Goal: Task Accomplishment & Management: Manage account settings

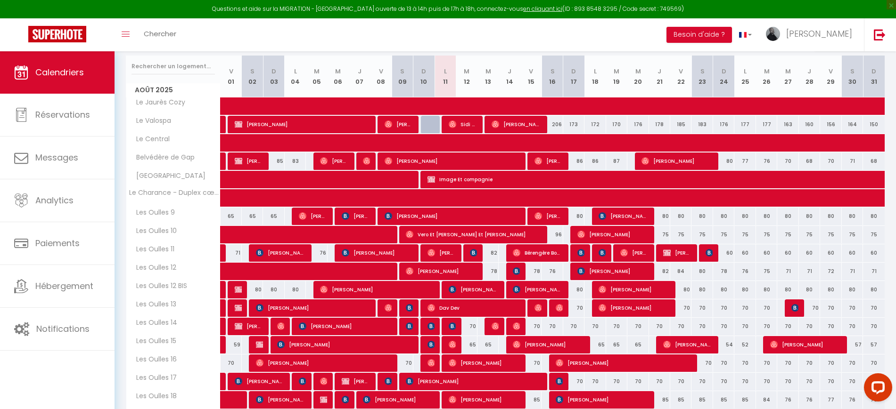
scroll to position [157, 0]
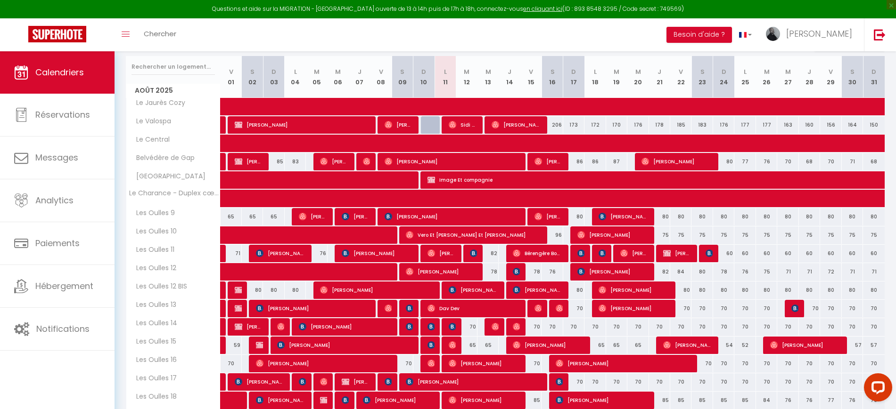
click at [595, 124] on div "172" at bounding box center [594, 124] width 21 height 17
type input "172"
type input "Lun 18 Août 2025"
type input "Mar 19 Août 2025"
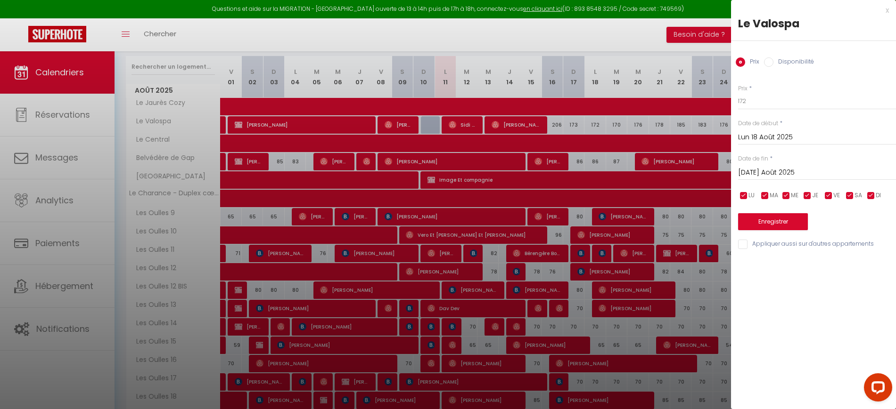
click at [783, 59] on label "Disponibilité" at bounding box center [793, 62] width 41 height 10
click at [773, 59] on input "Disponibilité" at bounding box center [768, 61] width 9 height 9
radio input "true"
radio input "false"
click at [775, 103] on select "Disponible Indisponible" at bounding box center [817, 102] width 158 height 18
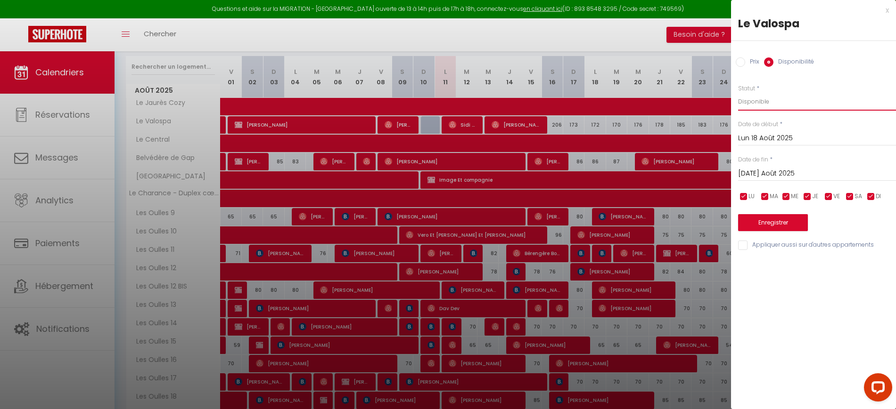
select select "0"
click at [738, 93] on select "Disponible Indisponible" at bounding box center [817, 102] width 158 height 18
click at [778, 221] on button "Enregistrer" at bounding box center [773, 222] width 70 height 17
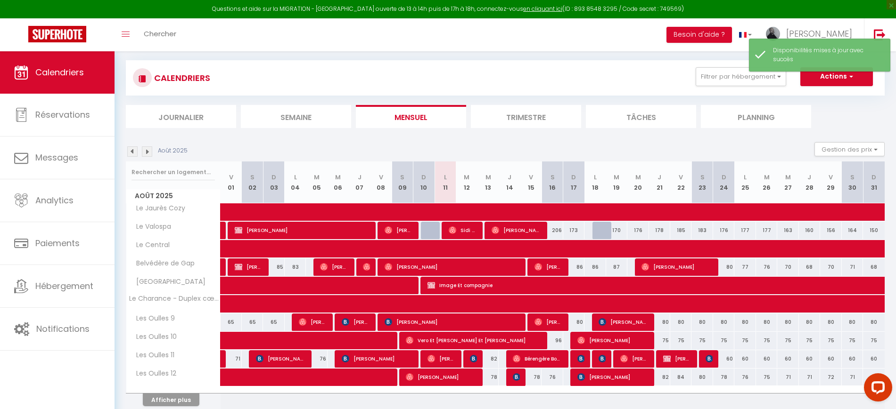
scroll to position [91, 0]
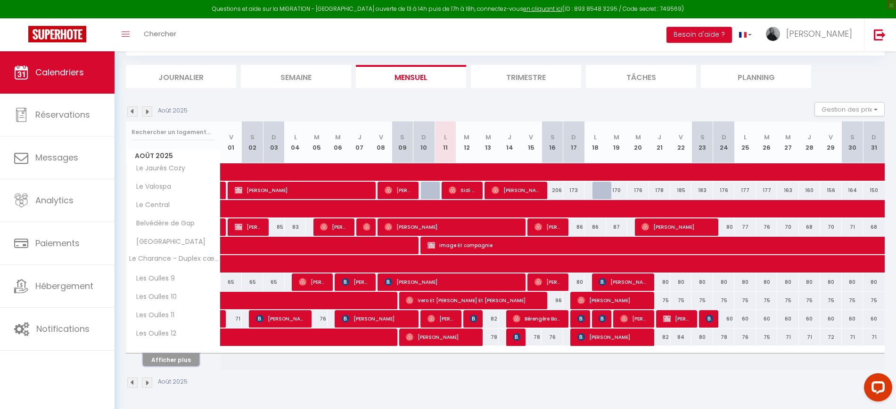
click at [181, 355] on button "Afficher plus" at bounding box center [171, 360] width 57 height 13
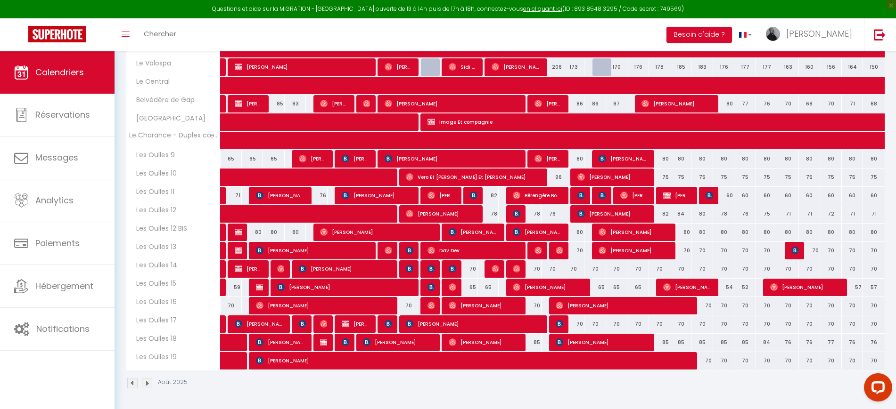
scroll to position [215, 0]
click at [362, 153] on span "[PERSON_NAME]" at bounding box center [356, 158] width 28 height 18
select select "OK"
select select "0"
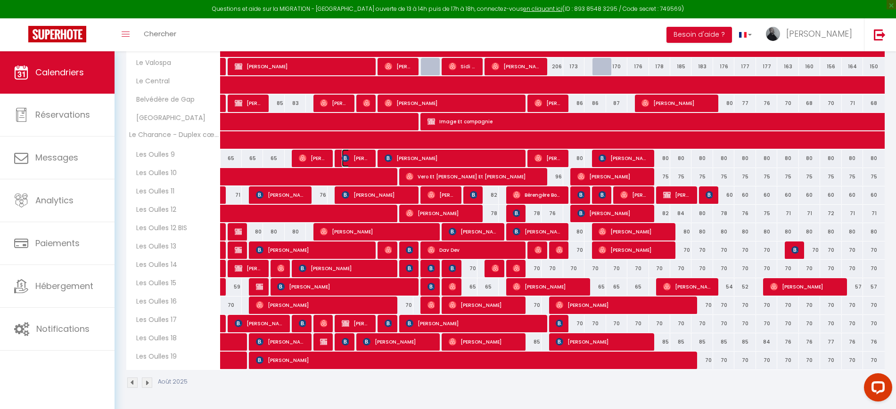
select select "0"
select select "1"
select select
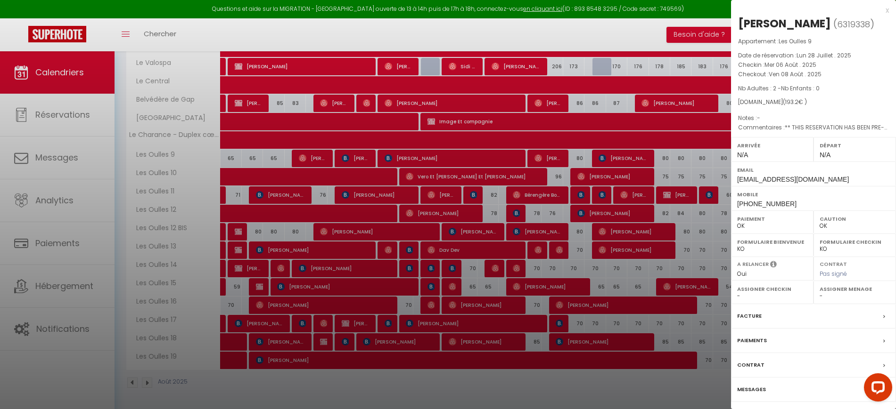
click at [364, 191] on div at bounding box center [448, 204] width 896 height 409
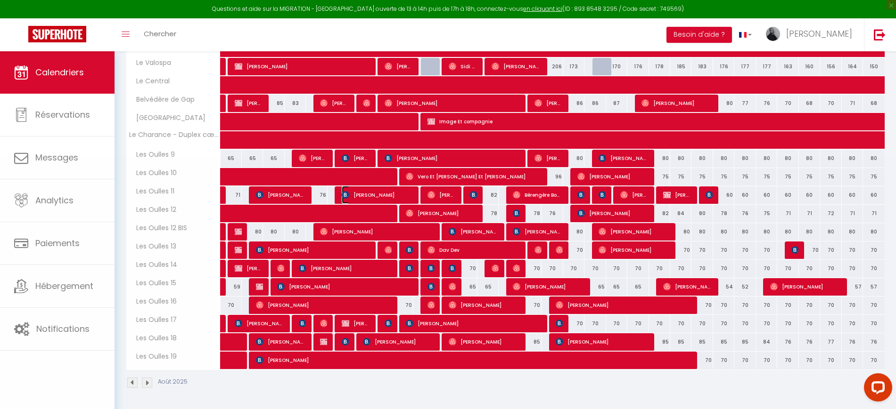
click at [364, 192] on span "[PERSON_NAME]" at bounding box center [377, 195] width 71 height 18
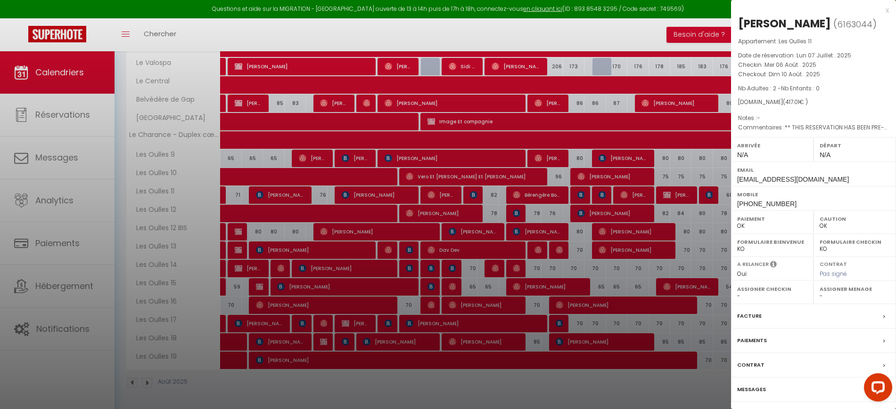
click at [364, 192] on div at bounding box center [448, 204] width 896 height 409
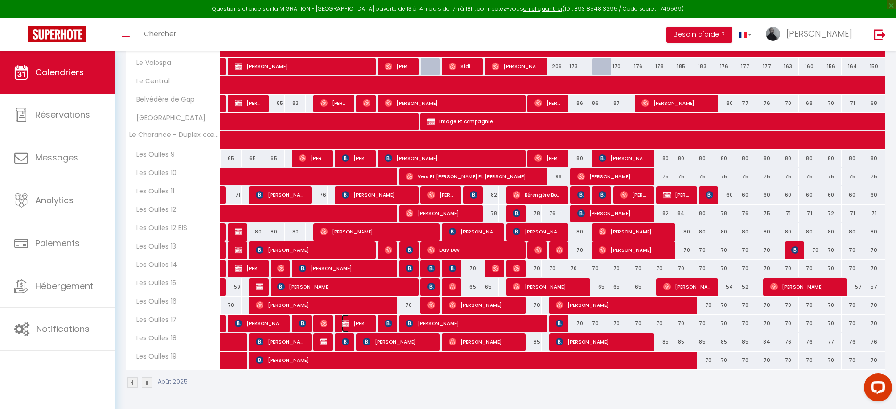
click at [357, 320] on span "[PERSON_NAME]" at bounding box center [356, 324] width 28 height 18
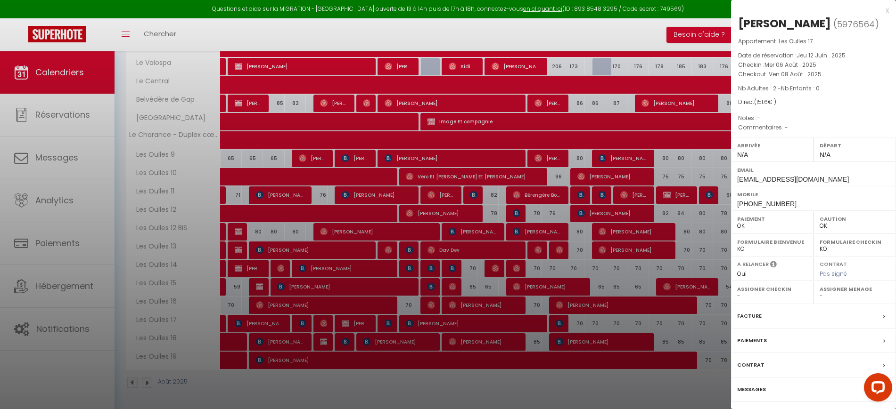
click at [357, 320] on div at bounding box center [448, 204] width 896 height 409
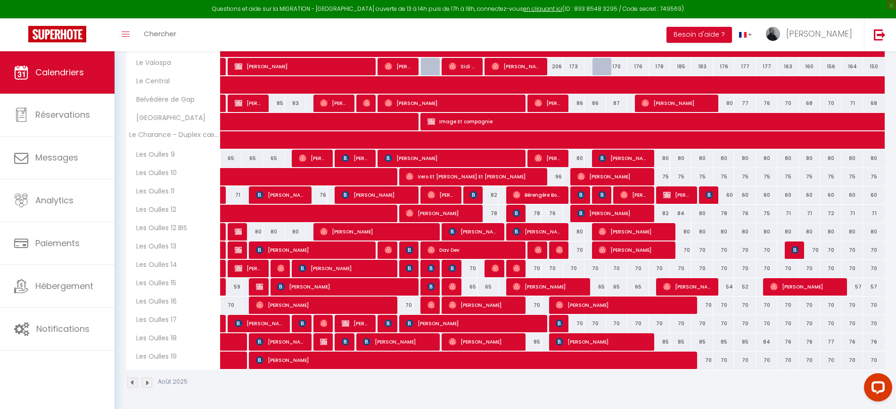
click at [350, 334] on div at bounding box center [343, 343] width 21 height 18
click at [343, 339] on img at bounding box center [346, 342] width 8 height 8
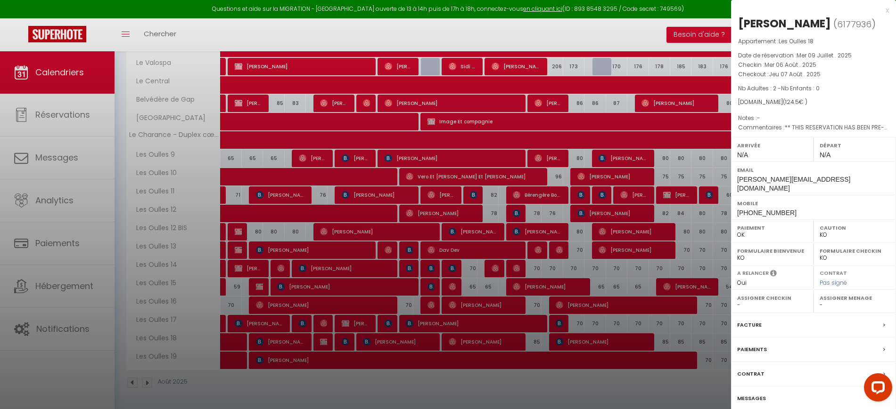
click at [343, 339] on div at bounding box center [448, 204] width 896 height 409
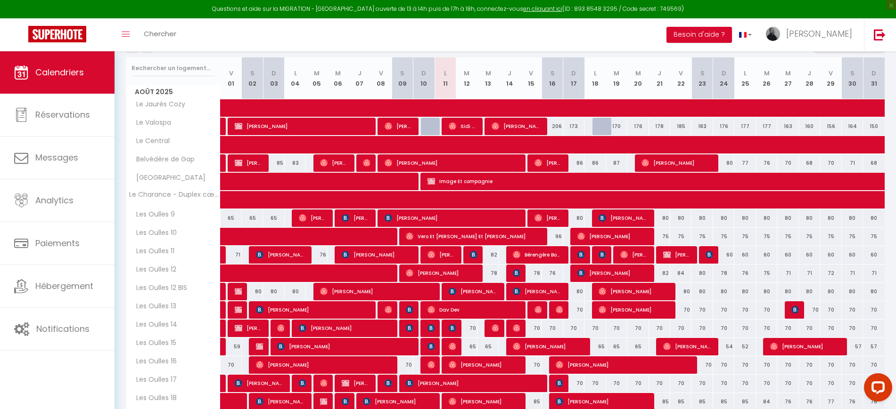
scroll to position [158, 0]
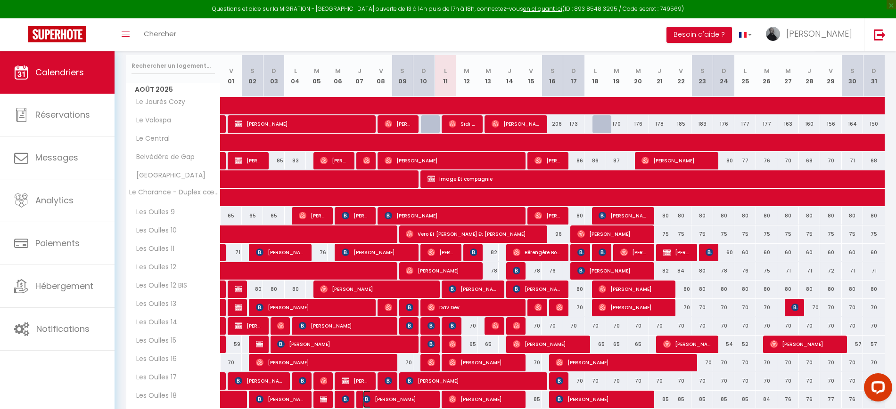
click at [363, 402] on img at bounding box center [367, 400] width 8 height 8
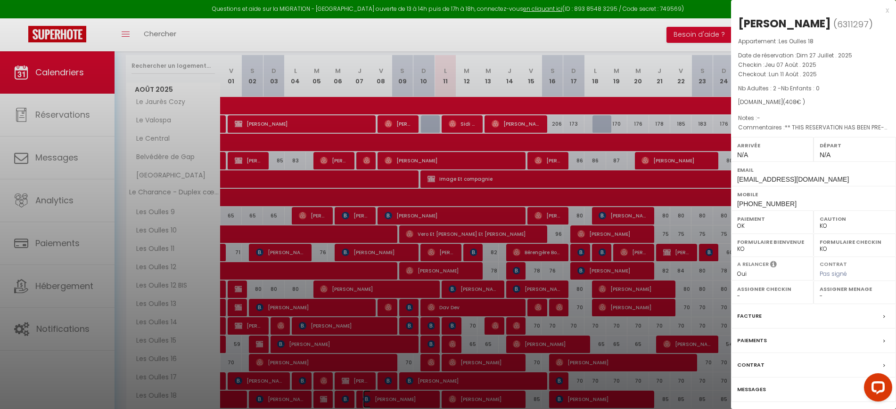
select select "OK"
click at [617, 285] on div at bounding box center [448, 204] width 896 height 409
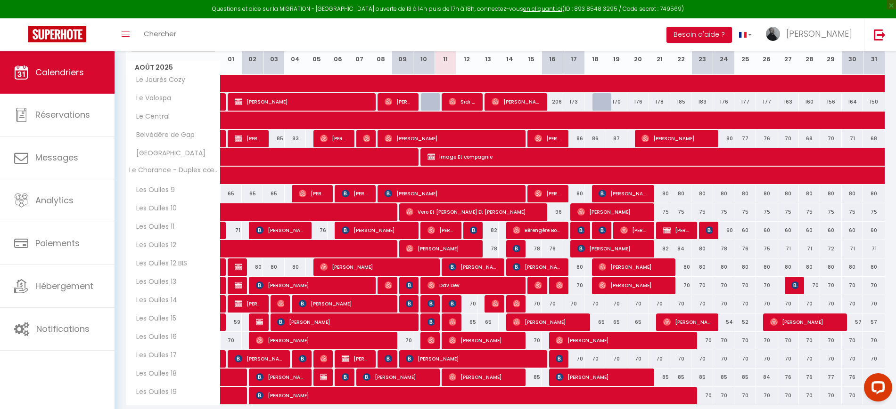
scroll to position [181, 0]
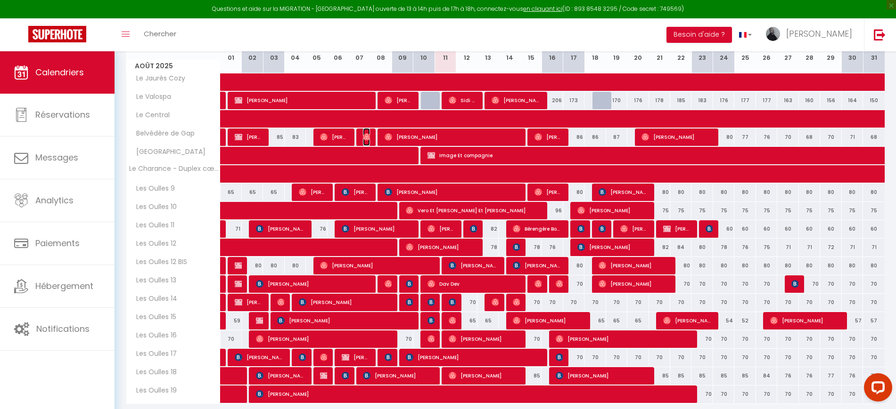
click at [363, 132] on span "[PERSON_NAME]" at bounding box center [366, 137] width 7 height 18
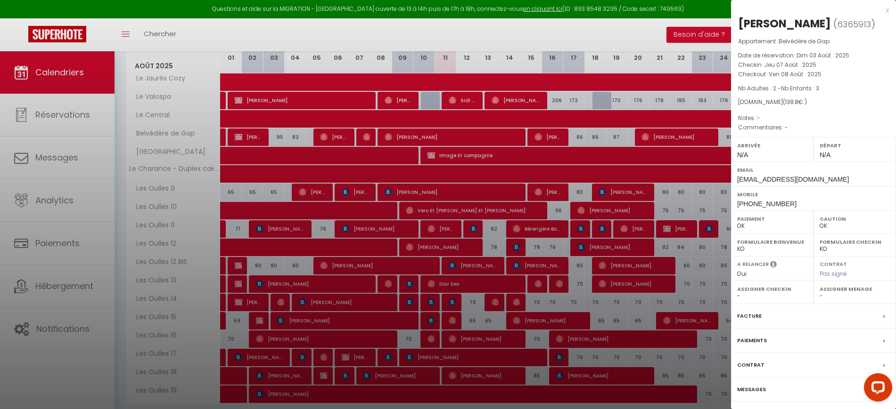
click at [461, 172] on div at bounding box center [448, 204] width 896 height 409
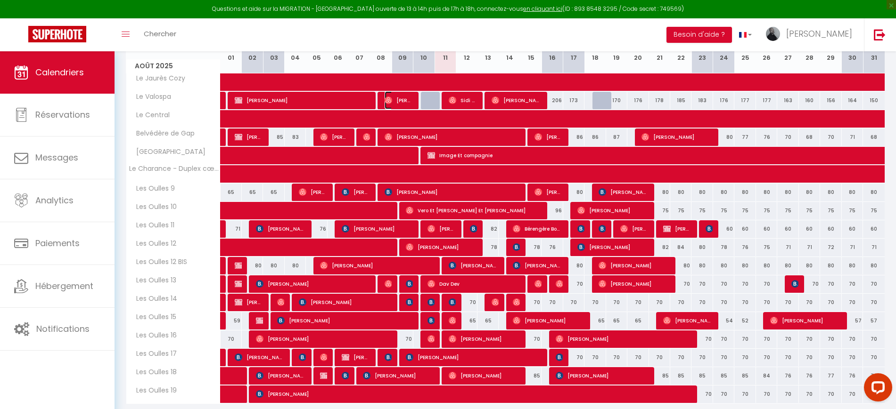
click at [394, 101] on span "[PERSON_NAME]" at bounding box center [398, 100] width 28 height 18
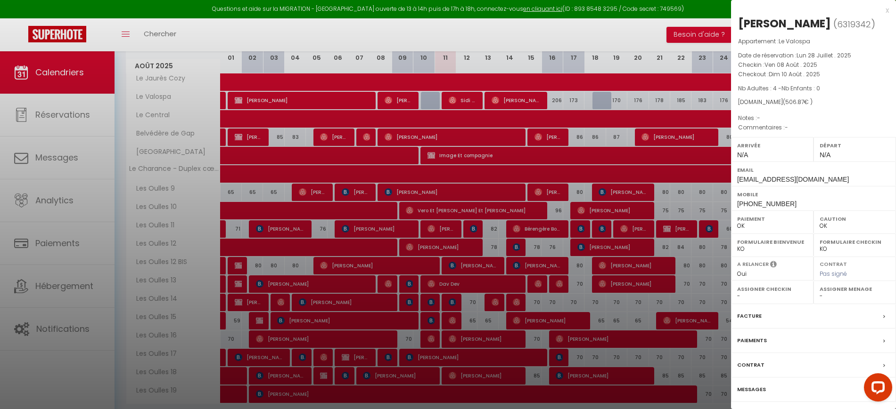
click at [393, 133] on div at bounding box center [448, 204] width 896 height 409
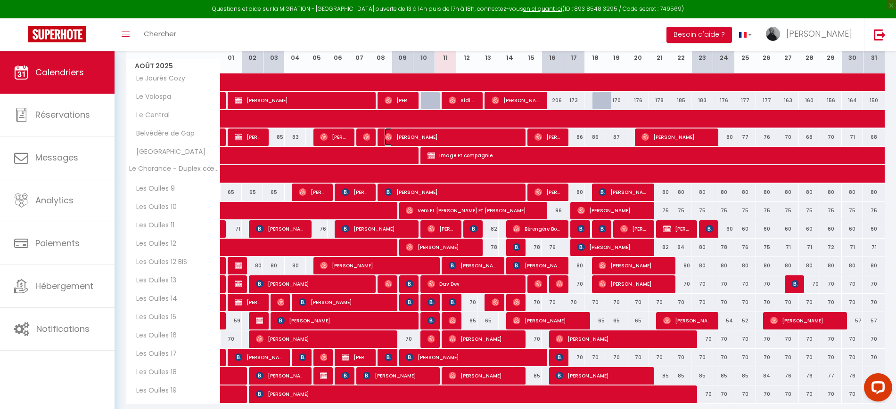
click at [393, 134] on span "[PERSON_NAME]" at bounding box center [451, 137] width 134 height 18
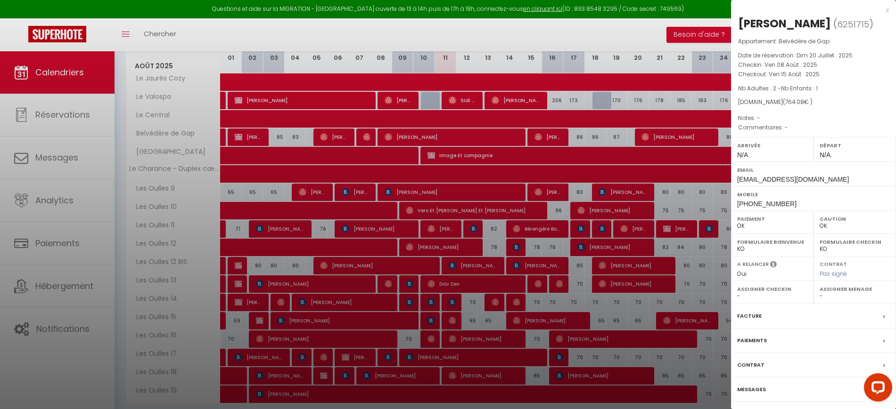
click at [393, 134] on div at bounding box center [448, 204] width 896 height 409
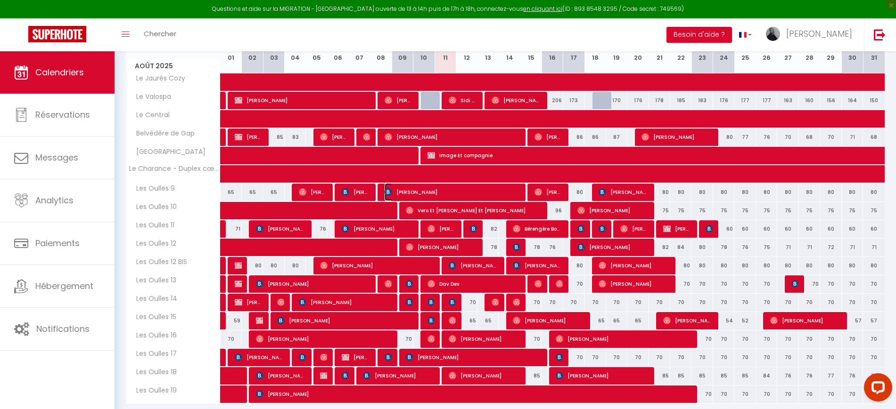
click at [391, 193] on img at bounding box center [388, 192] width 8 height 8
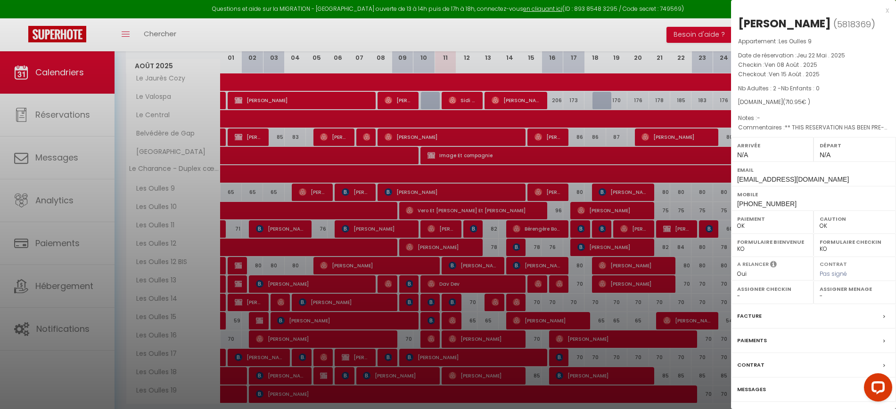
click at [391, 193] on div at bounding box center [448, 204] width 896 height 409
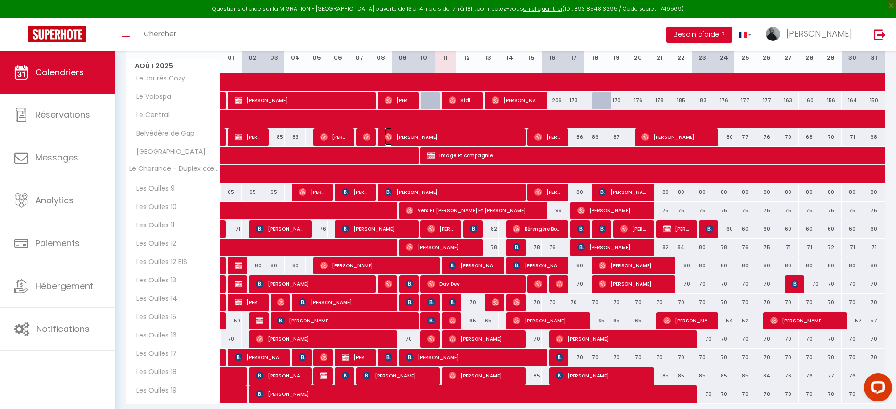
click at [430, 139] on span "[PERSON_NAME]" at bounding box center [451, 137] width 134 height 18
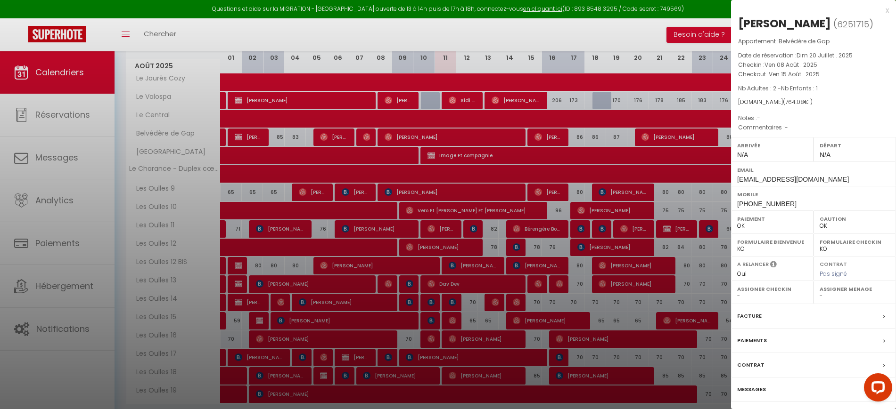
click at [774, 312] on div "Facture" at bounding box center [813, 316] width 165 height 24
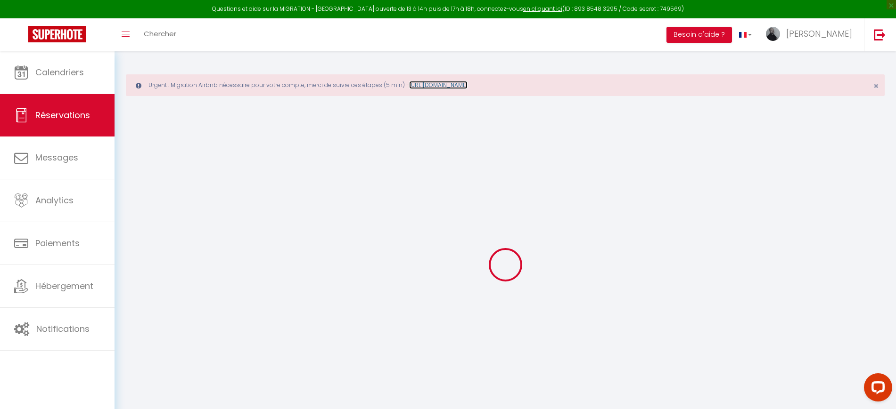
select select
checkbox input "false"
type textarea "isAutoTranslationEnabled=true user=[object Object] viewer=[object Object] heade…"
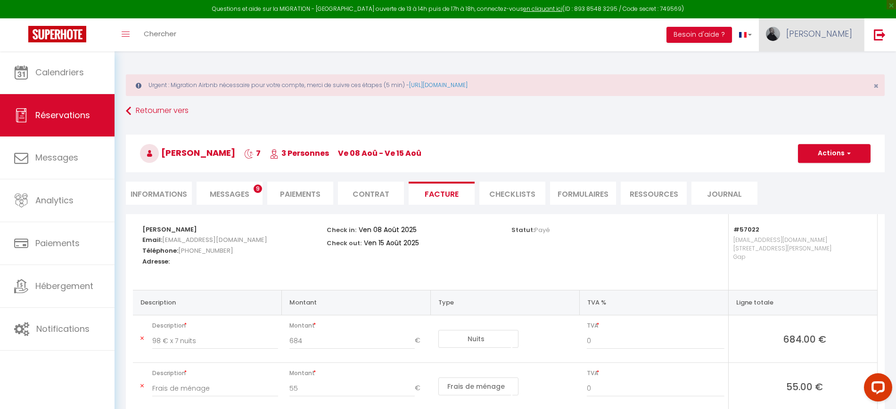
click at [842, 26] on link "[PERSON_NAME]" at bounding box center [810, 34] width 105 height 33
click at [824, 65] on link "Paramètres" at bounding box center [826, 65] width 70 height 16
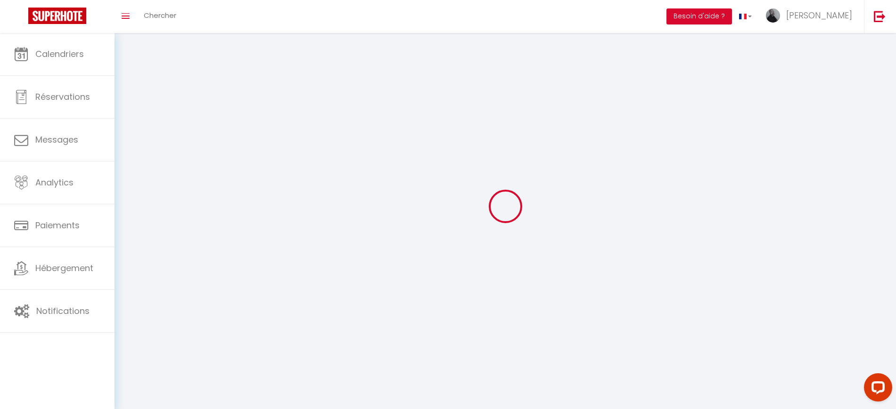
type input "[PERSON_NAME]"
type input "Gibon"
type input "0689412718"
type input "146 Chemin du Rousson"
type input "05260"
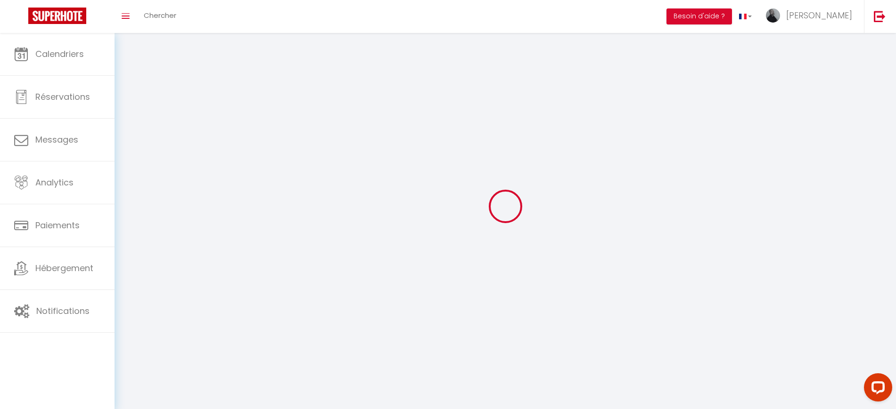
type input "Ancelle"
select select "75"
select select "28"
type input "HPBQwqdQB5gI4Odz5H35VC5F6"
type input "8dYZ4QekCxjeUuCo2MpvhQNzx"
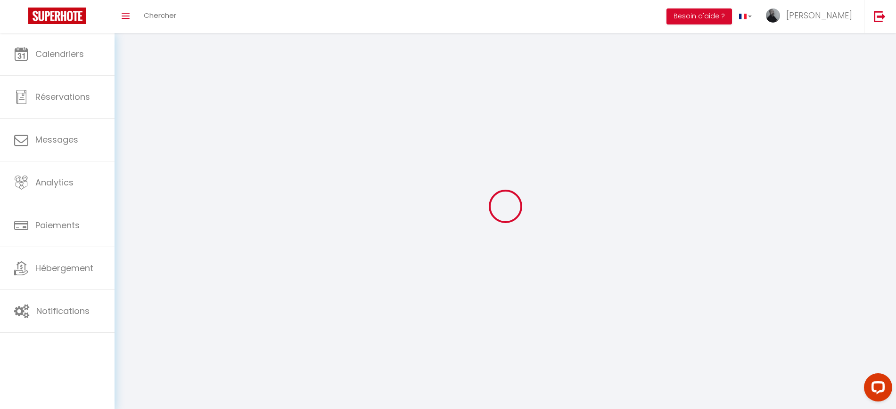
select select "fr"
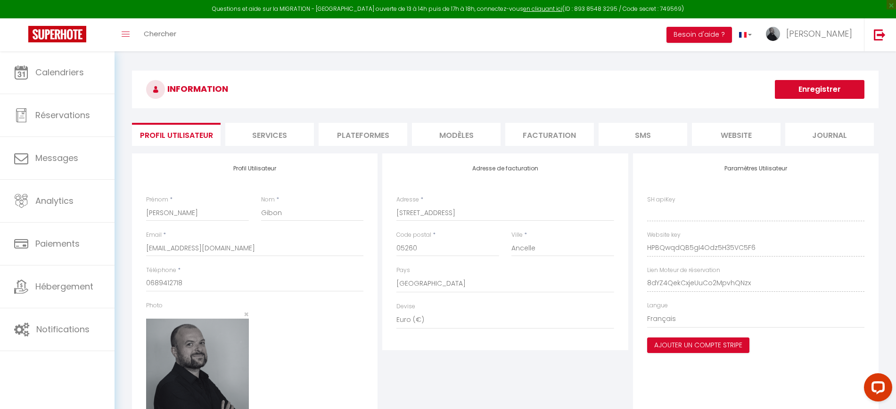
type input "HPBQwqdQB5gI4Odz5H35VC5F6"
type input "8dYZ4QekCxjeUuCo2MpvhQNzx"
type input "https://app.superhote.com/#/get-available-rentals/8dYZ4QekCxjeUuCo2MpvhQNzx"
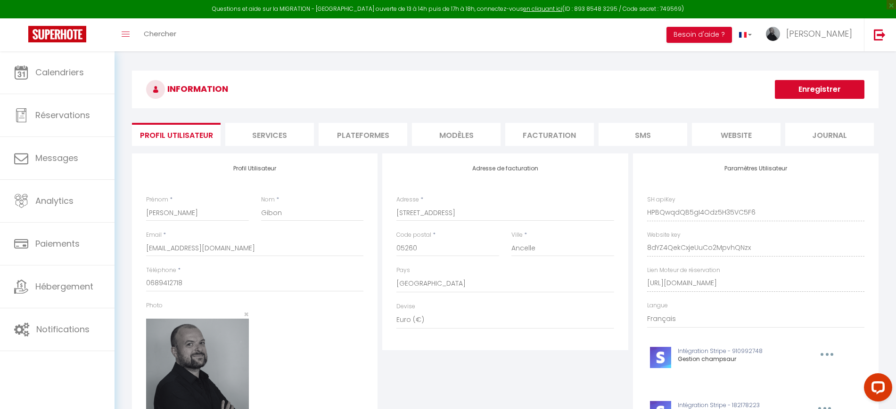
click at [362, 132] on li "Plateformes" at bounding box center [362, 134] width 89 height 23
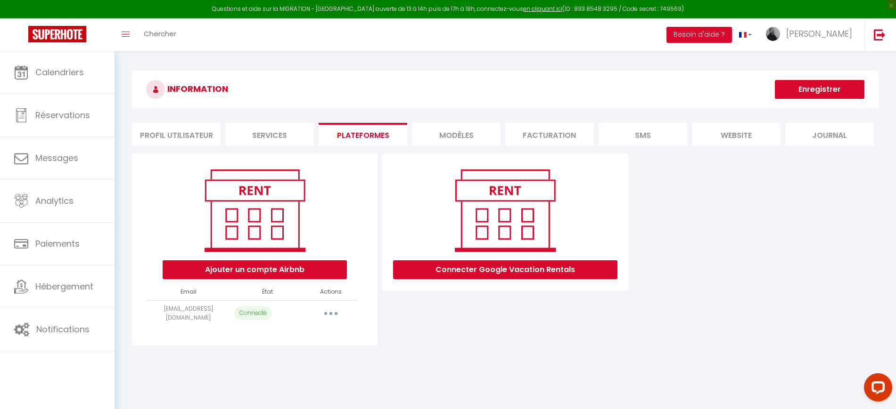
click at [333, 315] on button "button" at bounding box center [331, 313] width 26 height 15
click at [301, 368] on link "Reconnecter le compte" at bounding box center [289, 369] width 104 height 16
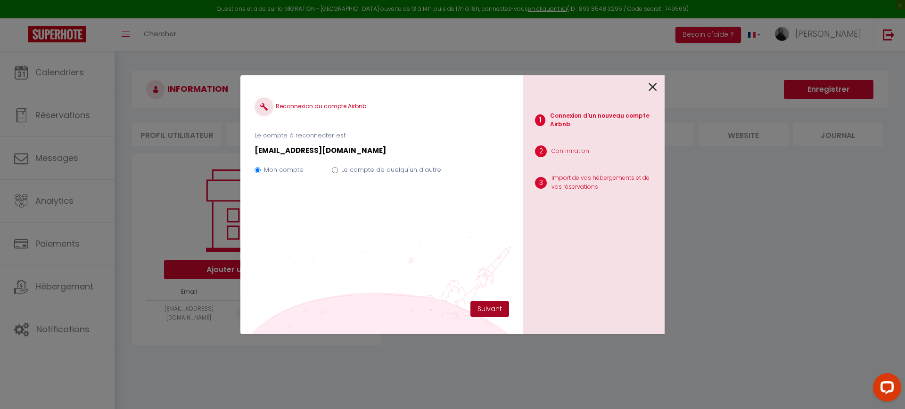
click at [491, 308] on button "Suivant" at bounding box center [489, 310] width 39 height 16
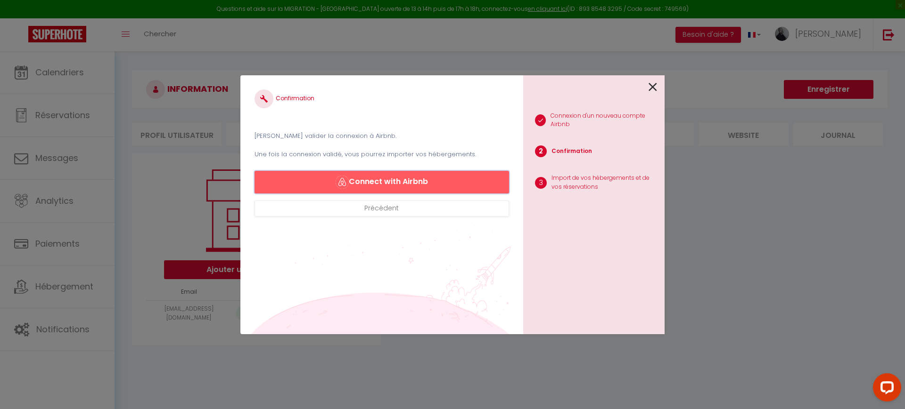
click at [433, 185] on button "Connect with Airbnb" at bounding box center [381, 182] width 254 height 23
click at [651, 89] on icon at bounding box center [652, 87] width 8 height 14
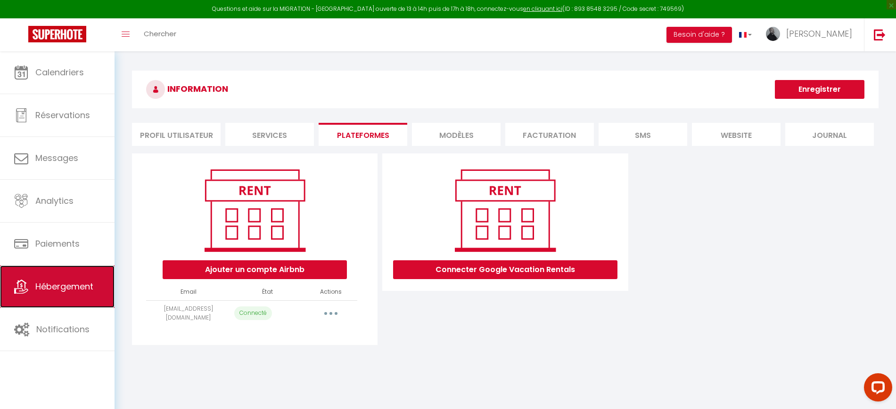
click at [64, 293] on link "Hébergement" at bounding box center [57, 287] width 114 height 42
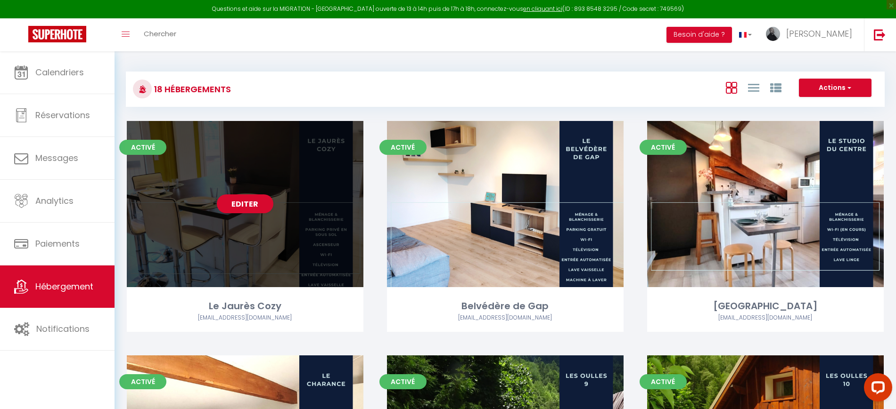
click at [236, 193] on div "Editer" at bounding box center [245, 204] width 236 height 166
select select "3"
select select "2"
select select "1"
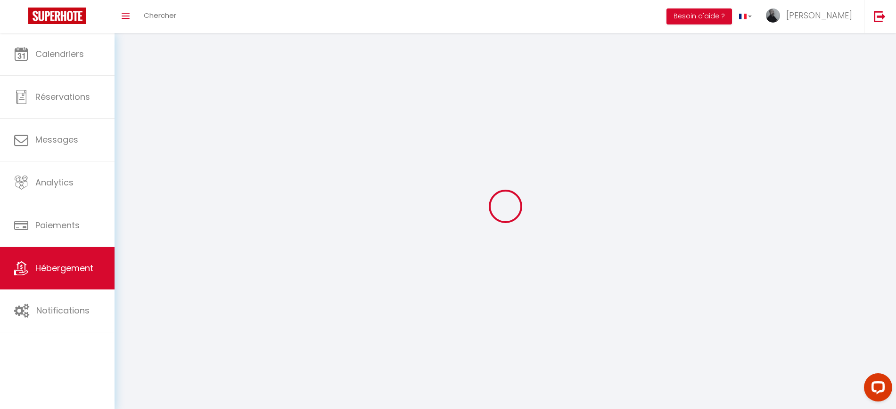
select select
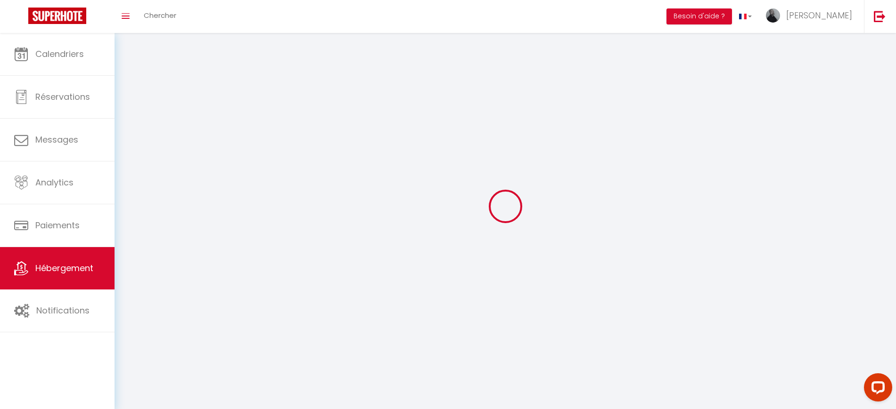
select select
checkbox input "false"
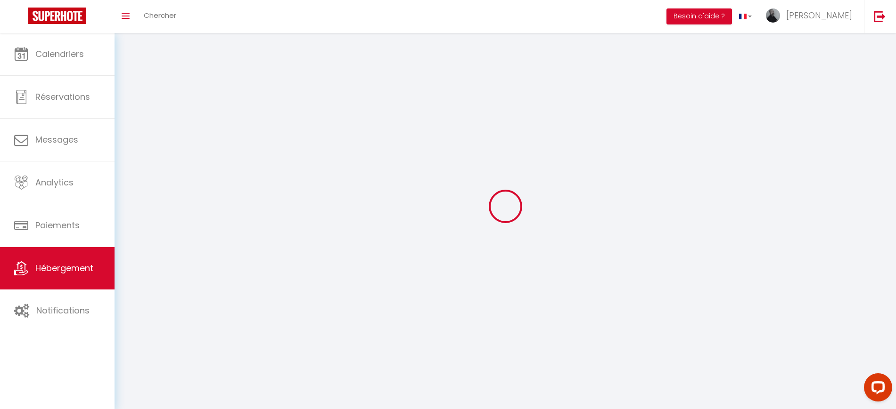
select select
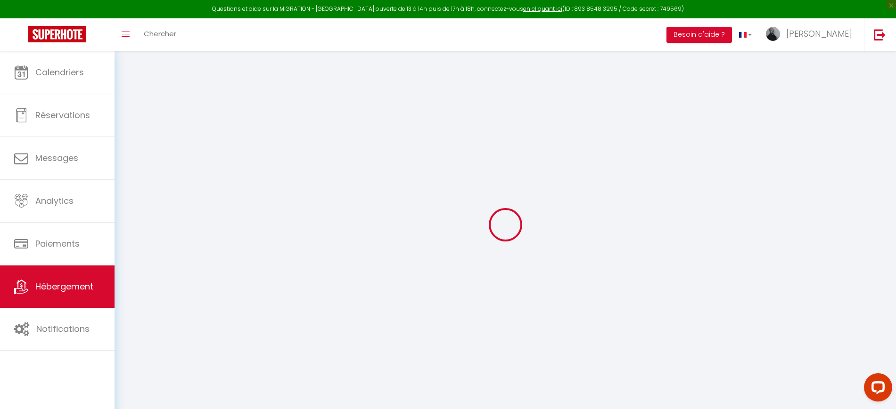
select select "+ 15 %"
select select "+ 18 %"
select select "+ 10 %"
checkbox input "false"
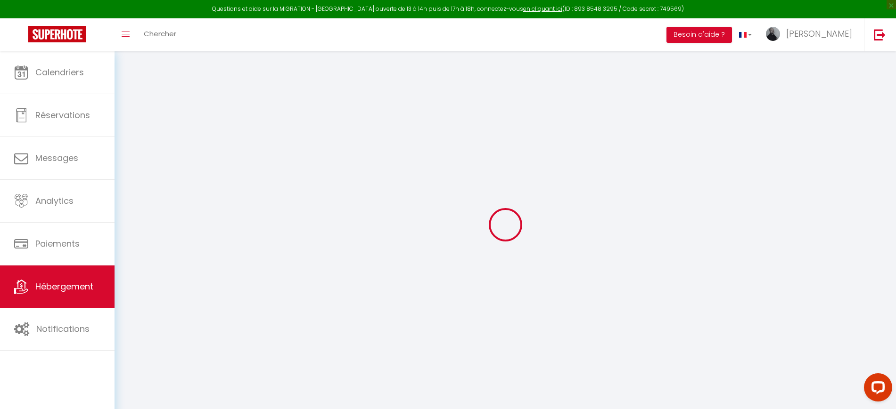
checkbox input "false"
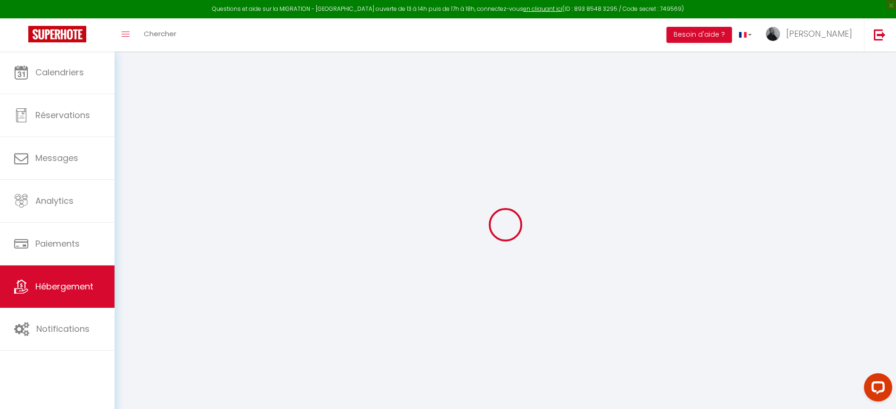
checkbox input "false"
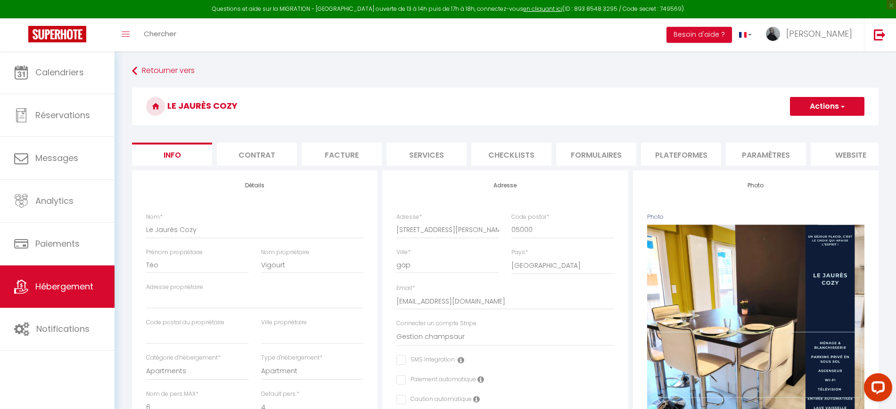
checkbox input "false"
select select "6771-1336225603695115120"
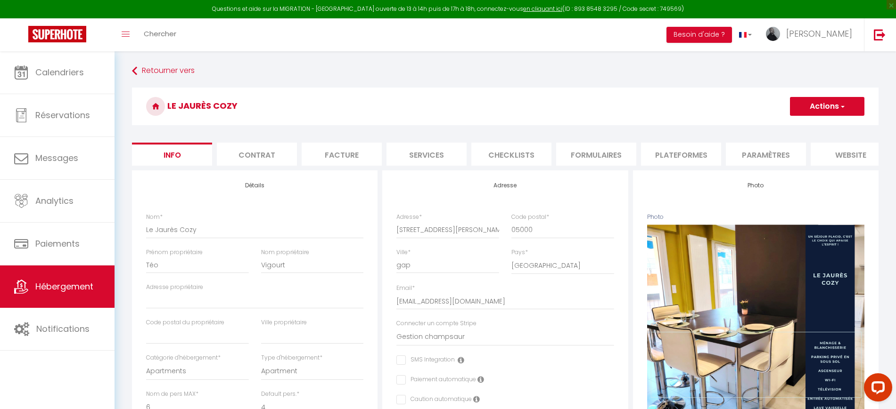
click at [698, 157] on li "Plateformes" at bounding box center [681, 154] width 80 height 23
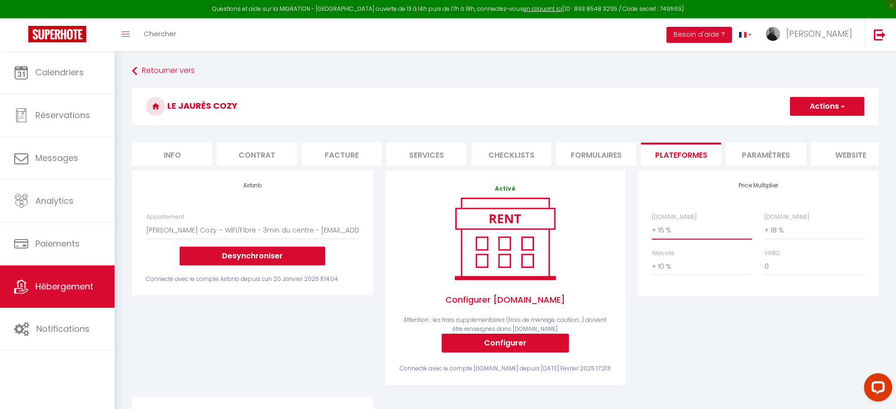
click at [685, 239] on select "0 + 1 % + 2 % + 3 % + 4 % + 5 % + 6 % + 7 % + 8 % + 9 %" at bounding box center [702, 230] width 100 height 18
select select "+ 20 %"
click at [652, 230] on select "0 + 1 % + 2 % + 3 % + 4 % + 5 % + 6 % + 7 % + 8 % + 9 %" at bounding box center [702, 230] width 100 height 18
select select
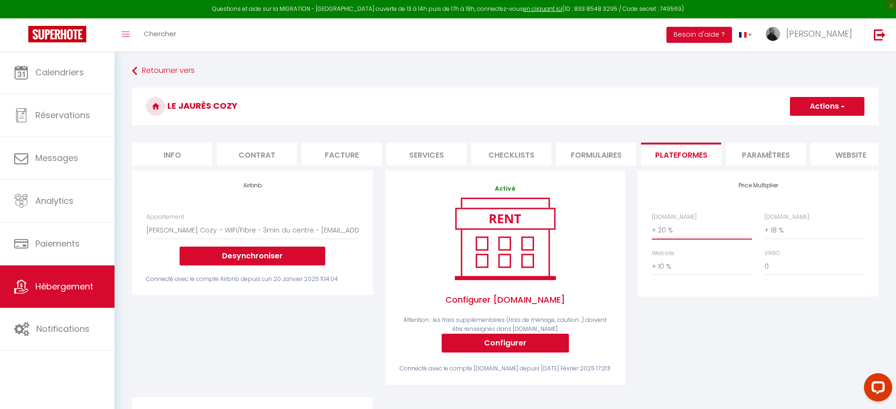
select select
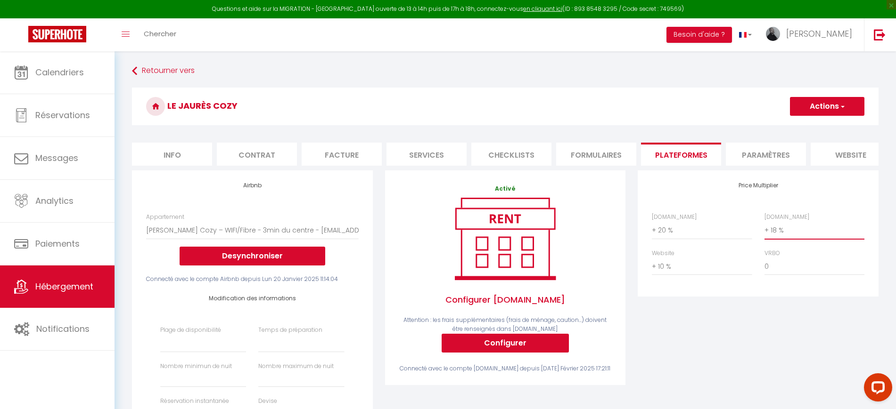
click at [784, 239] on select "0 + 1 % + 2 % + 3 % + 4 % + 5 % + 6 % + 7 % + 8 % + 9 %" at bounding box center [814, 230] width 100 height 18
select select "+ 23 %"
click at [764, 230] on select "0 + 1 % + 2 % + 3 % + 4 % + 5 % + 6 % + 7 % + 8 % + 9 %" at bounding box center [814, 230] width 100 height 18
select select
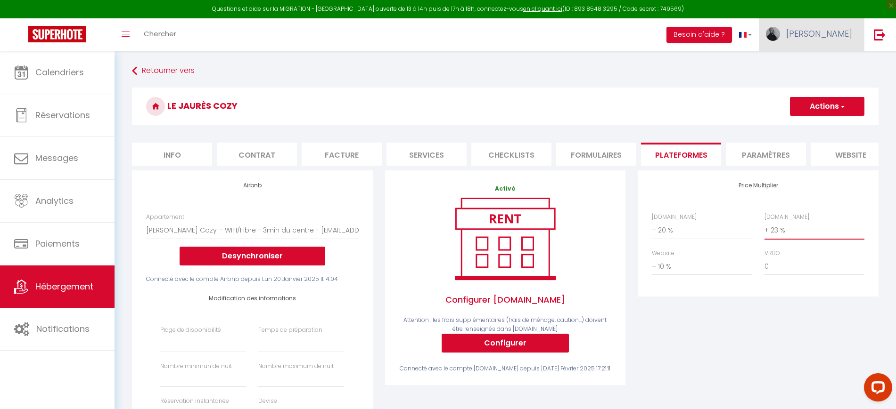
select select
click at [811, 109] on button "Actions" at bounding box center [827, 106] width 74 height 19
click at [809, 124] on link "Enregistrer" at bounding box center [826, 127] width 74 height 12
select select
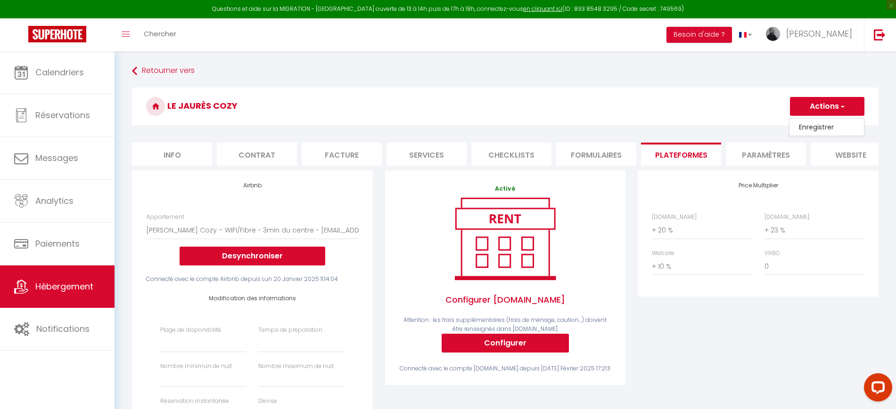
select select
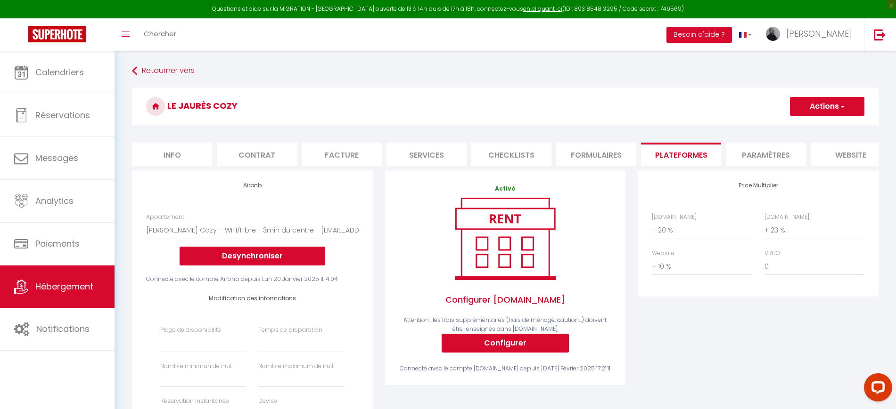
select select
click at [822, 112] on button "Actions" at bounding box center [827, 106] width 74 height 19
click at [816, 126] on link "Enregistrer" at bounding box center [826, 127] width 74 height 12
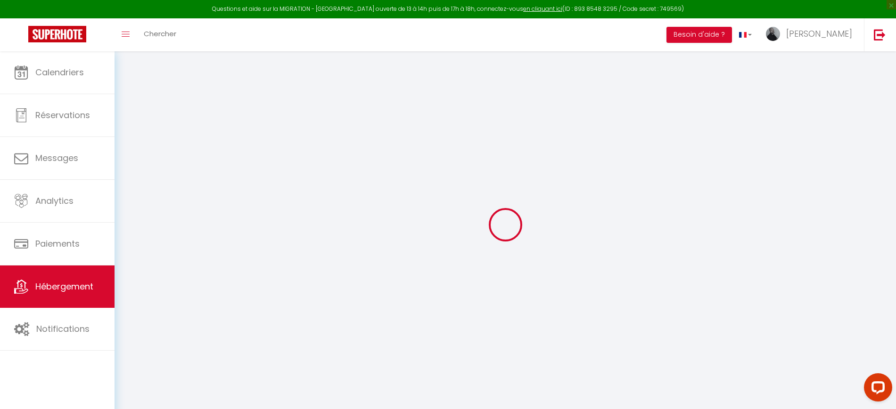
select select
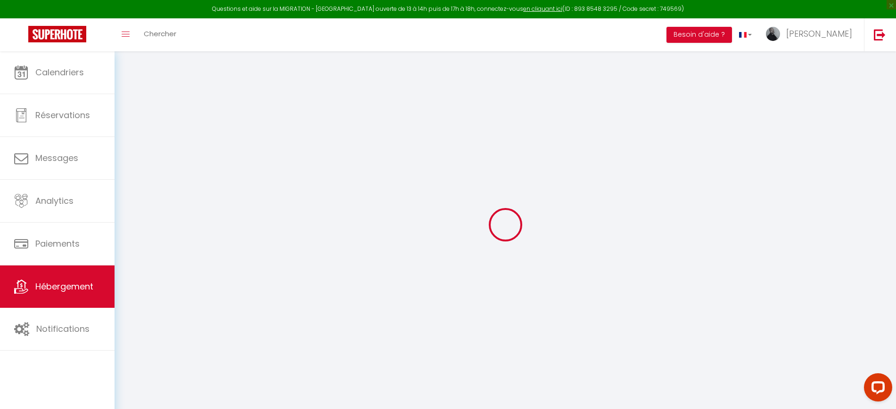
select select
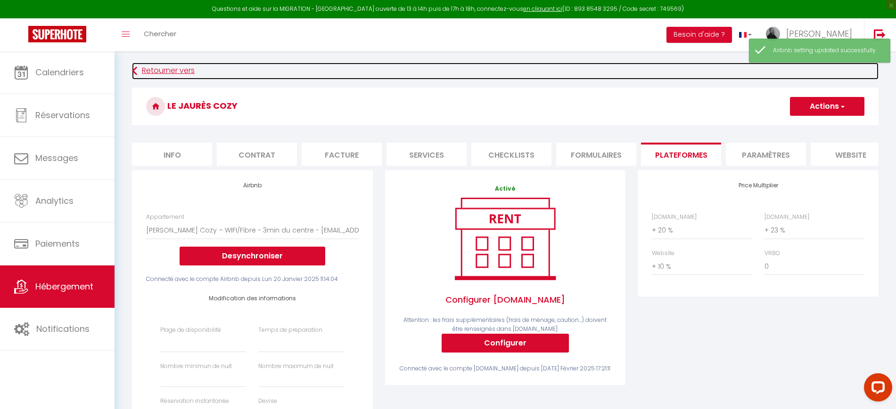
click at [160, 68] on link "Retourner vers" at bounding box center [505, 71] width 746 height 17
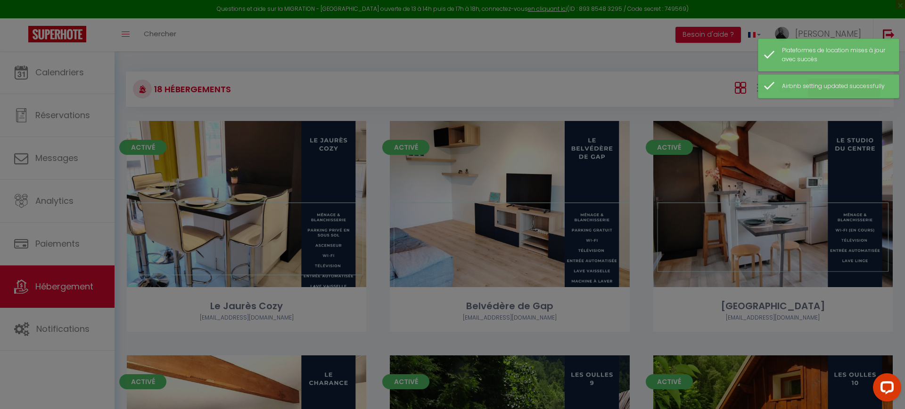
click at [469, 209] on div at bounding box center [452, 204] width 905 height 409
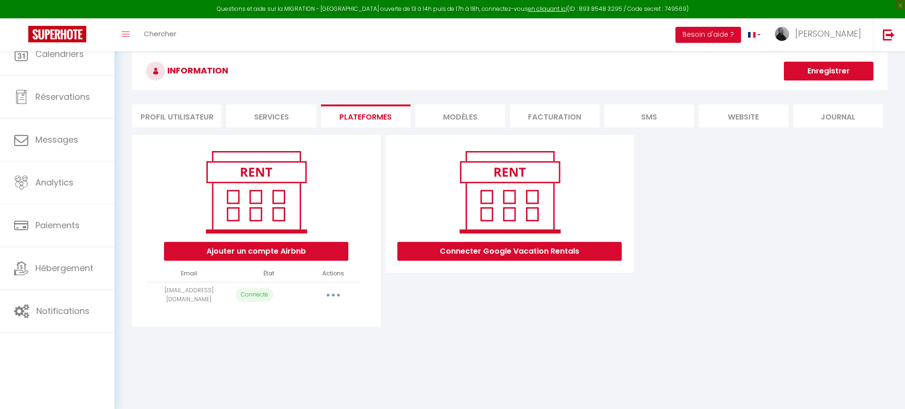
select select "57022"
select select "58458"
select select "61926"
select select "62631"
select select "62824"
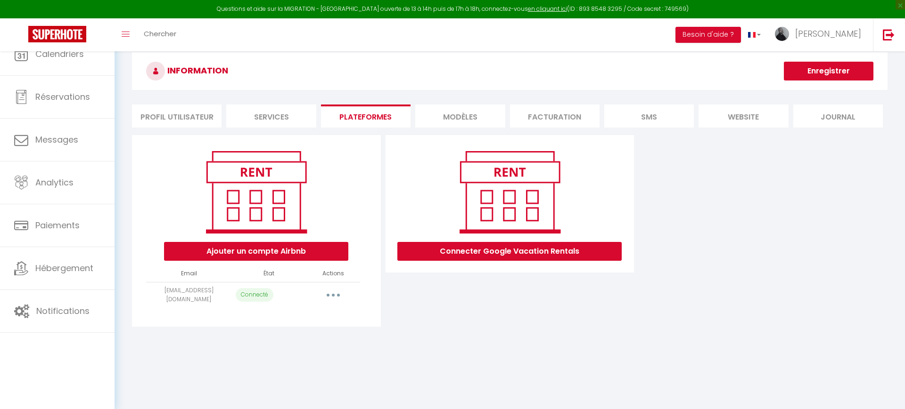
select select "62825"
select select "62826"
select select "62827"
select select "62828"
select select "62829"
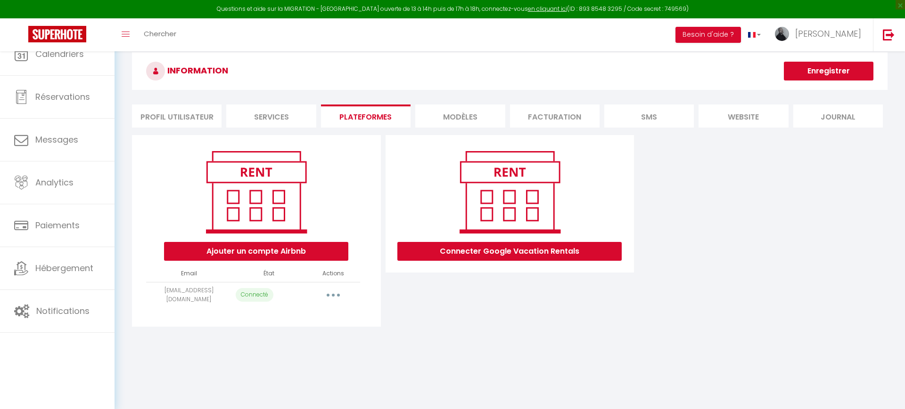
select select "62830"
select select "62833"
select select "62834"
select select "62835"
select select "69456"
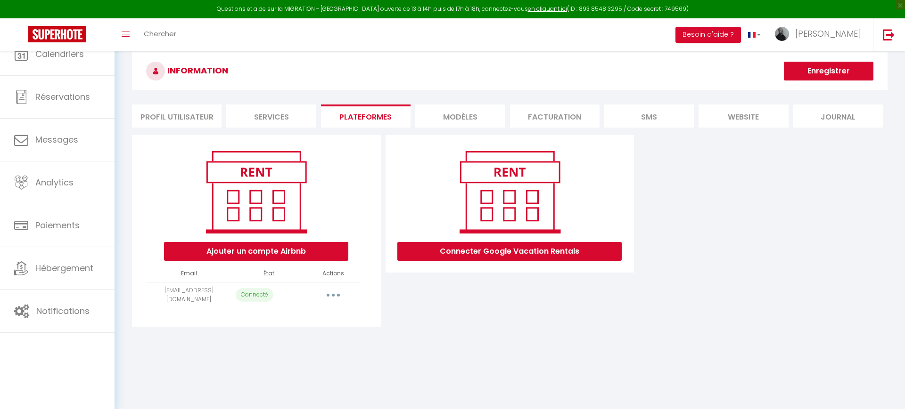
select select "71143"
select select "73895"
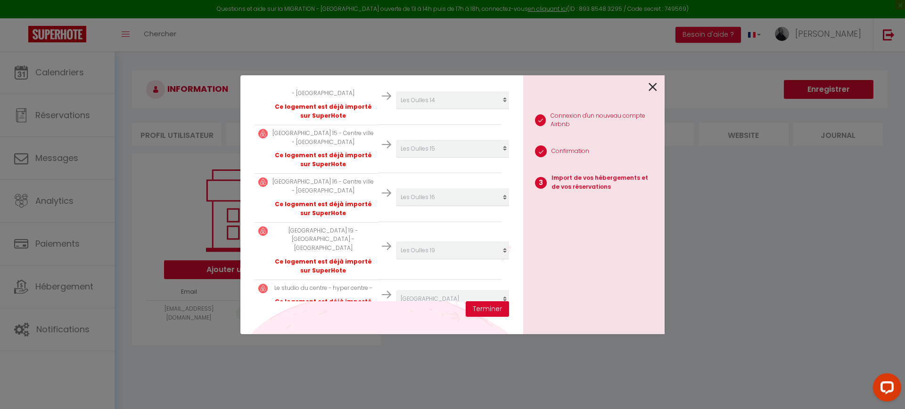
scroll to position [772, 0]
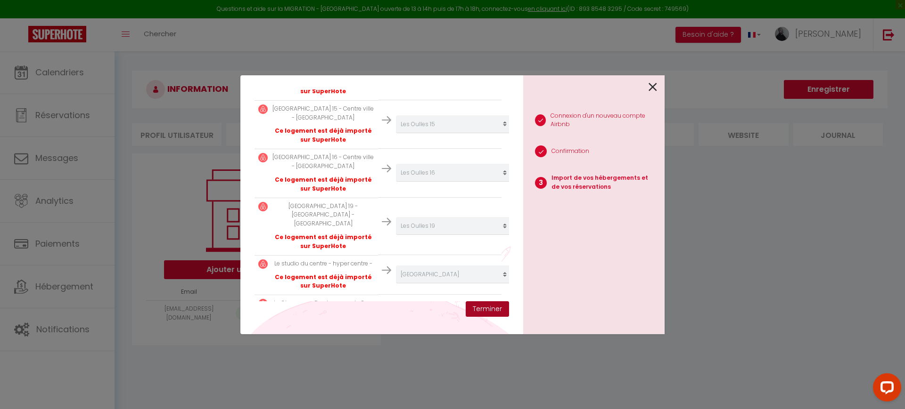
click at [495, 310] on button "Terminer" at bounding box center [486, 310] width 43 height 16
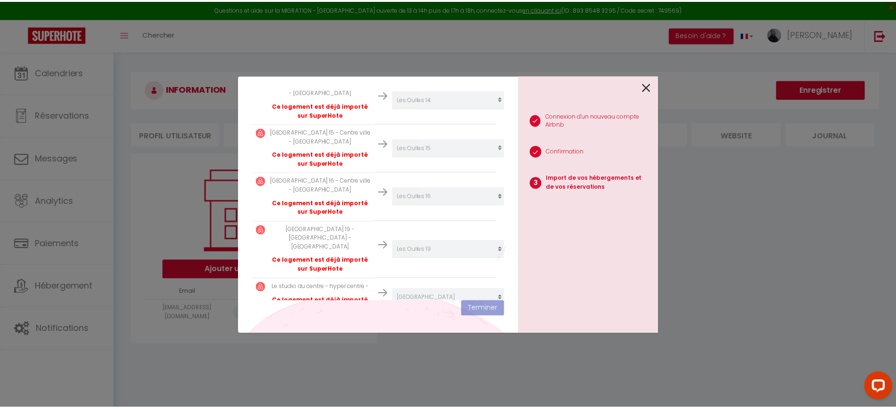
scroll to position [795, 0]
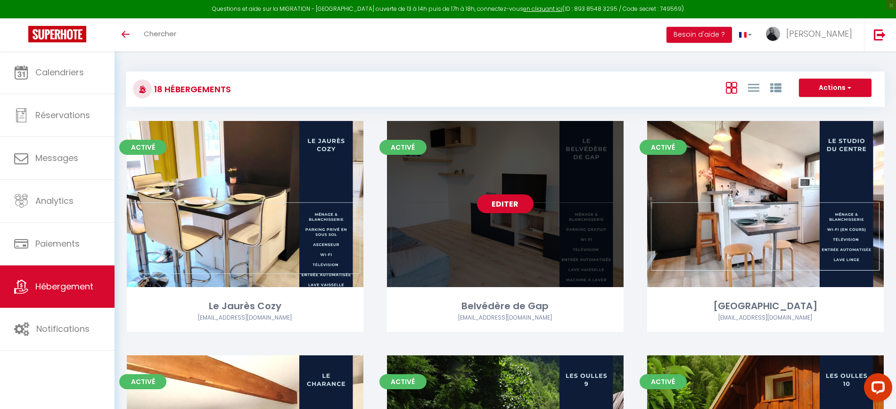
click at [478, 191] on div "Editer" at bounding box center [505, 204] width 236 height 166
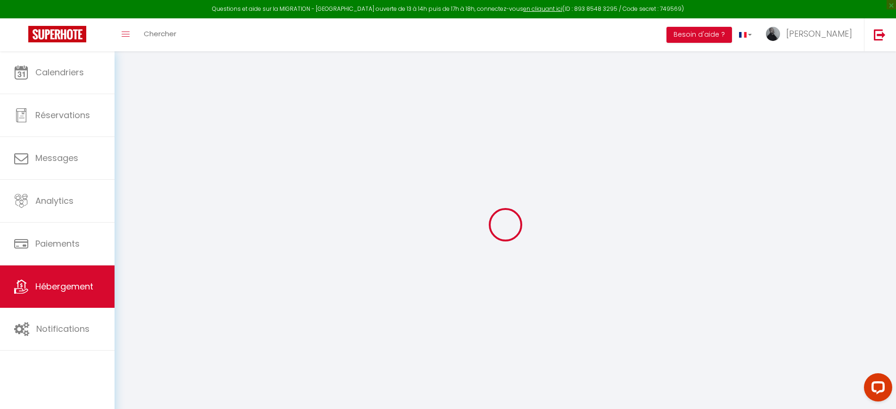
select select "+ 15 %"
select select "+ 18 %"
select select "+ 10 %"
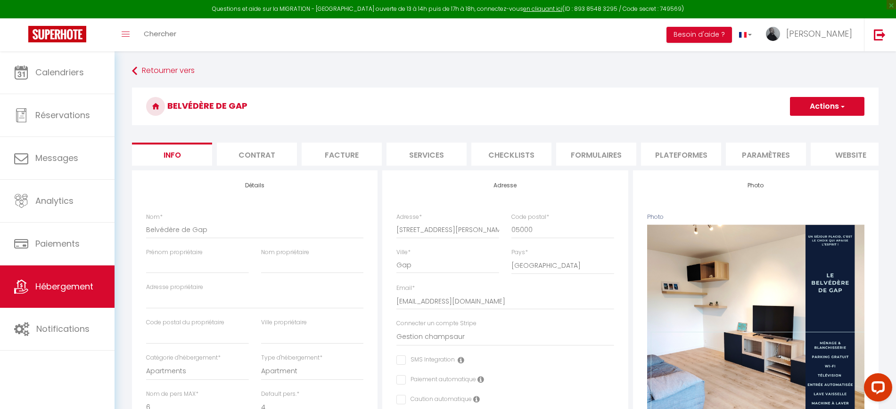
checkbox input "false"
click at [664, 160] on li "Plateformes" at bounding box center [681, 154] width 80 height 23
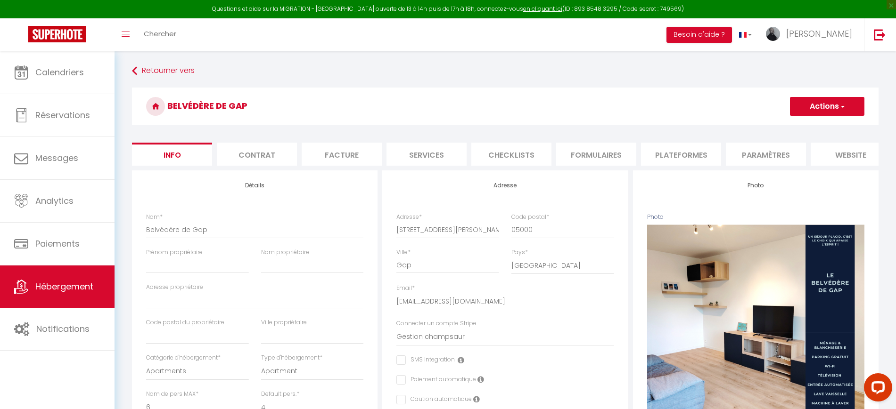
select select "6771-1300540595804946653"
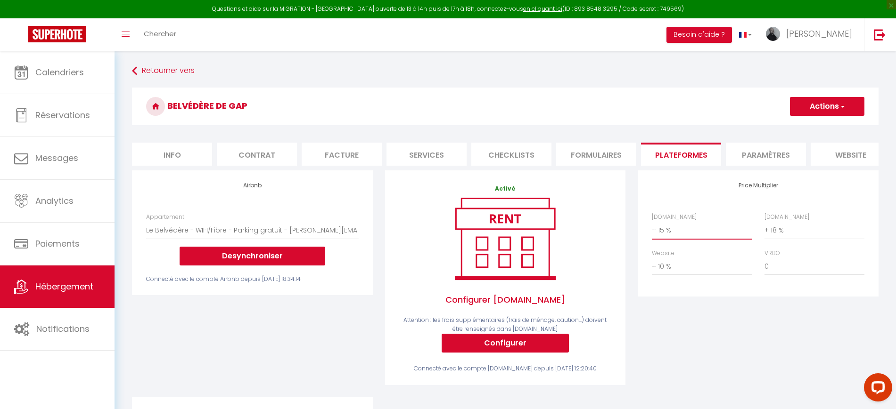
click at [687, 236] on select "0 + 1 % + 2 % + 3 % + 4 % + 5 % + 6 % + 7 % + 8 % + 9 %" at bounding box center [702, 230] width 100 height 18
select select "+ 20 %"
click at [652, 230] on select "0 + 1 % + 2 % + 3 % + 4 % + 5 % + 6 % + 7 % + 8 % + 9 %" at bounding box center [702, 230] width 100 height 18
select select "365"
select select "EUR"
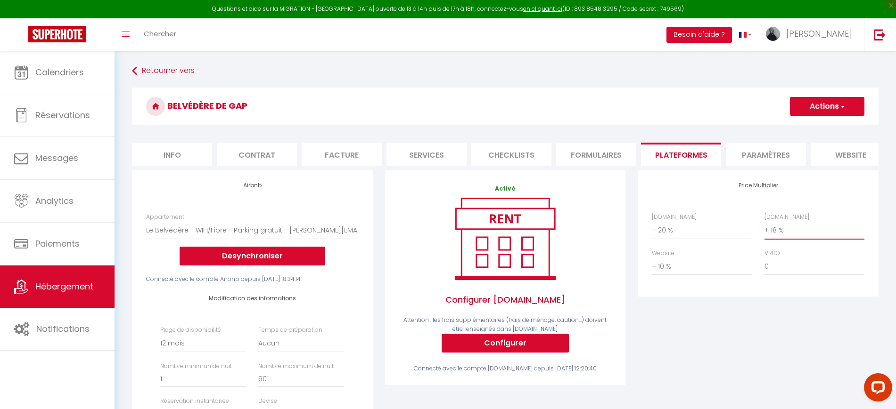
click at [783, 232] on select "0 + 1 % + 2 % + 3 % + 4 % + 5 % + 6 % + 7 % + 8 % + 9 %" at bounding box center [814, 230] width 100 height 18
select select "+ 23 %"
click at [764, 230] on select "0 + 1 % + 2 % + 3 % + 4 % + 5 % + 6 % + 7 % + 8 % + 9 %" at bounding box center [814, 230] width 100 height 18
click at [825, 98] on button "Actions" at bounding box center [827, 106] width 74 height 19
click at [806, 122] on link "Enregistrer" at bounding box center [826, 127] width 74 height 12
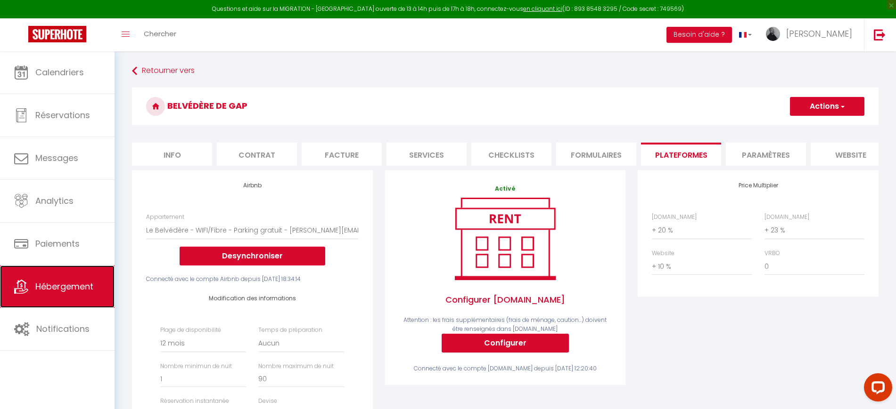
click at [63, 294] on link "Hébergement" at bounding box center [57, 287] width 114 height 42
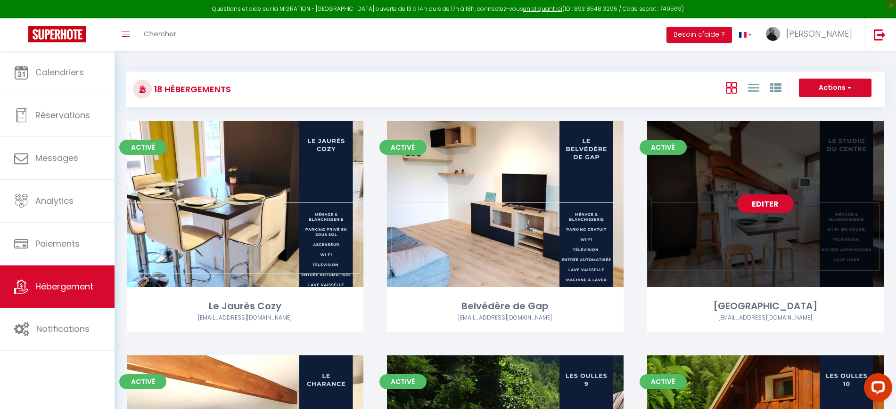
click at [729, 205] on div "Editer" at bounding box center [765, 204] width 236 height 166
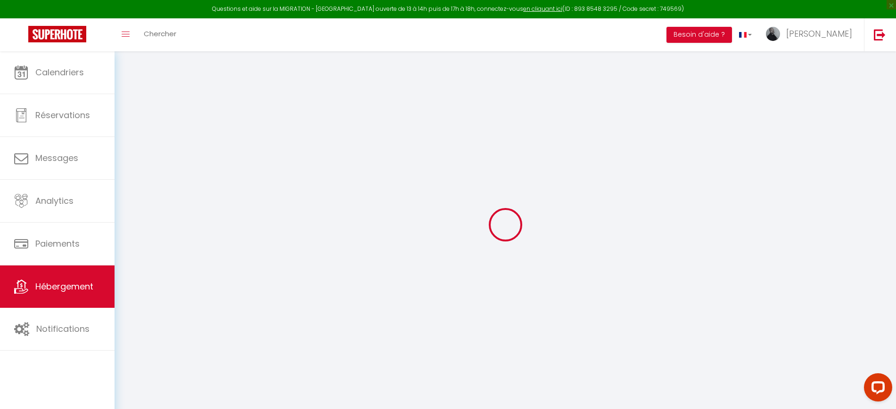
select select "+ 18 %"
select select "+ 10 %"
checkbox input "false"
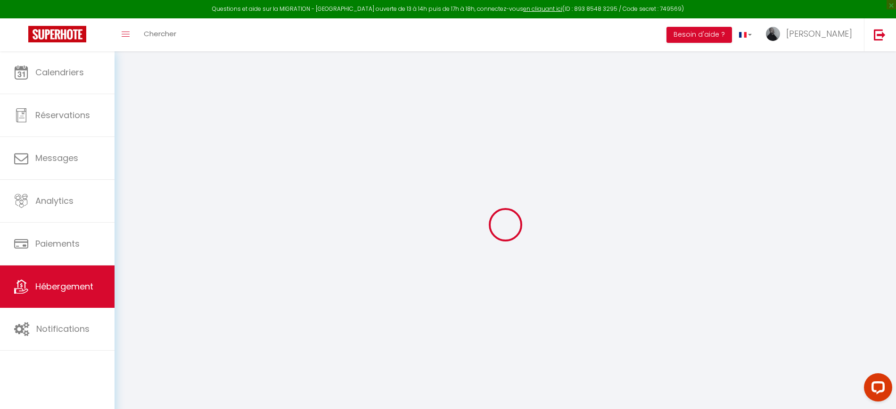
checkbox input "true"
checkbox input "false"
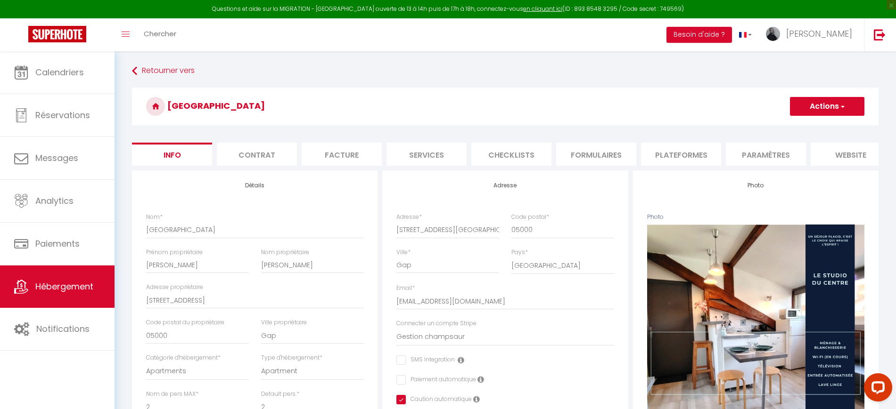
checkbox input "false"
checkbox input "true"
checkbox input "false"
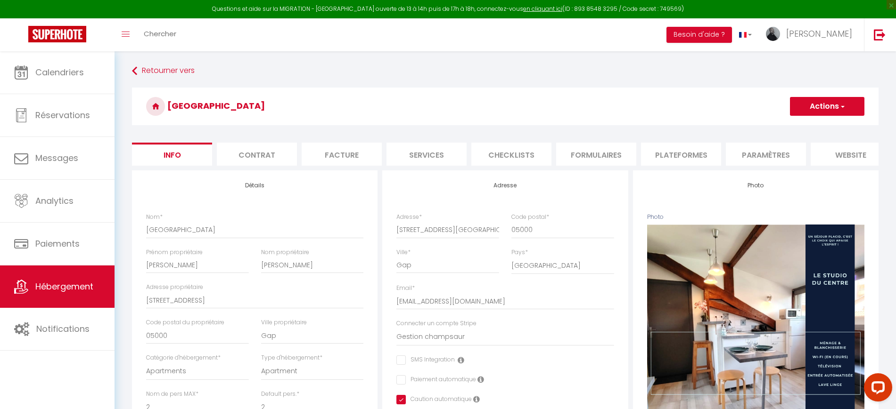
checkbox input "false"
checkbox input "true"
checkbox input "false"
select select "6771-1430447029591644164"
click at [675, 153] on li "Plateformes" at bounding box center [681, 154] width 80 height 23
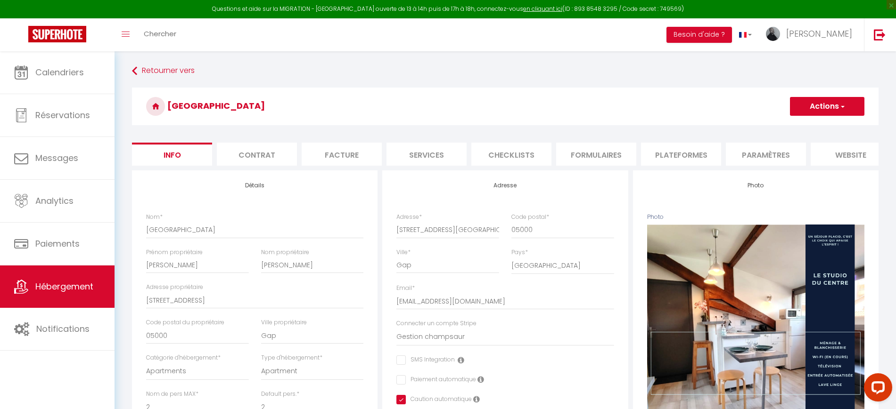
select select "30"
select select "1"
select select
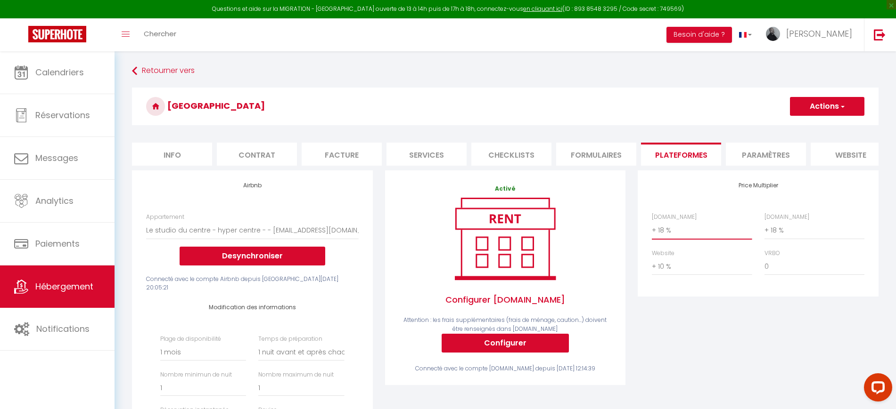
click at [685, 239] on select "0 + 1 % + 2 % + 3 % + 4 % + 5 % + 6 % + 7 % + 8 % + 9 %" at bounding box center [702, 230] width 100 height 18
select select "+ 20 %"
click at [652, 230] on select "0 + 1 % + 2 % + 3 % + 4 % + 5 % + 6 % + 7 % + 8 % + 9 %" at bounding box center [702, 230] width 100 height 18
select select
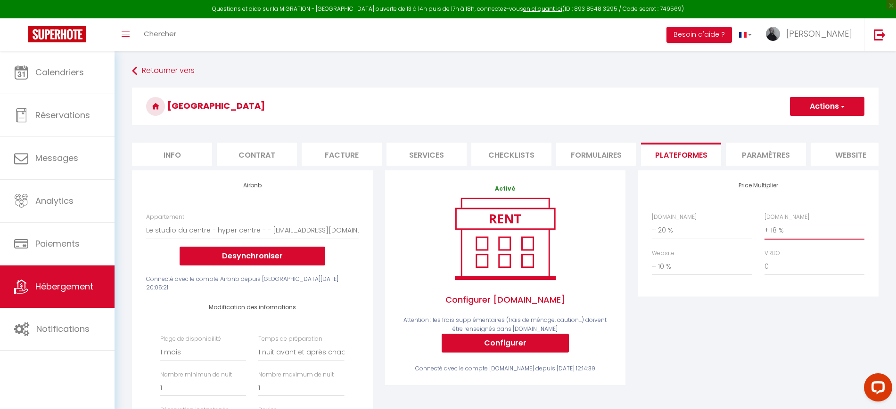
click at [803, 239] on select "0 + 1 % + 2 % + 3 % + 4 % + 5 % + 6 % + 7 % + 8 % + 9 %" at bounding box center [814, 230] width 100 height 18
select select "+ 23 %"
click at [764, 230] on select "0 + 1 % + 2 % + 3 % + 4 % + 5 % + 6 % + 7 % + 8 % + 9 %" at bounding box center [814, 230] width 100 height 18
select select
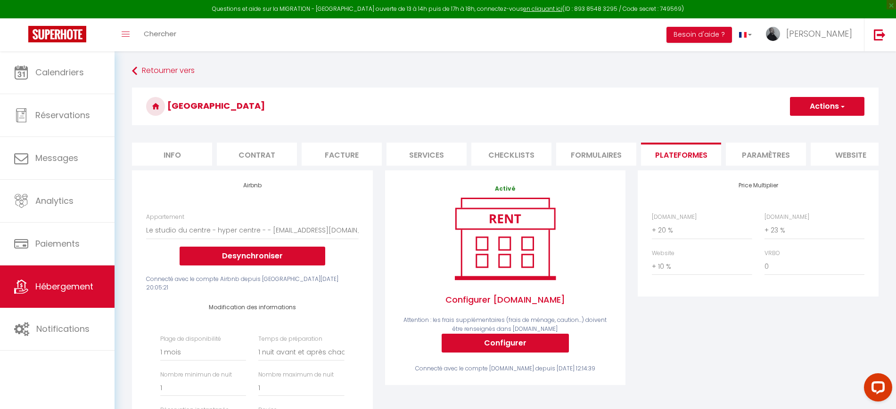
click at [807, 102] on button "Actions" at bounding box center [827, 106] width 74 height 19
click at [813, 126] on link "Enregistrer" at bounding box center [826, 127] width 74 height 12
select select
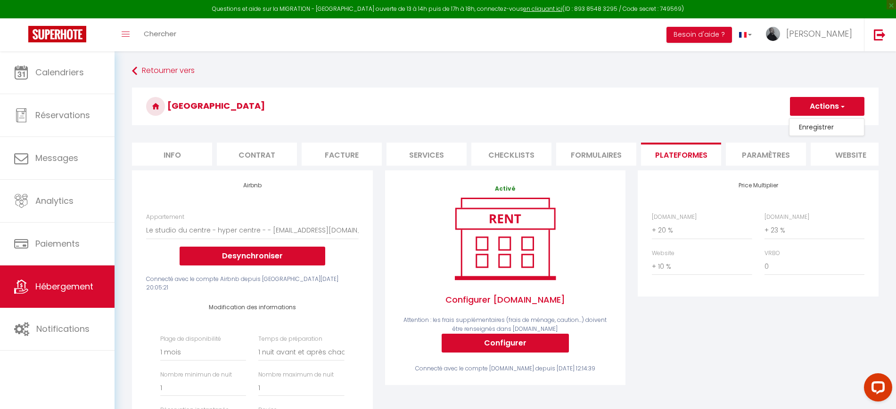
select select
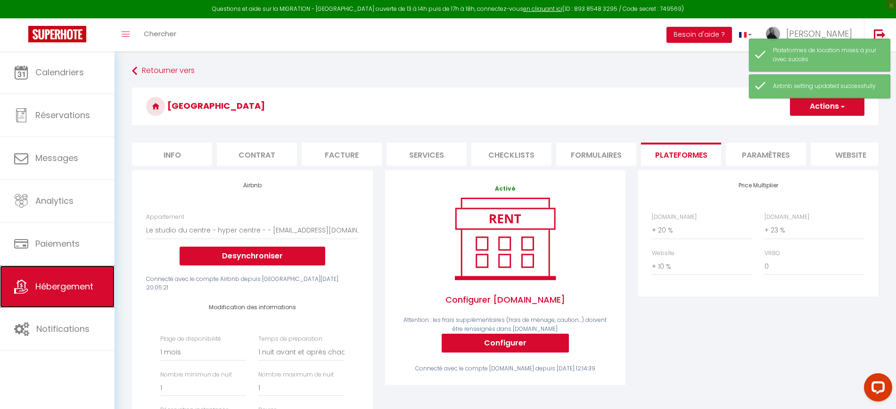
click at [67, 291] on span "Hébergement" at bounding box center [64, 287] width 58 height 12
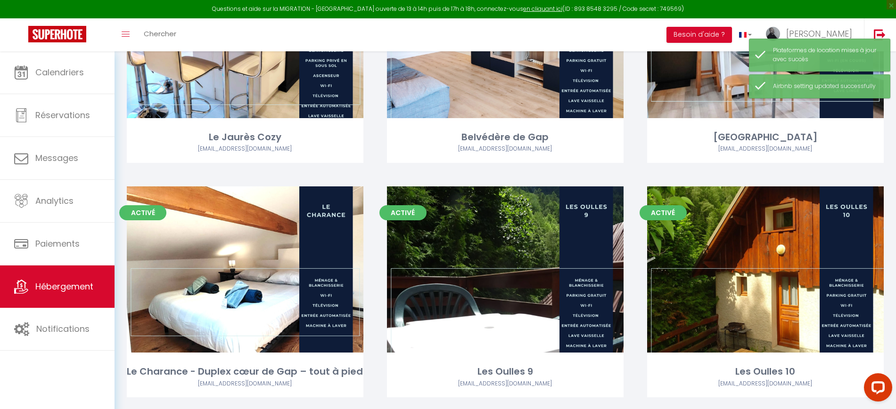
scroll to position [188, 0]
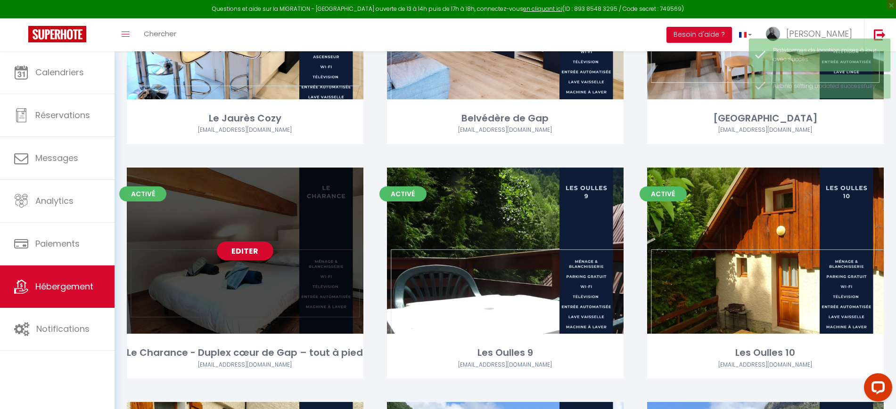
click at [314, 195] on div "Editer" at bounding box center [245, 251] width 236 height 166
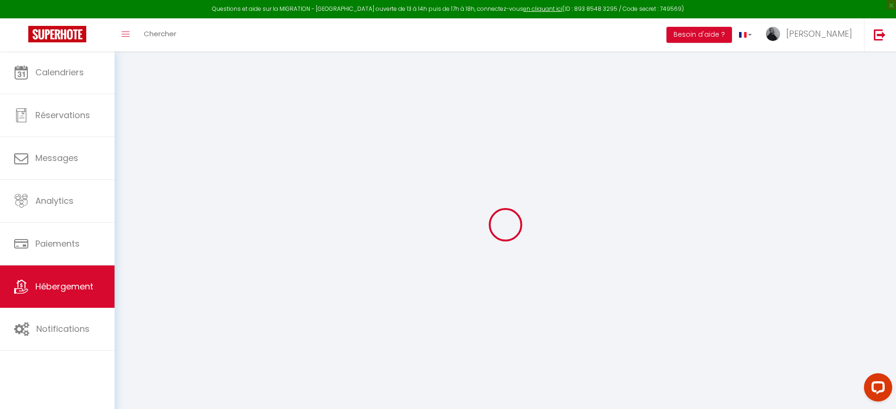
select select "+ 18 %"
select select "+ 10 %"
checkbox input "false"
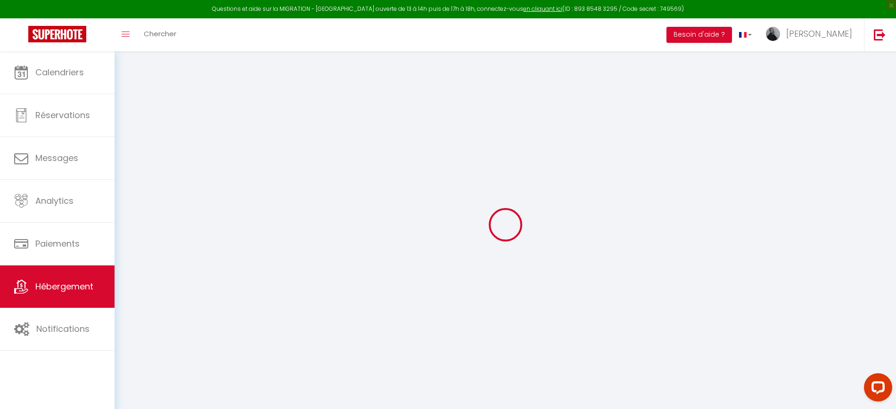
checkbox input "false"
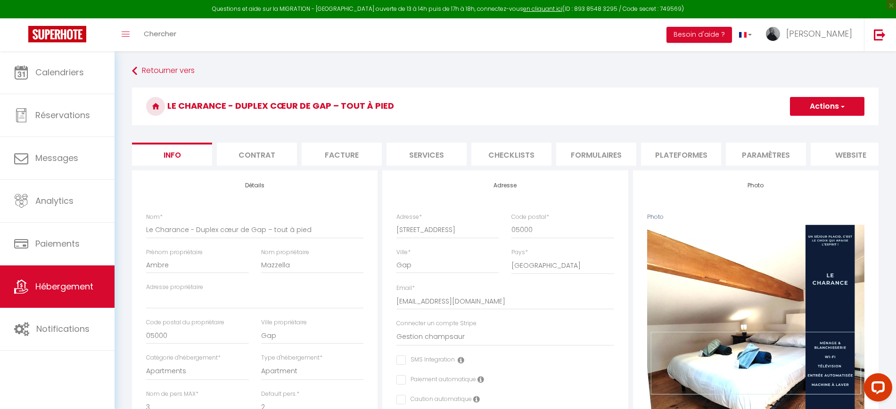
checkbox input "false"
select select "6771-1447075141136420465"
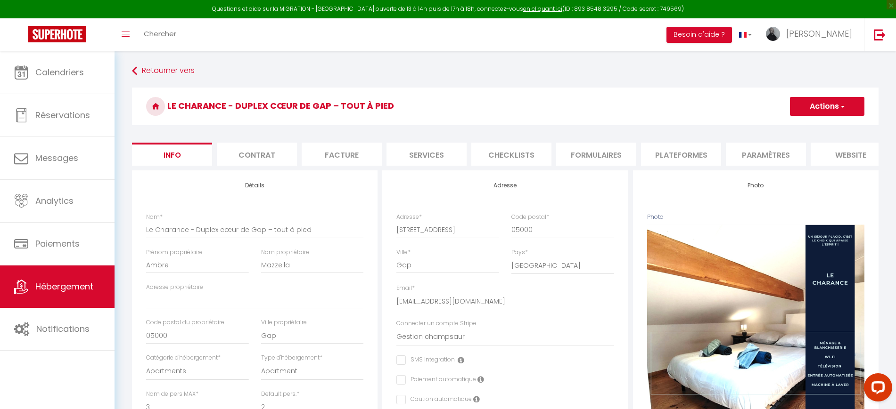
click at [677, 154] on li "Plateformes" at bounding box center [681, 154] width 80 height 23
select select
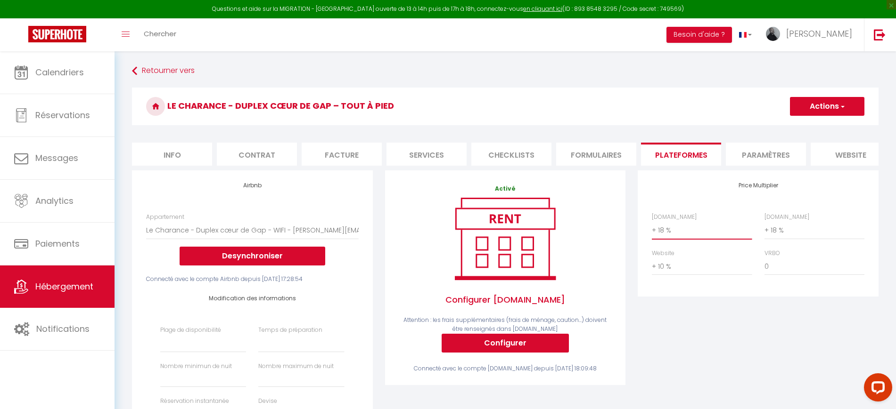
click at [669, 239] on select "0 + 1 % + 2 % + 3 % + 4 % + 5 % + 6 % + 7 % + 8 % + 9 %" at bounding box center [702, 230] width 100 height 18
select select "+ 20 %"
click at [652, 230] on select "0 + 1 % + 2 % + 3 % + 4 % + 5 % + 6 % + 7 % + 8 % + 9 %" at bounding box center [702, 230] width 100 height 18
select select
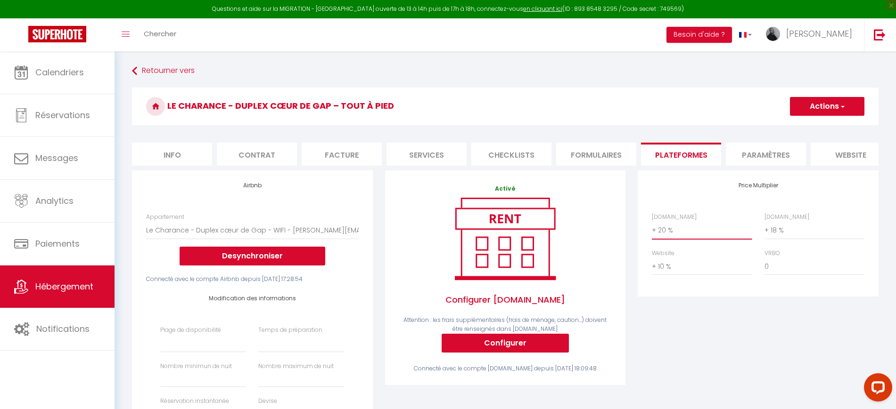
select select
click at [788, 239] on select "0 + 1 % + 2 % + 3 % + 4 % + 5 % + 6 % + 7 % + 8 % + 9 %" at bounding box center [814, 230] width 100 height 18
select select "+ 23 %"
click at [764, 230] on select "0 + 1 % + 2 % + 3 % + 4 % + 5 % + 6 % + 7 % + 8 % + 9 %" at bounding box center [814, 230] width 100 height 18
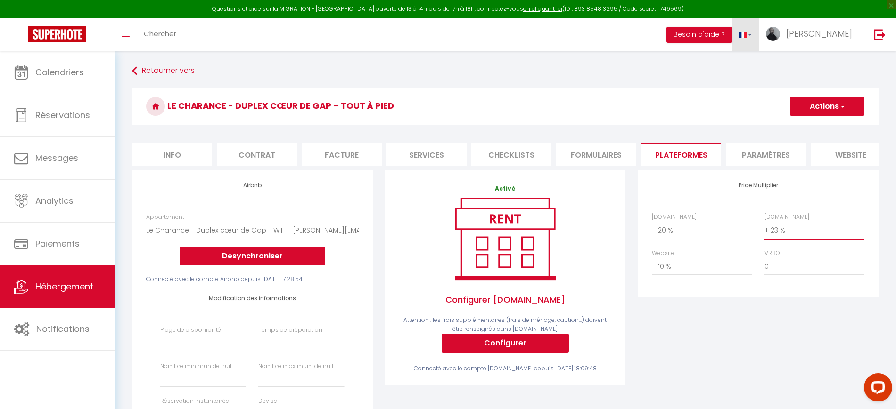
select select
click at [823, 106] on button "Actions" at bounding box center [827, 106] width 74 height 19
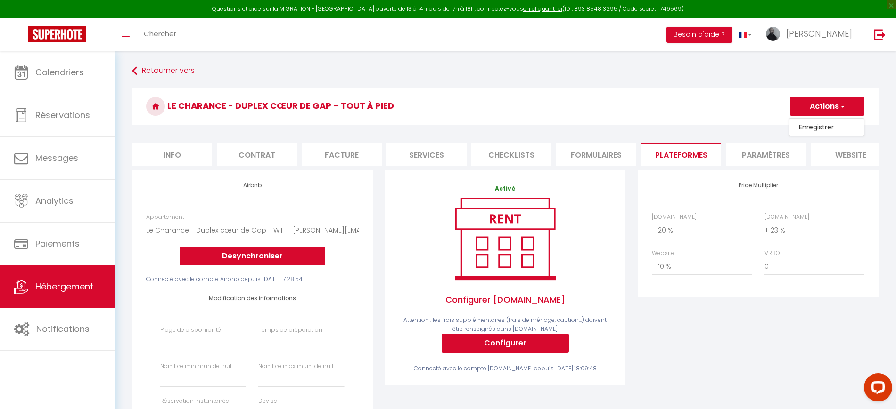
click at [813, 122] on link "Enregistrer" at bounding box center [826, 127] width 74 height 12
select select
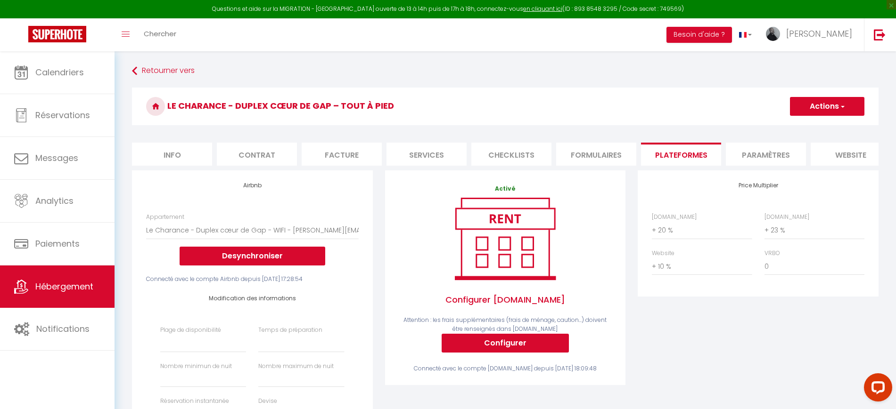
select select
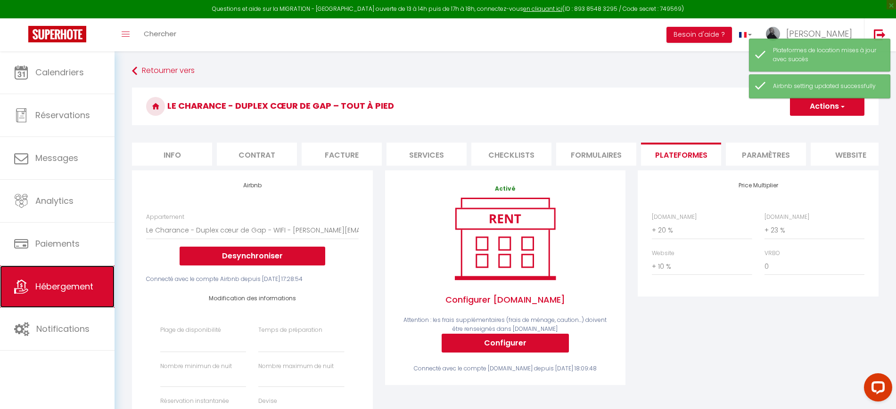
click at [50, 293] on link "Hébergement" at bounding box center [57, 287] width 114 height 42
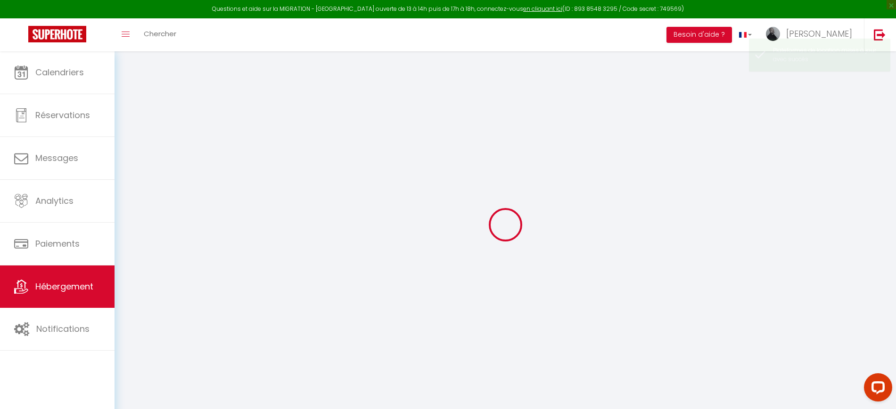
select select
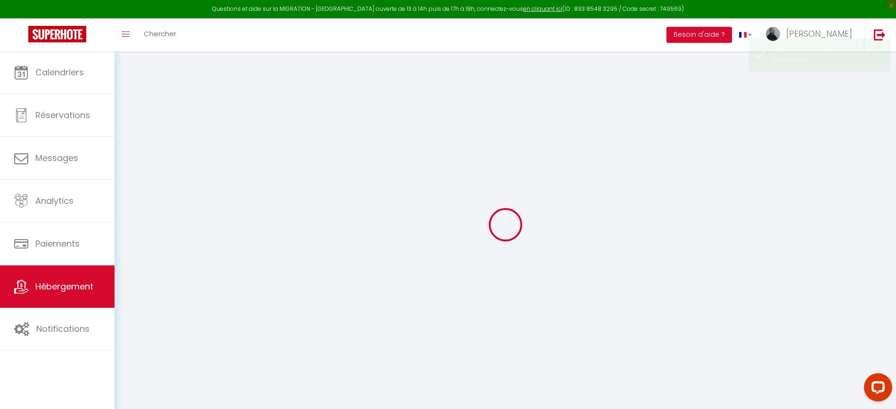
select select
checkbox input "false"
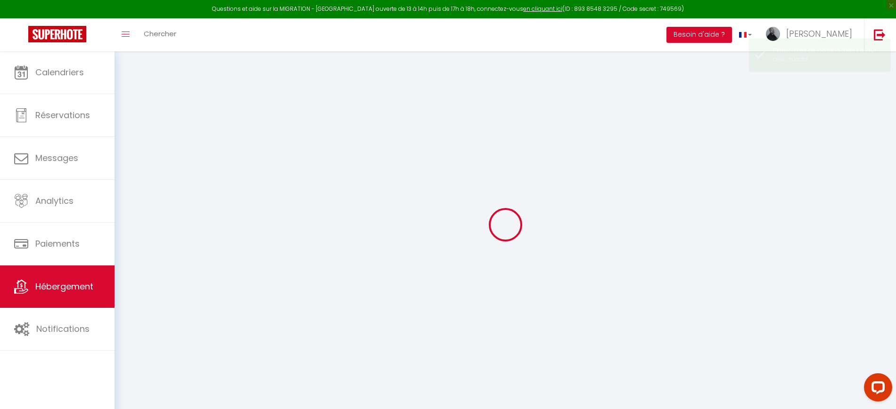
select select
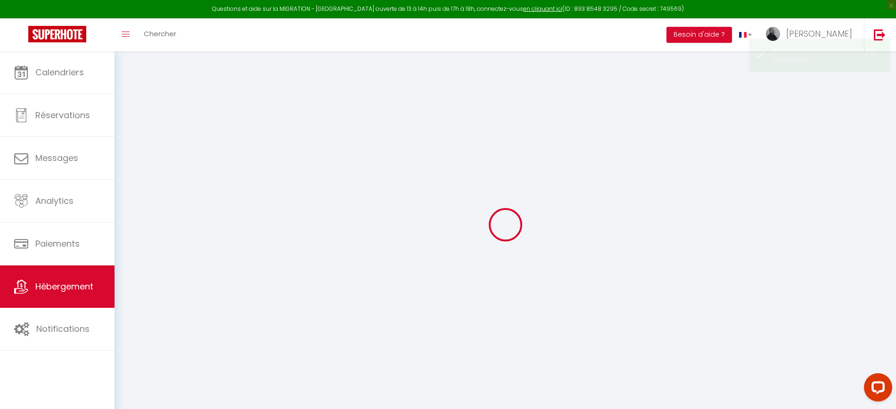
select select
checkbox input "false"
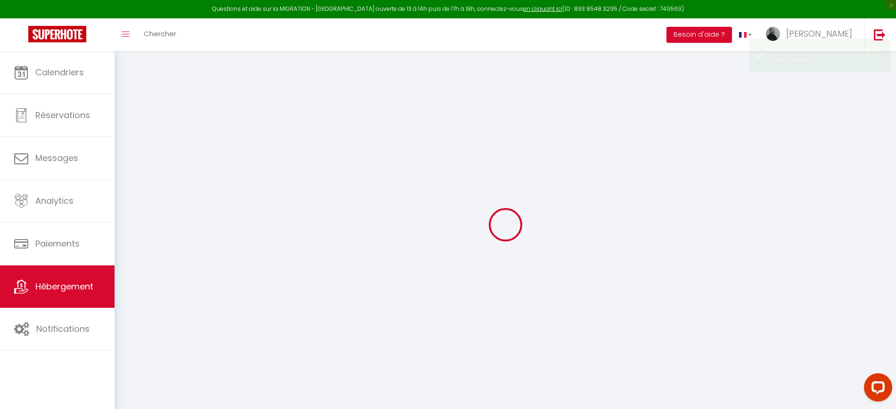
checkbox input "false"
select select
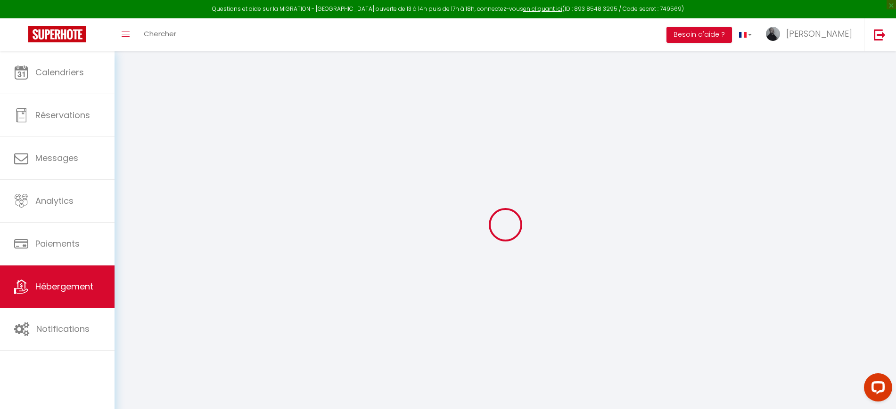
select select
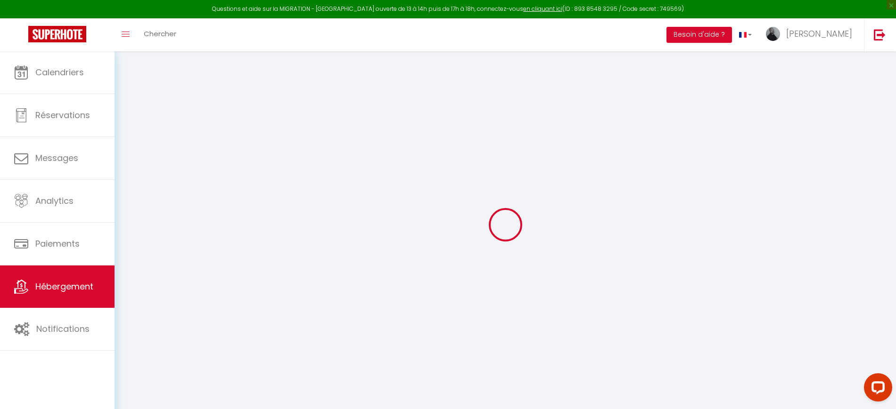
checkbox input "false"
select select
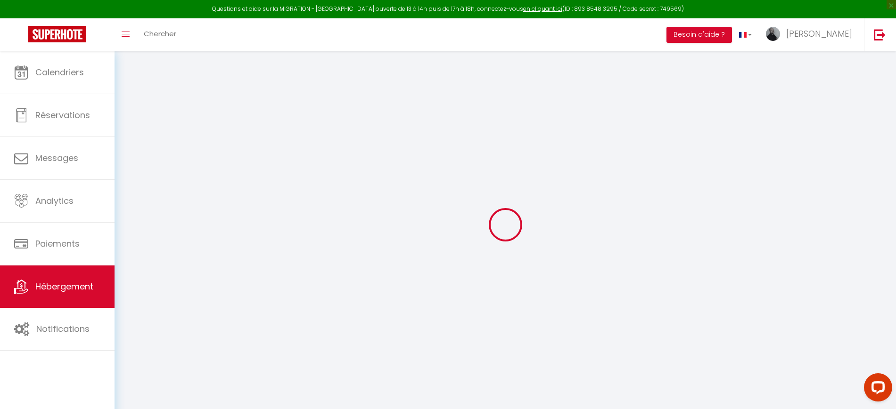
select select
type input "Les Oulles 9"
type input "SC"
type input "EMPYRAE"
type input "159 Rue de Coste Joffre"
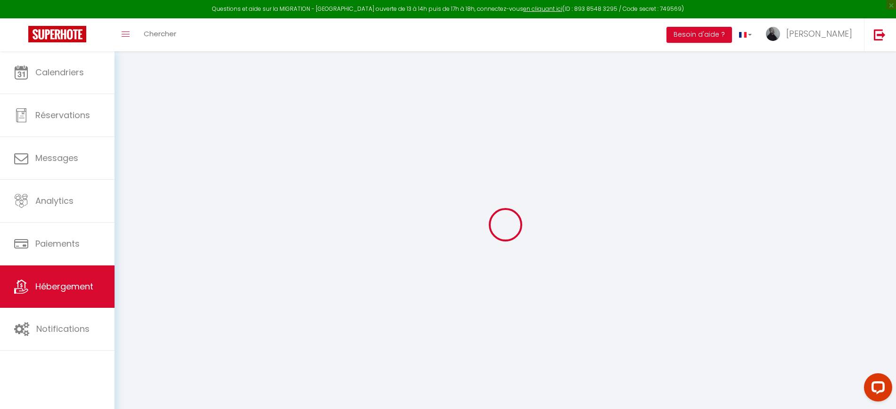
type input "05500"
type input "Saint Bonnet en Champsaur"
type input "50"
type input "30"
type input "5.5"
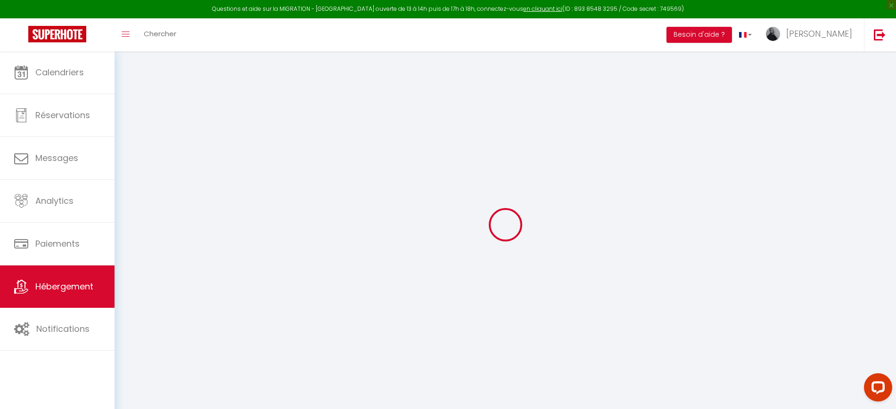
type input "100"
type input "300"
select select
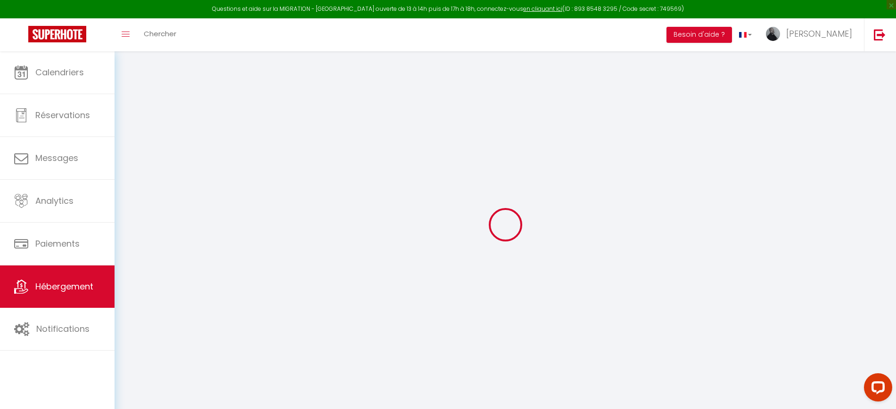
select select
type input "15 Impasse des Oulles"
type input "05800"
type input "La chapelle en Valgaudemar"
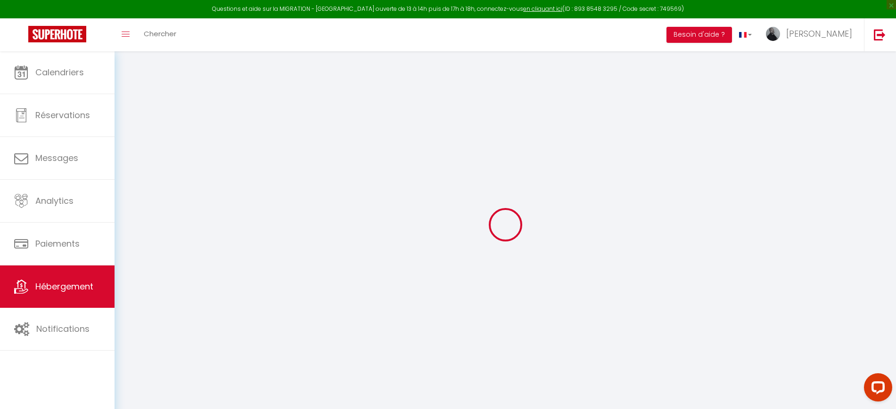
type input "[EMAIL_ADDRESS][DOMAIN_NAME]"
select select "13083"
checkbox input "false"
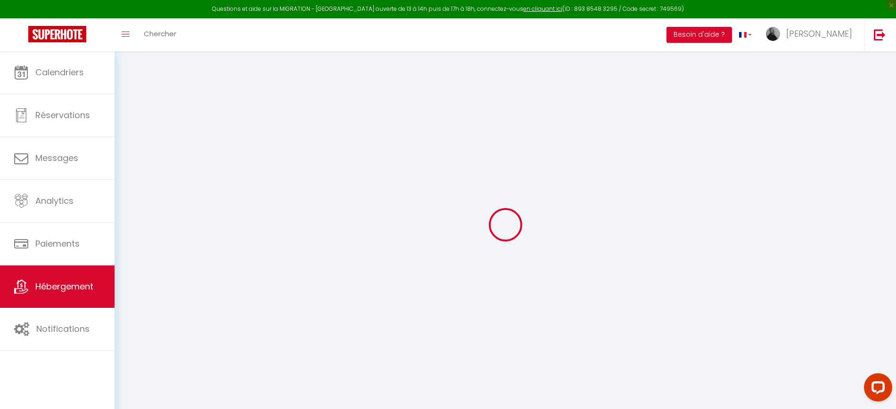
checkbox input "false"
radio input "true"
type input "0"
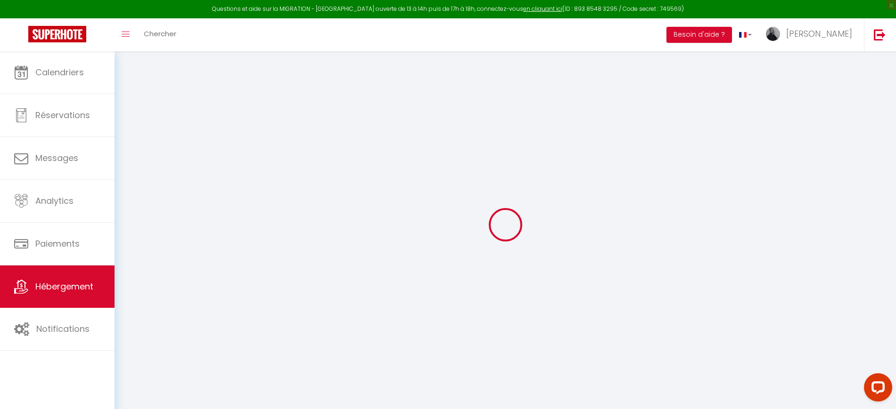
type input "0"
select select
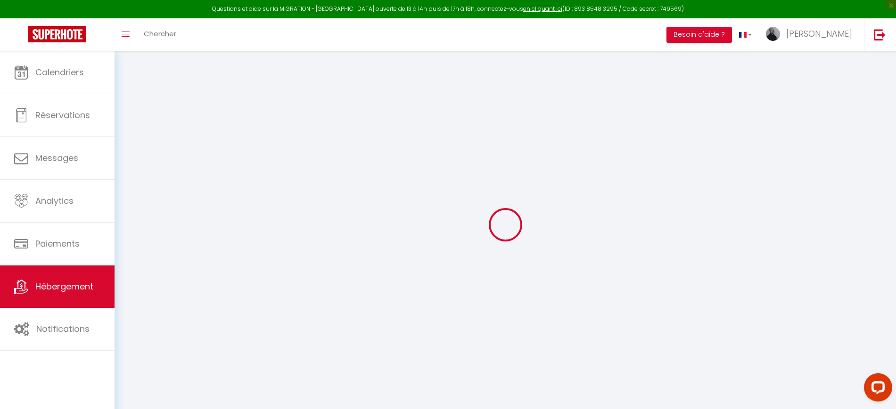
select select
checkbox input "false"
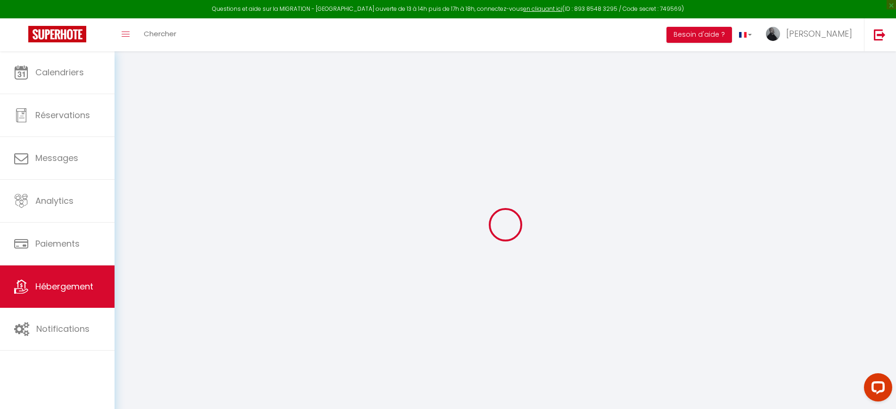
select select "+ 18 %"
select select "+ 10 %"
checkbox input "false"
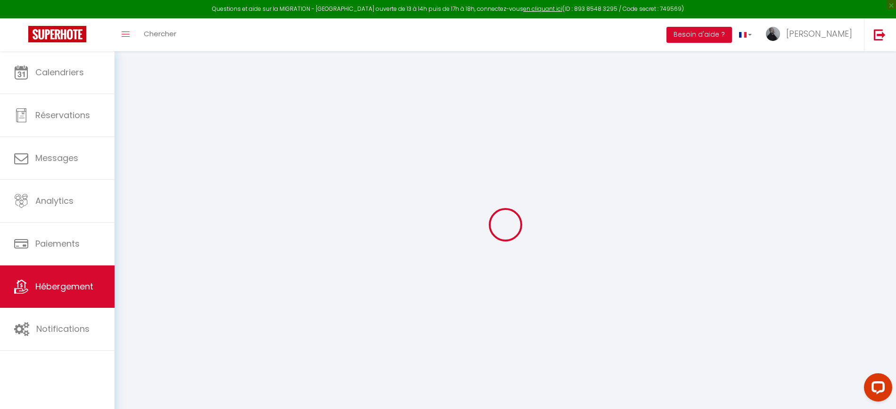
checkbox input "false"
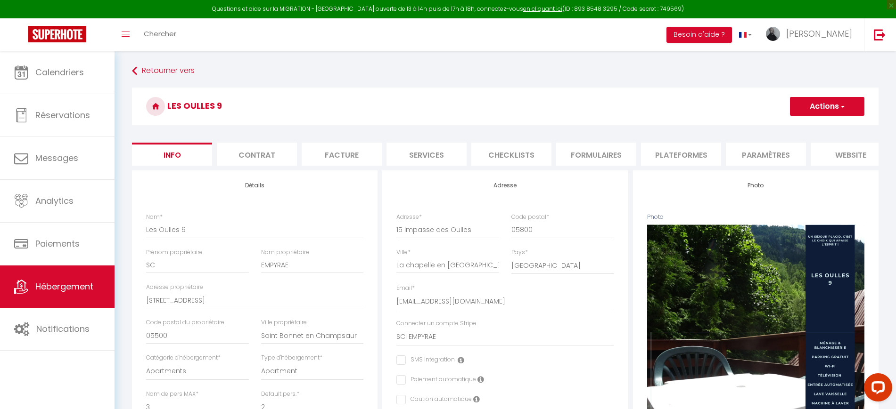
select select "6771-1375868994296508814"
checkbox input "false"
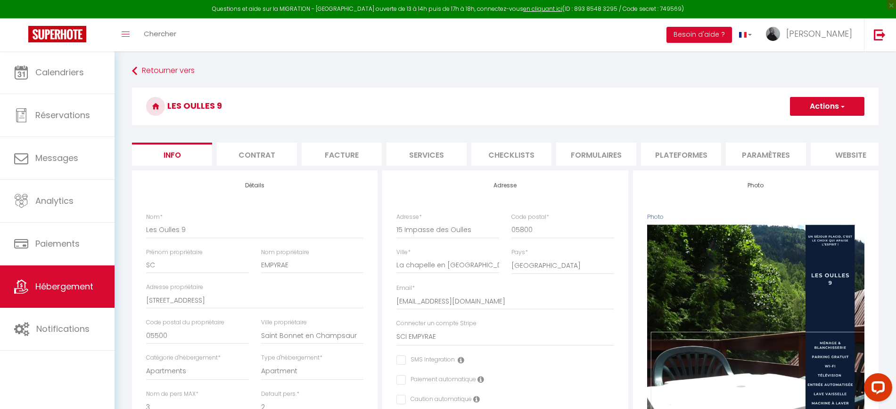
click at [676, 148] on li "Plateformes" at bounding box center [681, 154] width 80 height 23
select select
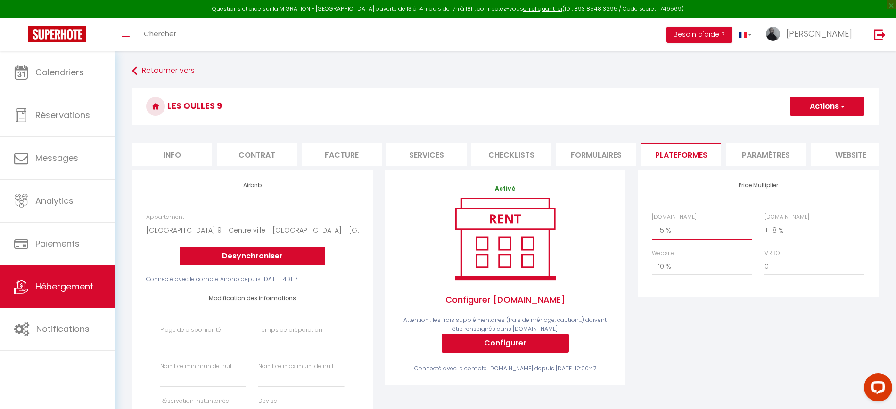
click at [677, 238] on select "0 + 1 % + 2 % + 3 % + 4 % + 5 % + 6 % + 7 % + 8 % + 9 %" at bounding box center [702, 230] width 100 height 18
select select "+ 20 %"
click at [652, 230] on select "0 + 1 % + 2 % + 3 % + 4 % + 5 % + 6 % + 7 % + 8 % + 9 %" at bounding box center [702, 230] width 100 height 18
select select
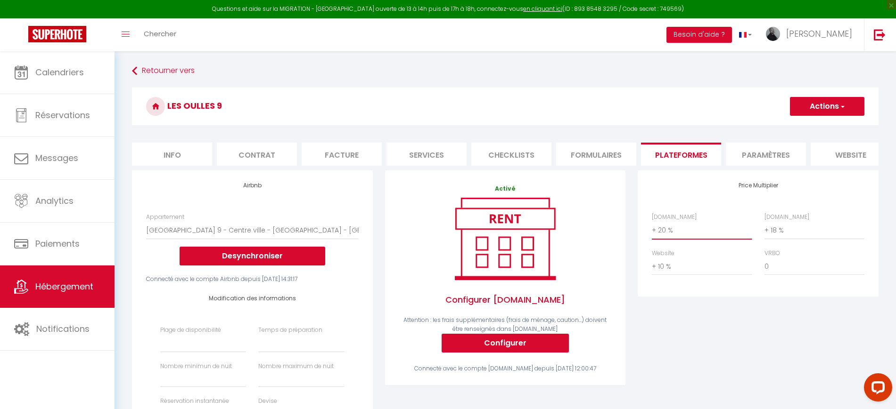
select select
click at [781, 236] on select "0 + 1 % + 2 % + 3 % + 4 % + 5 % + 6 % + 7 % + 8 % + 9 %" at bounding box center [814, 230] width 100 height 18
select select "+ 23 %"
click at [764, 230] on select "0 + 1 % + 2 % + 3 % + 4 % + 5 % + 6 % + 7 % + 8 % + 9 %" at bounding box center [814, 230] width 100 height 18
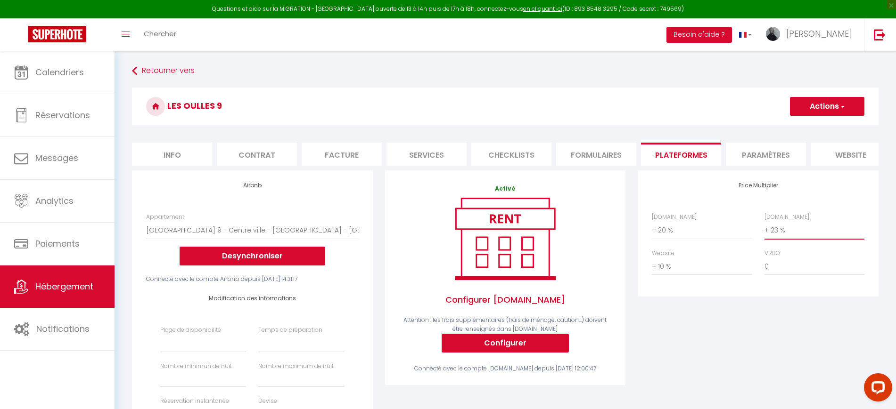
select select
click at [816, 111] on button "Actions" at bounding box center [827, 106] width 74 height 19
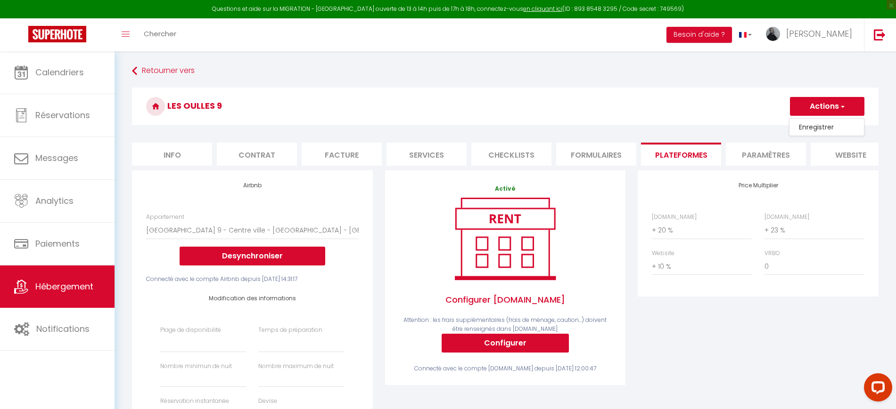
click at [806, 125] on link "Enregistrer" at bounding box center [826, 127] width 74 height 12
select select
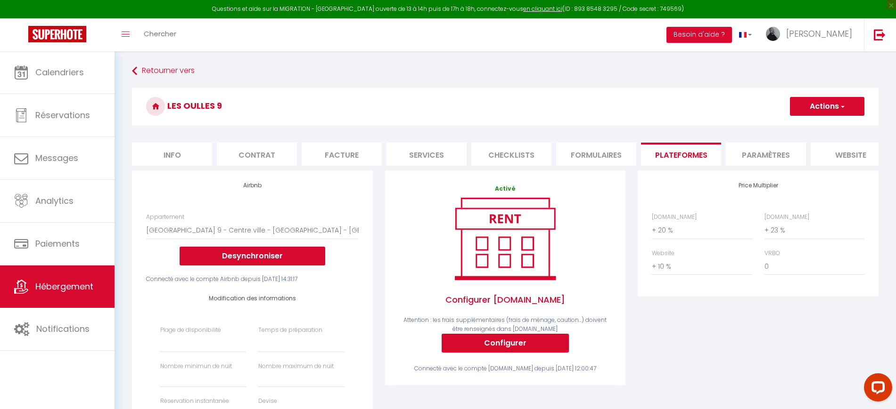
select select
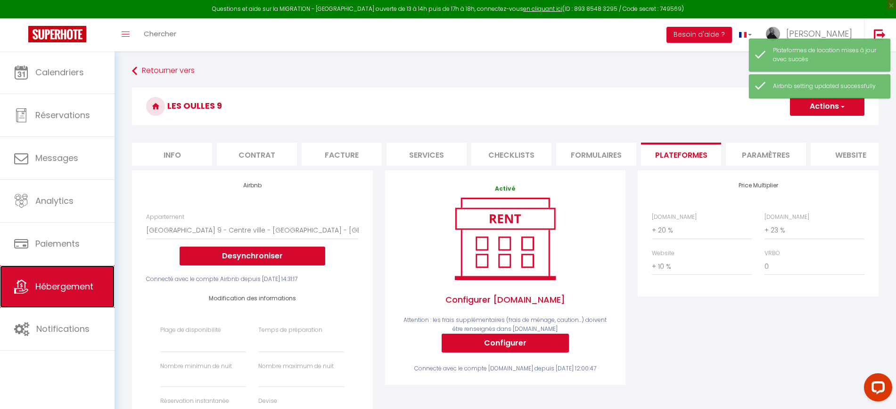
click at [78, 276] on link "Hébergement" at bounding box center [57, 287] width 114 height 42
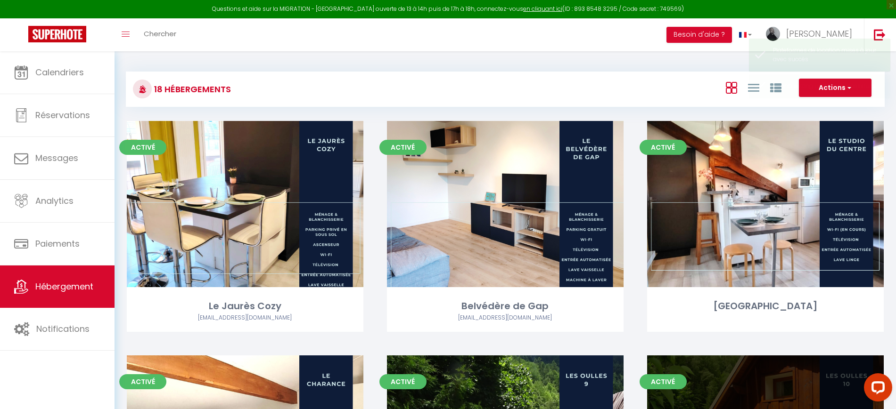
select select "3"
select select "2"
select select "1"
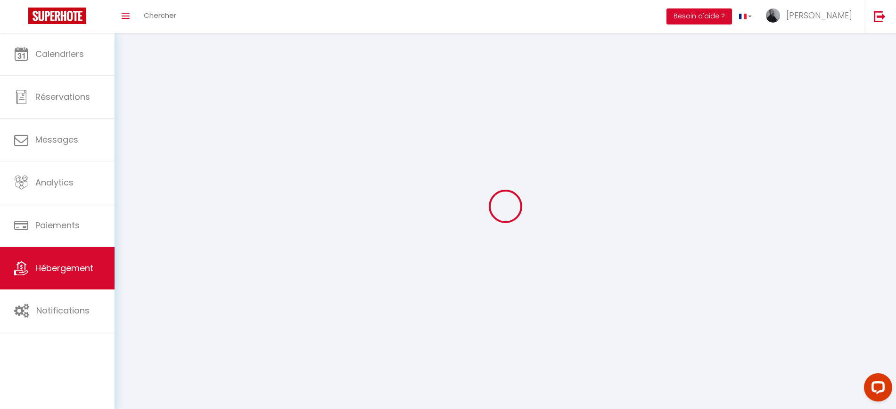
select select
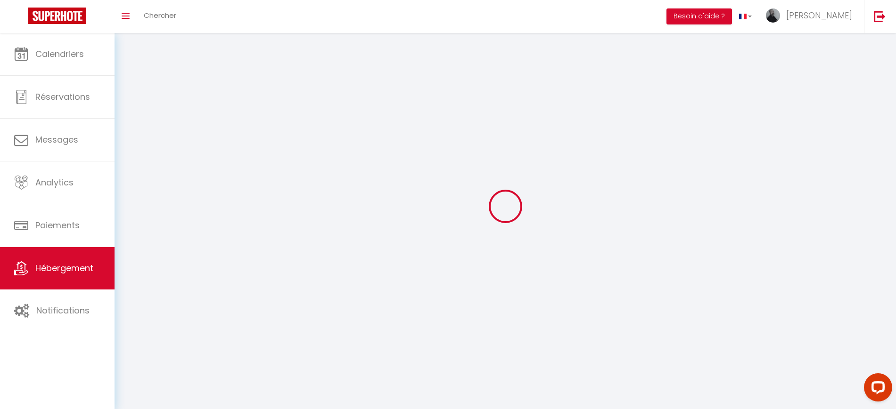
select select "1"
select select
checkbox input "false"
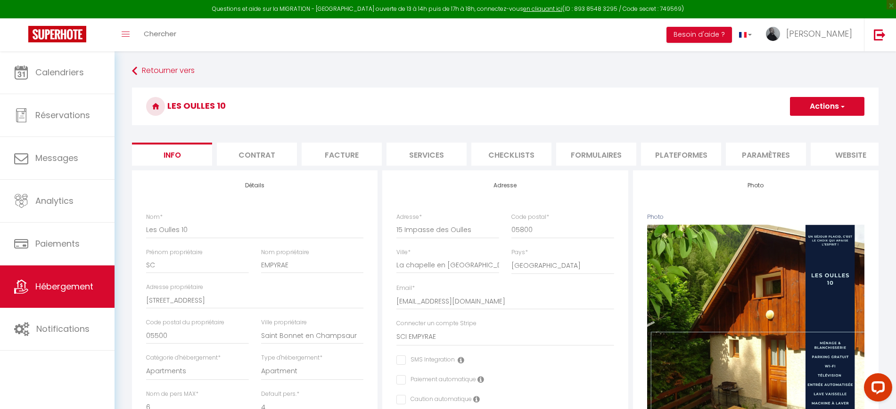
click at [693, 153] on li "Plateformes" at bounding box center [681, 154] width 80 height 23
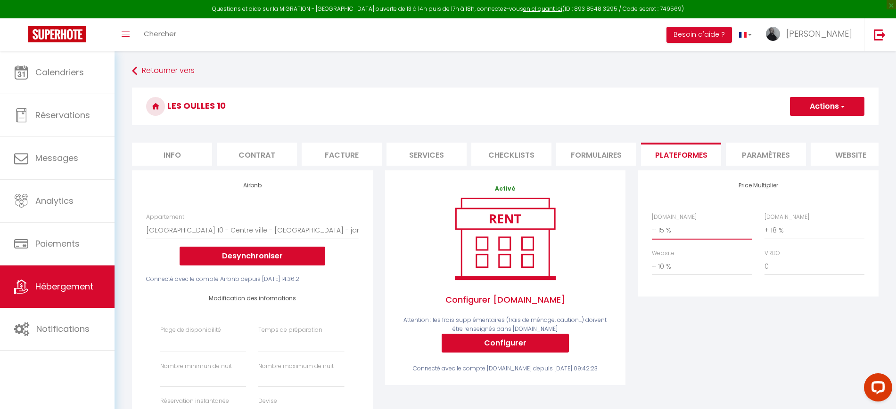
click at [690, 238] on select "0 + 1 % + 2 % + 3 % + 4 % + 5 % + 6 % + 7 % + 8 % + 9 %" at bounding box center [702, 230] width 100 height 18
click at [652, 230] on select "0 + 1 % + 2 % + 3 % + 4 % + 5 % + 6 % + 7 % + 8 % + 9 %" at bounding box center [702, 230] width 100 height 18
click at [770, 239] on select "0 + 1 % + 2 % + 3 % + 4 % + 5 % + 6 % + 7 % + 8 % + 9 %" at bounding box center [814, 230] width 100 height 18
click at [764, 230] on select "0 + 1 % + 2 % + 3 % + 4 % + 5 % + 6 % + 7 % + 8 % + 9 %" at bounding box center [814, 230] width 100 height 18
click at [811, 103] on button "Actions" at bounding box center [827, 106] width 74 height 19
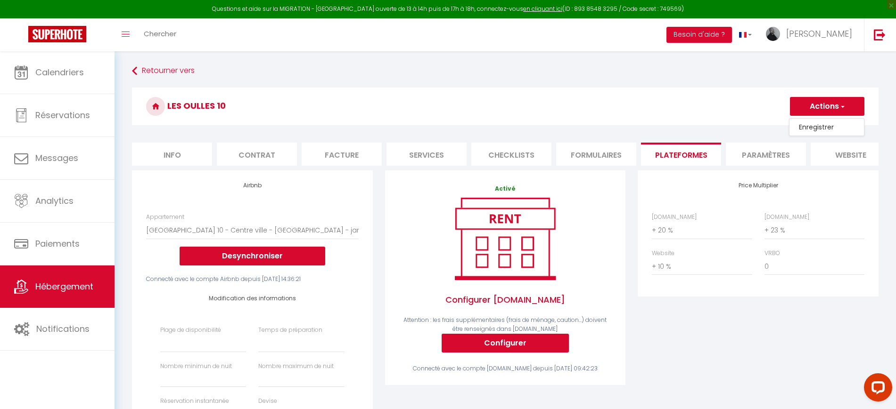
click at [814, 123] on link "Enregistrer" at bounding box center [826, 127] width 74 height 12
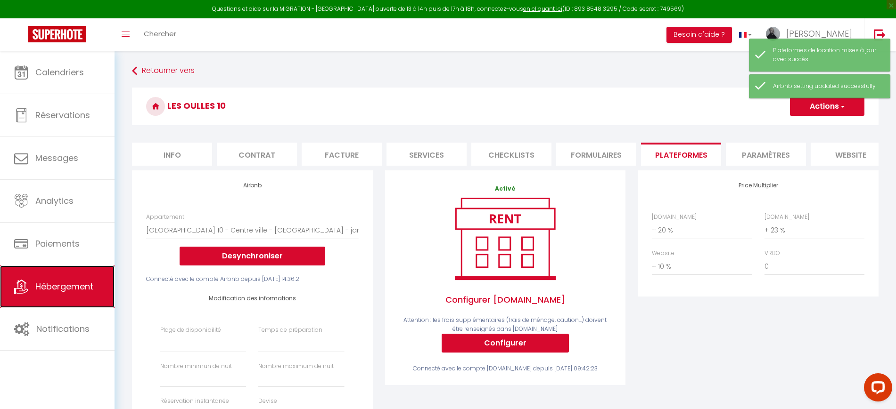
click at [73, 285] on span "Hébergement" at bounding box center [64, 287] width 58 height 12
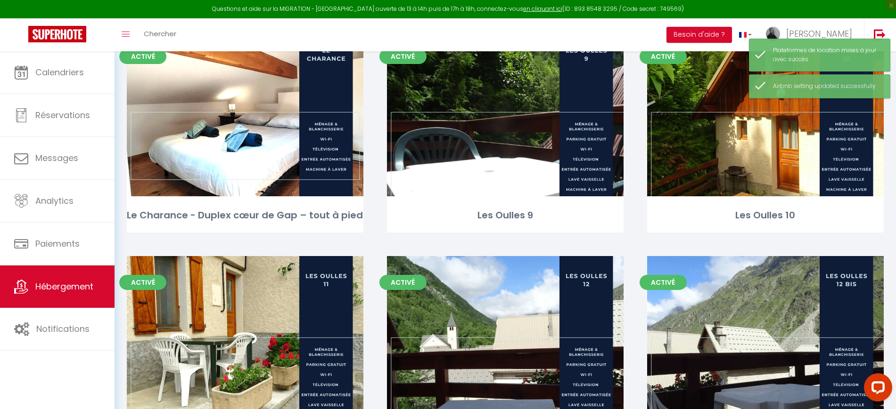
scroll to position [358, 0]
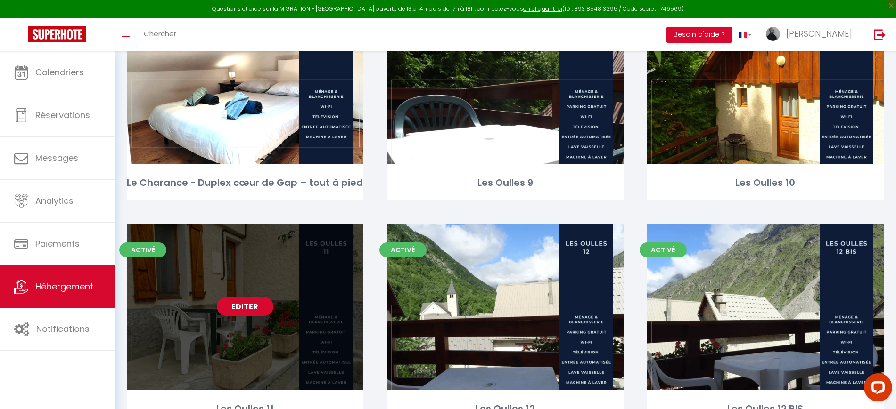
click at [286, 250] on div "Editer" at bounding box center [245, 307] width 236 height 166
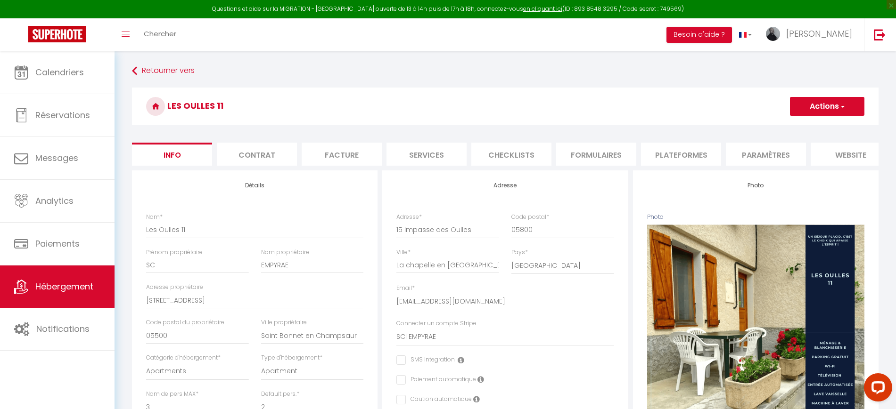
click at [682, 149] on li "Plateformes" at bounding box center [681, 154] width 80 height 23
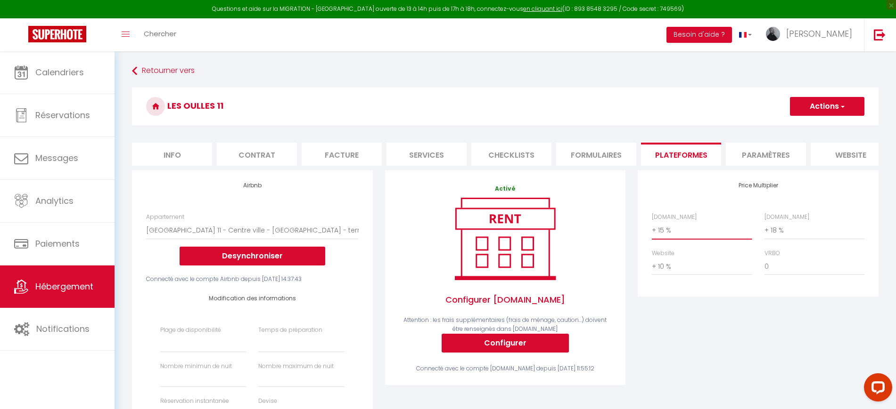
click at [685, 231] on select "0 + 1 % + 2 % + 3 % + 4 % + 5 % + 6 % + 7 % + 8 % + 9 %" at bounding box center [702, 230] width 100 height 18
click at [652, 230] on select "0 + 1 % + 2 % + 3 % + 4 % + 5 % + 6 % + 7 % + 8 % + 9 %" at bounding box center [702, 230] width 100 height 18
click at [795, 234] on select "0 + 1 % + 2 % + 3 % + 4 % + 5 % + 6 % + 7 % + 8 % + 9 %" at bounding box center [814, 230] width 100 height 18
click at [764, 230] on select "0 + 1 % + 2 % + 3 % + 4 % + 5 % + 6 % + 7 % + 8 % + 9 %" at bounding box center [814, 230] width 100 height 18
click at [823, 108] on button "Actions" at bounding box center [827, 106] width 74 height 19
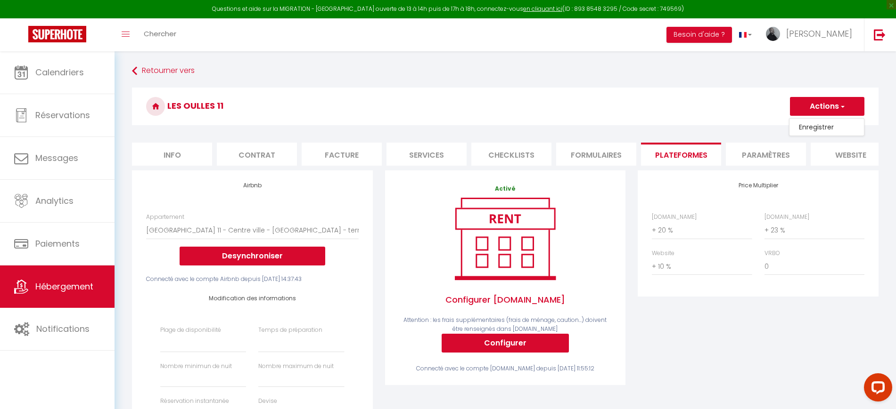
click at [803, 125] on link "Enregistrer" at bounding box center [826, 127] width 74 height 12
click at [75, 296] on link "Hébergement" at bounding box center [57, 287] width 114 height 42
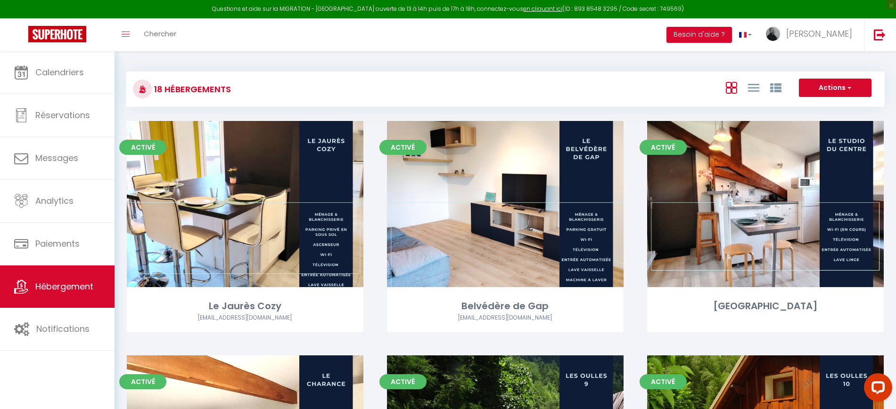
scroll to position [358, 0]
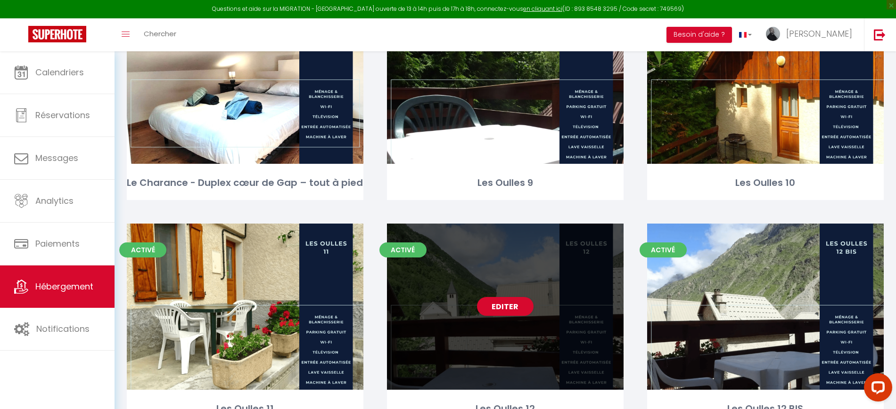
click at [471, 253] on div "Editer" at bounding box center [505, 307] width 236 height 166
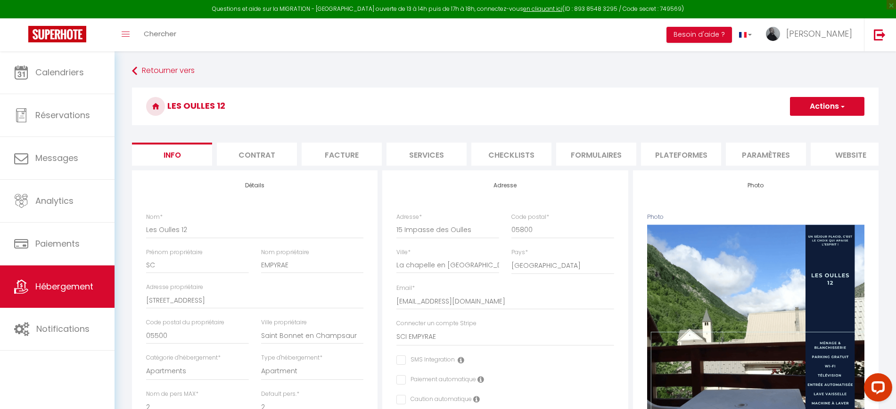
click at [680, 154] on li "Plateformes" at bounding box center [681, 154] width 80 height 23
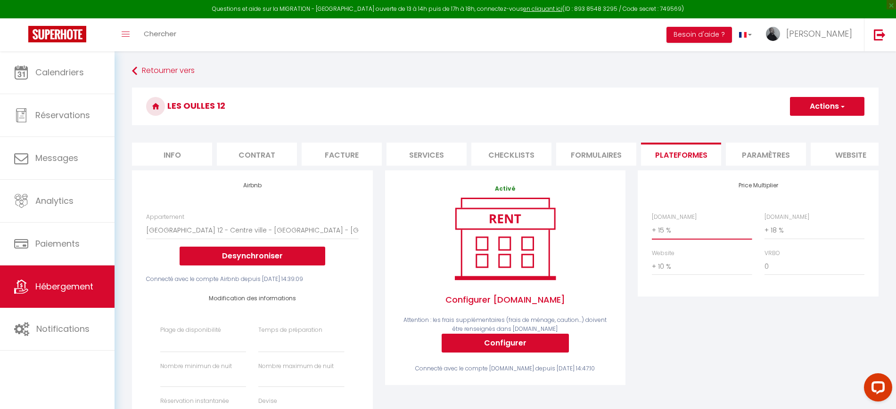
click at [701, 235] on select "0 + 1 % + 2 % + 3 % + 4 % + 5 % + 6 % + 7 % + 8 % + 9 %" at bounding box center [702, 230] width 100 height 18
click at [652, 230] on select "0 + 1 % + 2 % + 3 % + 4 % + 5 % + 6 % + 7 % + 8 % + 9 %" at bounding box center [702, 230] width 100 height 18
click at [782, 235] on select "0 + 1 % + 2 % + 3 % + 4 % + 5 % + 6 % + 7 % + 8 % + 9 %" at bounding box center [814, 230] width 100 height 18
click at [865, 205] on div "Price Multiplier Airbnb.com 0 + 1 % + 2 % + 3 % + 4 % + 5 % + 6 % + 7 %" at bounding box center [757, 234] width 240 height 126
click at [823, 239] on select "0 + 1 % + 2 % + 3 % + 4 % + 5 % + 6 % + 7 % + 8 % + 9 %" at bounding box center [814, 230] width 100 height 18
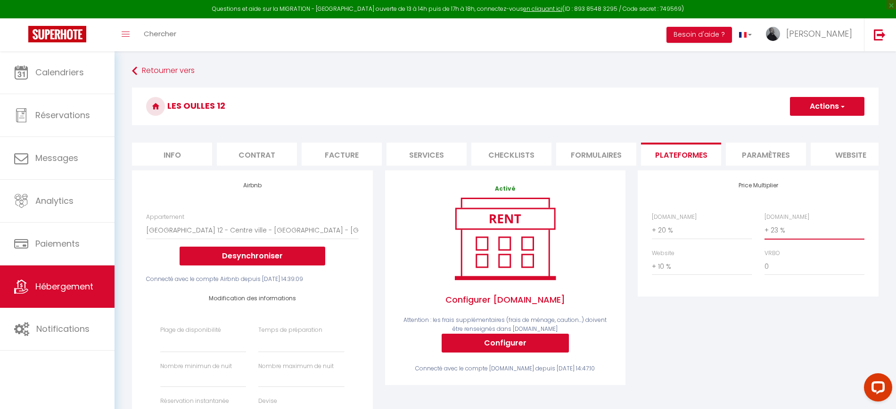
click at [764, 230] on select "0 + 1 % + 2 % + 3 % + 4 % + 5 % + 6 % + 7 % + 8 % + 9 %" at bounding box center [814, 230] width 100 height 18
click at [809, 95] on h3 "Les Oulles 12" at bounding box center [505, 107] width 746 height 38
click at [814, 102] on button "Actions" at bounding box center [827, 106] width 74 height 19
click at [806, 122] on link "Enregistrer" at bounding box center [826, 127] width 74 height 12
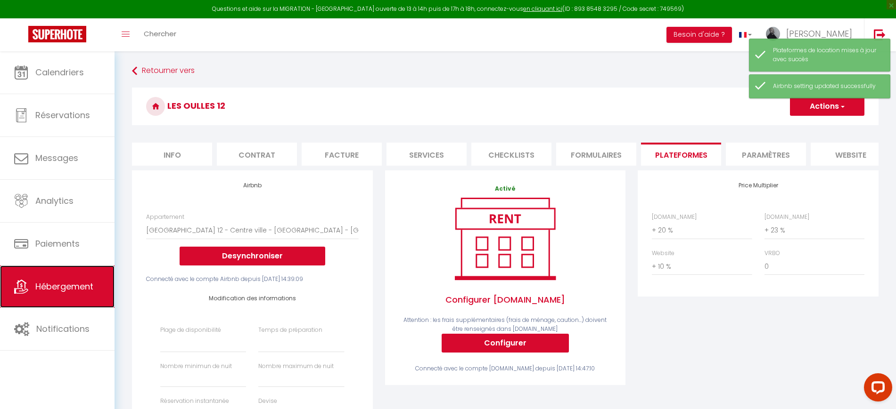
click at [58, 292] on span "Hébergement" at bounding box center [64, 287] width 58 height 12
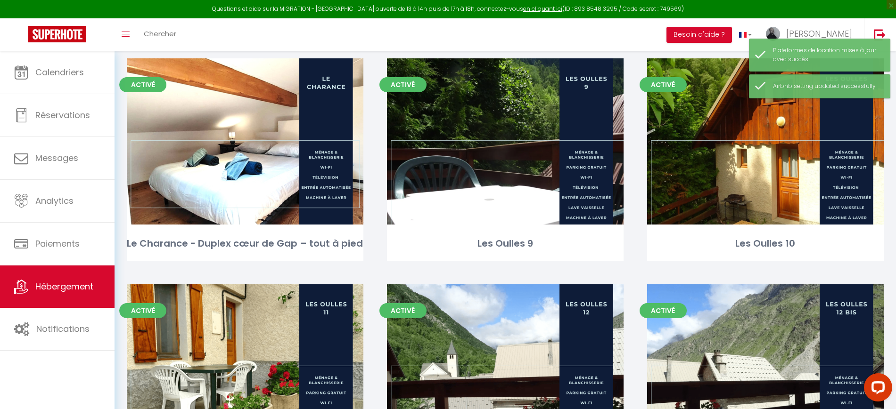
scroll to position [358, 0]
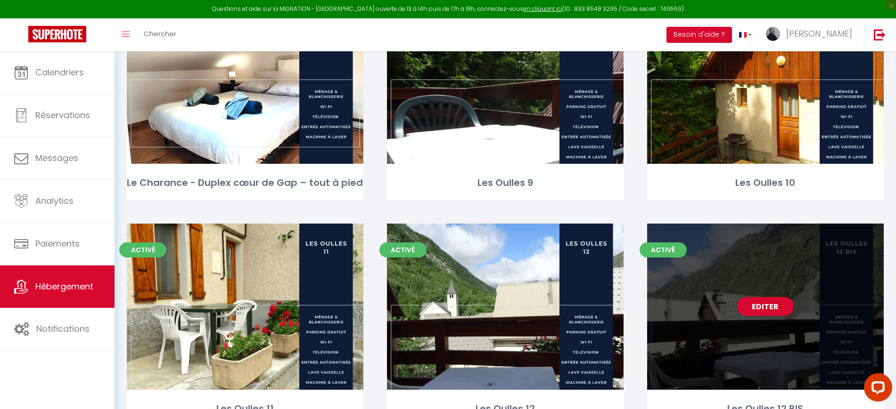
click at [785, 359] on div "Editer" at bounding box center [765, 307] width 236 height 166
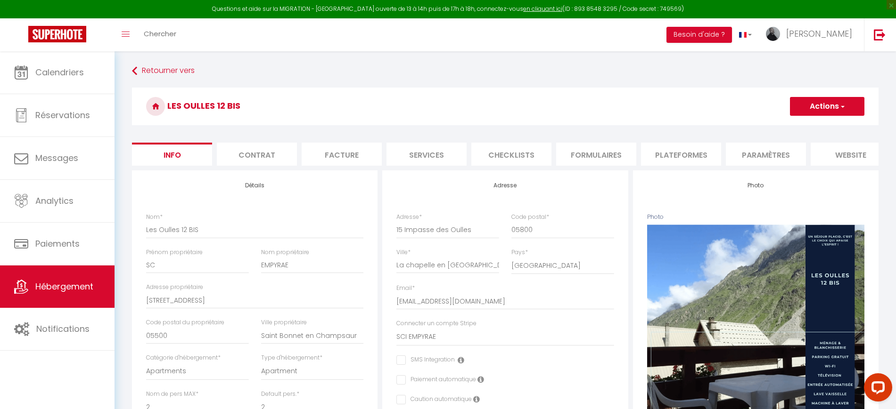
click at [680, 149] on li "Plateformes" at bounding box center [681, 154] width 80 height 23
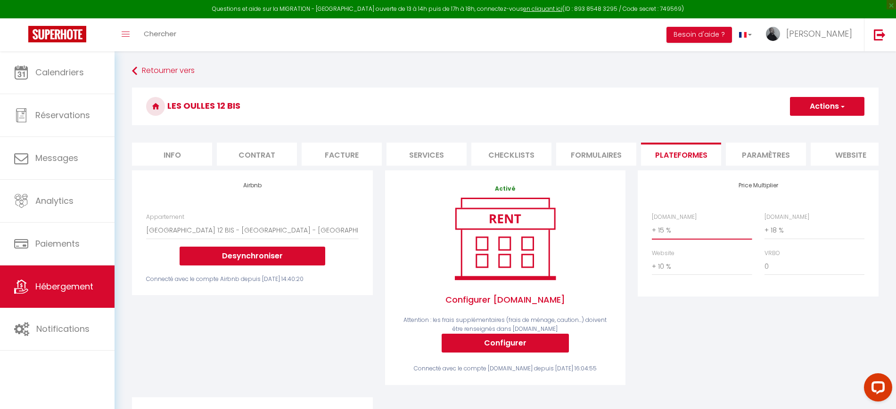
click at [685, 236] on select "0 + 1 % + 2 % + 3 % + 4 % + 5 % + 6 % + 7 % + 8 % + 9 %" at bounding box center [702, 230] width 100 height 18
click at [652, 230] on select "0 + 1 % + 2 % + 3 % + 4 % + 5 % + 6 % + 7 % + 8 % + 9 %" at bounding box center [702, 230] width 100 height 18
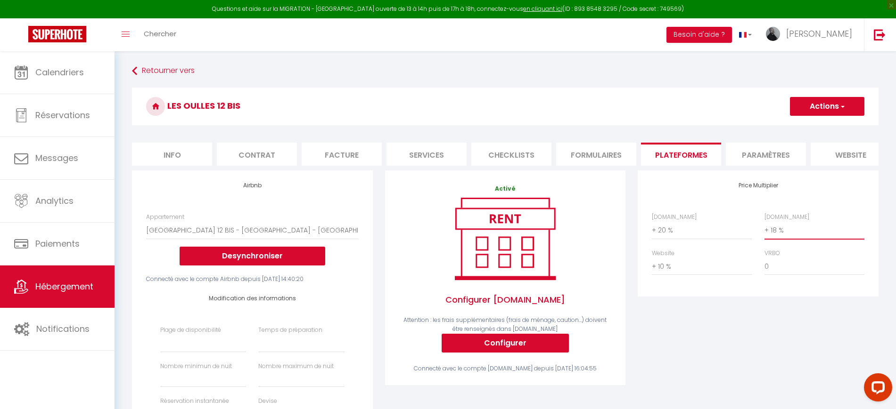
click at [805, 239] on select "0 + 1 % + 2 % + 3 % + 4 % + 5 % + 6 % + 7 % + 8 % + 9 %" at bounding box center [814, 230] width 100 height 18
click at [764, 230] on select "0 + 1 % + 2 % + 3 % + 4 % + 5 % + 6 % + 7 % + 8 % + 9 %" at bounding box center [814, 230] width 100 height 18
click at [804, 113] on button "Actions" at bounding box center [827, 106] width 74 height 19
click at [805, 122] on link "Enregistrer" at bounding box center [826, 127] width 74 height 12
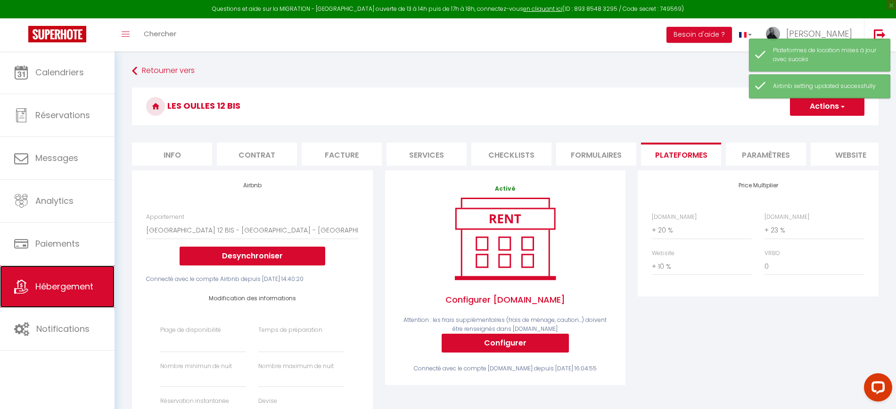
click at [69, 296] on link "Hébergement" at bounding box center [57, 287] width 114 height 42
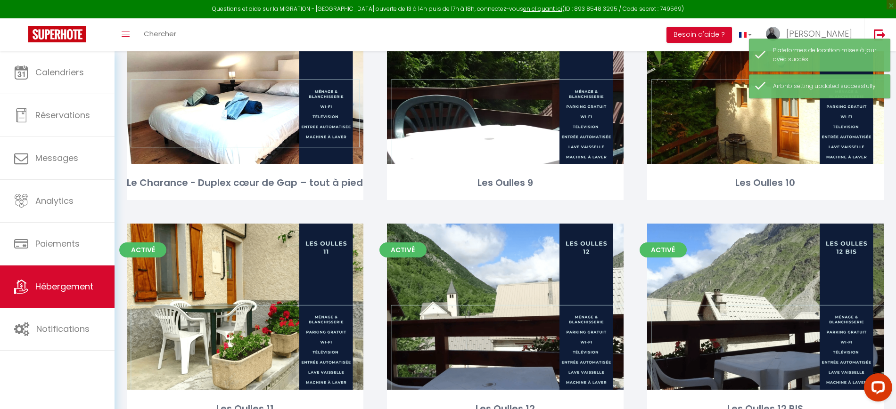
scroll to position [716, 0]
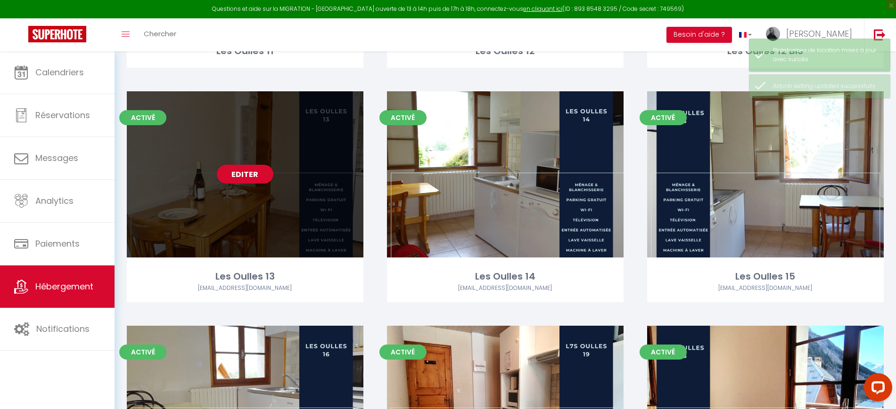
click at [350, 198] on div "Editer" at bounding box center [245, 174] width 236 height 166
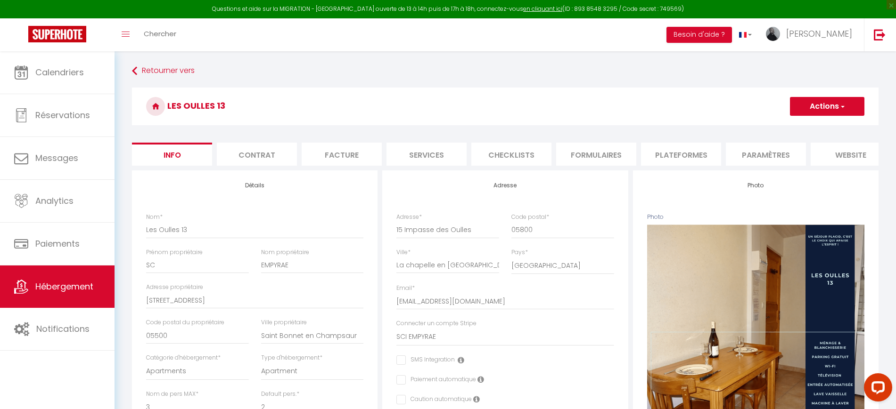
click at [691, 146] on li "Plateformes" at bounding box center [681, 154] width 80 height 23
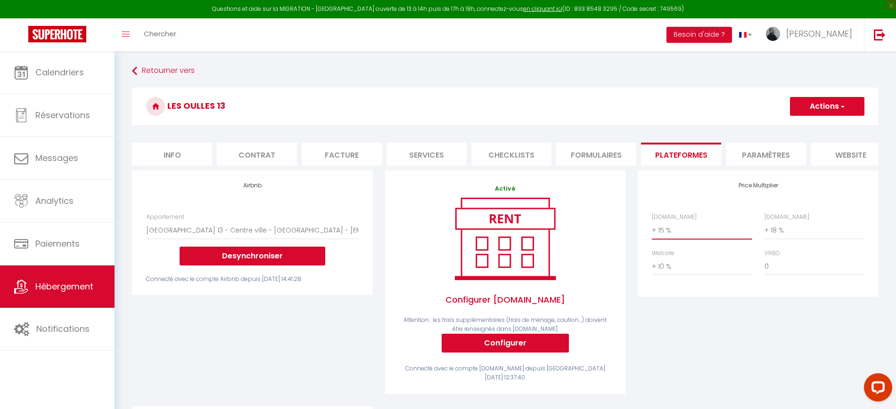
click at [695, 237] on select "0 + 1 % + 2 % + 3 % + 4 % + 5 % + 6 % + 7 % + 8 % + 9 %" at bounding box center [702, 230] width 100 height 18
click at [652, 230] on select "0 + 1 % + 2 % + 3 % + 4 % + 5 % + 6 % + 7 % + 8 % + 9 %" at bounding box center [702, 230] width 100 height 18
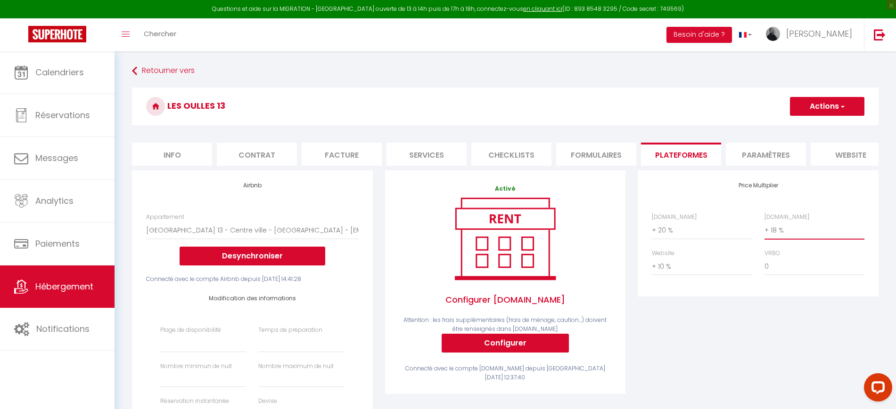
click at [774, 239] on select "0 + 1 % + 2 % + 3 % + 4 % + 5 % + 6 % + 7 % + 8 % + 9 %" at bounding box center [814, 230] width 100 height 18
click at [764, 230] on select "0 + 1 % + 2 % + 3 % + 4 % + 5 % + 6 % + 7 % + 8 % + 9 %" at bounding box center [814, 230] width 100 height 18
click at [827, 98] on button "Actions" at bounding box center [827, 106] width 74 height 19
click at [823, 125] on link "Enregistrer" at bounding box center [826, 127] width 74 height 12
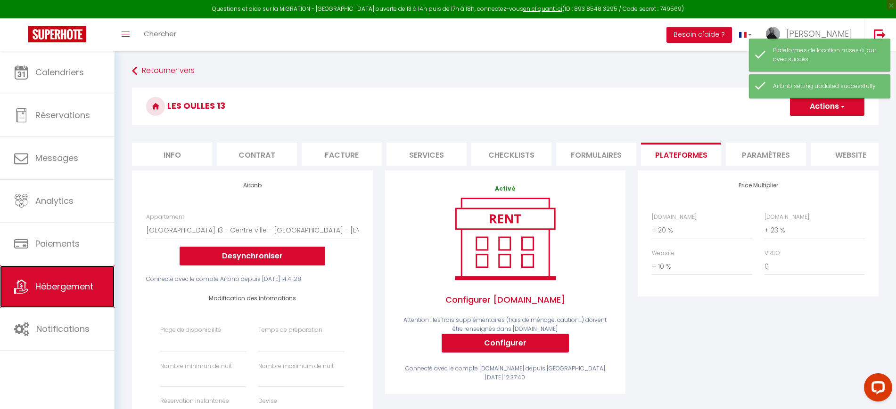
click at [90, 293] on link "Hébergement" at bounding box center [57, 287] width 114 height 42
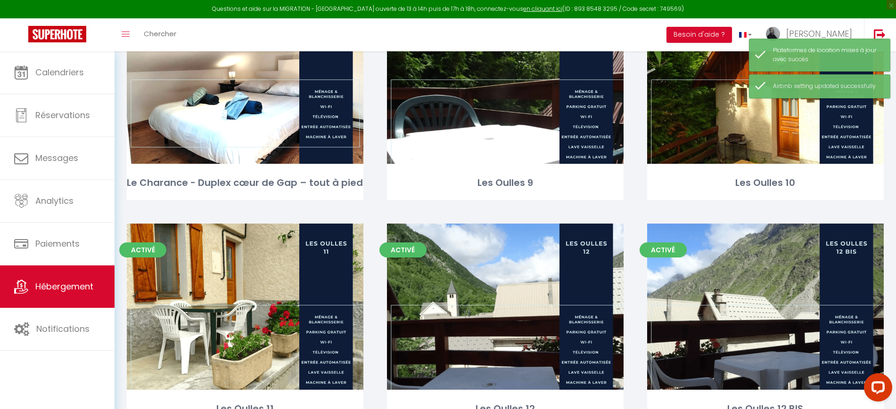
scroll to position [716, 0]
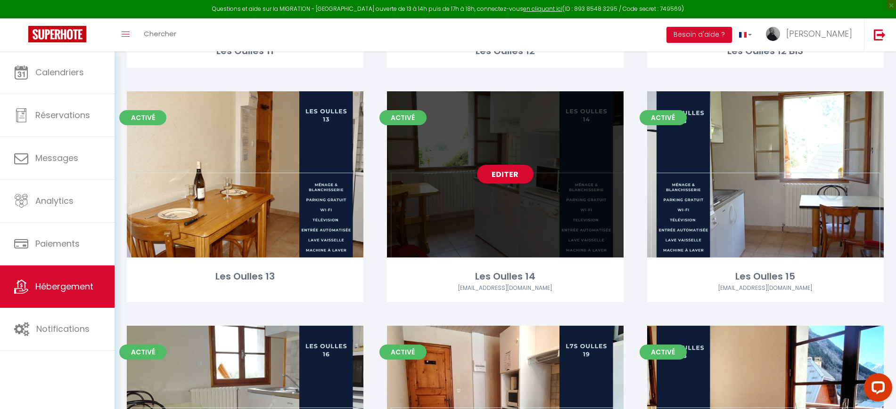
click at [527, 202] on div "Editer" at bounding box center [505, 174] width 236 height 166
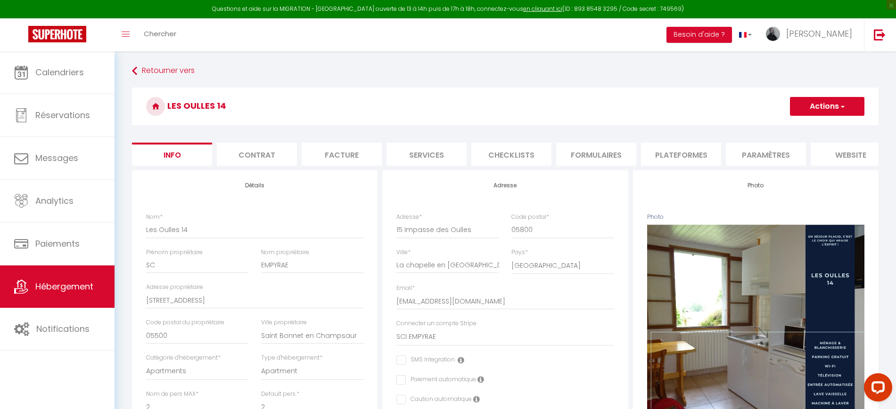
click at [664, 155] on li "Plateformes" at bounding box center [681, 154] width 80 height 23
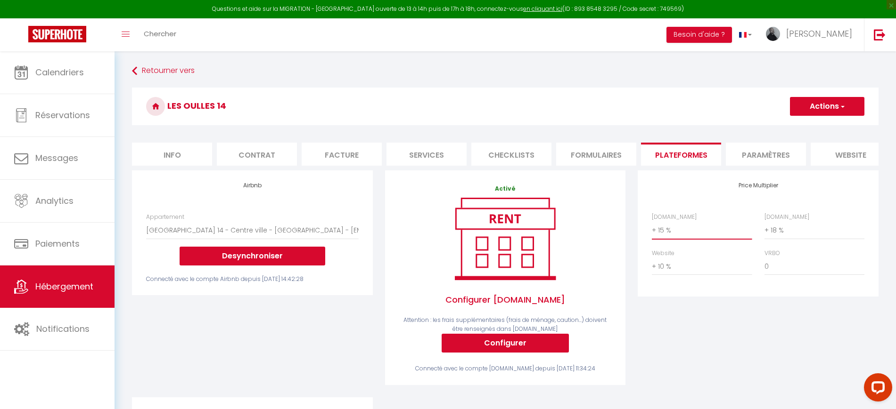
click at [718, 239] on select "0 + 1 % + 2 % + 3 % + 4 % + 5 % + 6 % + 7 % + 8 % + 9 %" at bounding box center [702, 230] width 100 height 18
click at [652, 230] on select "0 + 1 % + 2 % + 3 % + 4 % + 5 % + 6 % + 7 % + 8 % + 9 %" at bounding box center [702, 230] width 100 height 18
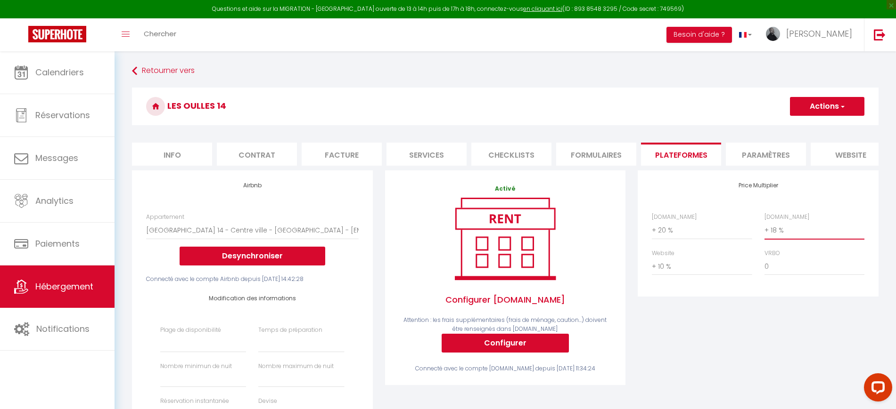
click at [786, 237] on select "0 + 1 % + 2 % + 3 % + 4 % + 5 % + 6 % + 7 % + 8 % + 9 %" at bounding box center [814, 230] width 100 height 18
click at [764, 230] on select "0 + 1 % + 2 % + 3 % + 4 % + 5 % + 6 % + 7 % + 8 % + 9 %" at bounding box center [814, 230] width 100 height 18
click at [840, 104] on span "button" at bounding box center [842, 106] width 6 height 9
click at [807, 130] on link "Enregistrer" at bounding box center [826, 127] width 74 height 12
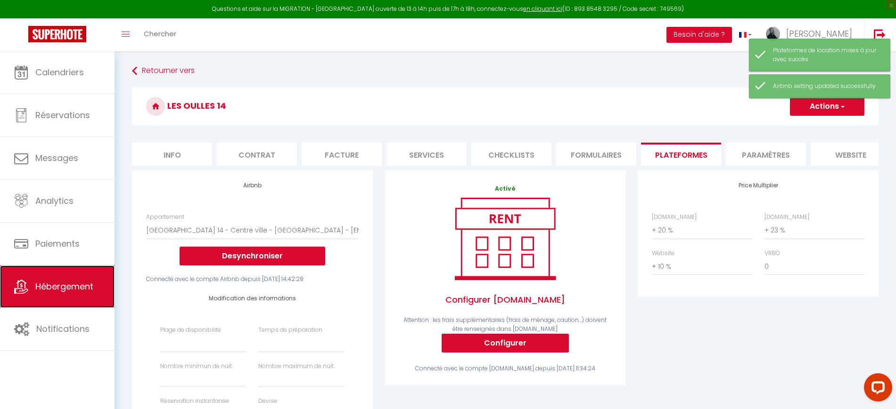
click at [60, 272] on link "Hébergement" at bounding box center [57, 287] width 114 height 42
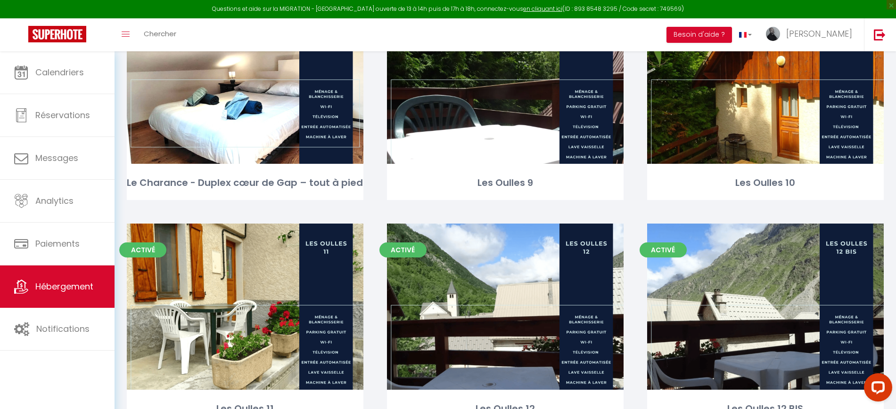
scroll to position [716, 0]
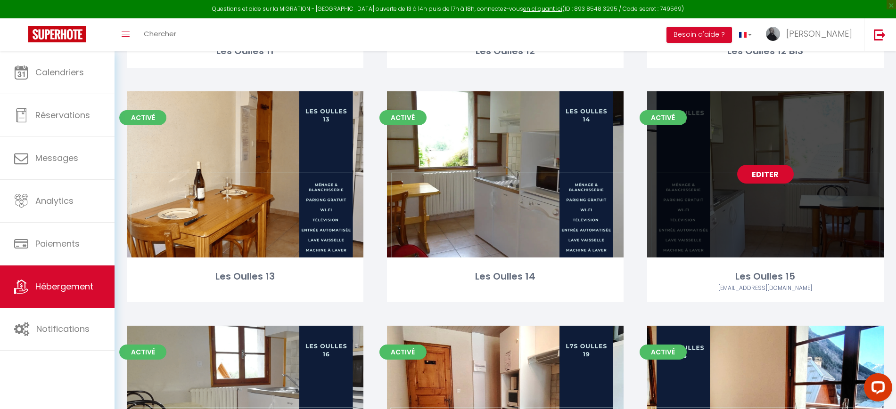
click at [767, 171] on link "Editer" at bounding box center [765, 174] width 57 height 19
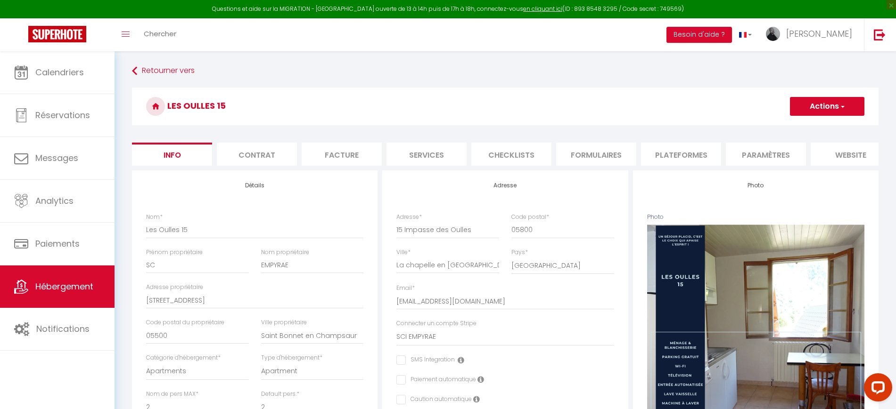
click at [692, 156] on li "Plateformes" at bounding box center [681, 154] width 80 height 23
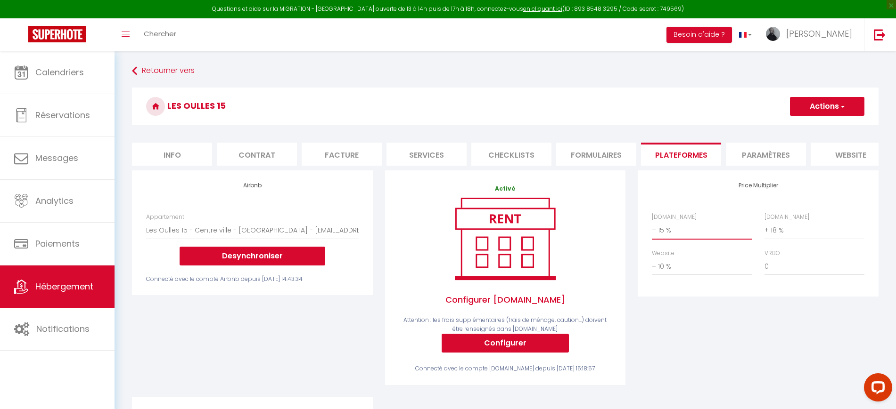
click at [705, 239] on select "0 + 1 % + 2 % + 3 % + 4 % + 5 % + 6 % + 7 % + 8 % + 9 %" at bounding box center [702, 230] width 100 height 18
click at [652, 230] on select "0 + 1 % + 2 % + 3 % + 4 % + 5 % + 6 % + 7 % + 8 % + 9 %" at bounding box center [702, 230] width 100 height 18
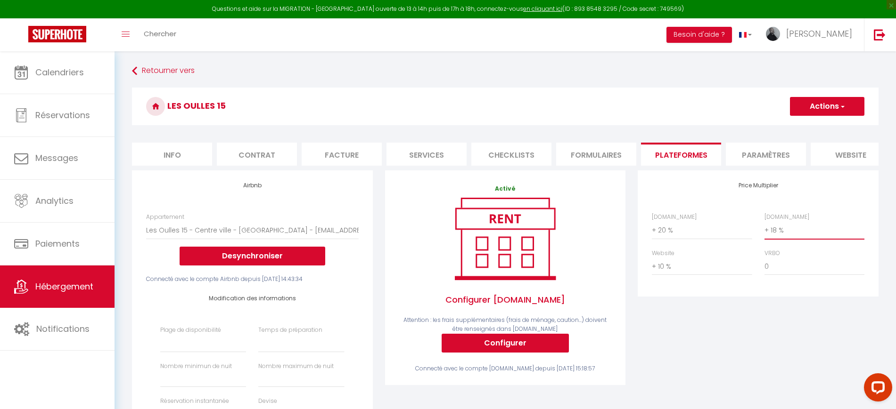
click at [774, 237] on select "0 + 1 % + 2 % + 3 % + 4 % + 5 % + 6 % + 7 % + 8 % + 9 %" at bounding box center [814, 230] width 100 height 18
click at [764, 230] on select "0 + 1 % + 2 % + 3 % + 4 % + 5 % + 6 % + 7 % + 8 % + 9 %" at bounding box center [814, 230] width 100 height 18
click at [813, 94] on h3 "Les Oulles 15" at bounding box center [505, 107] width 746 height 38
click at [813, 107] on button "Actions" at bounding box center [827, 106] width 74 height 19
click at [806, 123] on link "Enregistrer" at bounding box center [826, 127] width 74 height 12
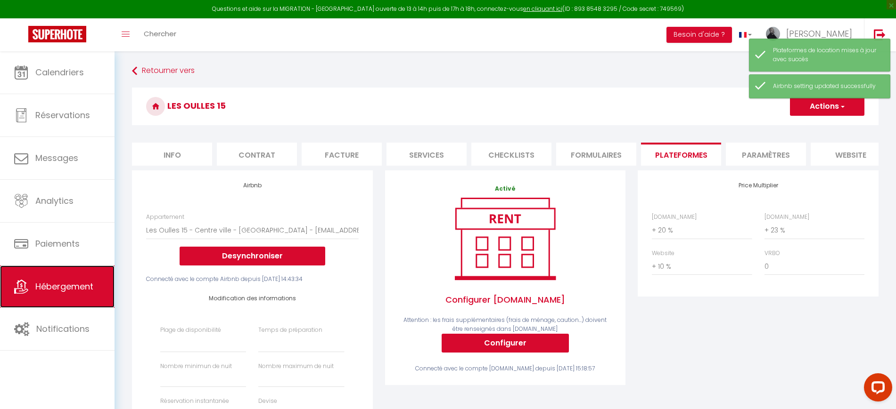
click at [89, 279] on link "Hébergement" at bounding box center [57, 287] width 114 height 42
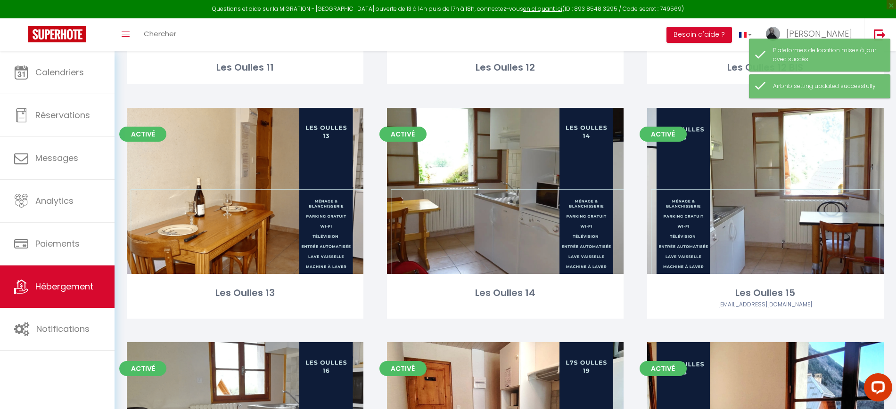
scroll to position [716, 0]
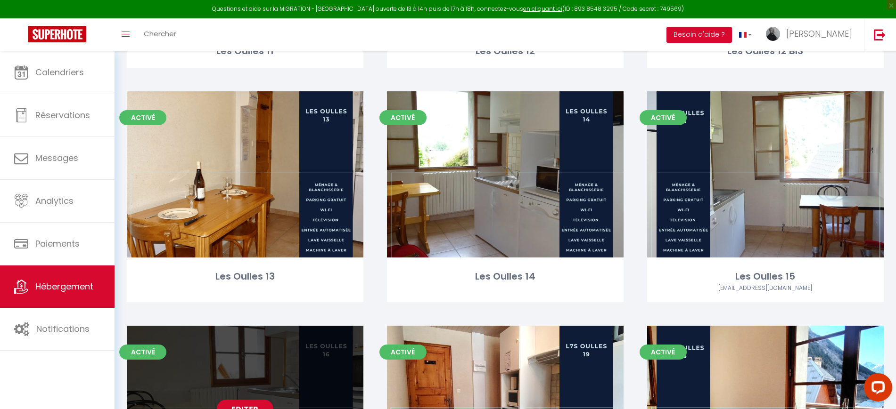
click at [243, 370] on div "Editer" at bounding box center [245, 409] width 236 height 166
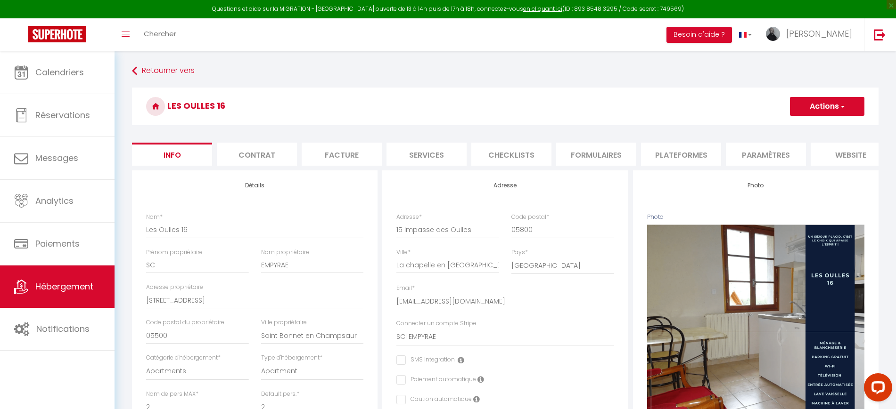
click at [663, 158] on li "Plateformes" at bounding box center [681, 154] width 80 height 23
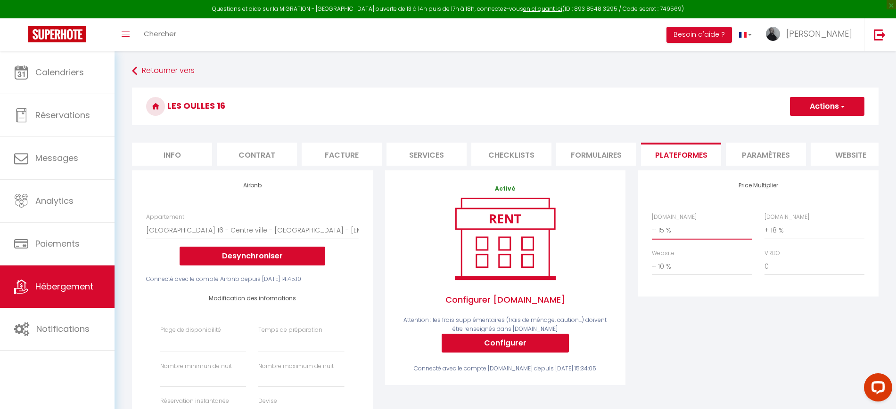
click at [682, 237] on select "0 + 1 % + 2 % + 3 % + 4 % + 5 % + 6 % + 7 % + 8 % + 9 %" at bounding box center [702, 230] width 100 height 18
click at [652, 230] on select "0 + 1 % + 2 % + 3 % + 4 % + 5 % + 6 % + 7 % + 8 % + 9 %" at bounding box center [702, 230] width 100 height 18
click at [788, 239] on select "0 + 1 % + 2 % + 3 % + 4 % + 5 % + 6 % + 7 % + 8 % + 9 %" at bounding box center [814, 230] width 100 height 18
click at [764, 230] on select "0 + 1 % + 2 % + 3 % + 4 % + 5 % + 6 % + 7 % + 8 % + 9 %" at bounding box center [814, 230] width 100 height 18
click at [817, 106] on button "Actions" at bounding box center [827, 106] width 74 height 19
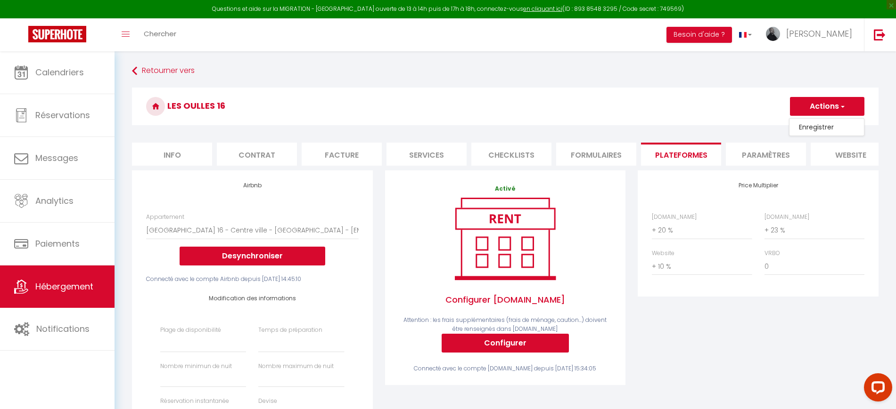
click at [800, 124] on link "Enregistrer" at bounding box center [826, 127] width 74 height 12
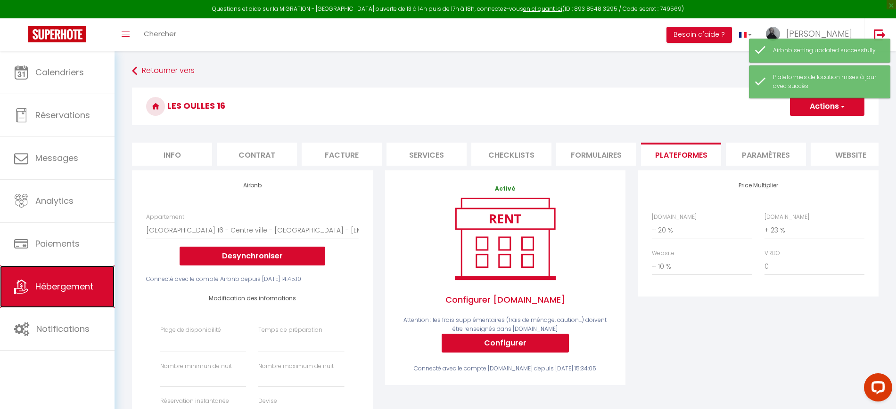
click at [88, 289] on span "Hébergement" at bounding box center [64, 287] width 58 height 12
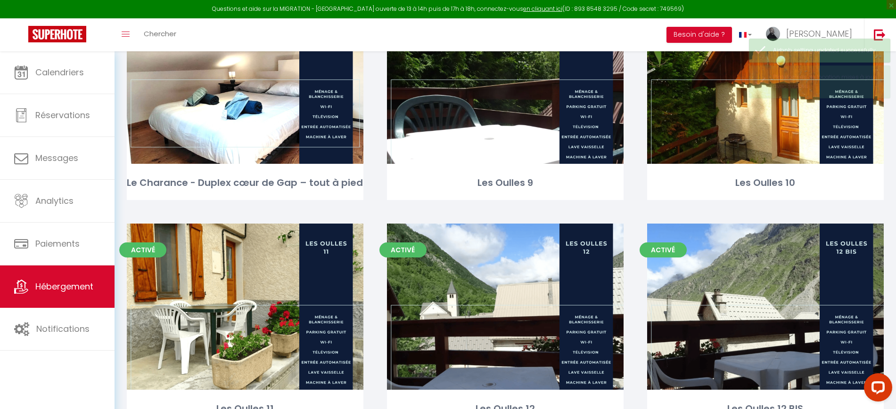
scroll to position [716, 0]
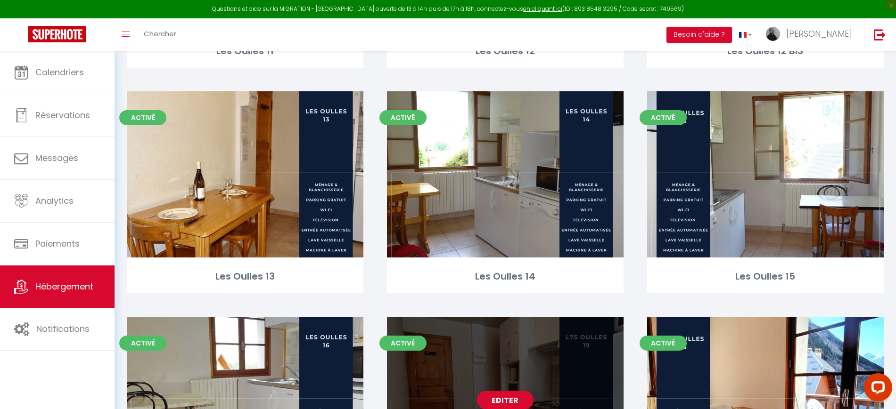
click at [552, 352] on div "Editer" at bounding box center [505, 400] width 236 height 166
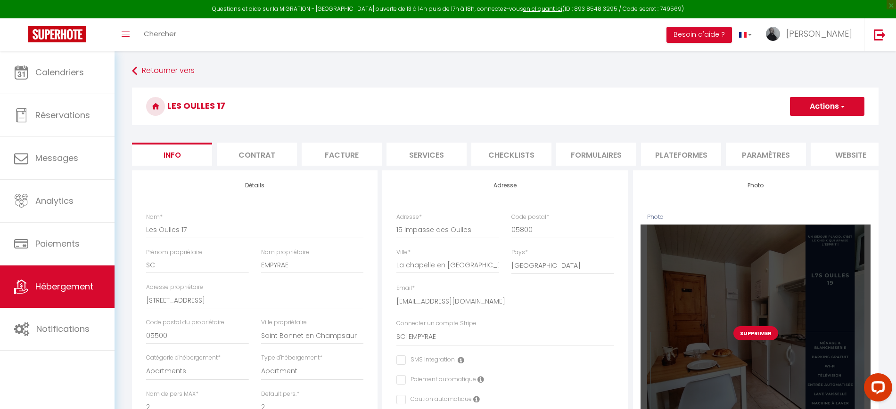
click at [751, 340] on button "Supprimer" at bounding box center [755, 333] width 45 height 14
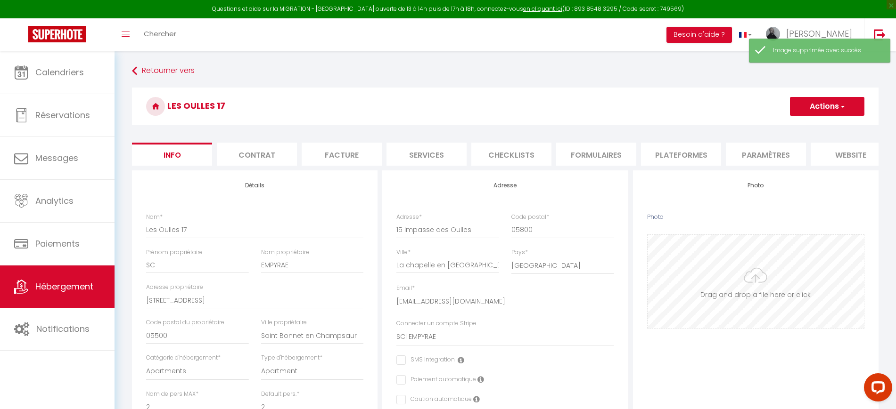
click at [763, 293] on input "Photo" at bounding box center [755, 281] width 216 height 93
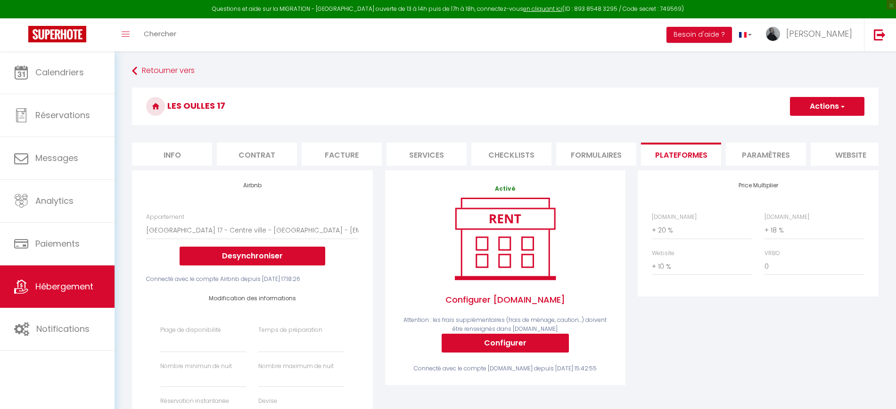
select select "6771-1374655222136978673"
select select
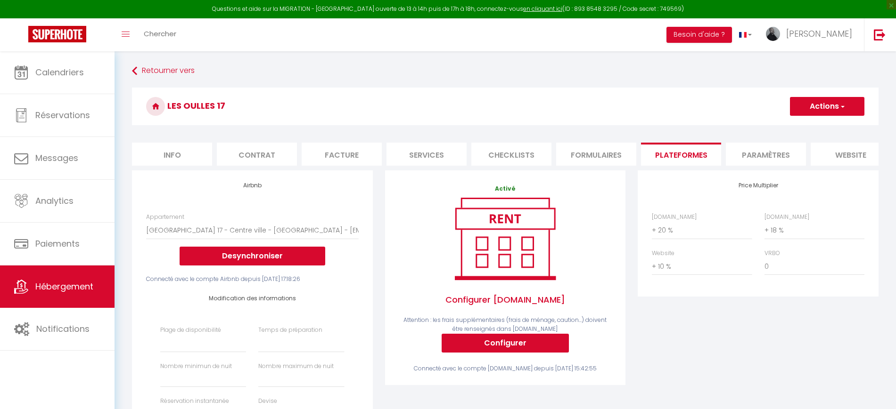
select select "+ 20 %"
select select "+ 18 %"
select select "+ 10 %"
select select "+ 23 %"
click at [764, 230] on select "0 + 1 % + 2 % + 3 % + 4 % + 5 % + 6 % + 7 % + 8 % + 9 %" at bounding box center [814, 230] width 100 height 18
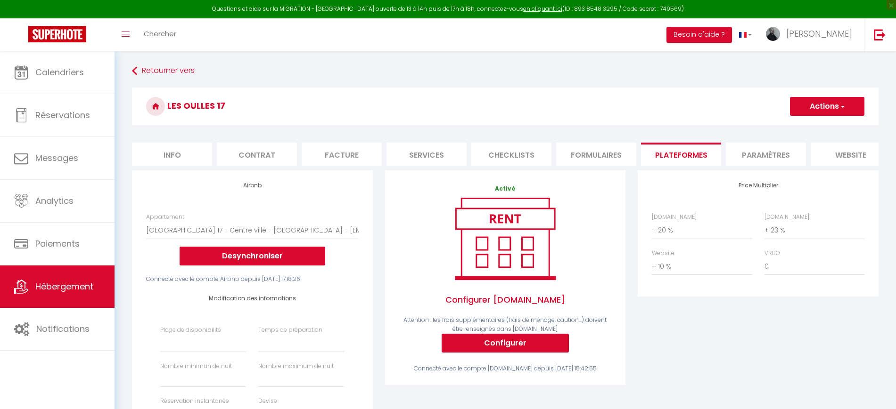
select select
click at [809, 102] on button "Actions" at bounding box center [827, 106] width 74 height 19
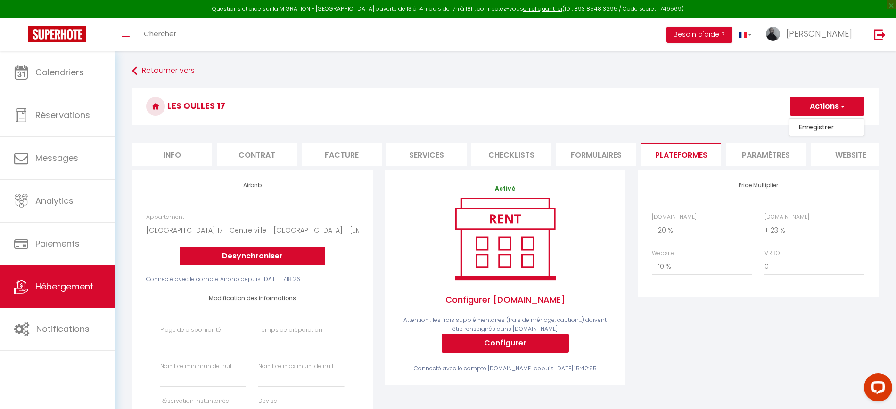
click at [807, 125] on link "Enregistrer" at bounding box center [826, 127] width 74 height 12
select select
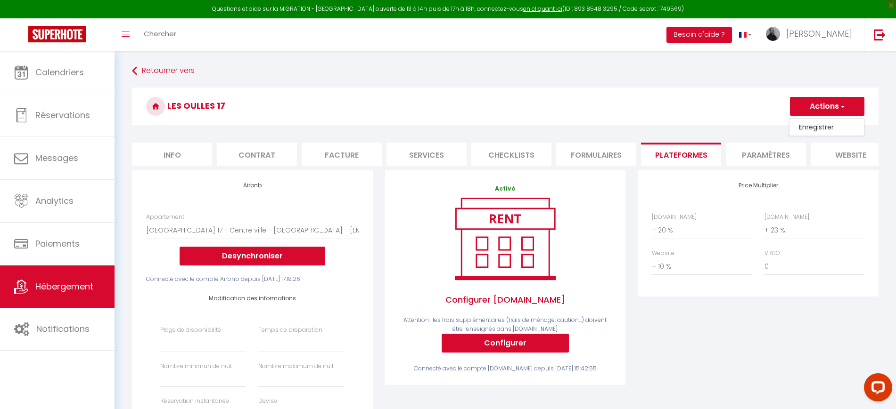
select select
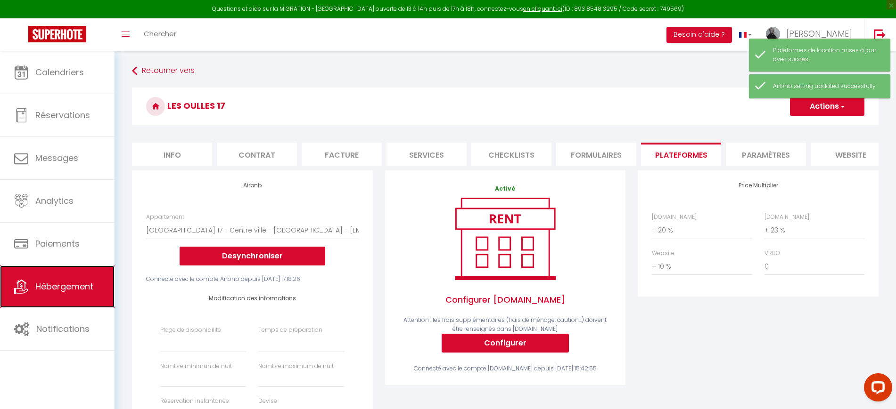
click at [82, 286] on span "Hébergement" at bounding box center [64, 287] width 58 height 12
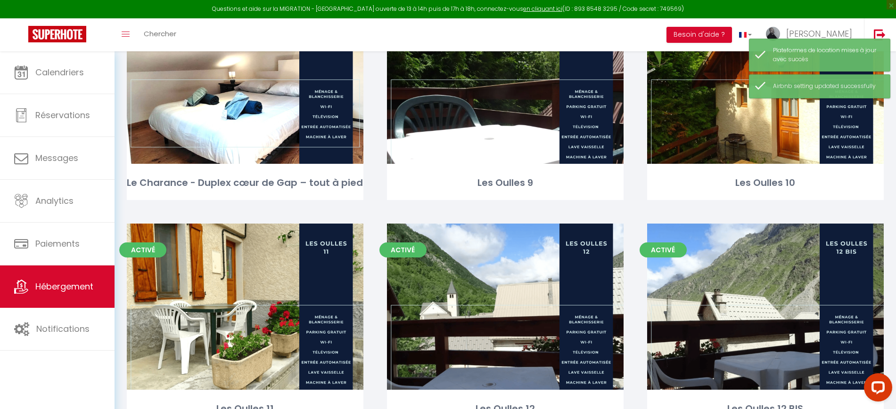
scroll to position [716, 0]
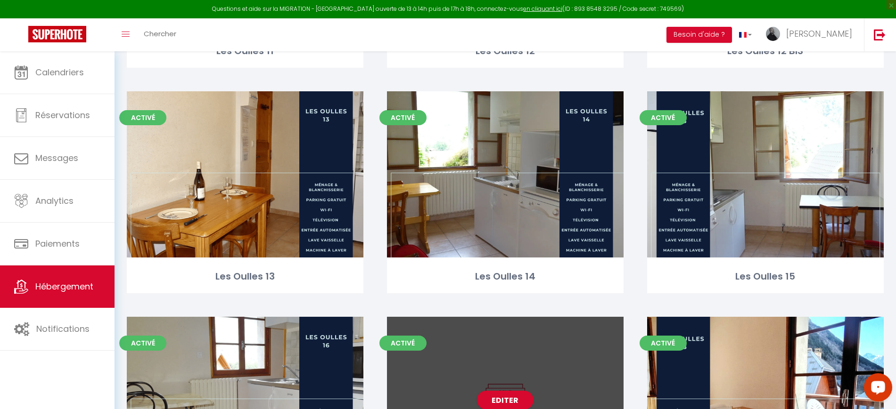
click at [486, 375] on div "Editer" at bounding box center [505, 400] width 236 height 166
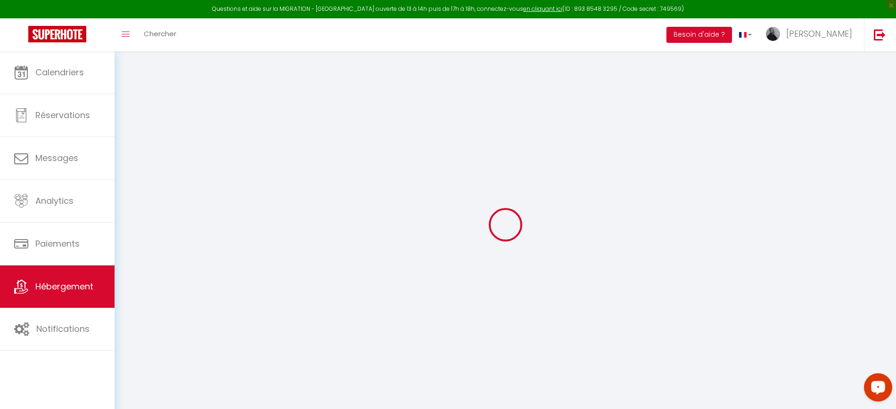
checkbox input "false"
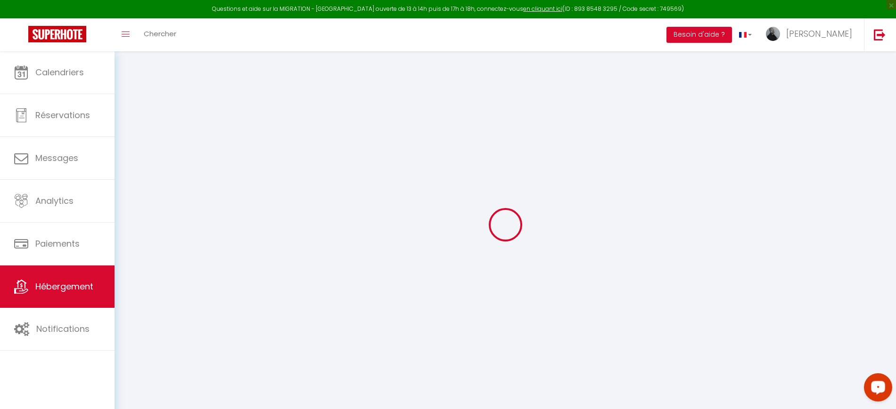
checkbox input "false"
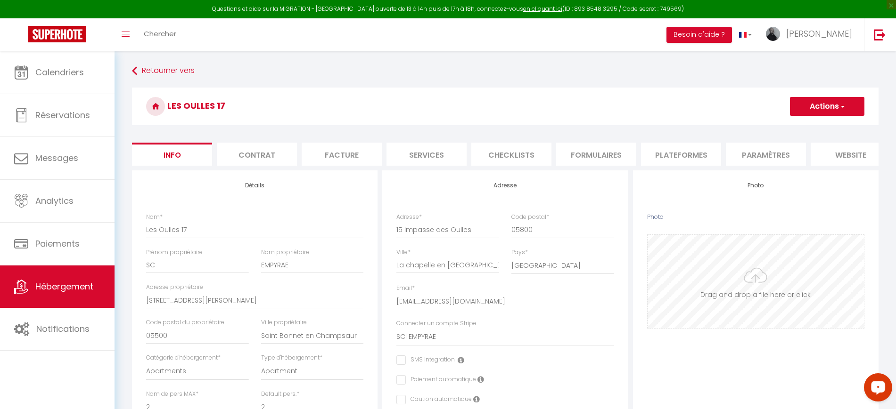
click at [765, 304] on input "Photo" at bounding box center [755, 281] width 216 height 93
checkbox input "false"
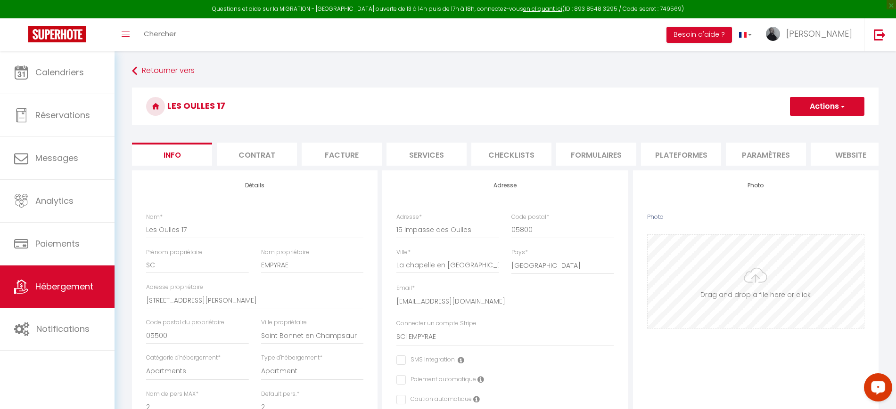
type input "C:\fakepath\Page d'accueil Les Oulles 17.png"
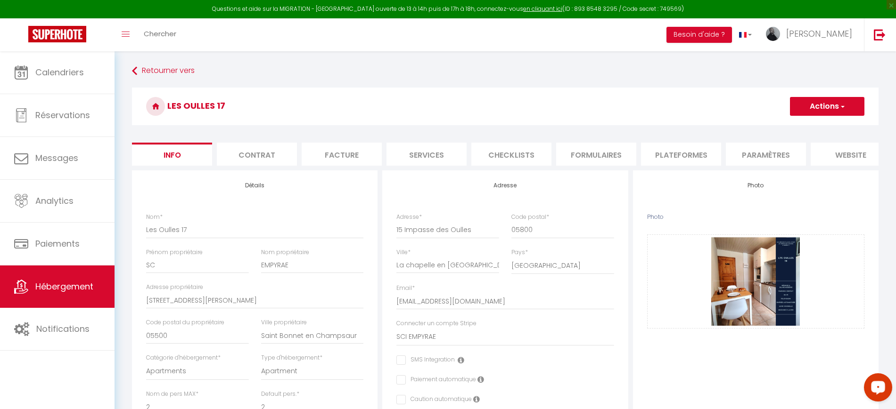
click at [843, 108] on span "button" at bounding box center [842, 106] width 6 height 9
click at [799, 126] on input "Enregistrer" at bounding box center [789, 126] width 35 height 9
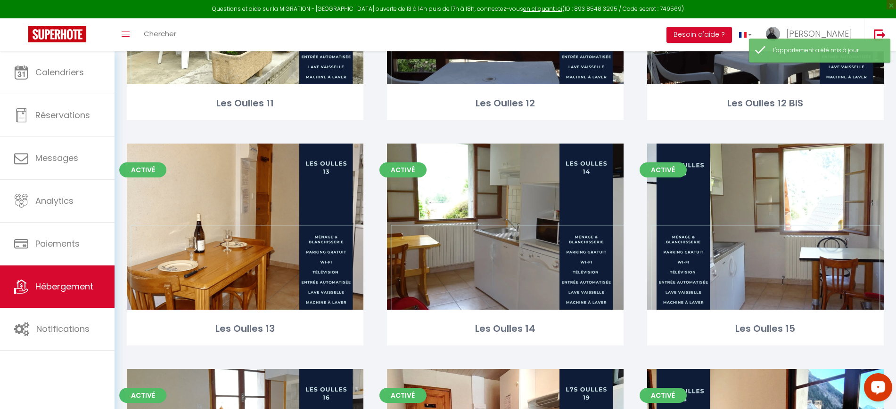
scroll to position [716, 0]
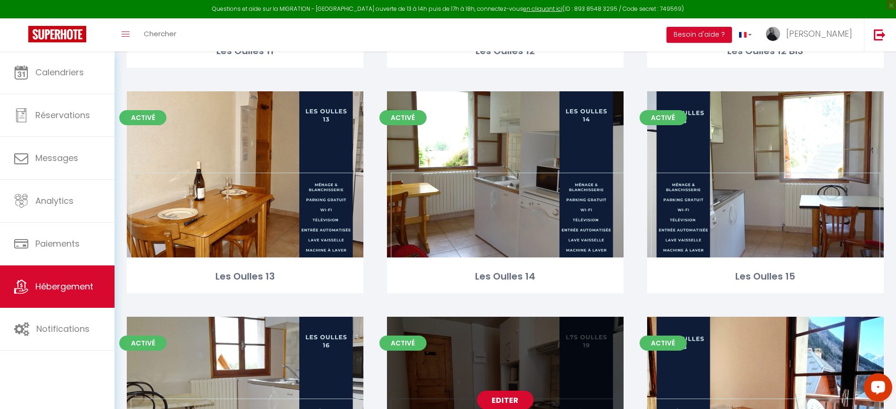
click at [493, 364] on div "Editer" at bounding box center [505, 400] width 236 height 166
click at [499, 394] on link "Editer" at bounding box center [505, 400] width 57 height 19
select select "3"
select select "2"
select select "1"
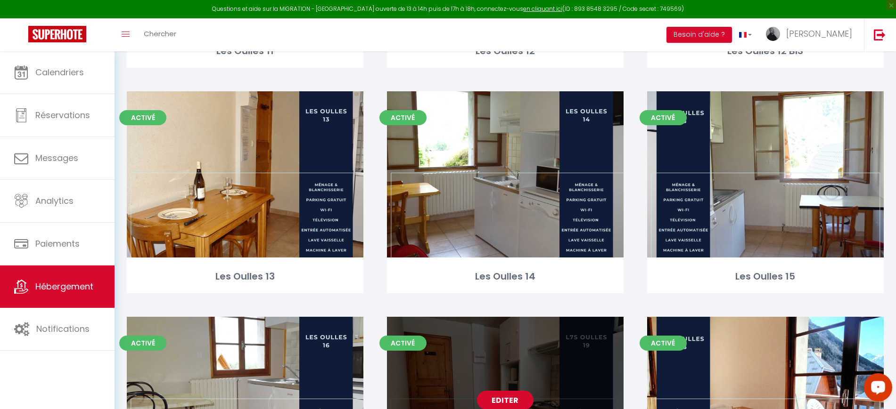
select select "1"
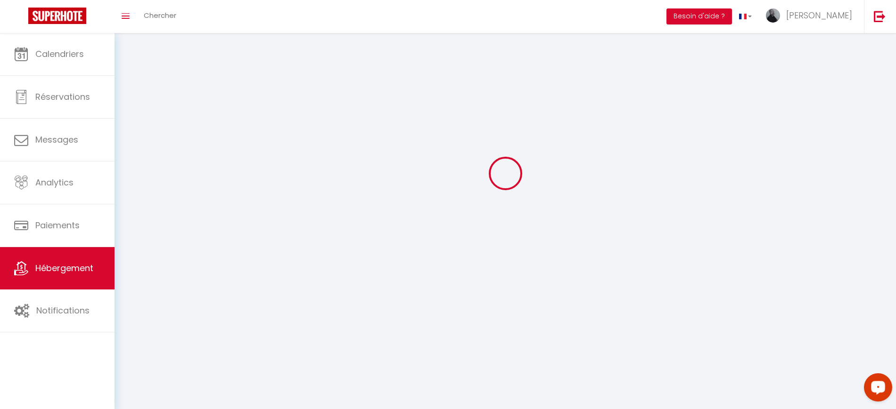
select select
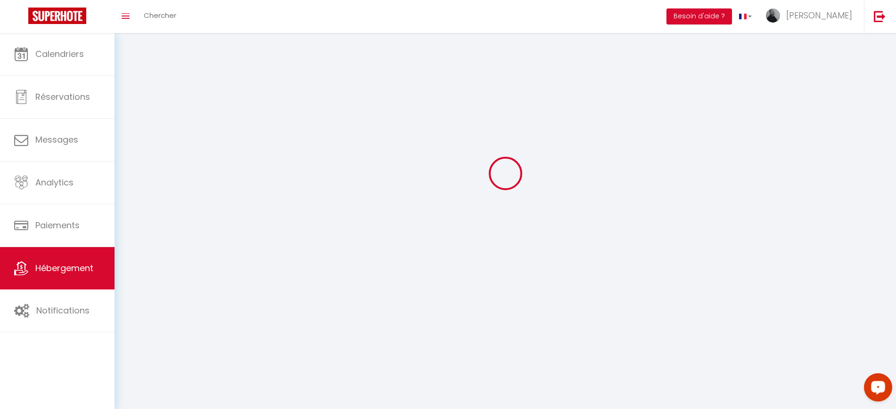
select select
checkbox input "false"
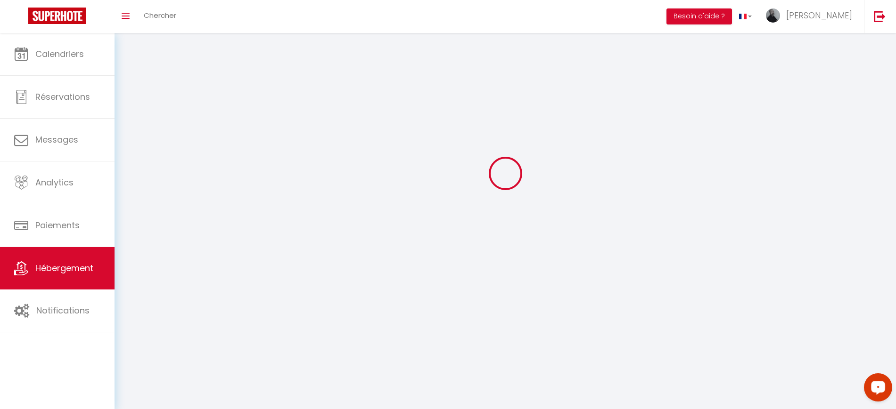
select select
select select "1"
select select "28"
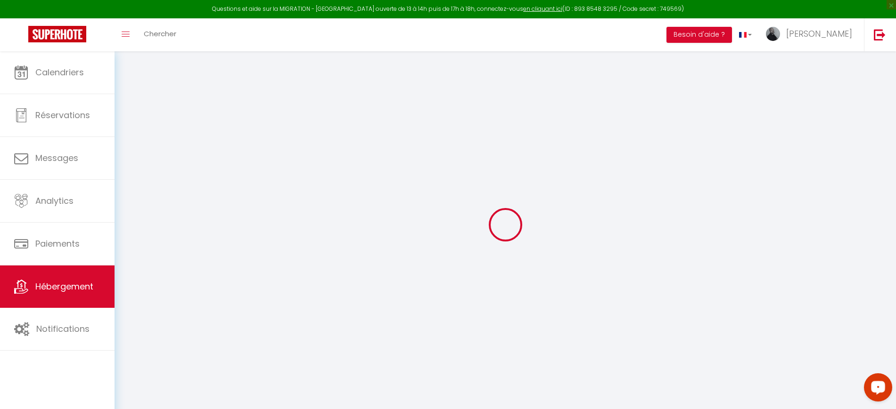
select select
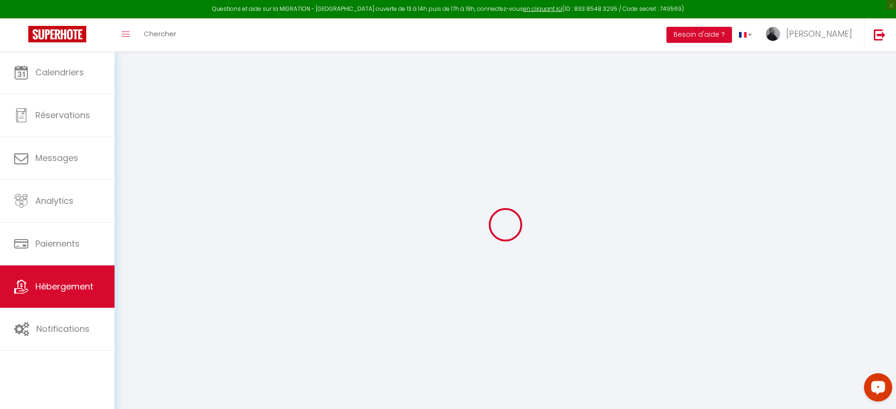
select select
checkbox input "false"
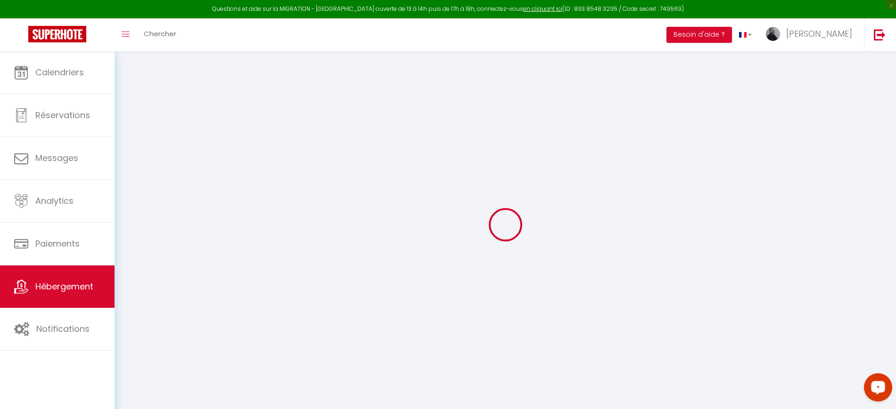
select select
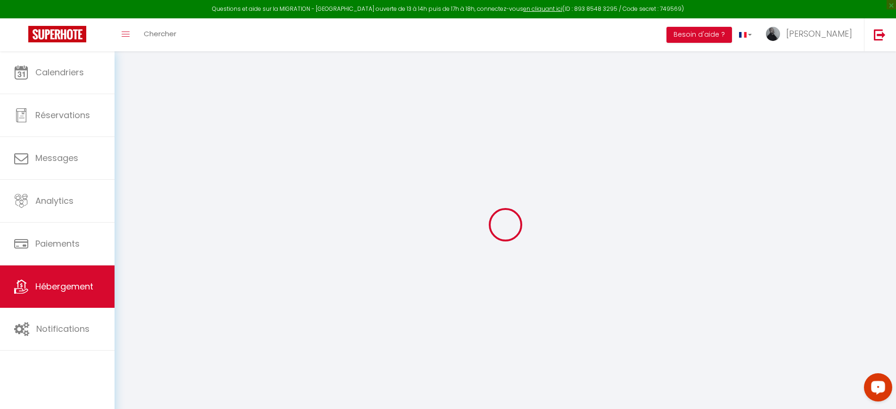
select select
checkbox input "false"
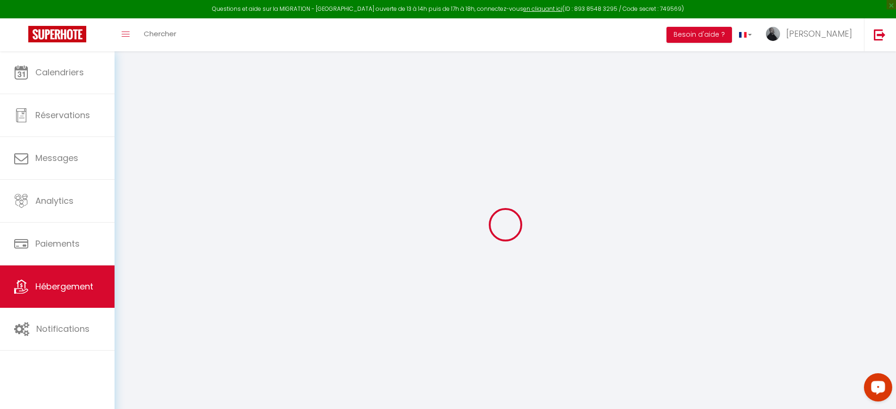
checkbox input "false"
select select
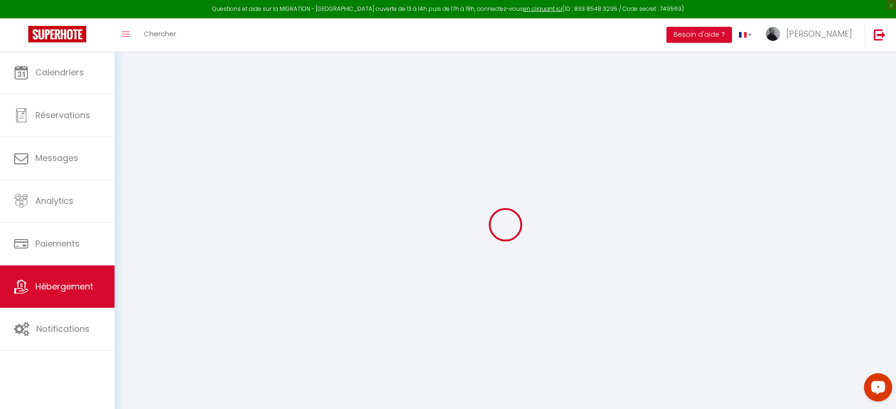
select select
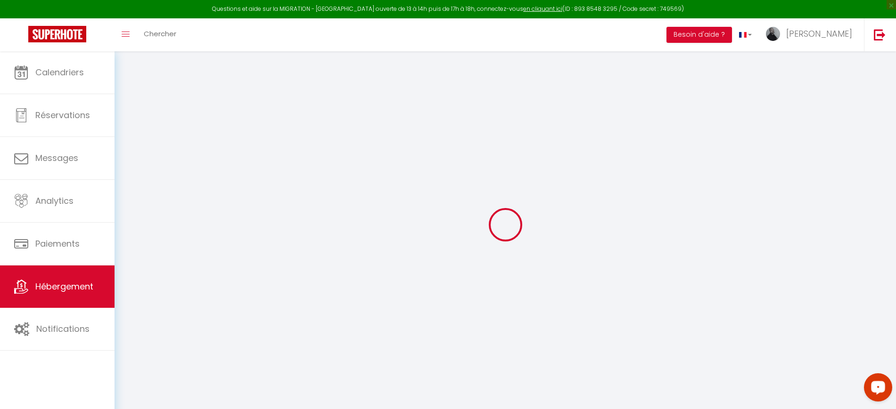
checkbox input "false"
select select
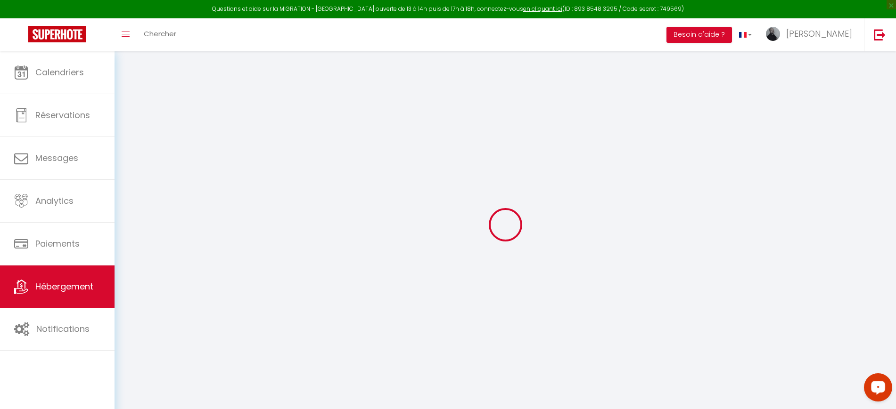
select select
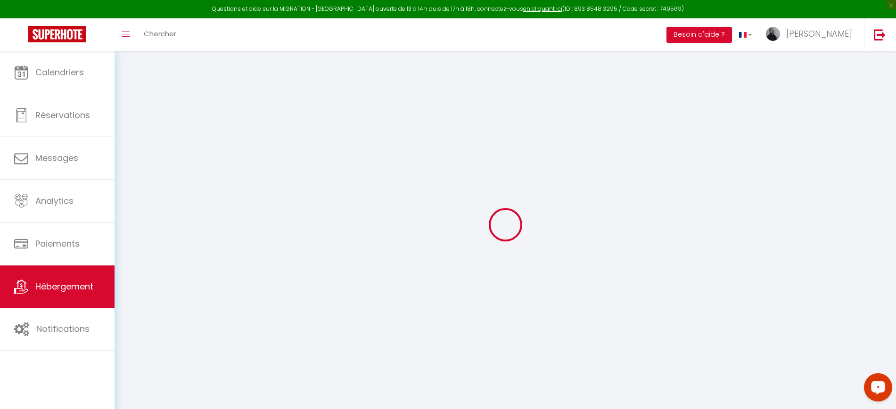
select select
checkbox input "false"
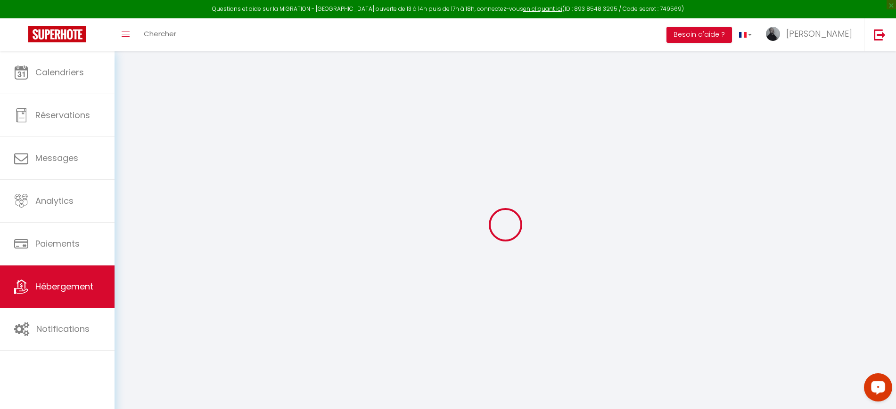
checkbox input "false"
select select
type input "Les Oulles 17"
type input "SC"
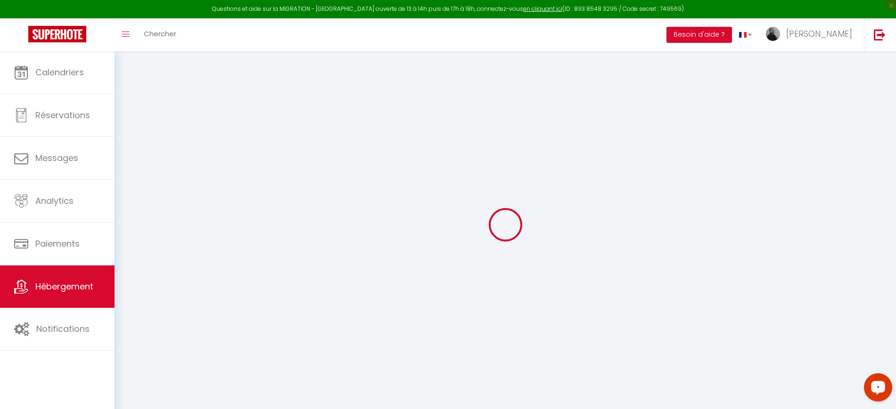
type input "EMPYRAE"
type input "159 Rue de Coste Joffre"
type input "05500"
type input "Saint Bonnet en Champsaur"
select select "2"
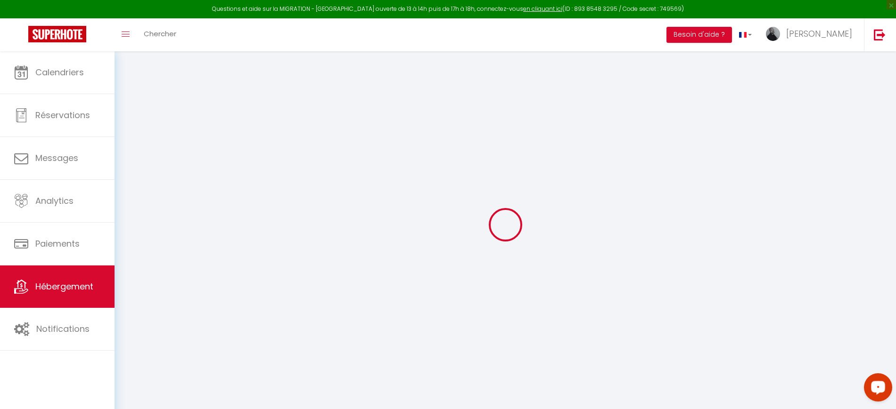
type input "50"
type input "25"
type input "5.5"
type input "100"
type input "300"
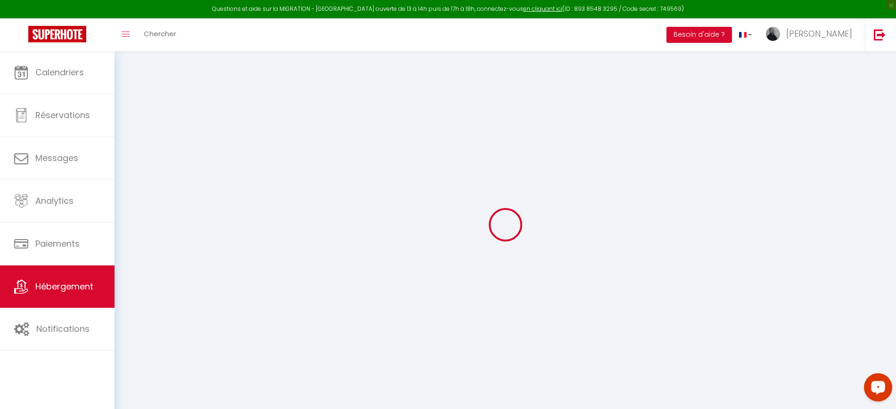
select select
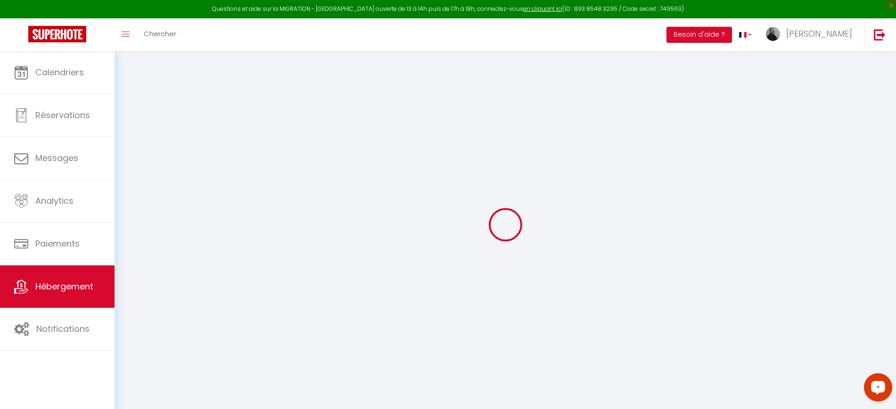
type input "15 Impasse des Oulles"
type input "05800"
type input "La chapelle en Valgaudemar"
type input "[EMAIL_ADDRESS][DOMAIN_NAME]"
select select "13083"
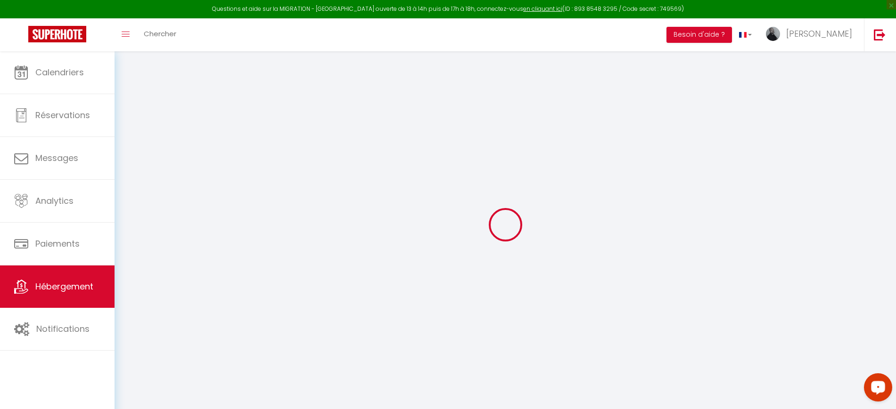
checkbox input "false"
radio input "true"
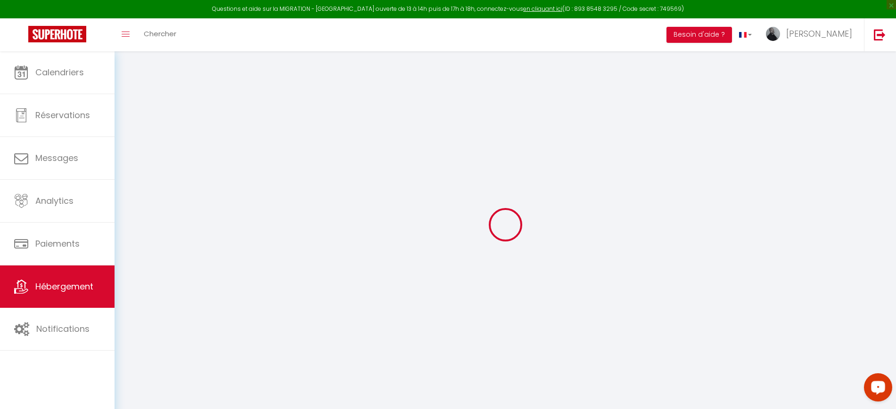
type input "25"
type input "0"
select select
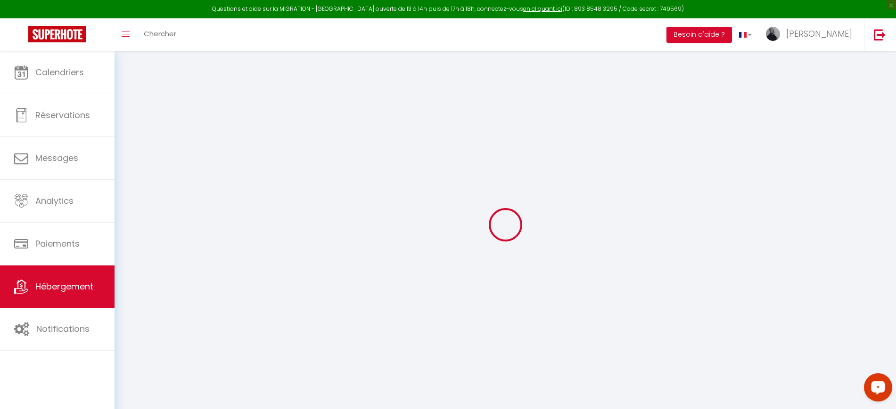
select select
checkbox input "false"
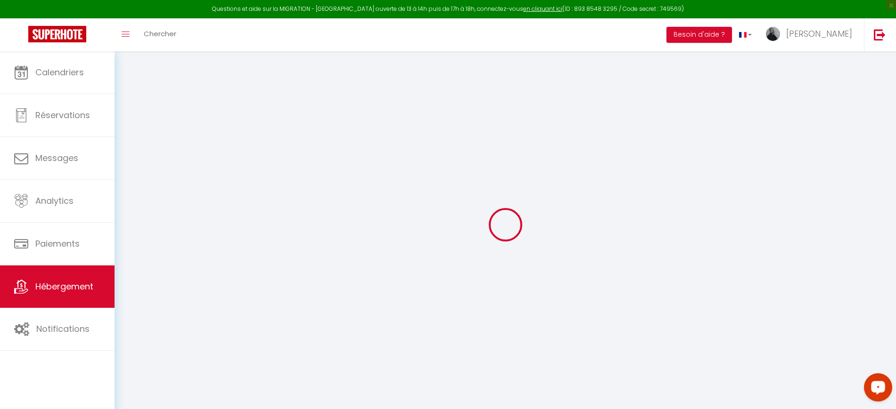
checkbox input "false"
select select
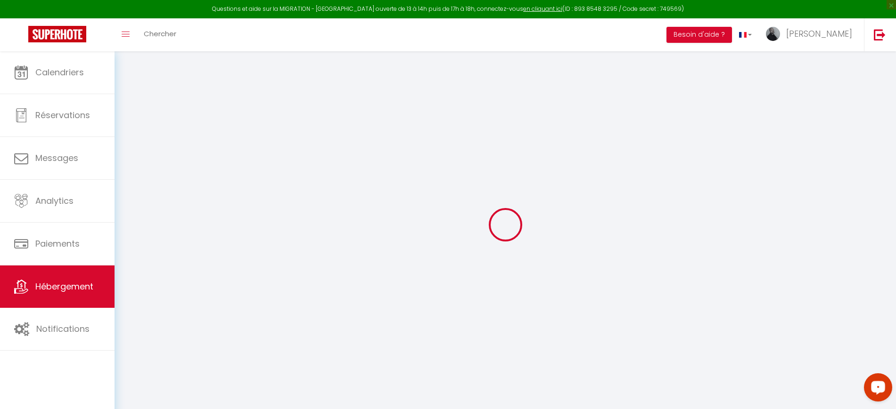
select select
checkbox input "false"
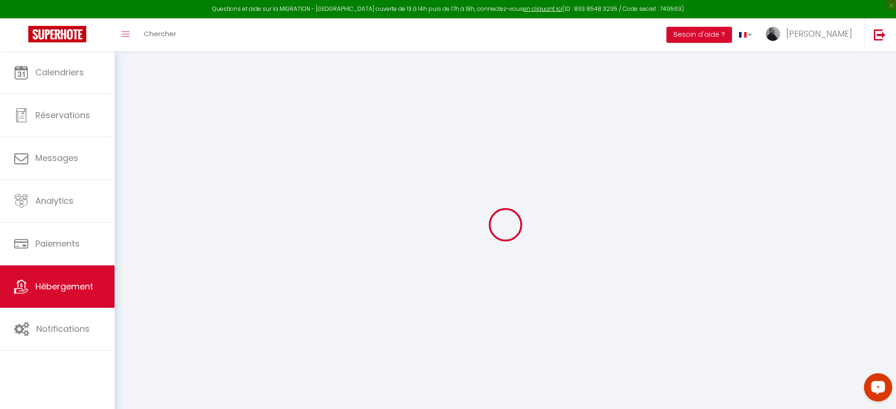
checkbox input "false"
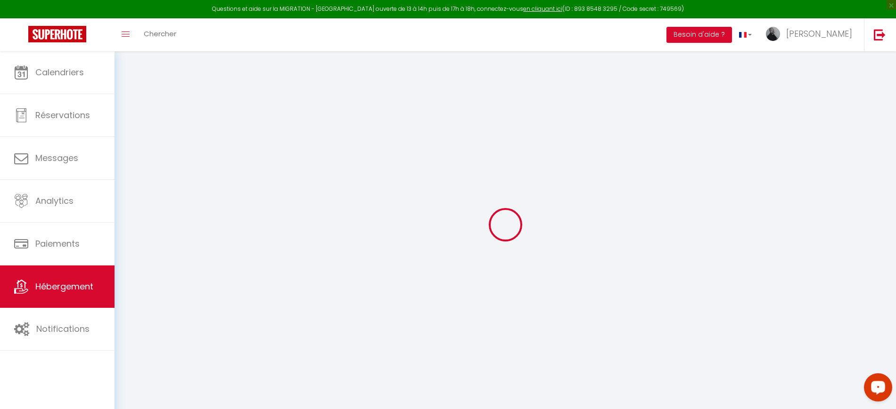
checkbox input "false"
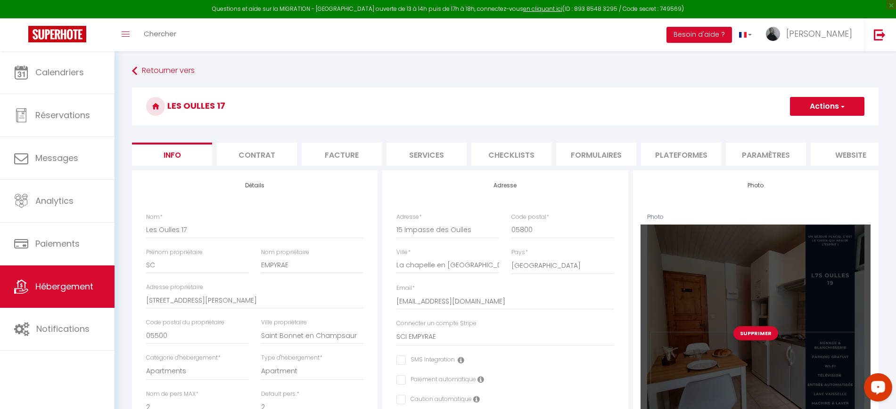
checkbox input "false"
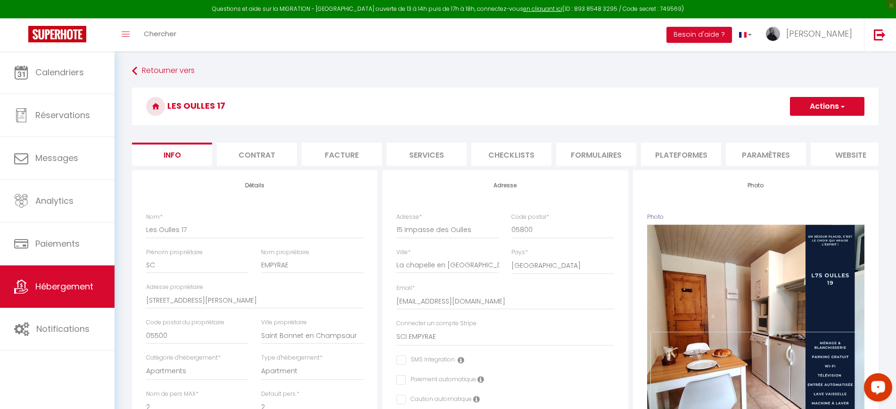
click at [759, 341] on button "Supprimer" at bounding box center [755, 333] width 45 height 14
checkbox input "false"
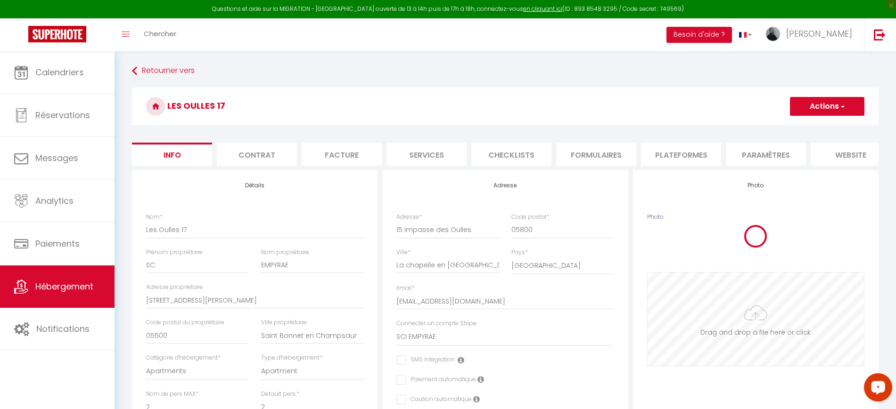
checkbox input "false"
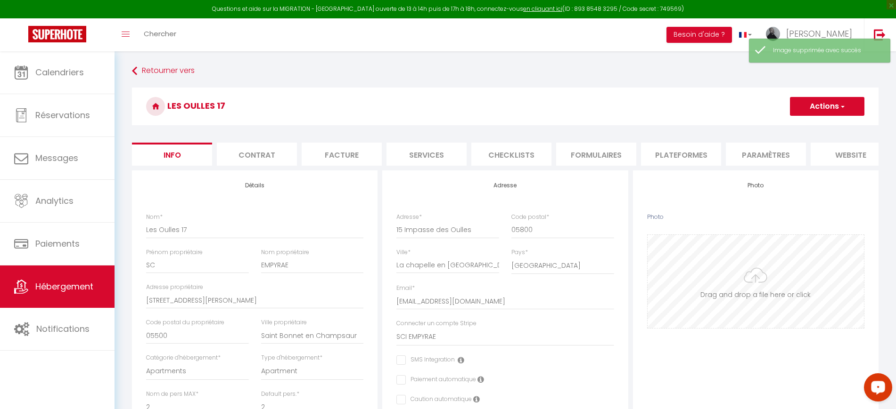
click at [791, 318] on input "Photo" at bounding box center [755, 281] width 216 height 93
type input "C:\fakepath\Page d'accueil.png"
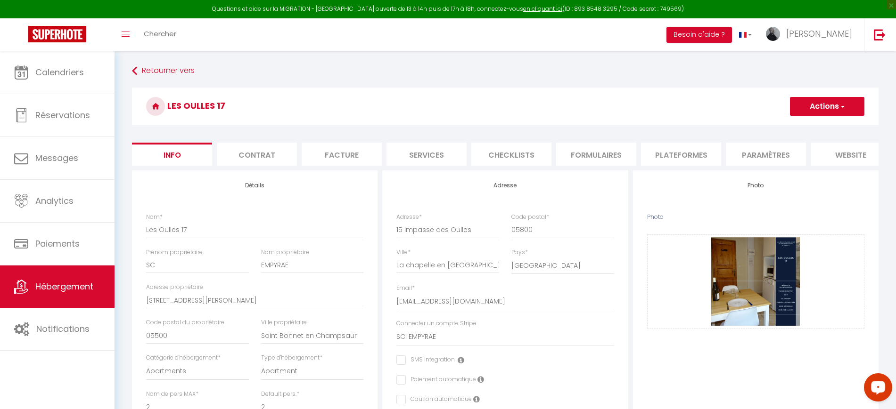
click at [818, 108] on button "Actions" at bounding box center [827, 106] width 74 height 19
click at [796, 127] on input "Enregistrer" at bounding box center [789, 126] width 35 height 9
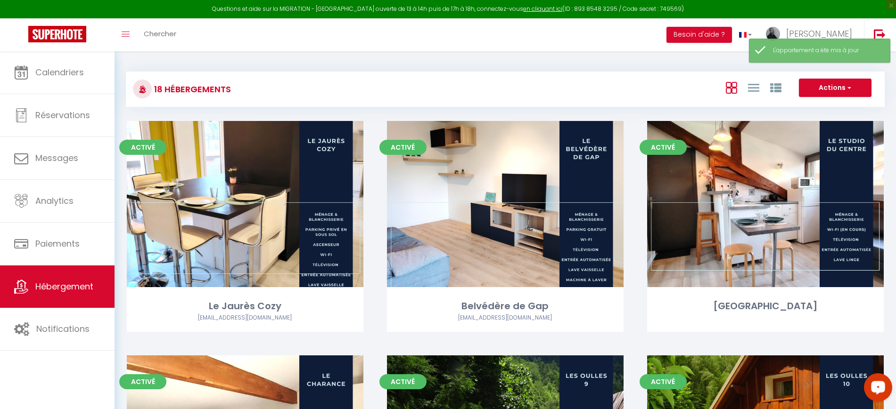
click at [895, 305] on div "Activé Editer Le studio du centre" at bounding box center [765, 238] width 260 height 235
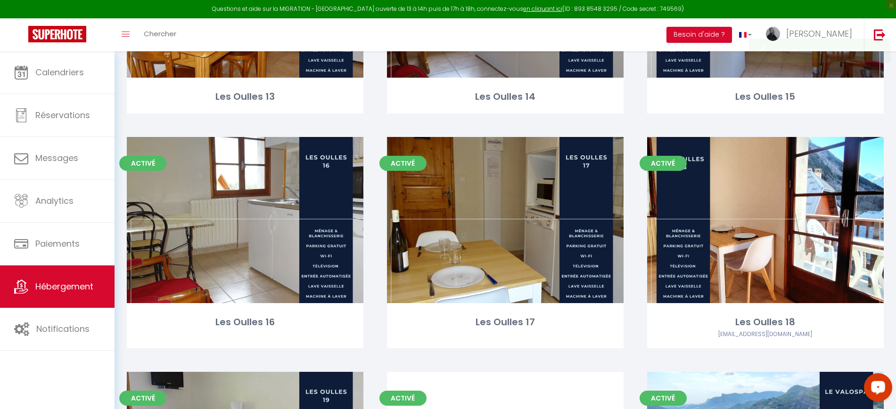
scroll to position [892, 0]
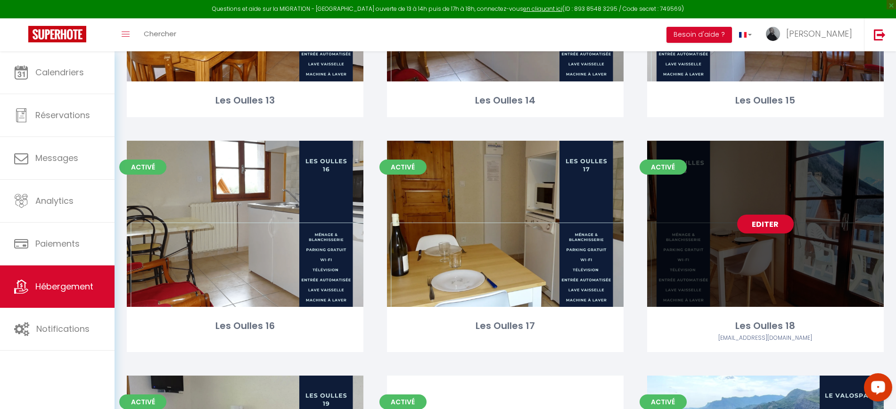
click at [752, 220] on link "Editer" at bounding box center [765, 224] width 57 height 19
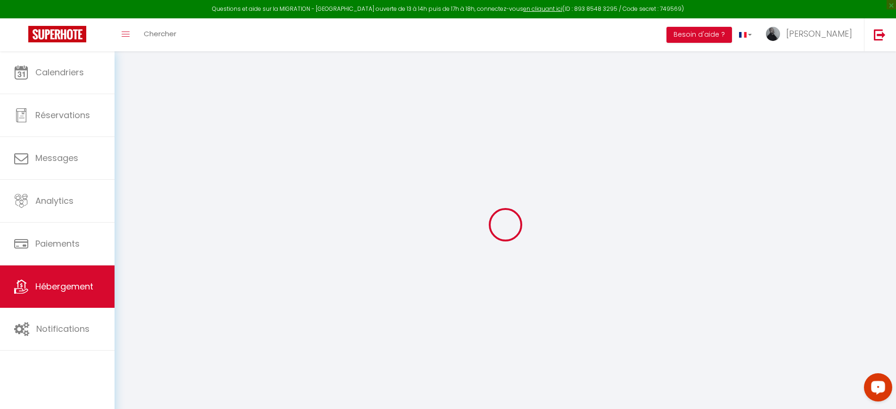
select select
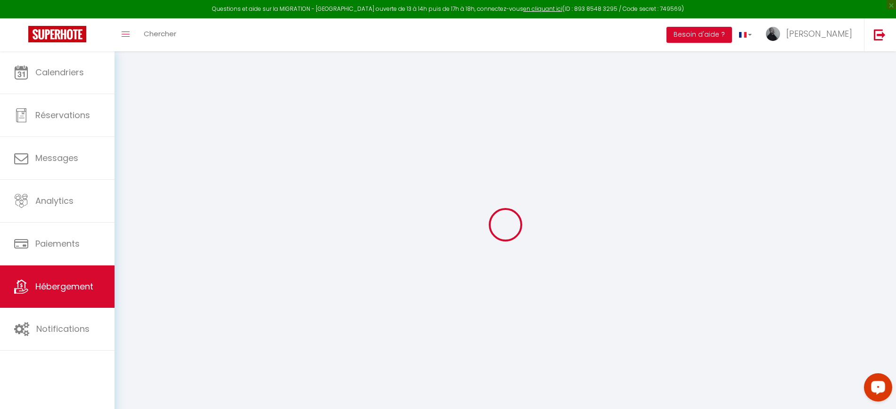
select select
checkbox input "false"
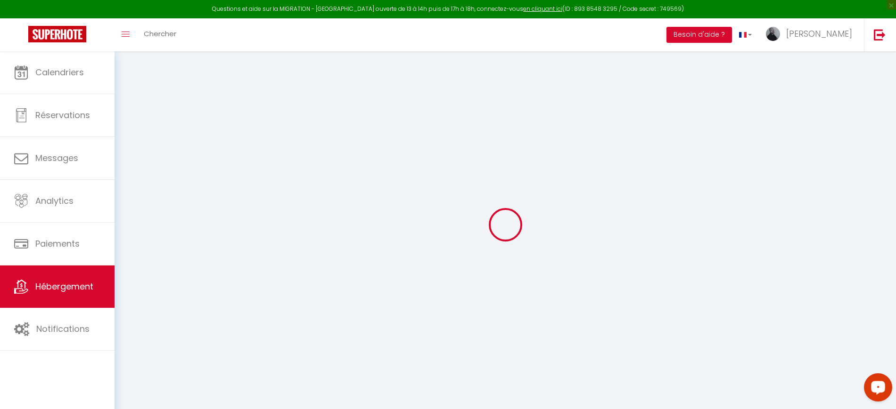
select select
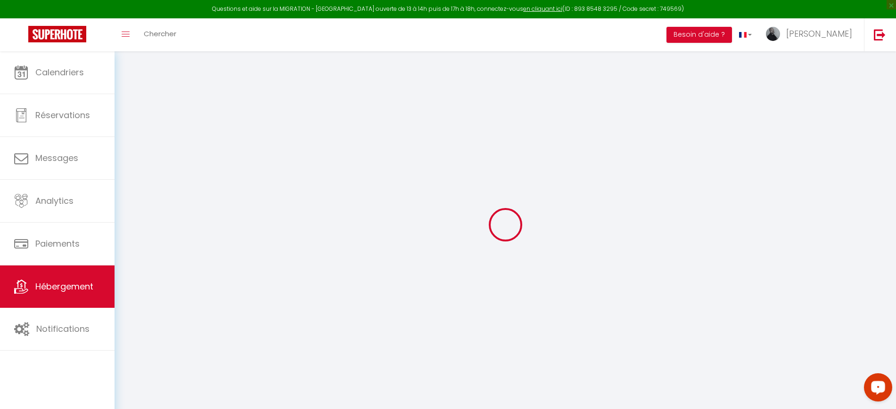
select select
checkbox input "false"
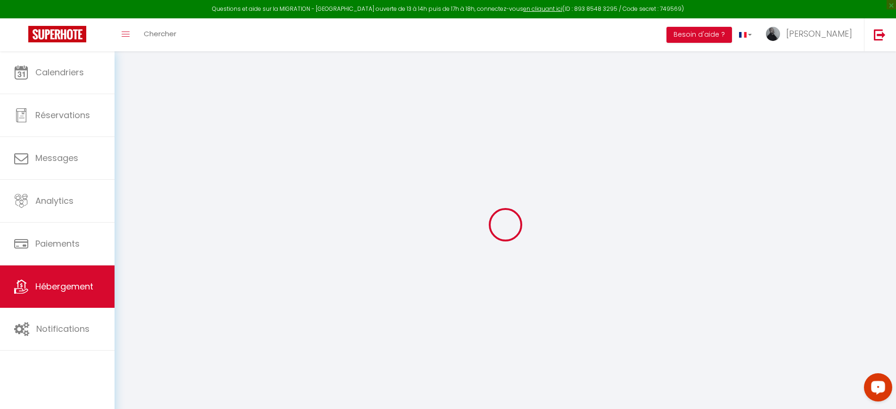
checkbox input "false"
select select
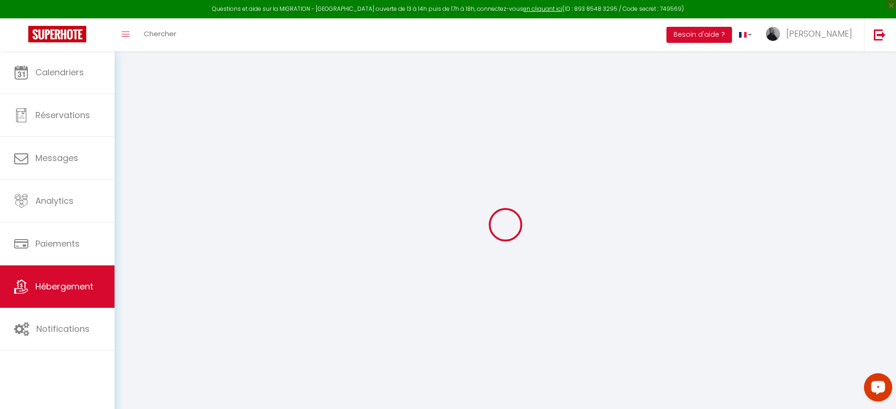
select select
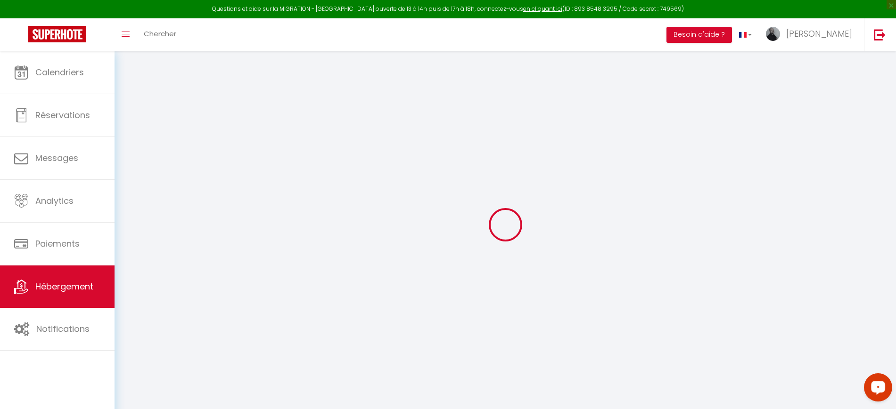
checkbox input "false"
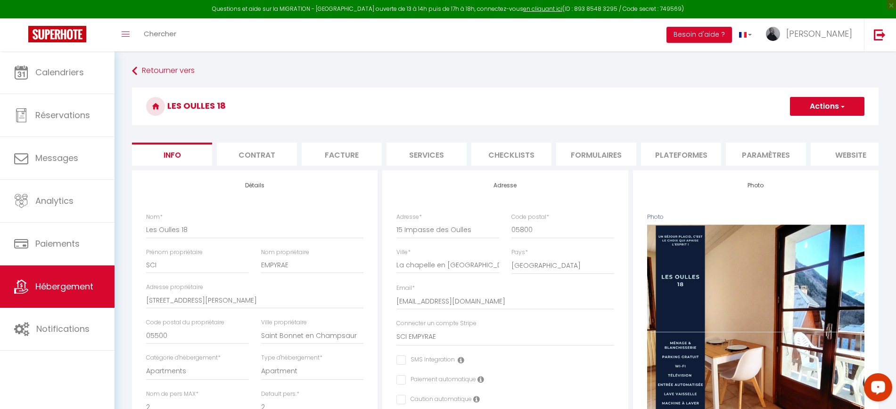
click at [684, 147] on li "Plateformes" at bounding box center [681, 154] width 80 height 23
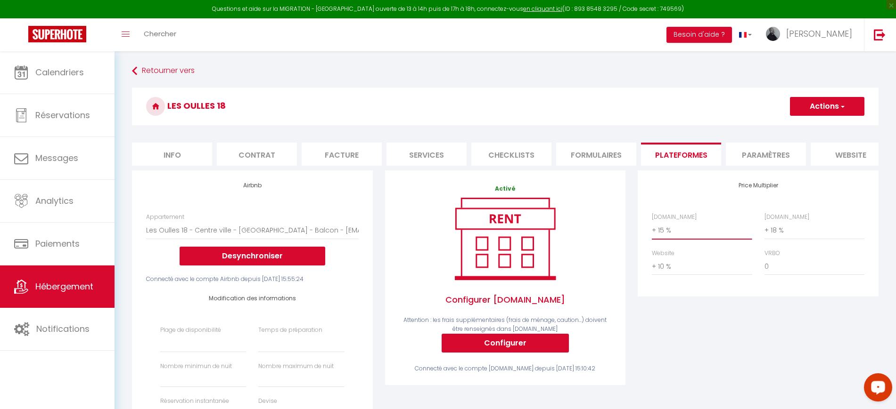
click at [701, 238] on select "0 + 1 % + 2 % + 3 % + 4 % + 5 % + 6 % + 7 % + 8 % + 9 %" at bounding box center [702, 230] width 100 height 18
click at [652, 230] on select "0 + 1 % + 2 % + 3 % + 4 % + 5 % + 6 % + 7 % + 8 % + 9 %" at bounding box center [702, 230] width 100 height 18
click at [770, 236] on select "0 + 1 % + 2 % + 3 % + 4 % + 5 % + 6 % + 7 % + 8 % + 9 %" at bounding box center [814, 230] width 100 height 18
click at [764, 230] on select "0 + 1 % + 2 % + 3 % + 4 % + 5 % + 6 % + 7 % + 8 % + 9 %" at bounding box center [814, 230] width 100 height 18
click at [837, 236] on select "0 + 1 % + 2 % + 3 % + 4 % + 5 % + 6 % + 7 % + 8 % + 9 %" at bounding box center [814, 230] width 100 height 18
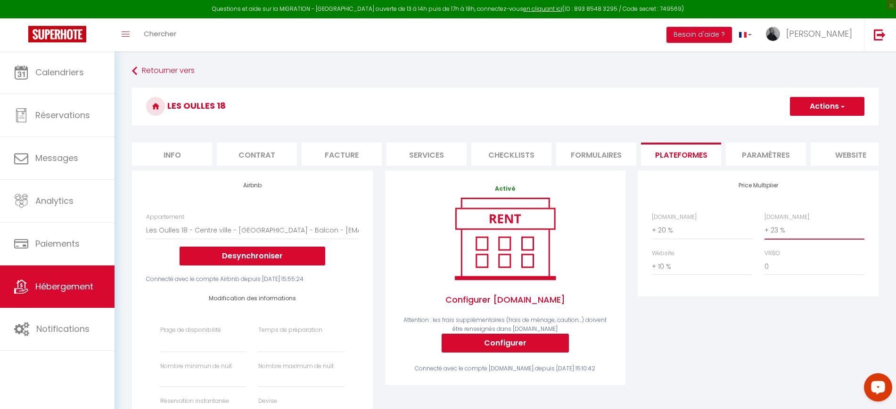
click at [764, 230] on select "0 + 1 % + 2 % + 3 % + 4 % + 5 % + 6 % + 7 % + 8 % + 9 %" at bounding box center [814, 230] width 100 height 18
click at [824, 106] on button "Actions" at bounding box center [827, 106] width 74 height 19
click at [803, 126] on link "Enregistrer" at bounding box center [826, 127] width 74 height 12
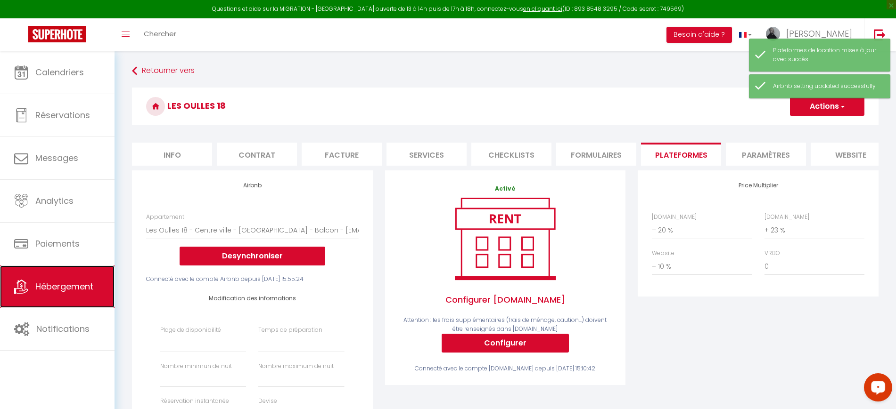
click at [74, 295] on link "Hébergement" at bounding box center [57, 287] width 114 height 42
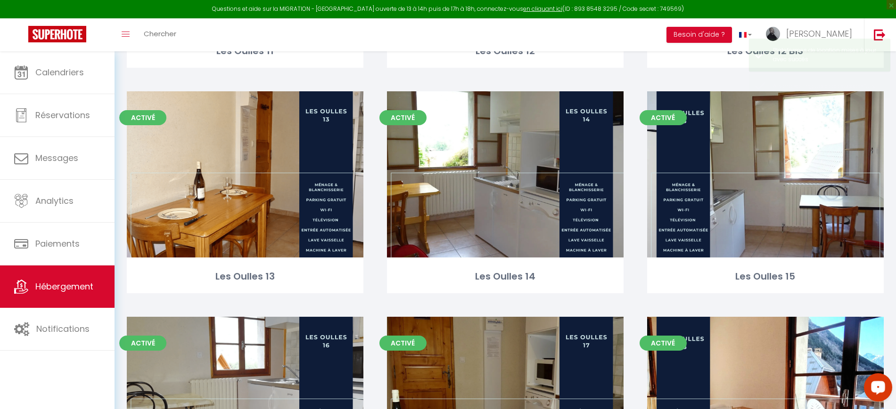
scroll to position [1074, 0]
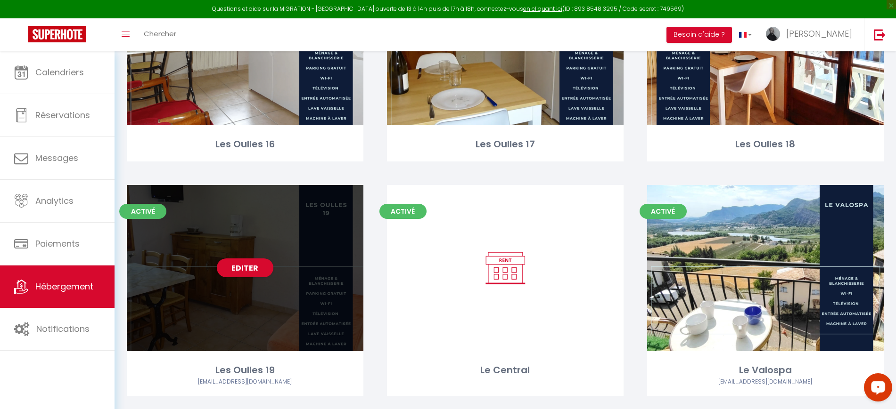
click at [220, 242] on div "Editer" at bounding box center [245, 268] width 236 height 166
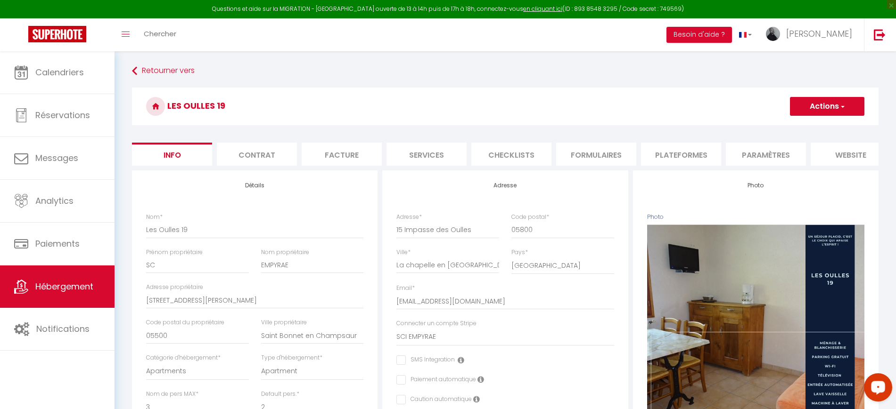
click at [677, 160] on li "Plateformes" at bounding box center [681, 154] width 80 height 23
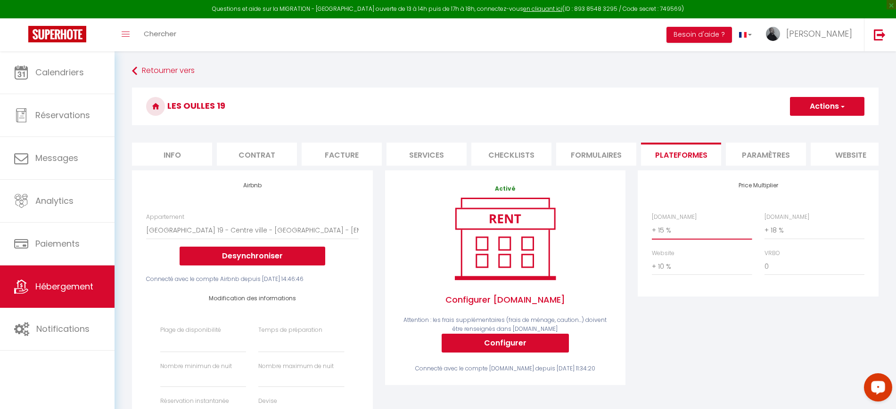
click at [678, 239] on select "0 + 1 % + 2 % + 3 % + 4 % + 5 % + 6 % + 7 % + 8 % + 9 %" at bounding box center [702, 230] width 100 height 18
click at [652, 230] on select "0 + 1 % + 2 % + 3 % + 4 % + 5 % + 6 % + 7 % + 8 % + 9 %" at bounding box center [702, 230] width 100 height 18
click at [778, 239] on select "0 + 1 % + 2 % + 3 % + 4 % + 5 % + 6 % + 7 % + 8 % + 9 %" at bounding box center [814, 230] width 100 height 18
click at [863, 192] on div "Price Multiplier Airbnb.com 0 + 1 % + 2 % + 3 % + 4 % + 5 % + 6 % + 7 %" at bounding box center [757, 234] width 240 height 126
click at [799, 239] on select "0 + 1 % + 2 % + 3 % + 4 % + 5 % + 6 % + 7 % + 8 % + 9 %" at bounding box center [814, 230] width 100 height 18
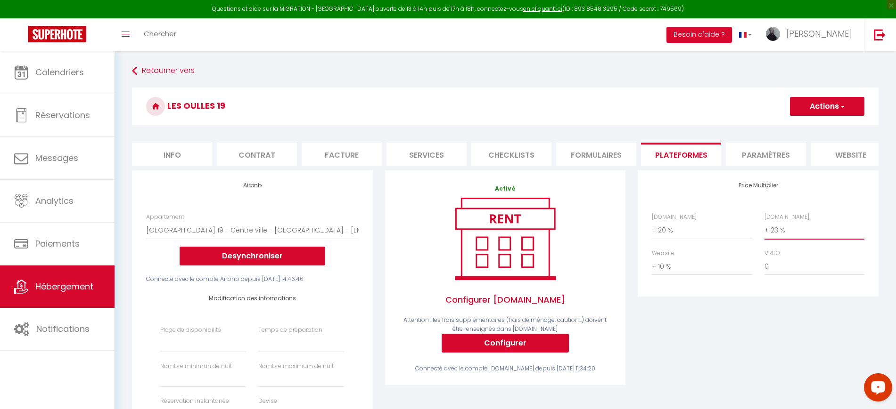
click at [764, 230] on select "0 + 1 % + 2 % + 3 % + 4 % + 5 % + 6 % + 7 % + 8 % + 9 %" at bounding box center [814, 230] width 100 height 18
click at [827, 107] on button "Actions" at bounding box center [827, 106] width 74 height 19
click at [812, 126] on link "Enregistrer" at bounding box center [826, 127] width 74 height 12
click at [64, 295] on link "Hébergement" at bounding box center [57, 287] width 114 height 42
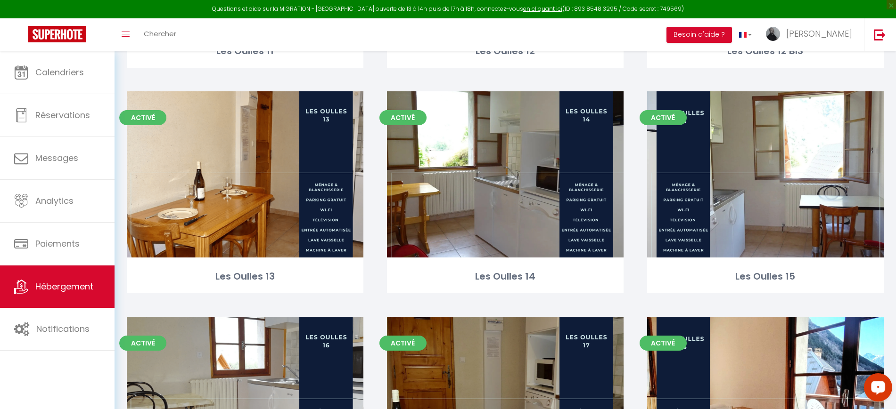
scroll to position [1074, 0]
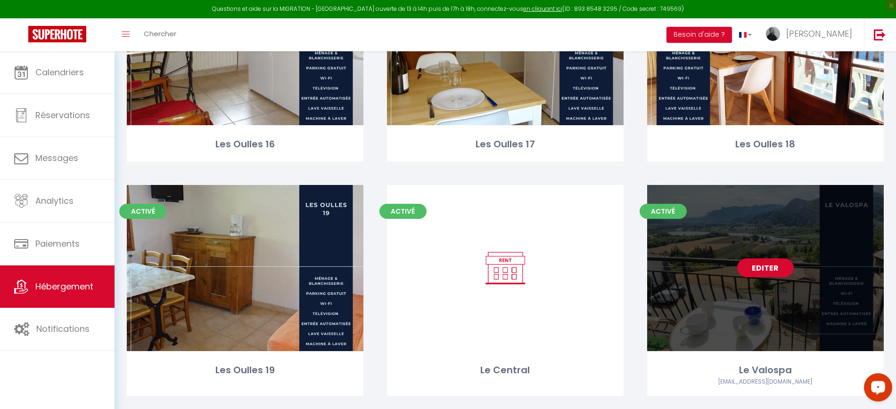
click at [762, 258] on div "Editer" at bounding box center [765, 268] width 236 height 166
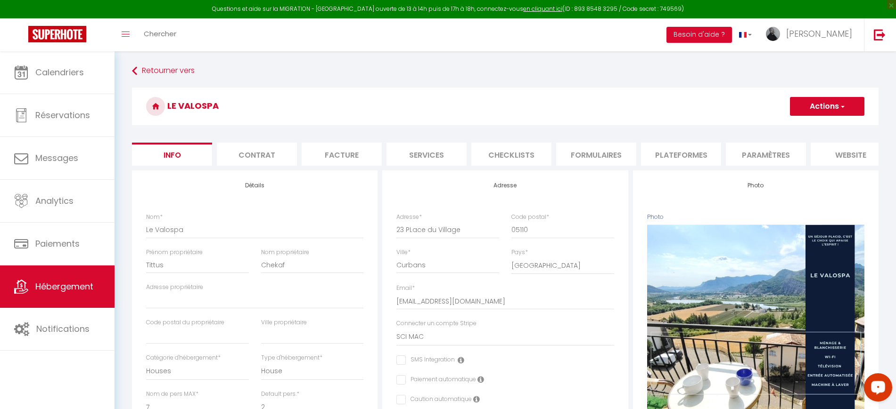
click at [699, 154] on li "Plateformes" at bounding box center [681, 154] width 80 height 23
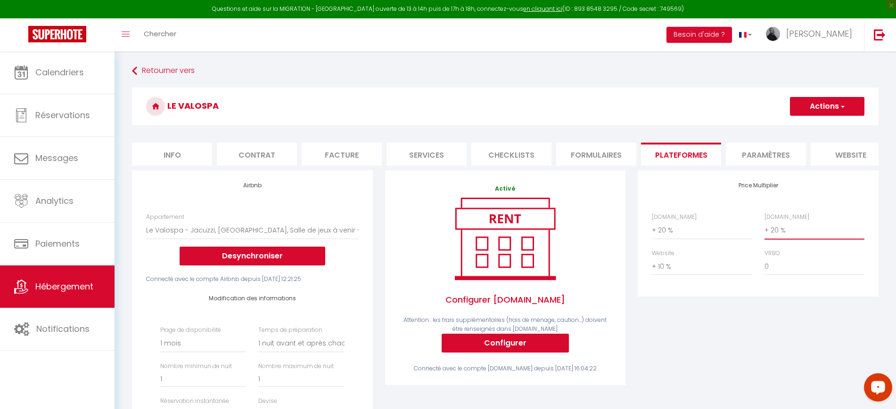
click at [775, 239] on select "0 + 1 % + 2 % + 3 % + 4 % + 5 % + 6 % + 7 % + 8 % + 9 %" at bounding box center [814, 230] width 100 height 18
click at [764, 230] on select "0 + 1 % + 2 % + 3 % + 4 % + 5 % + 6 % + 7 % + 8 % + 9 %" at bounding box center [814, 230] width 100 height 18
click at [821, 104] on button "Actions" at bounding box center [827, 106] width 74 height 19
click at [813, 125] on link "Enregistrer" at bounding box center [826, 127] width 74 height 12
click at [49, 278] on link "Hébergement" at bounding box center [57, 287] width 114 height 42
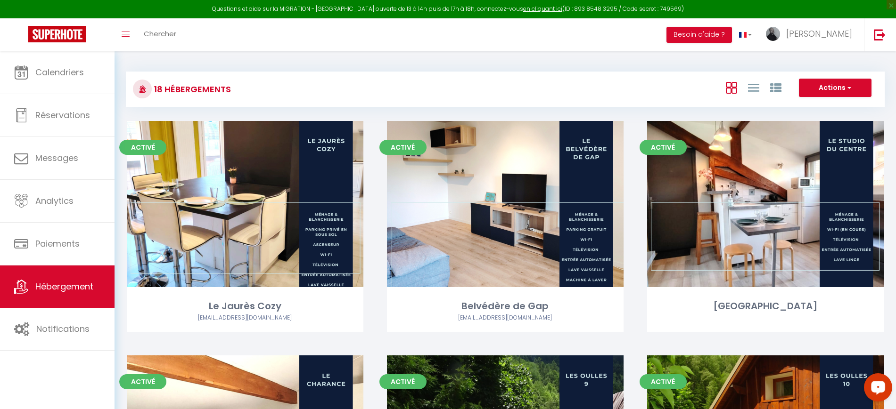
scroll to position [1087, 0]
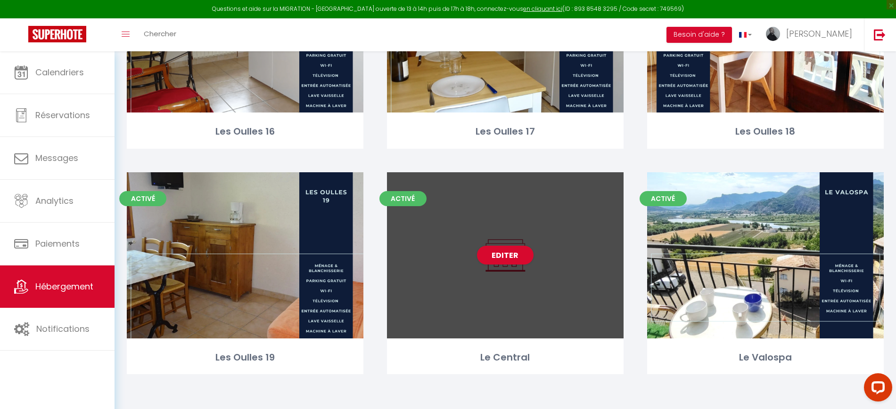
click at [438, 290] on div "Editer" at bounding box center [505, 255] width 236 height 166
click at [506, 255] on link "Editer" at bounding box center [505, 255] width 57 height 19
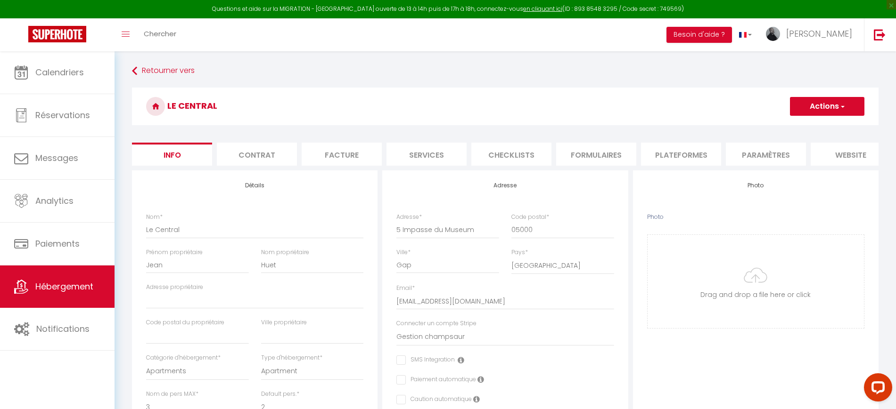
click at [666, 149] on li "Plateformes" at bounding box center [681, 154] width 80 height 23
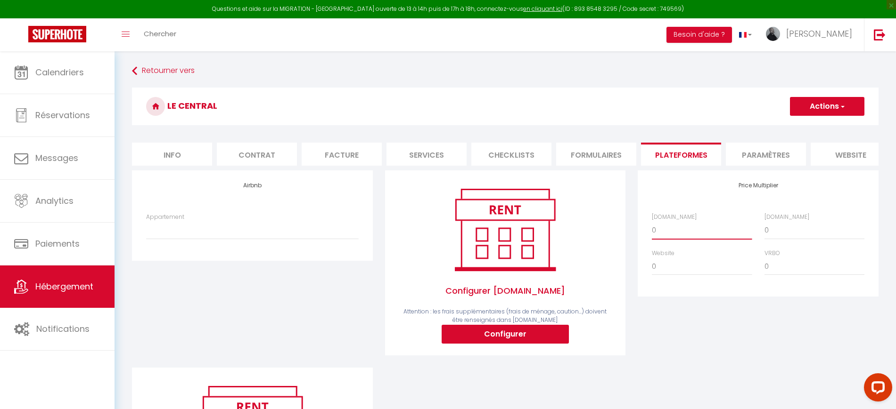
click at [698, 239] on select "0 + 1 % + 2 % + 3 % + 4 % + 5 % + 6 % + 7 % + 8 % + 9 %" at bounding box center [702, 230] width 100 height 18
click at [652, 230] on select "0 + 1 % + 2 % + 3 % + 4 % + 5 % + 6 % + 7 % + 8 % + 9 %" at bounding box center [702, 230] width 100 height 18
click at [779, 239] on select "0 + 1 % + 2 % + 3 % + 4 % + 5 % + 6 % + 7 % + 8 % + 9 %" at bounding box center [814, 230] width 100 height 18
click at [764, 230] on select "0 + 1 % + 2 % + 3 % + 4 % + 5 % + 6 % + 7 % + 8 % + 9 %" at bounding box center [814, 230] width 100 height 18
click at [681, 285] on div "Airbnb.com 0 + 1 % + 2 % + 3 % + 4 % + 5 % + 6 % + 7 % + 8 %" at bounding box center [757, 249] width 225 height 73
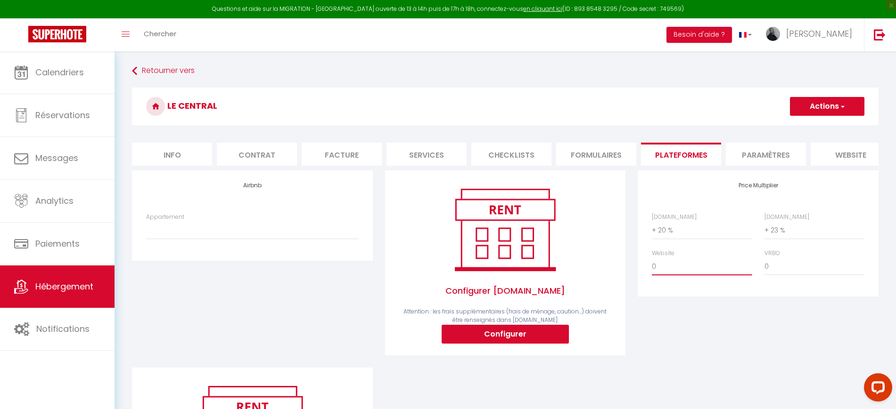
click at [680, 276] on select "0 + 1 % + 2 % + 3 % + 4 % + 5 % + 6 % + 7 % + 8 % + 9 %" at bounding box center [702, 267] width 100 height 18
click at [652, 267] on select "0 + 1 % + 2 % + 3 % + 4 % + 5 % + 6 % + 7 % + 8 % + 9 %" at bounding box center [702, 267] width 100 height 18
click at [821, 100] on button "Actions" at bounding box center [827, 106] width 74 height 19
click at [801, 124] on link "Enregistrer" at bounding box center [826, 127] width 74 height 12
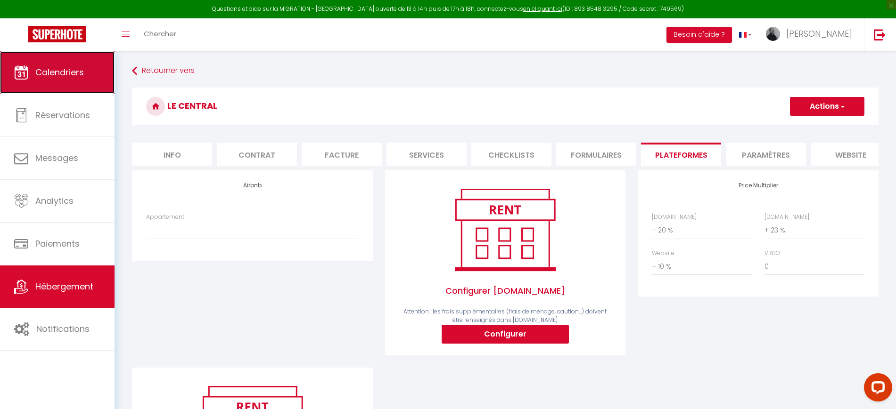
click at [93, 65] on link "Calendriers" at bounding box center [57, 72] width 114 height 42
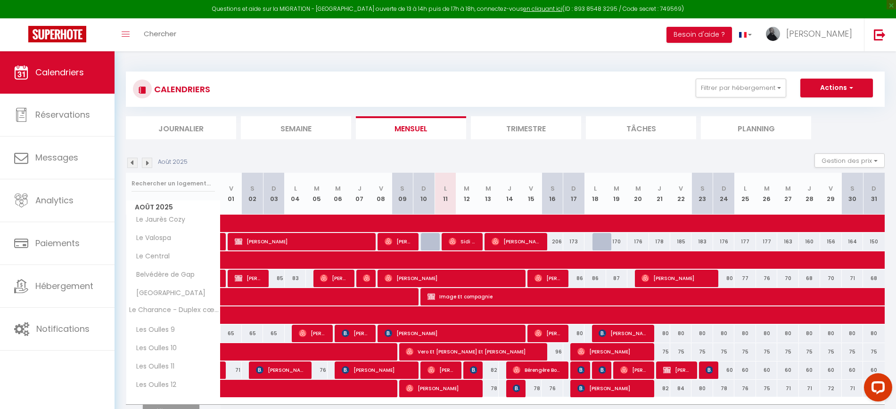
scroll to position [51, 0]
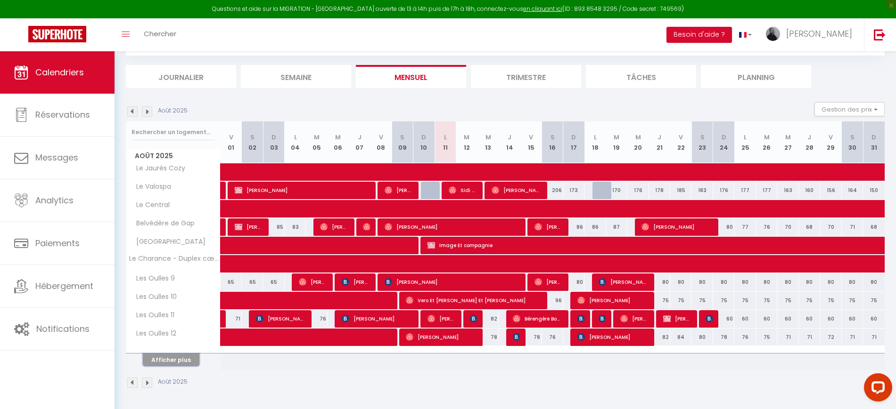
click at [185, 356] on button "Afficher plus" at bounding box center [171, 360] width 57 height 13
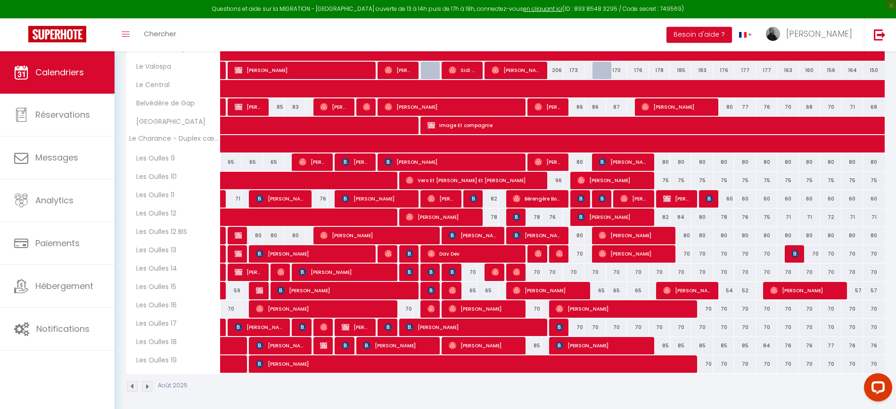
scroll to position [175, 0]
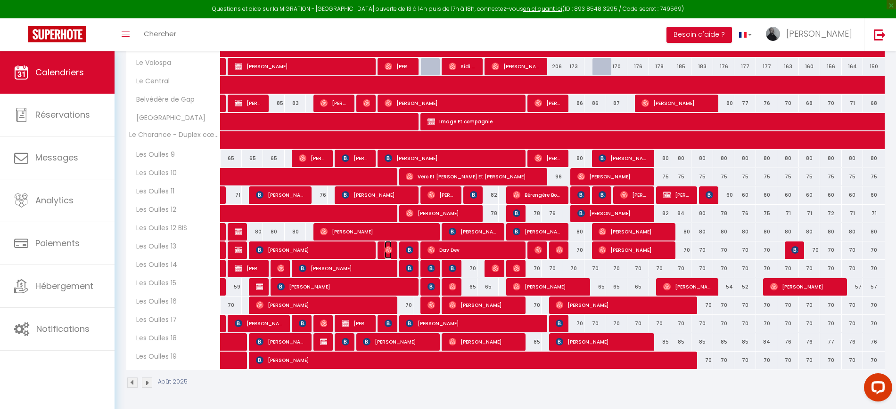
click at [387, 249] on img at bounding box center [388, 250] width 8 height 8
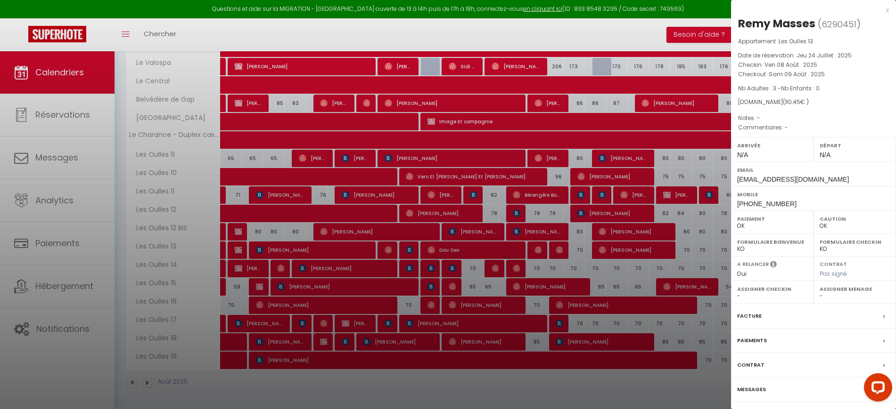
click at [388, 327] on div at bounding box center [448, 204] width 896 height 409
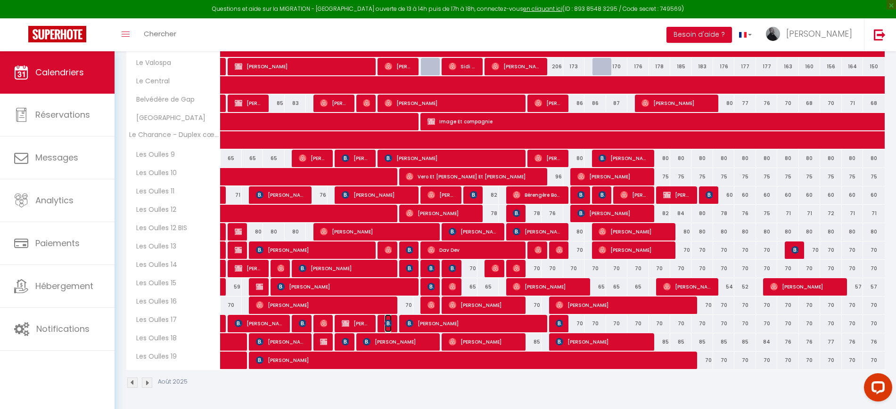
click at [388, 325] on img at bounding box center [388, 324] width 8 height 8
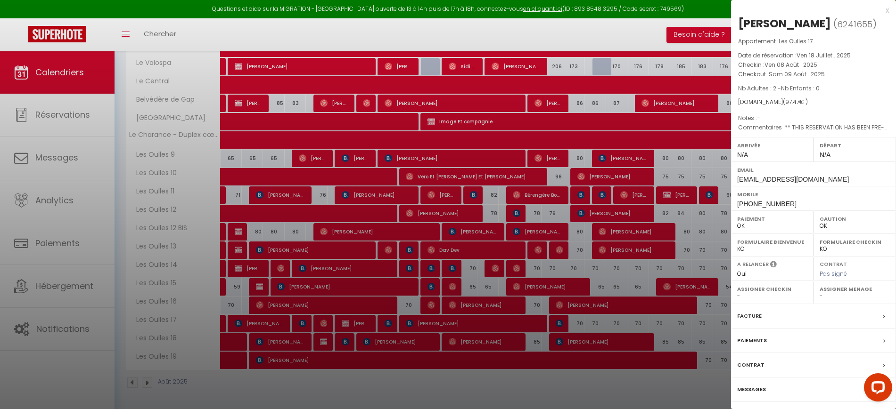
drag, startPoint x: 391, startPoint y: 359, endPoint x: 496, endPoint y: 400, distance: 113.1
click at [391, 360] on div at bounding box center [448, 204] width 896 height 409
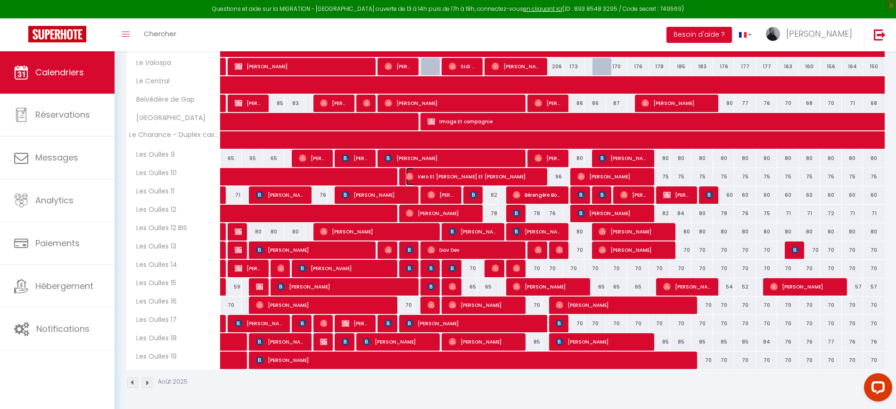
click at [416, 175] on span "Vero Et [PERSON_NAME] Et [PERSON_NAME]" at bounding box center [473, 177] width 134 height 18
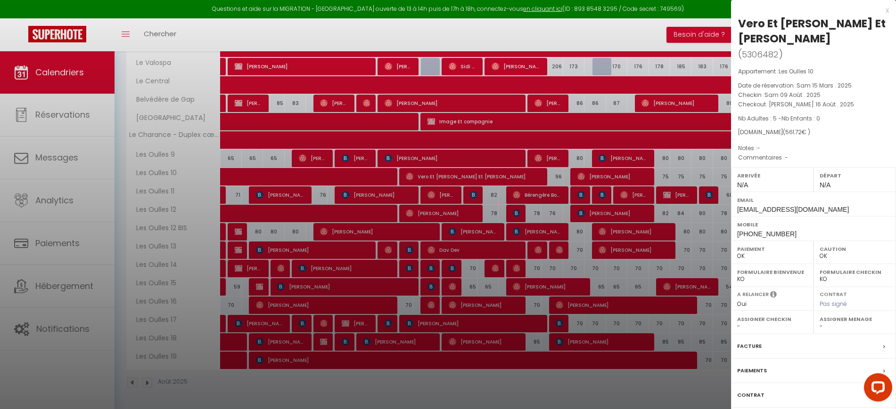
click at [416, 201] on div at bounding box center [448, 204] width 896 height 409
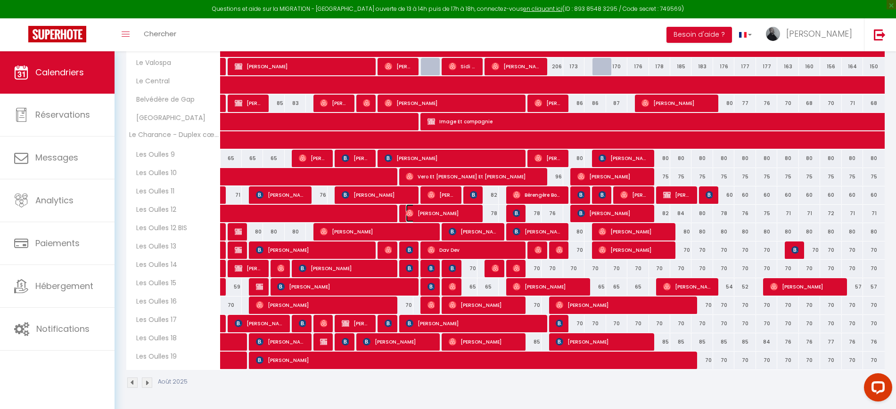
click at [415, 210] on span "[PERSON_NAME]" at bounding box center [441, 213] width 71 height 18
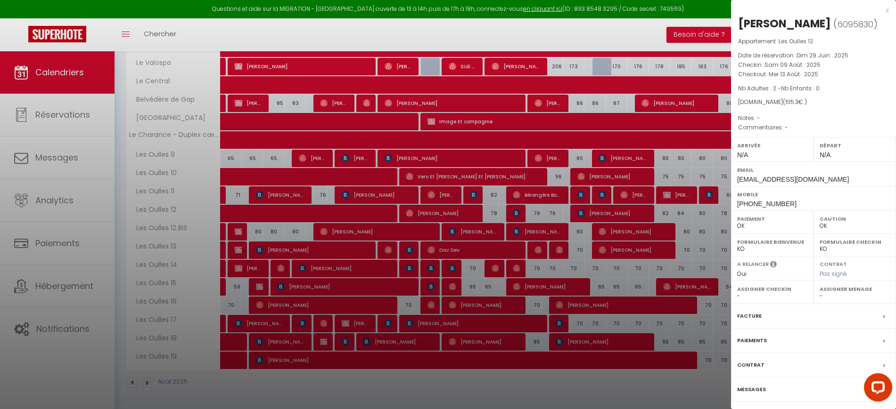
click at [415, 210] on div at bounding box center [448, 204] width 896 height 409
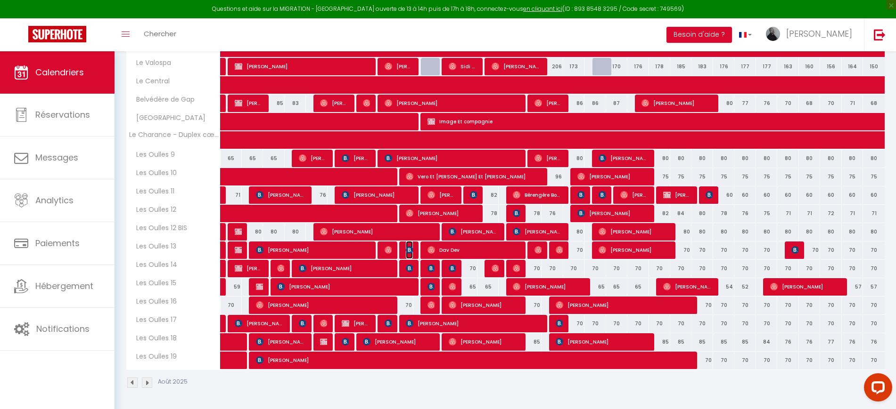
click at [411, 247] on img at bounding box center [410, 250] width 8 height 8
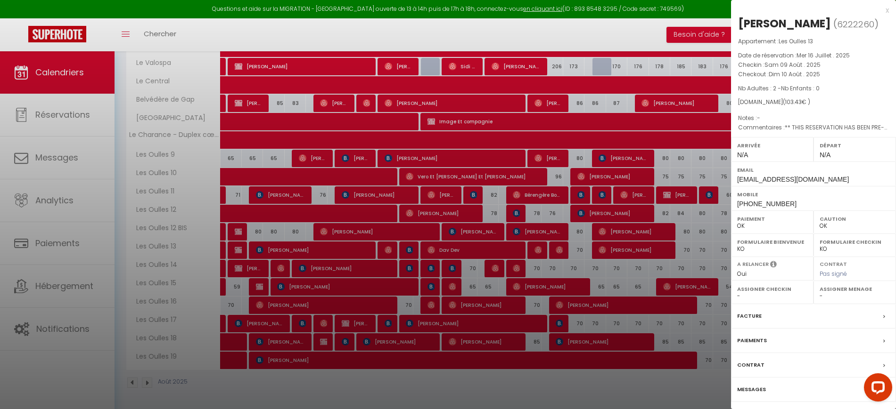
drag, startPoint x: 410, startPoint y: 250, endPoint x: 409, endPoint y: 267, distance: 17.0
click at [410, 250] on div at bounding box center [448, 204] width 896 height 409
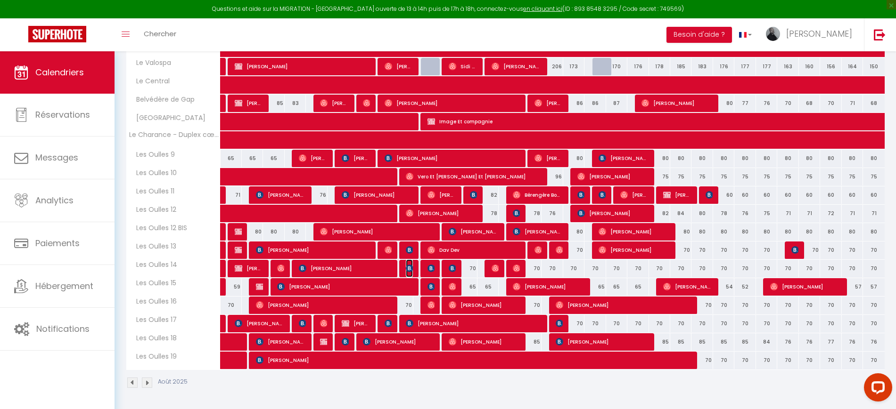
click at [409, 268] on img at bounding box center [410, 269] width 8 height 8
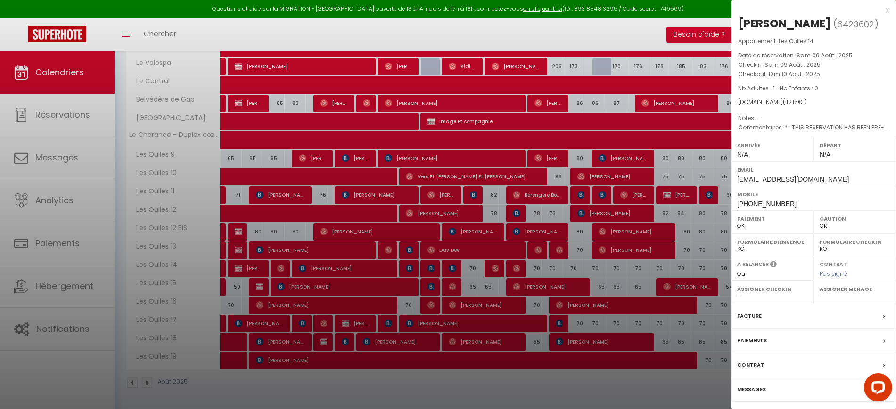
click at [410, 319] on div at bounding box center [448, 204] width 896 height 409
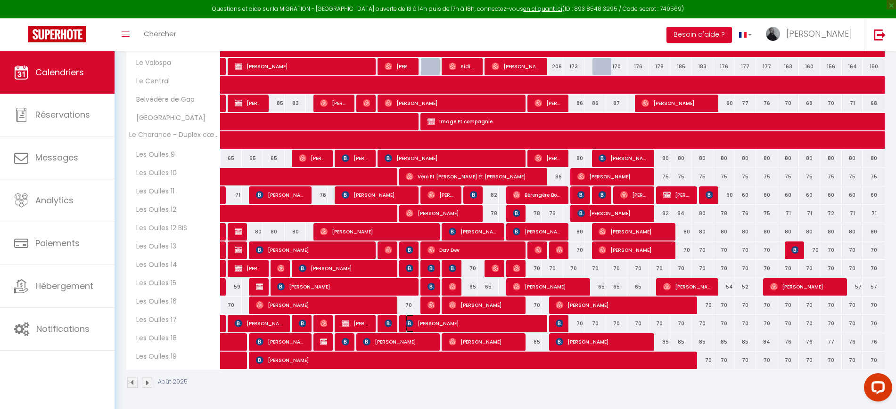
click at [410, 319] on span "[PERSON_NAME]" at bounding box center [473, 324] width 134 height 18
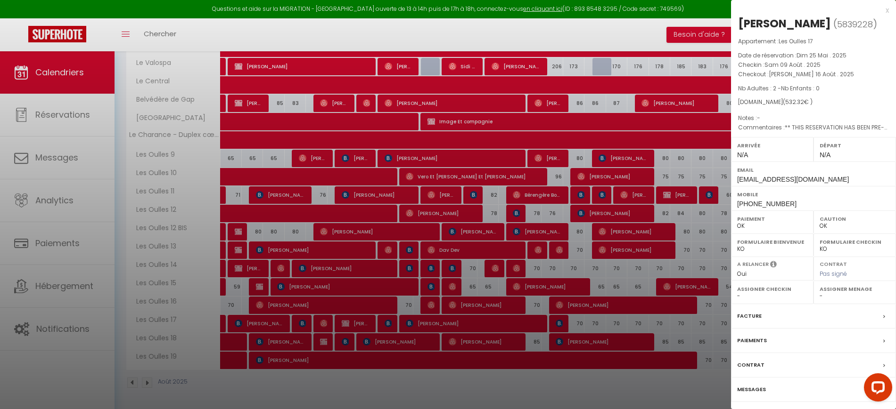
click at [582, 338] on div at bounding box center [448, 204] width 896 height 409
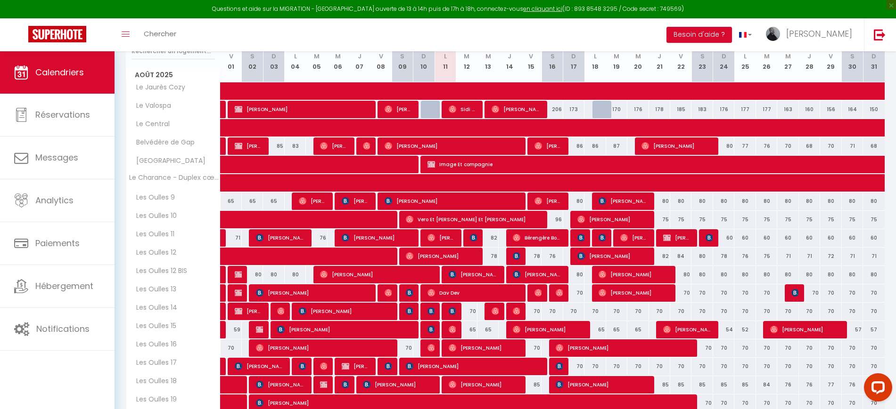
scroll to position [135, 0]
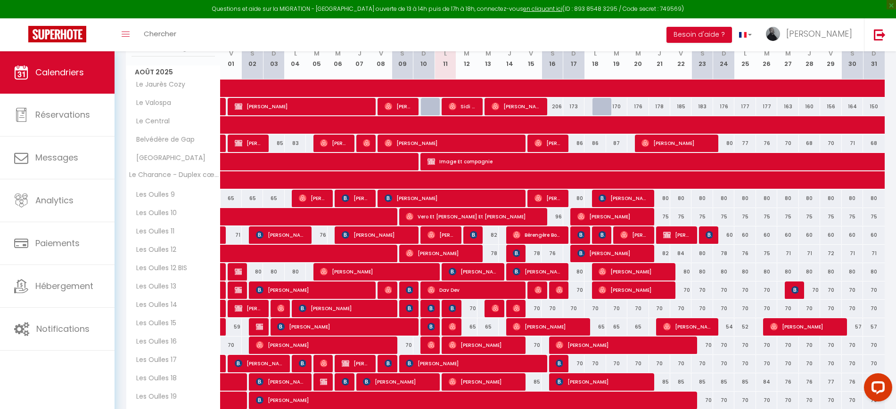
scroll to position [135, 0]
click at [481, 162] on span "Image Et compagnie" at bounding box center [708, 162] width 563 height 18
select select "KO"
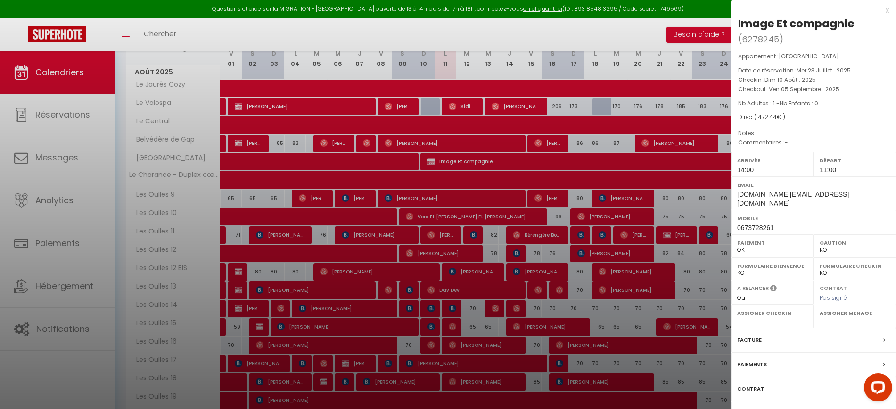
click at [774, 330] on div "Facture" at bounding box center [813, 340] width 165 height 24
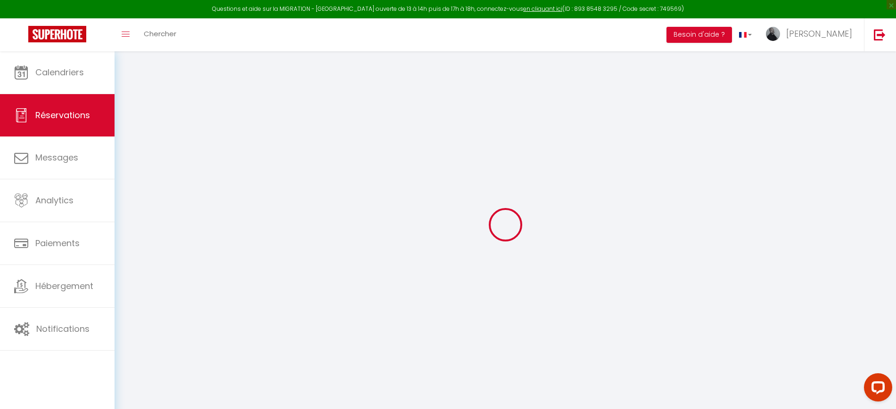
select select
checkbox input "false"
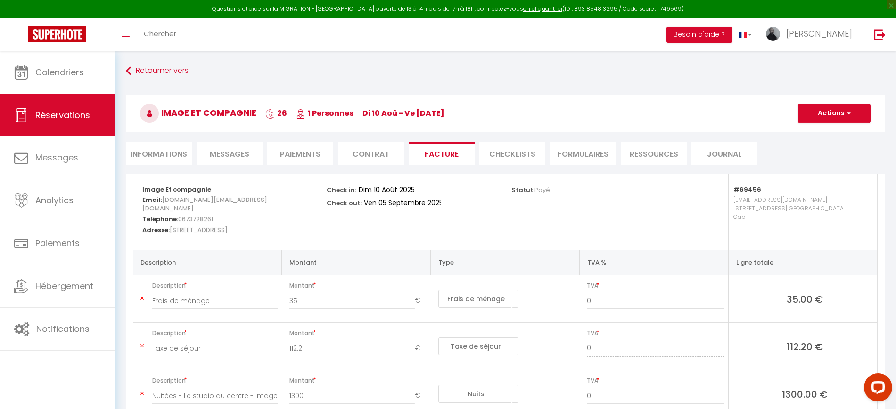
type input "70"
type input "102.44"
select select
select select "14:00"
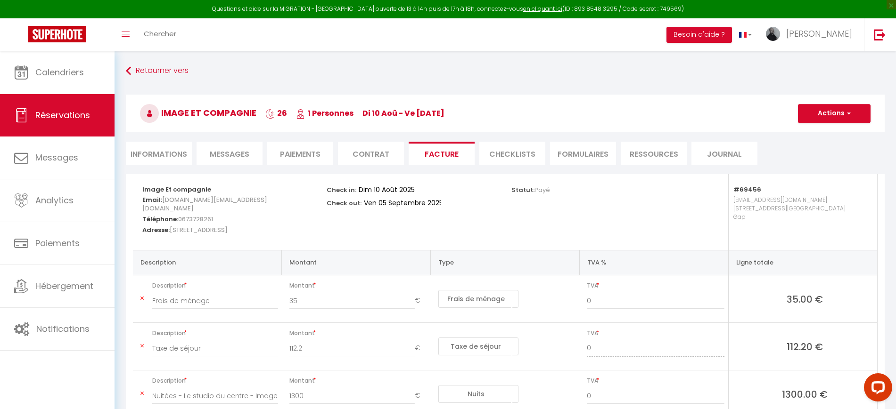
select select "11:00"
click at [145, 161] on li "Informations" at bounding box center [159, 153] width 66 height 23
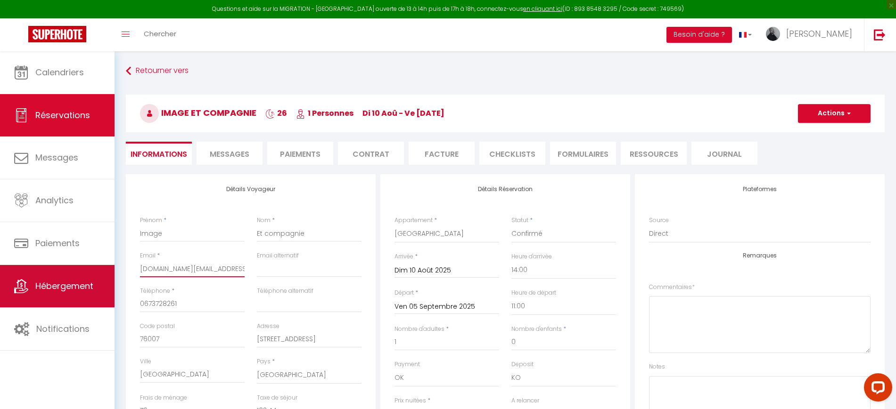
drag, startPoint x: 233, startPoint y: 270, endPoint x: 61, endPoint y: 269, distance: 172.0
click at [62, 269] on div "Questions et aide sur la MIGRATION - [GEOGRAPHIC_DATA] ouverte de 13 à 14h puis…" at bounding box center [448, 377] width 896 height 653
type input "f"
checkbox input "false"
type input "fl"
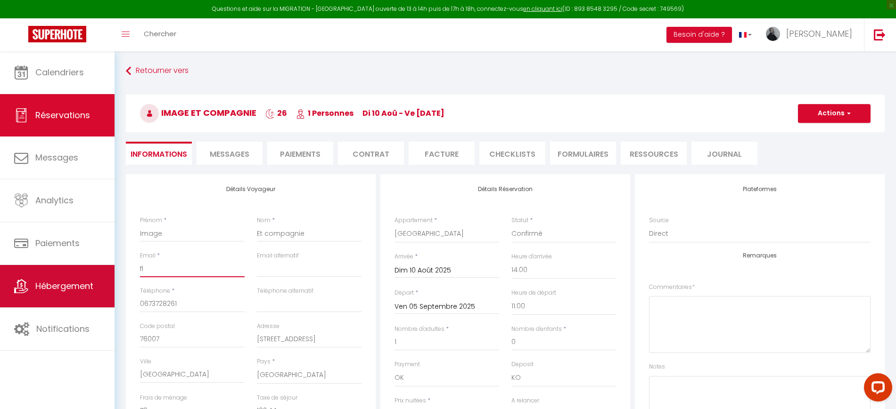
checkbox input "false"
type input "flo"
checkbox input "false"
type input "flor"
checkbox input "false"
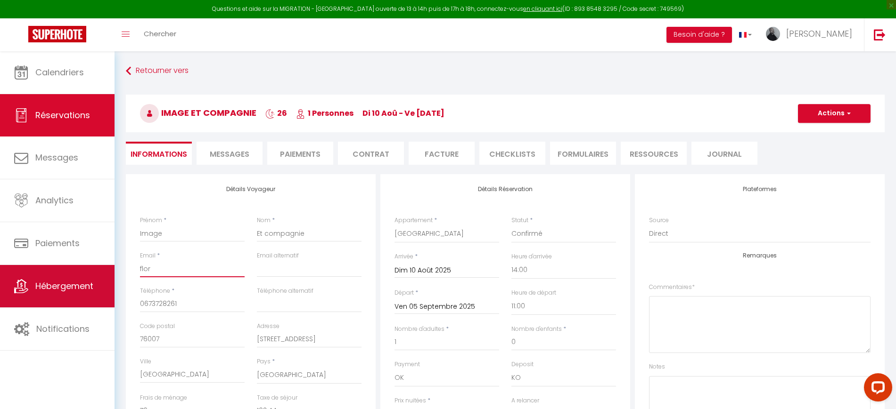
type input "flori"
checkbox input "false"
type input "floria"
checkbox input "false"
type input "[PERSON_NAME]"
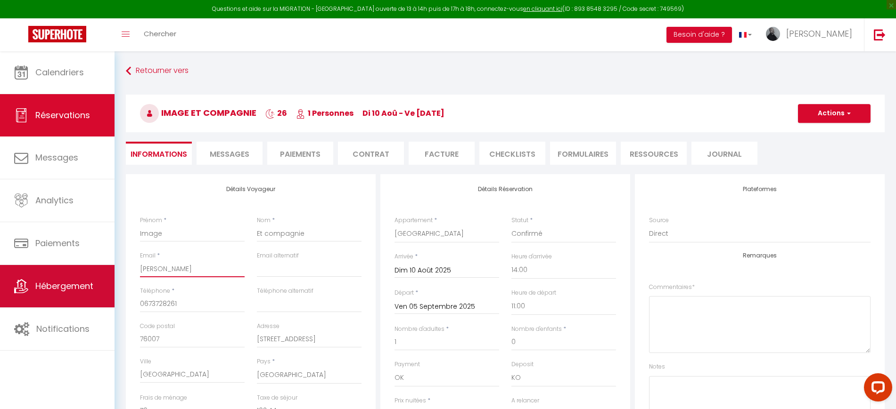
checkbox input "false"
type input "florian^"
checkbox input "false"
type input "[PERSON_NAME]"
checkbox input "false"
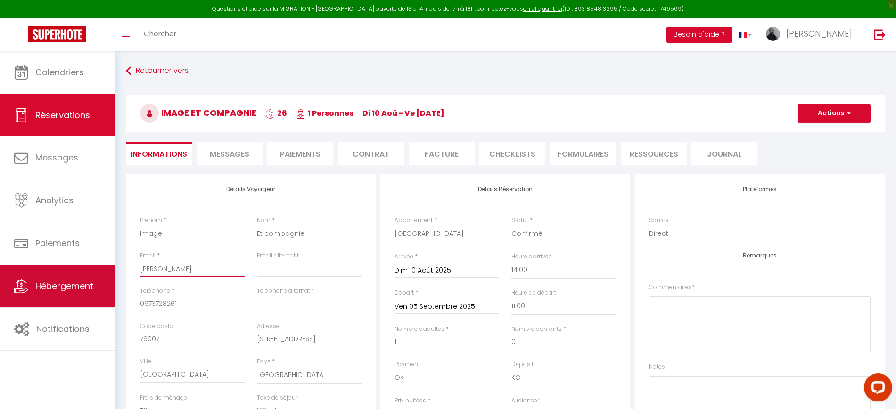
type input "florian@"
checkbox input "false"
type input "[PERSON_NAME]"
checkbox input "false"
type input "[PERSON_NAME]"
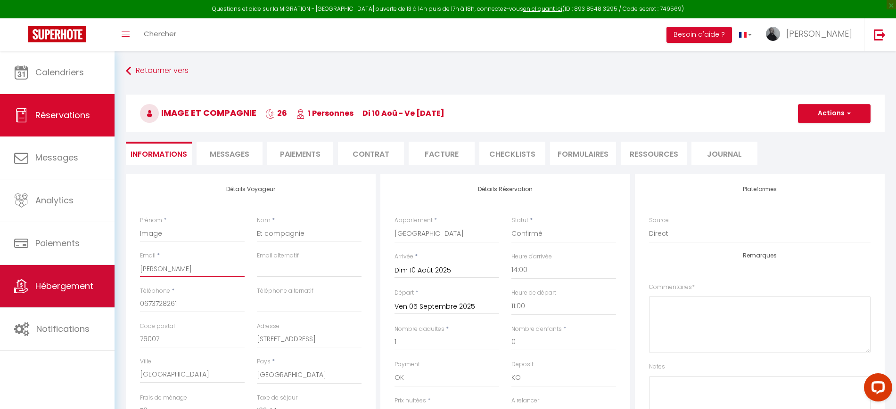
checkbox input "false"
type input "[PERSON_NAME]"
checkbox input "false"
type input "[PERSON_NAME]"
checkbox input "false"
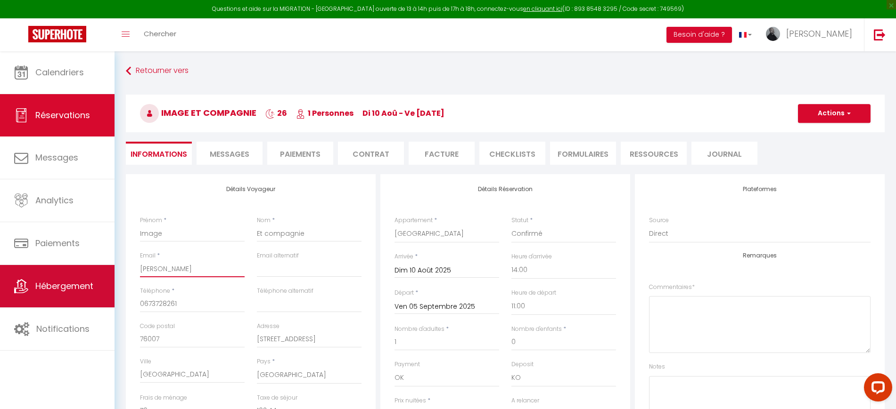
type input "[PERSON_NAME]"
checkbox input "false"
type input "florian@agence"
checkbox input "false"
type input "florian@agences"
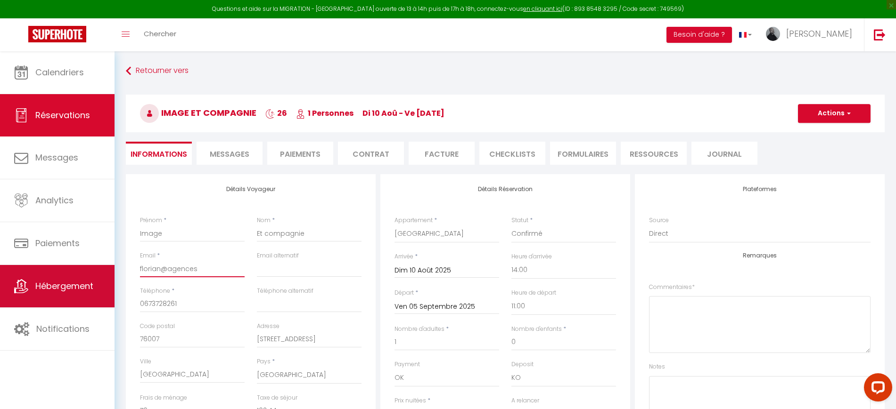
checkbox input "false"
type input "florian@agences-"
checkbox input "false"
type input "florian@agences-lp"
checkbox input "false"
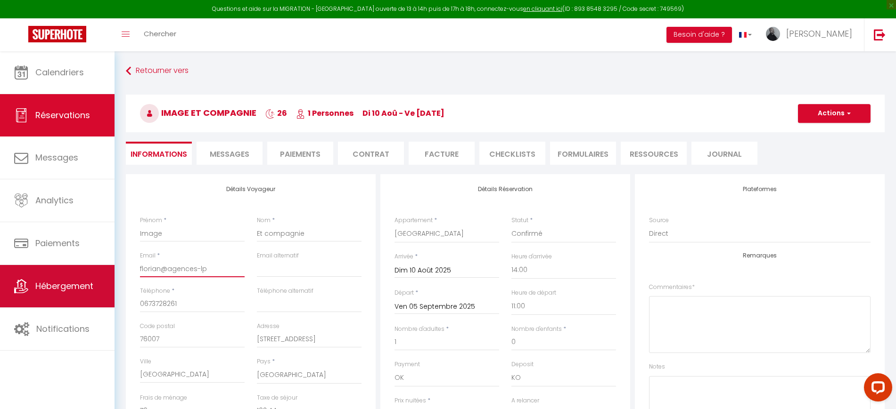
type input "florian@agences-lpa"
checkbox input "false"
type input "florian@agences-lpac"
checkbox input "false"
type input "florian@agences-lpaci"
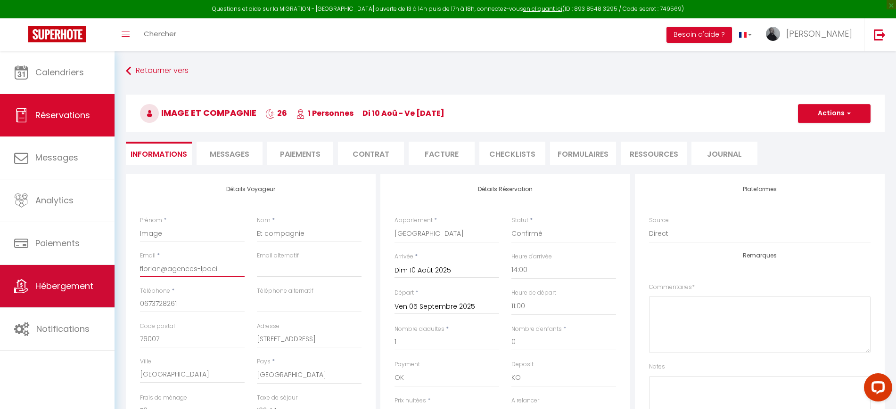
checkbox input "false"
type input "[PERSON_NAME]"
checkbox input "false"
type input "[PERSON_NAME]."
checkbox input "false"
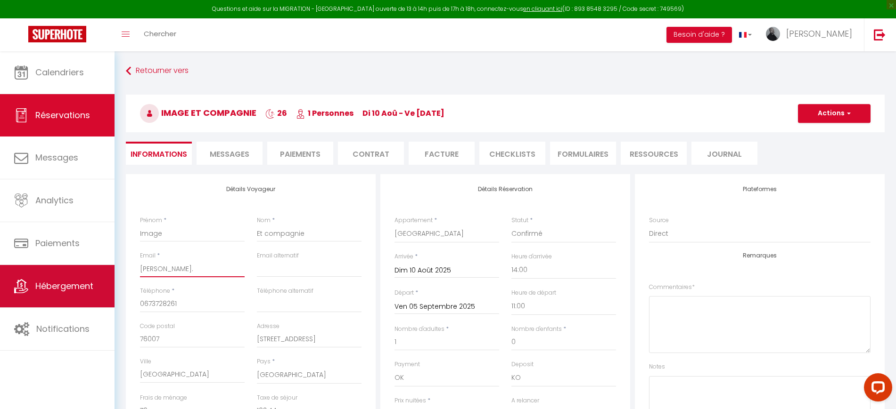
type input "[PERSON_NAME]"
checkbox input "false"
type input "[PERSON_NAME][EMAIL_ADDRESS][DOMAIN_NAME]"
checkbox input "false"
type input "[PERSON_NAME][EMAIL_ADDRESS][DOMAIN_NAME]"
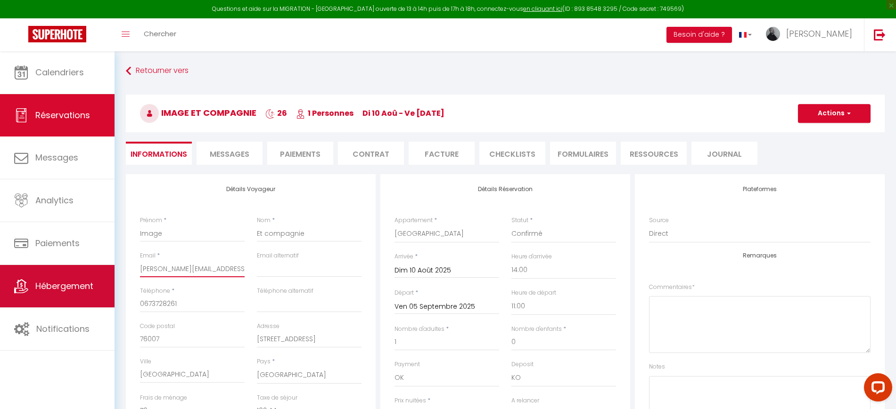
checkbox input "false"
type input "[PERSON_NAME][EMAIL_ADDRESS][DOMAIN_NAME]"
checkbox input "false"
type input "[EMAIL_ADDRESS][DOMAIN_NAME]"
checkbox input "false"
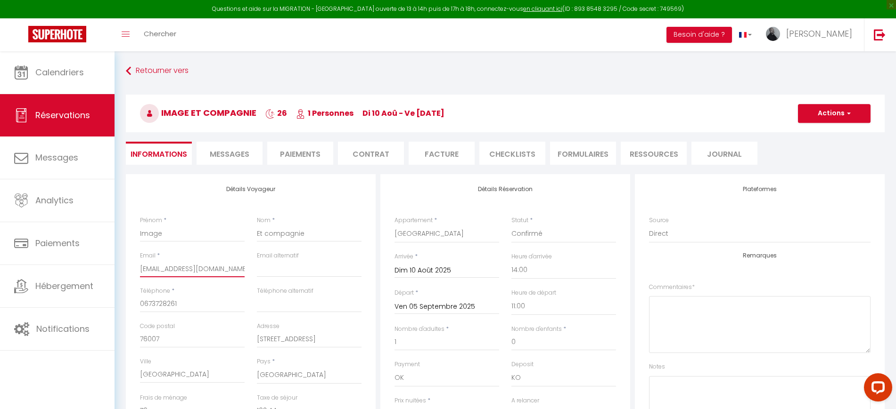
type input "[EMAIL_ADDRESS][DOMAIN_NAME]"
click at [422, 303] on input "Ven 05 Septembre 2025" at bounding box center [446, 307] width 105 height 12
click at [447, 359] on span "2" at bounding box center [445, 360] width 20 height 19
type input "[DATE] Septembre 2025"
checkbox input "false"
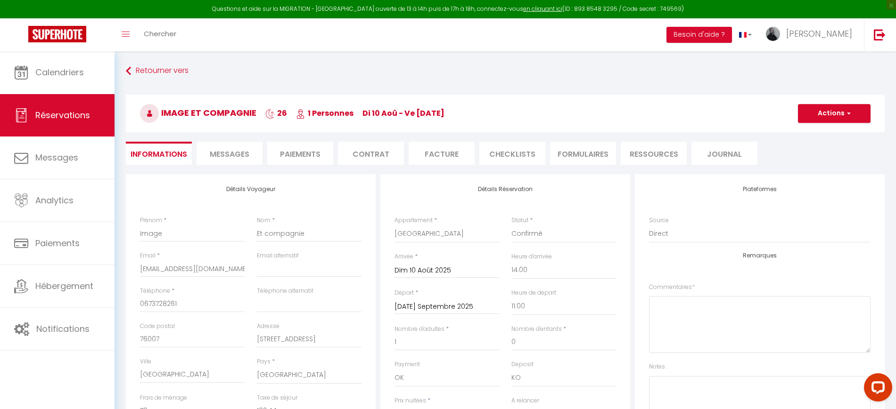
type input "30"
type input "80.5"
type input "1341"
checkbox input "false"
click at [818, 113] on button "Actions" at bounding box center [834, 113] width 73 height 19
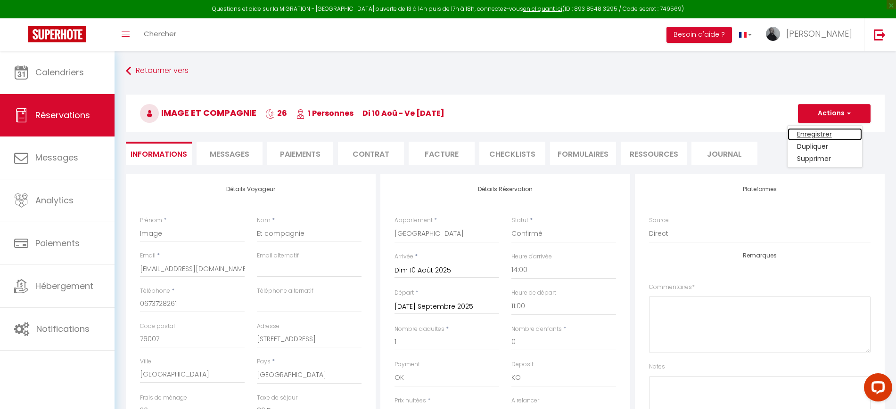
click at [809, 133] on link "Enregistrer" at bounding box center [824, 134] width 74 height 12
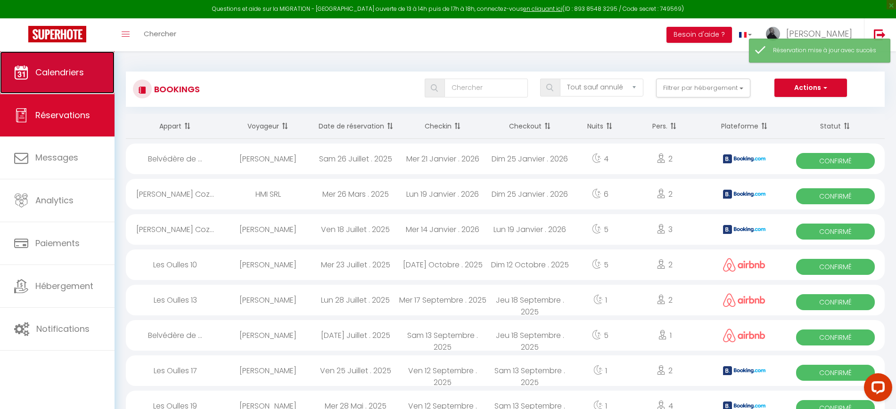
click at [79, 83] on link "Calendriers" at bounding box center [57, 72] width 114 height 42
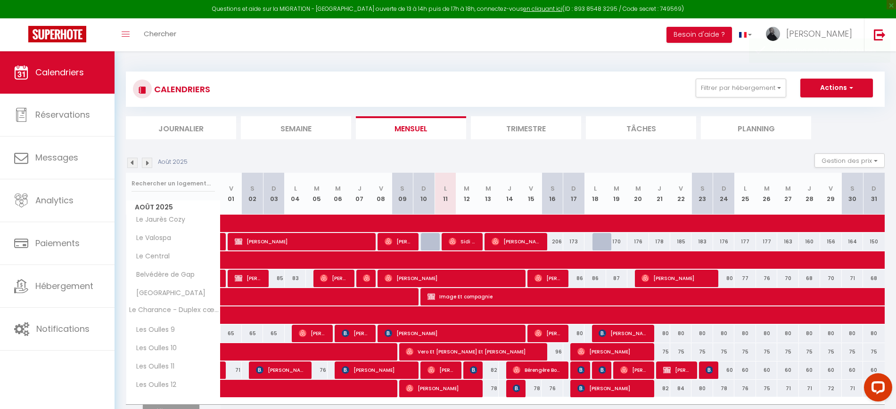
click at [150, 164] on img at bounding box center [147, 163] width 10 height 10
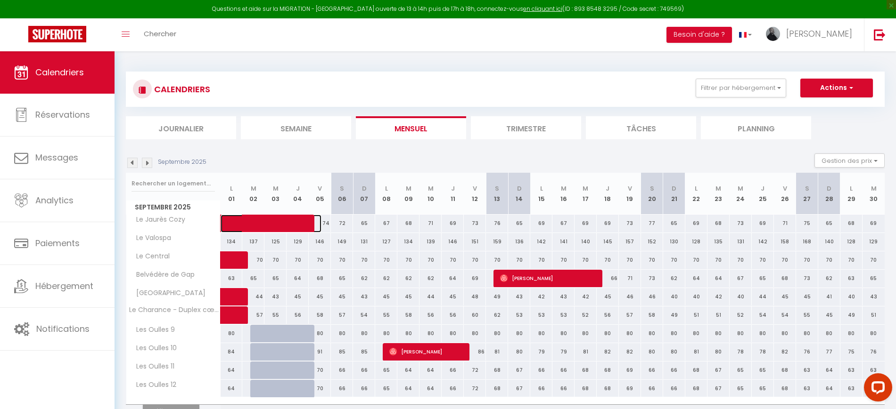
click at [276, 226] on span at bounding box center [278, 224] width 87 height 18
select select "OK"
select select "0"
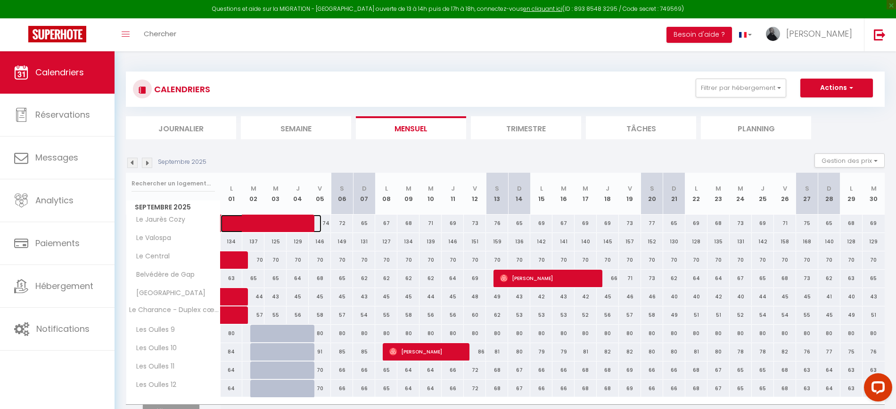
select select "1"
select select
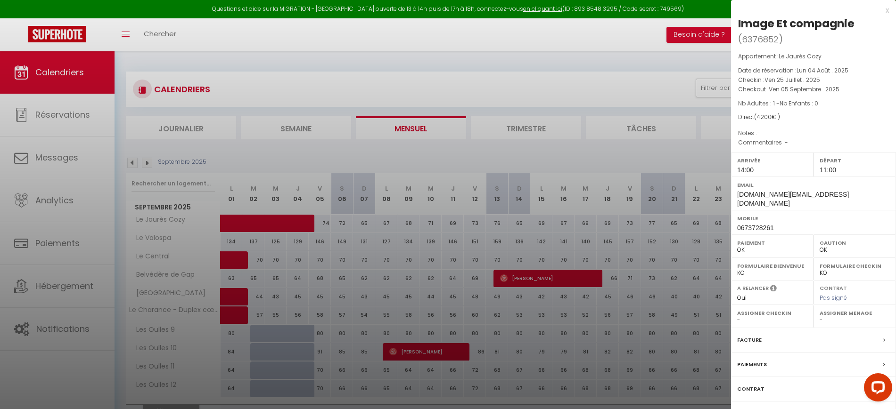
click at [762, 328] on div "Facture" at bounding box center [813, 340] width 165 height 24
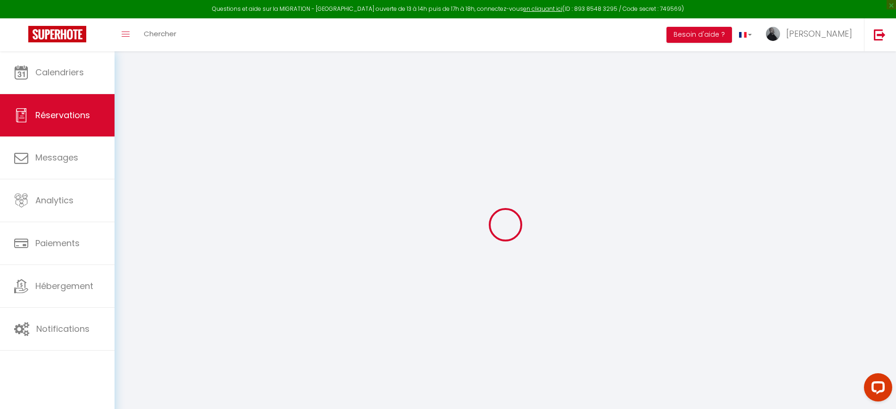
select select
checkbox input "false"
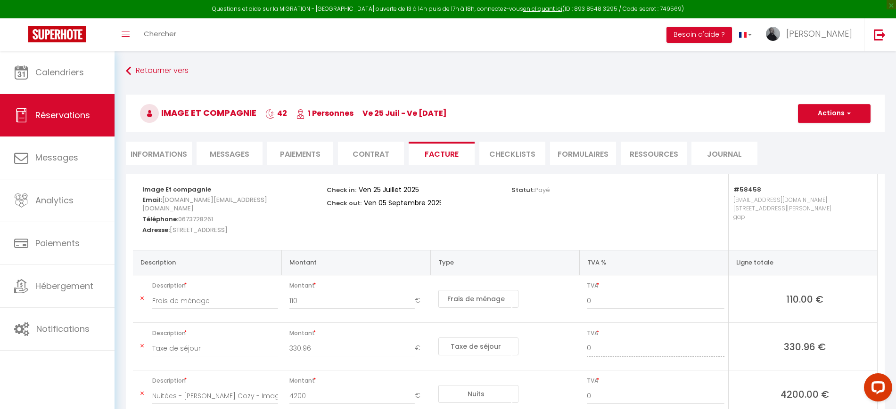
click at [181, 154] on li "Informations" at bounding box center [159, 153] width 66 height 23
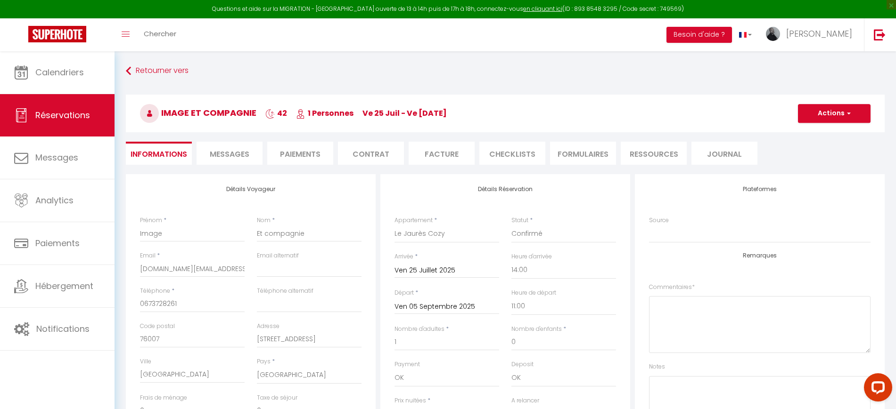
click at [440, 307] on input "Ven 05 Septembre 2025" at bounding box center [446, 307] width 105 height 12
click at [447, 356] on span "2" at bounding box center [445, 360] width 20 height 19
type input "[DATE] Septembre 2025"
checkbox input "false"
type input "55"
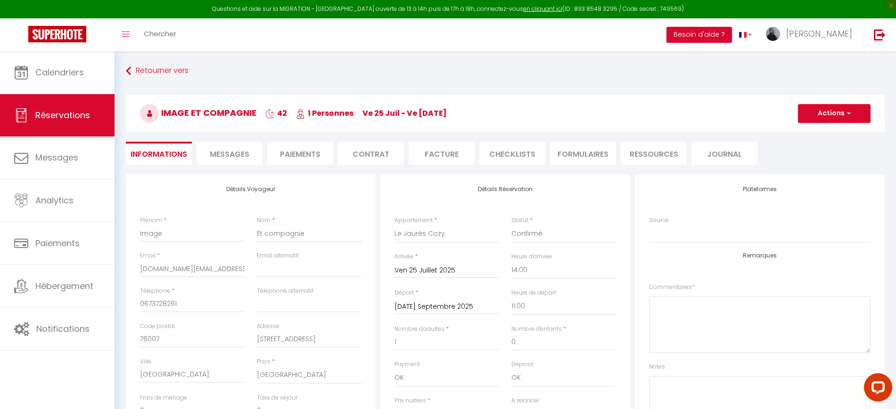
type input "216.84"
type input "3614"
checkbox input "false"
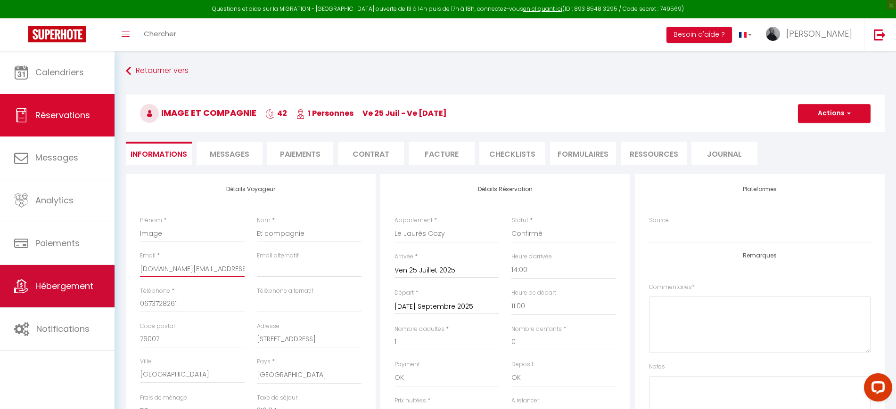
drag, startPoint x: 231, startPoint y: 269, endPoint x: 20, endPoint y: 293, distance: 212.5
click at [20, 293] on div "Questions et aide sur la MIGRATION - [GEOGRAPHIC_DATA] ouverte de 13 à 14h puis…" at bounding box center [448, 377] width 896 height 653
type input "f"
checkbox input "false"
type input "fl"
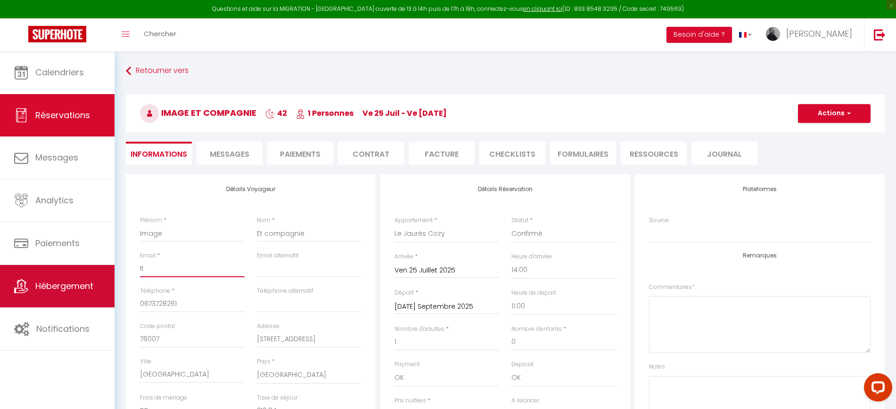
checkbox input "false"
type input "flo"
checkbox input "false"
type input "flor"
checkbox input "false"
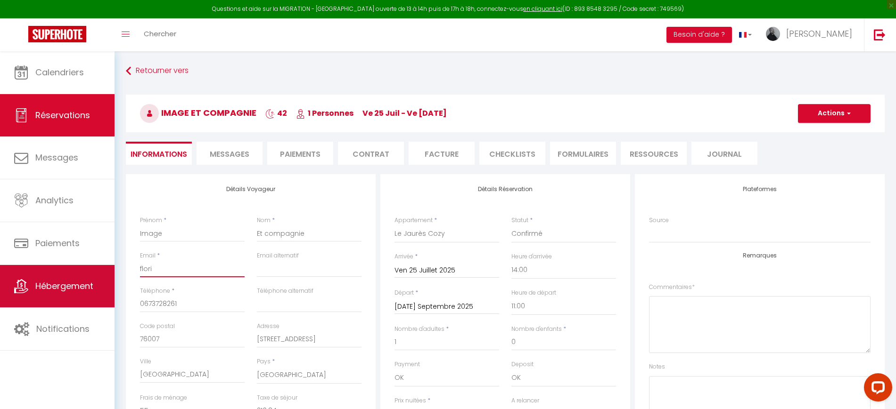
type input "floria"
checkbox input "false"
type input "[PERSON_NAME]"
checkbox input "false"
type input "florian@"
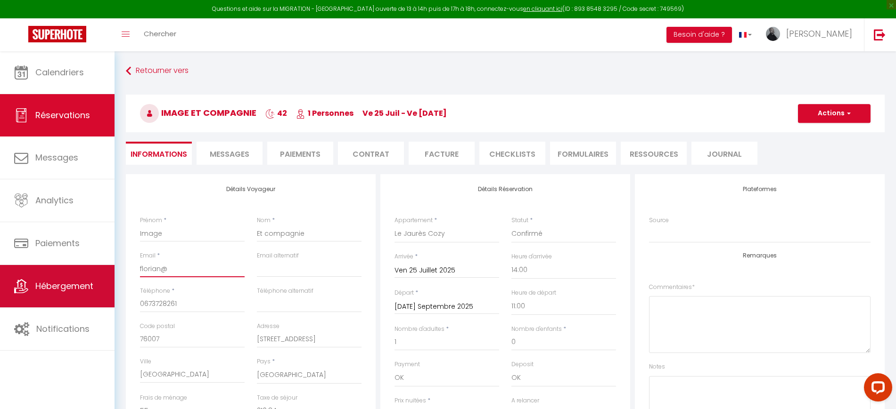
checkbox input "false"
type input "[PERSON_NAME]"
checkbox input "false"
type input "[PERSON_NAME]"
checkbox input "false"
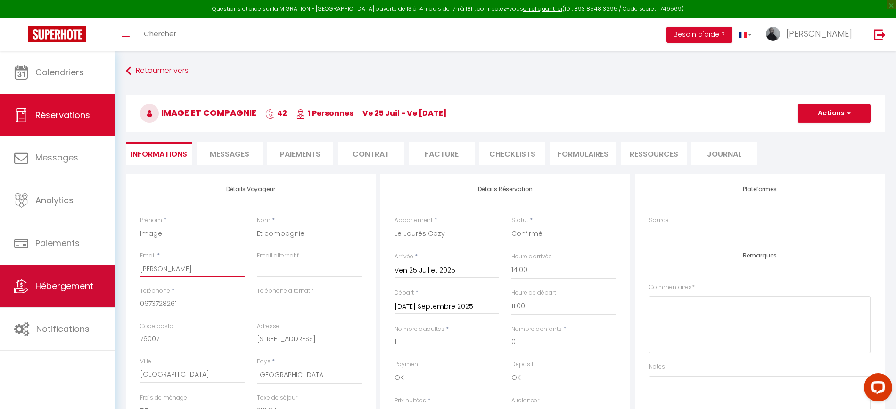
type input "[PERSON_NAME]"
checkbox input "false"
type input "[PERSON_NAME]"
checkbox input "false"
type input "[PERSON_NAME]"
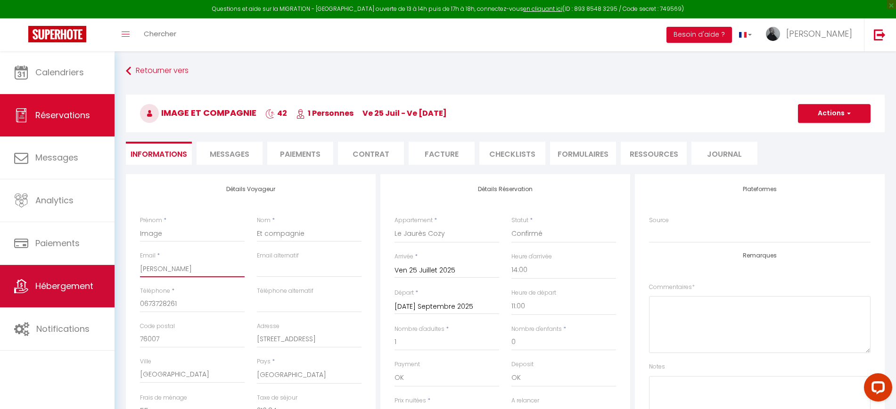
checkbox input "false"
type input "florian@agence"
checkbox input "false"
type input "florian@agences"
checkbox input "false"
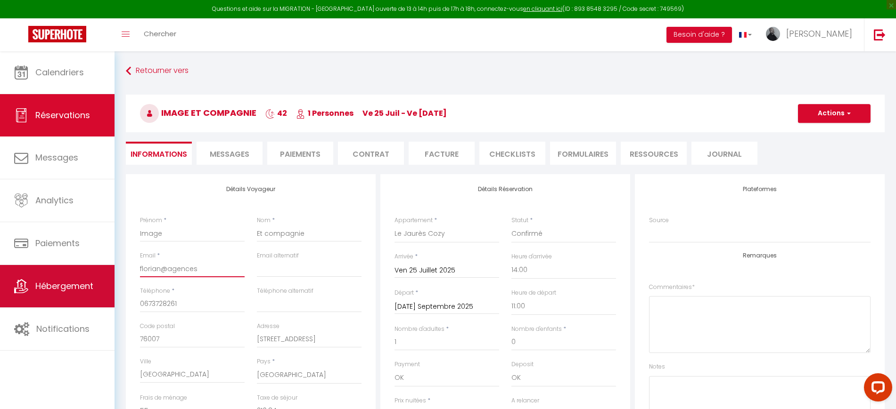
type input "florian@agences-"
checkbox input "false"
type input "[PERSON_NAME]"
checkbox input "false"
type input "florian@agences-pl"
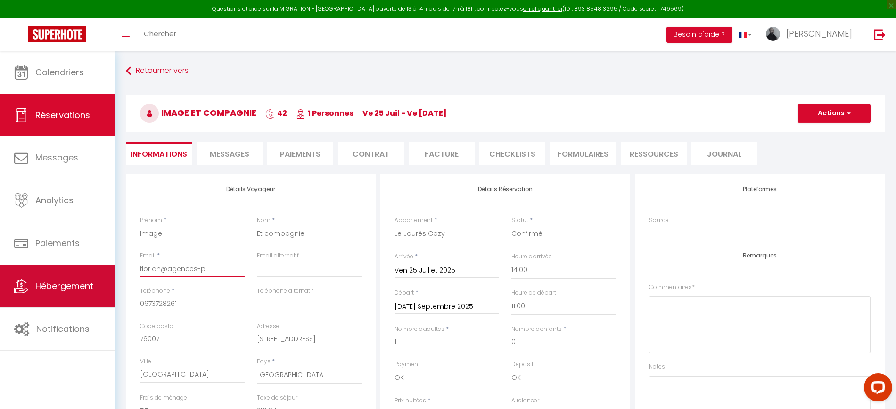
checkbox input "false"
type input "[PERSON_NAME]"
checkbox input "false"
type input "[PERSON_NAME]"
checkbox input "false"
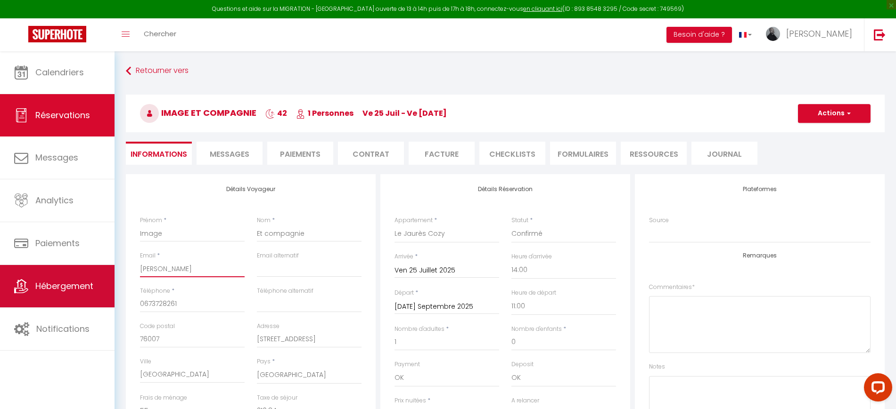
type input "[PERSON_NAME]"
checkbox input "false"
type input "[PERSON_NAME]"
checkbox input "false"
type input "[PERSON_NAME]."
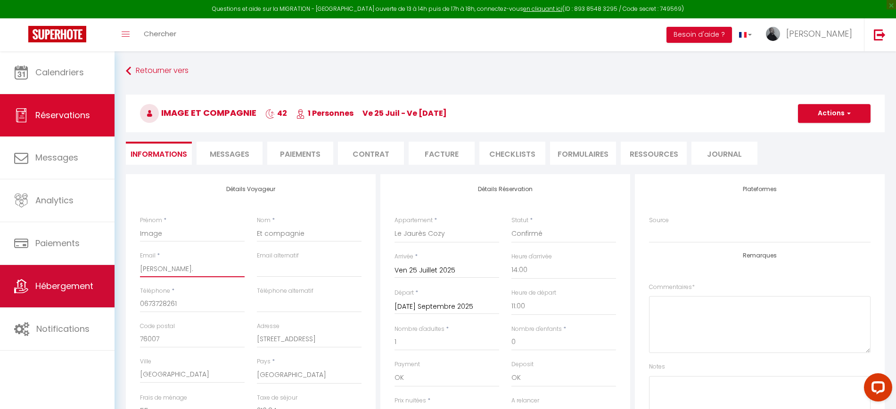
checkbox input "false"
type input "[PERSON_NAME]"
checkbox input "false"
type input "[PERSON_NAME][EMAIL_ADDRESS][DOMAIN_NAME]"
checkbox input "false"
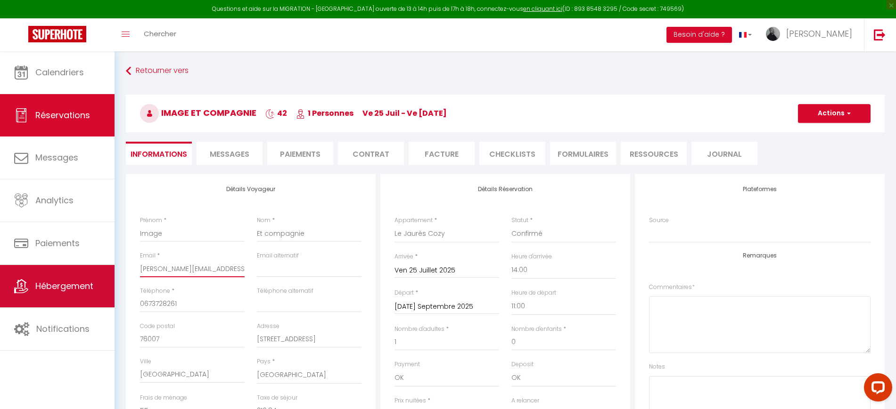
type input "[EMAIL_ADDRESS][DOMAIN_NAME]"
checkbox input "false"
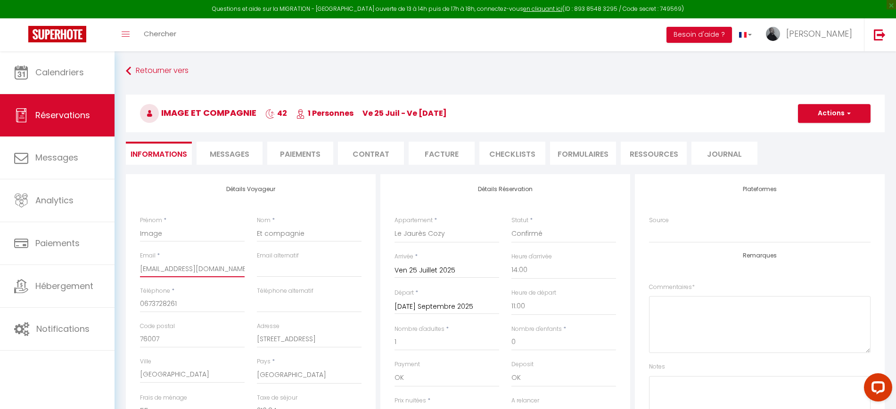
type input "[EMAIL_ADDRESS][DOMAIN_NAME]"
click at [846, 112] on span "button" at bounding box center [847, 113] width 6 height 8
click at [808, 134] on link "Enregistrer" at bounding box center [824, 134] width 74 height 12
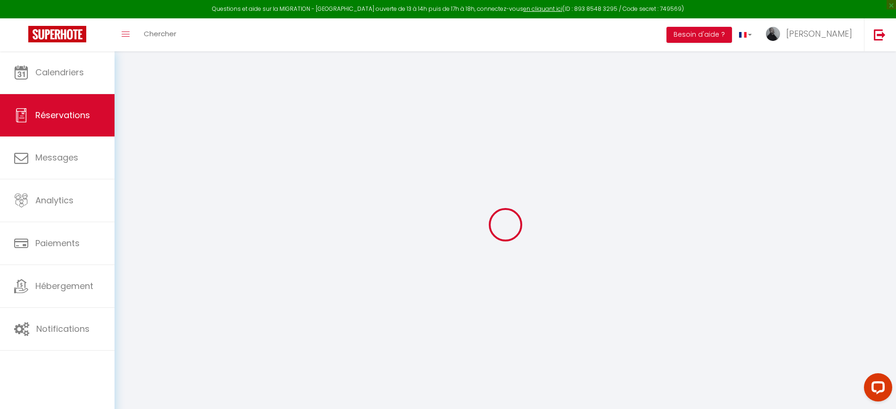
select select "not_cancelled"
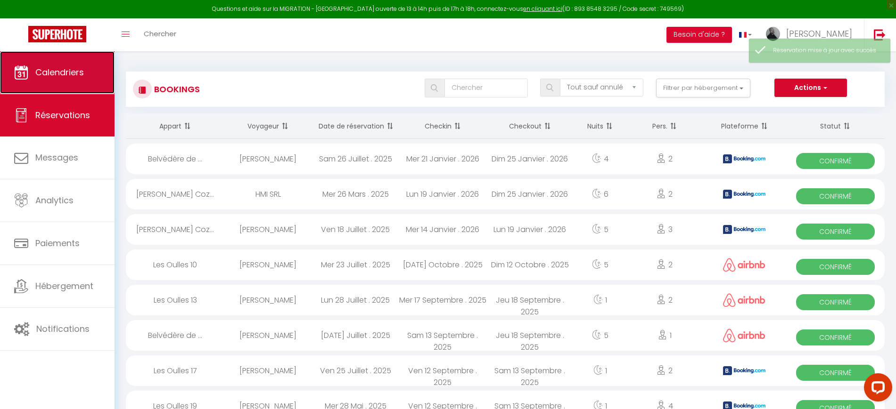
click at [76, 66] on span "Calendriers" at bounding box center [59, 72] width 49 height 12
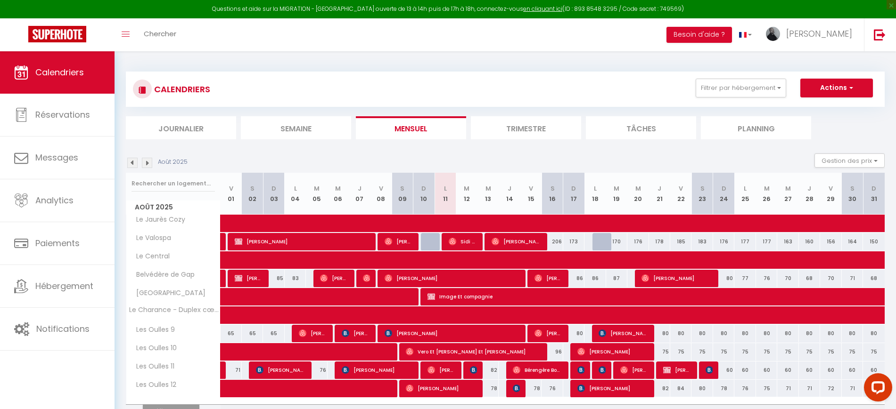
click at [148, 164] on img at bounding box center [147, 163] width 10 height 10
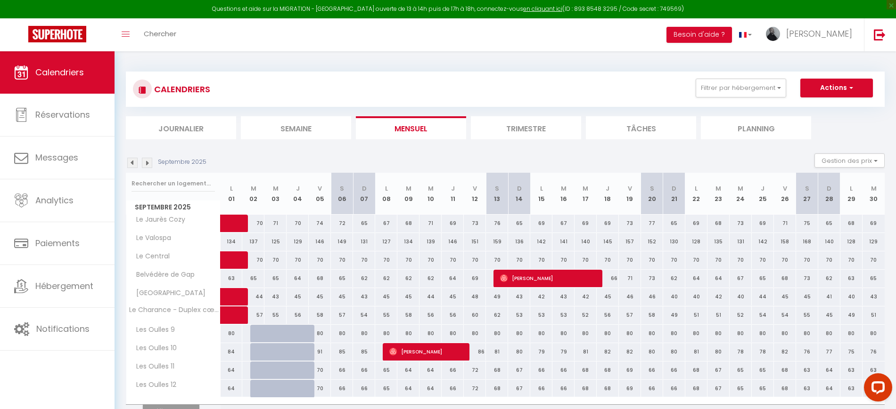
scroll to position [51, 0]
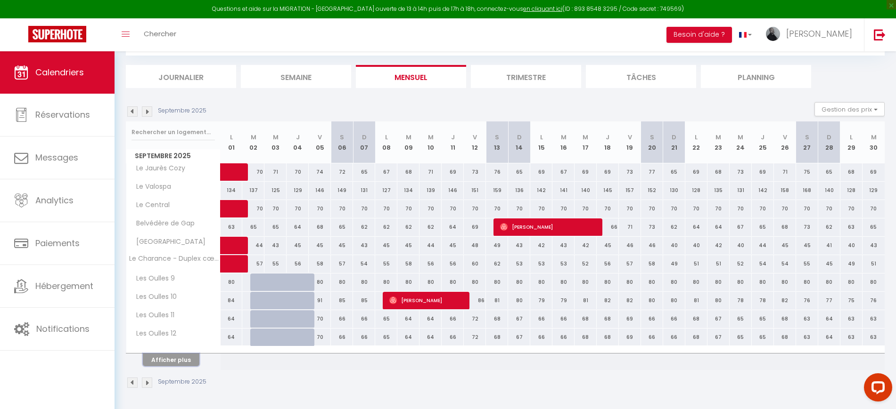
click at [185, 360] on button "Afficher plus" at bounding box center [171, 360] width 57 height 13
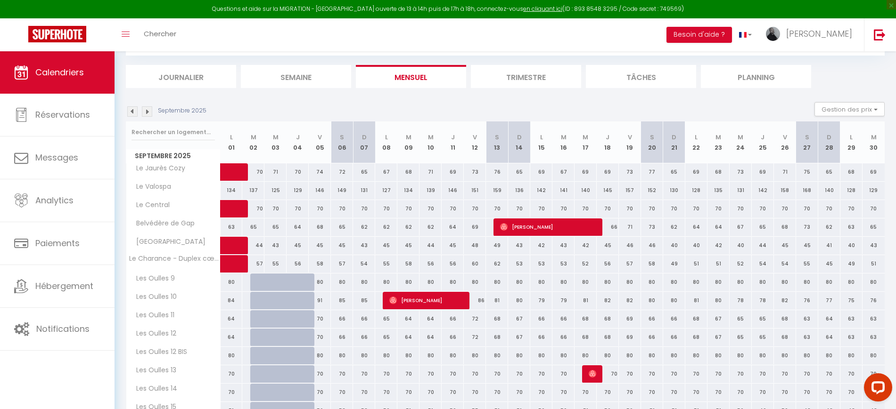
scroll to position [175, 0]
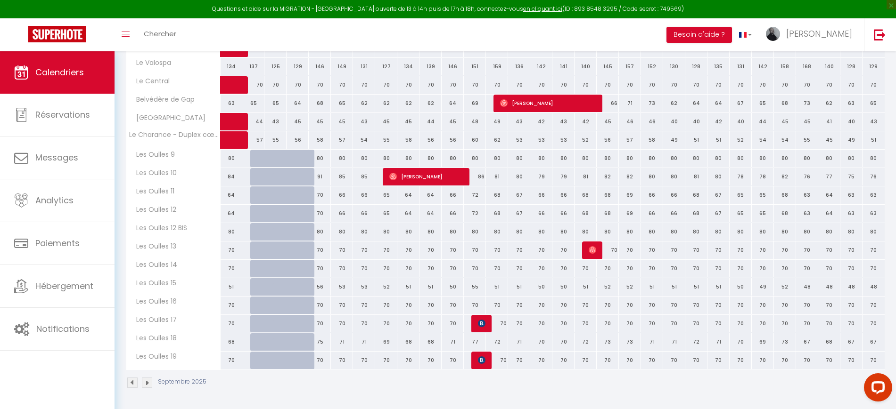
click at [130, 383] on img at bounding box center [132, 383] width 10 height 10
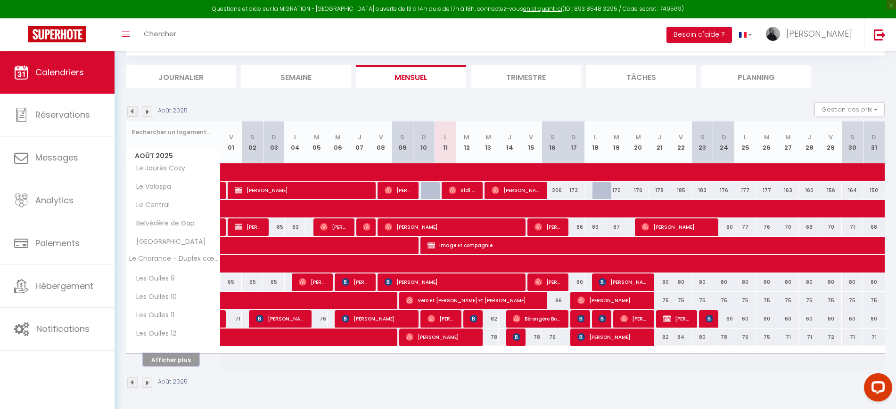
click at [179, 362] on button "Afficher plus" at bounding box center [171, 360] width 57 height 13
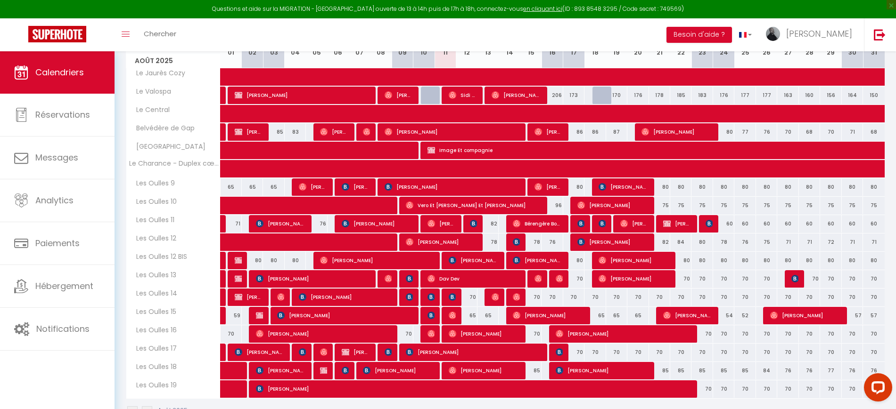
scroll to position [141, 0]
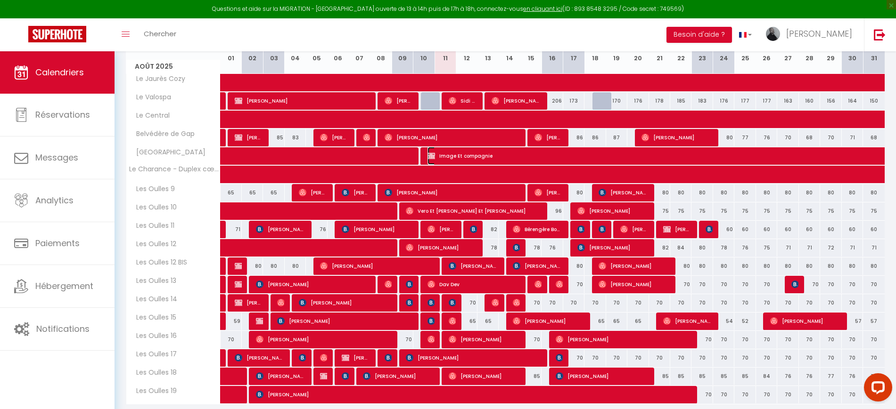
click at [452, 153] on span "Image Et compagnie" at bounding box center [676, 156] width 498 height 18
select select "OK"
select select "KO"
select select "0"
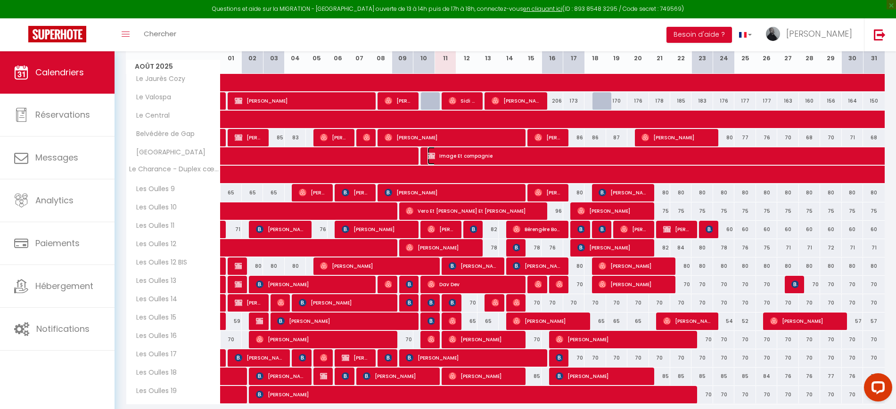
select select "1"
select select
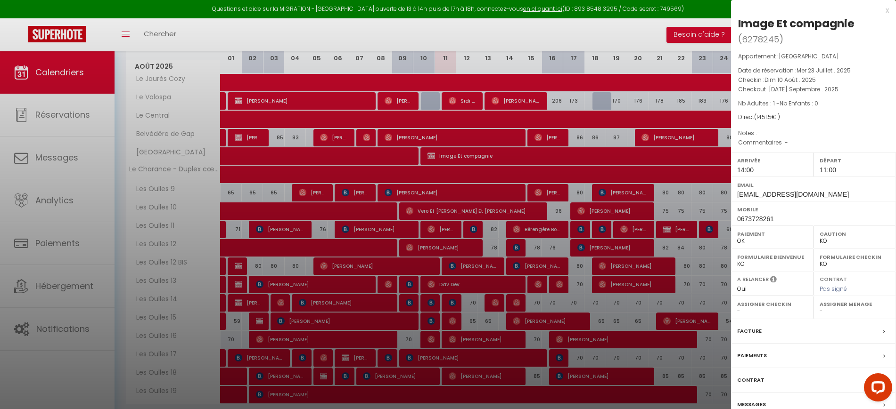
click at [752, 326] on label "Facture" at bounding box center [749, 331] width 24 height 10
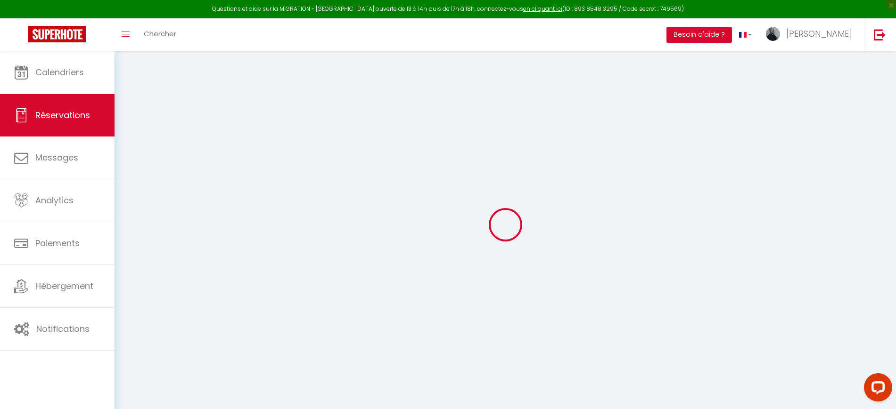
select select
checkbox input "false"
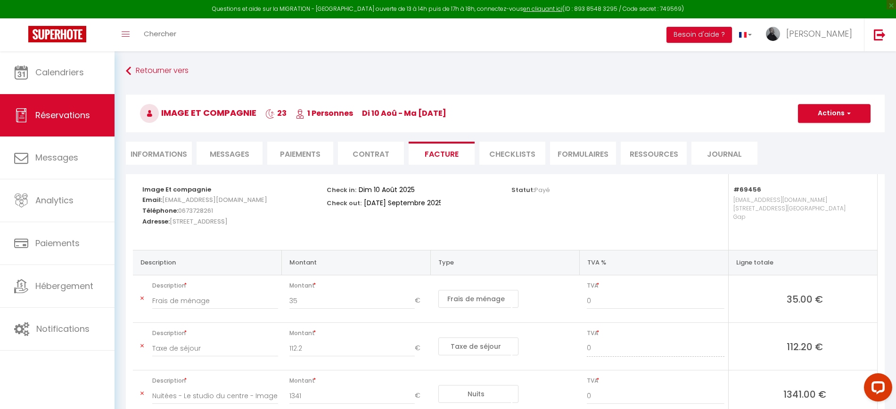
click at [162, 160] on li "Informations" at bounding box center [159, 153] width 66 height 23
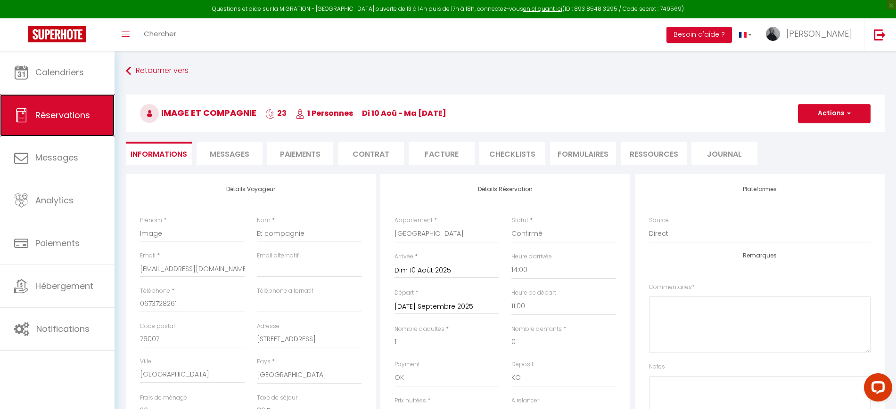
click at [74, 108] on link "Réservations" at bounding box center [57, 115] width 114 height 42
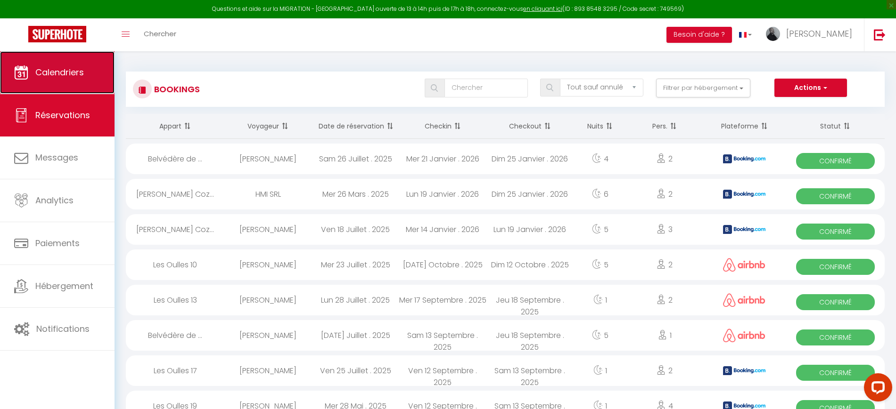
click at [55, 68] on span "Calendriers" at bounding box center [59, 72] width 49 height 12
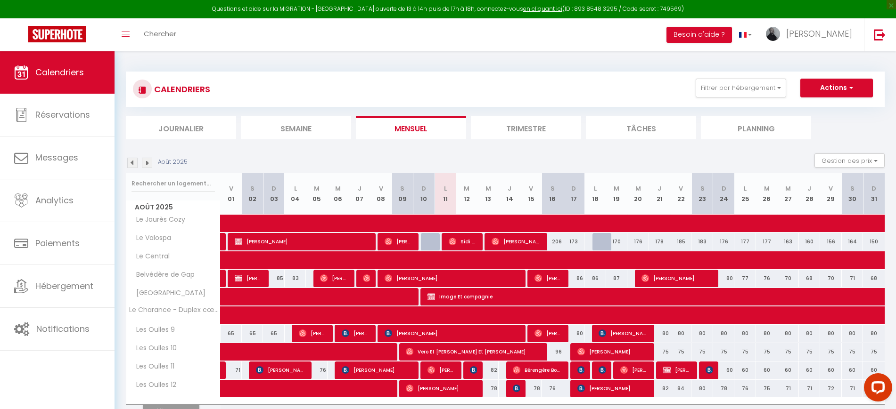
scroll to position [51, 0]
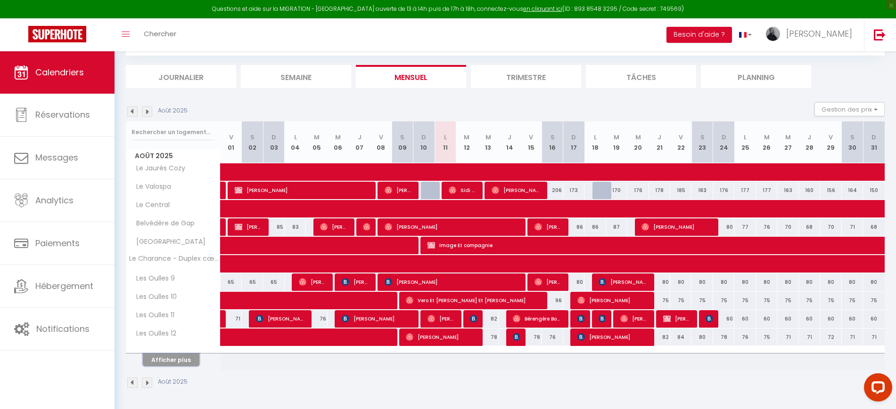
drag, startPoint x: 177, startPoint y: 365, endPoint x: 205, endPoint y: 342, distance: 36.1
click at [176, 365] on button "Afficher plus" at bounding box center [171, 360] width 57 height 13
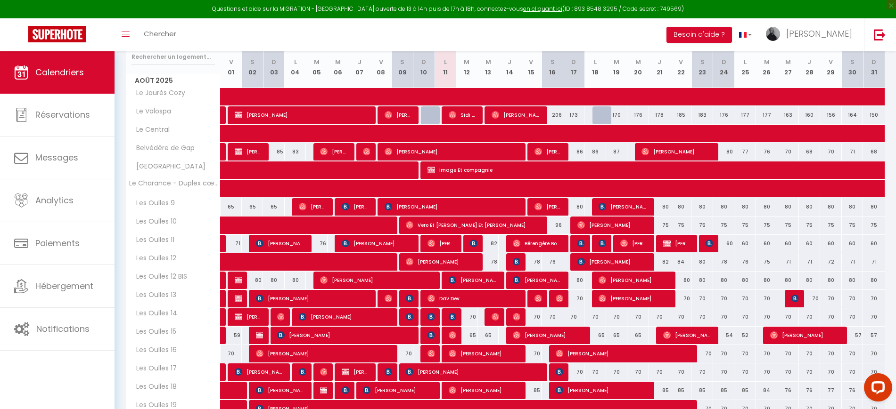
scroll to position [128, 0]
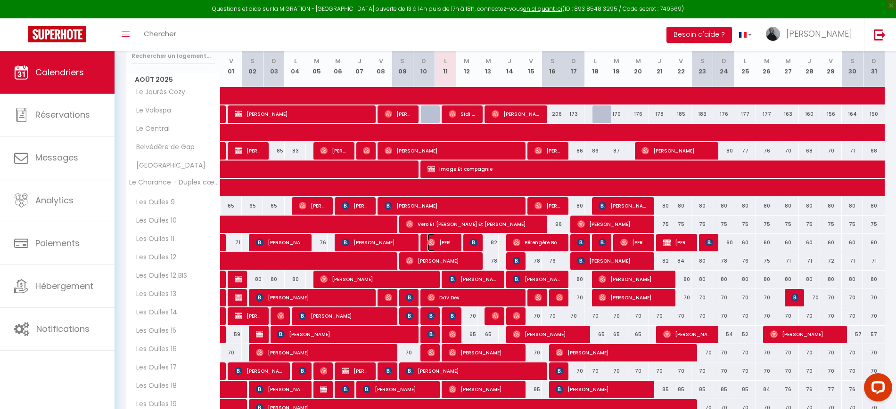
click at [442, 244] on span "[PERSON_NAME]" at bounding box center [441, 243] width 28 height 18
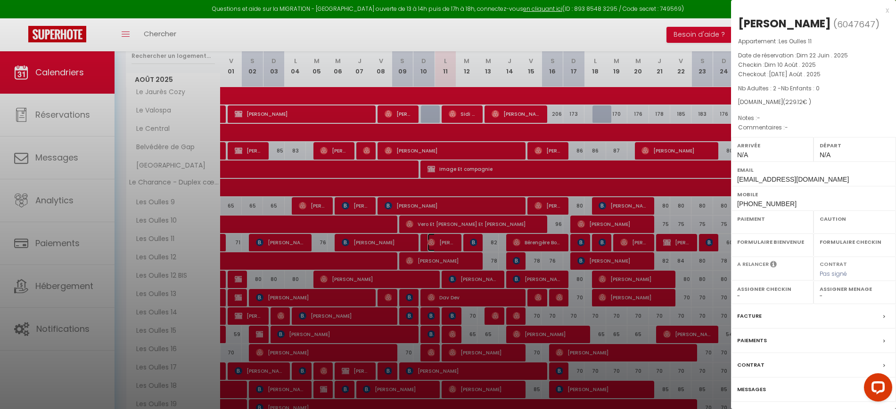
select select "OK"
select select "0"
select select "1"
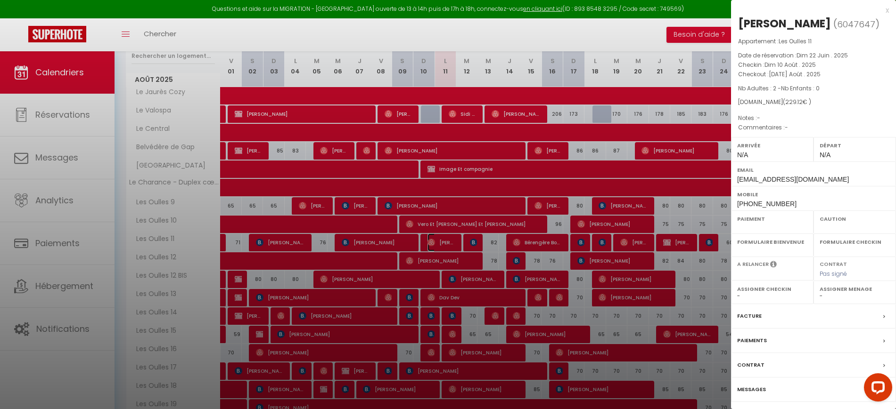
select select
click at [442, 244] on div at bounding box center [448, 204] width 896 height 409
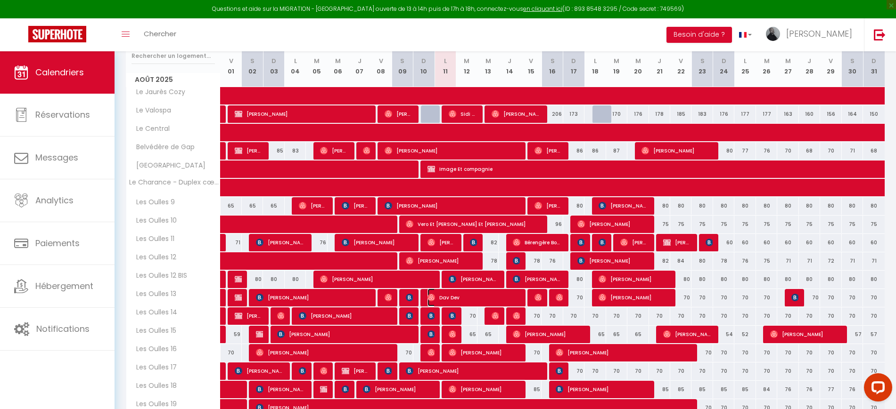
click at [443, 296] on span "Dav Dev" at bounding box center [473, 298] width 92 height 18
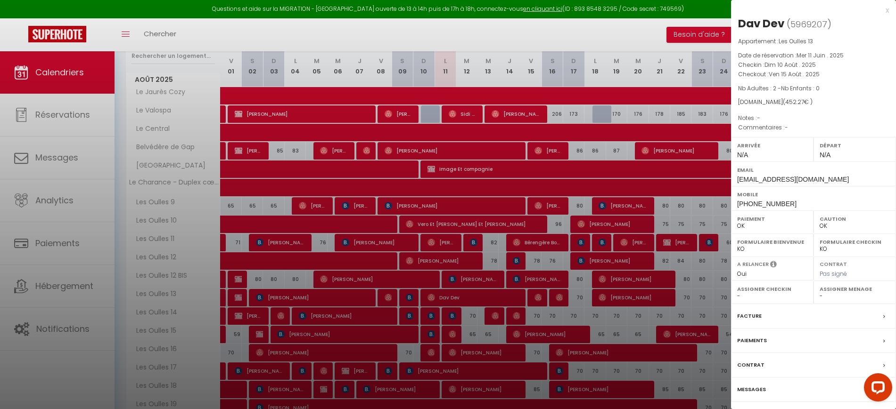
click at [443, 296] on div at bounding box center [448, 204] width 896 height 409
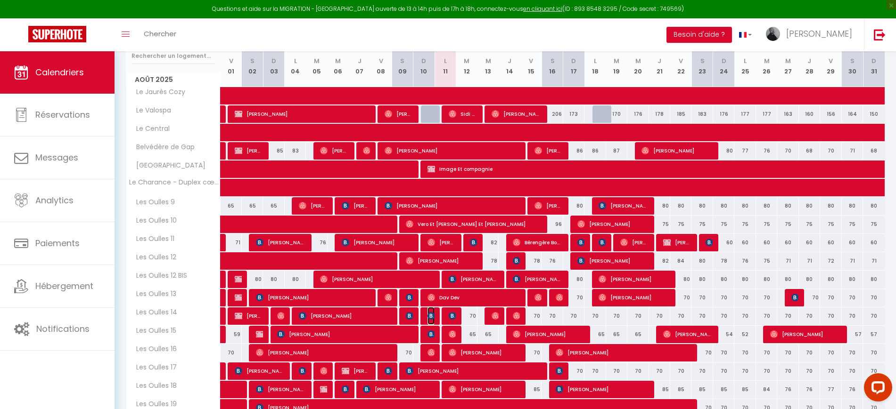
click at [429, 315] on img at bounding box center [431, 316] width 8 height 8
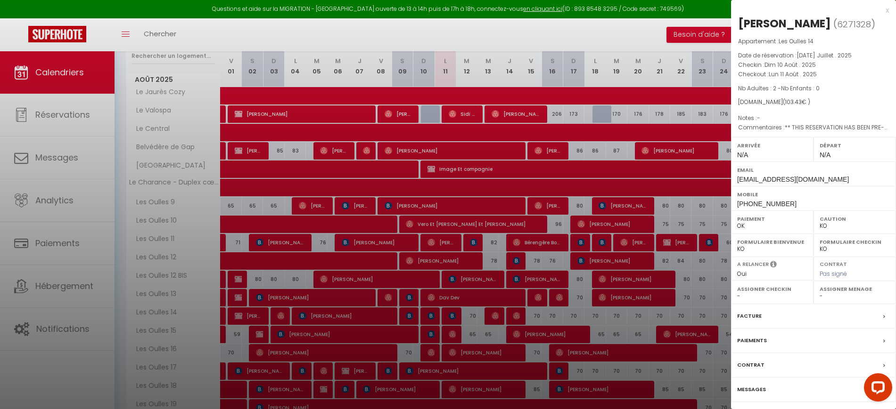
click at [429, 315] on div at bounding box center [448, 204] width 896 height 409
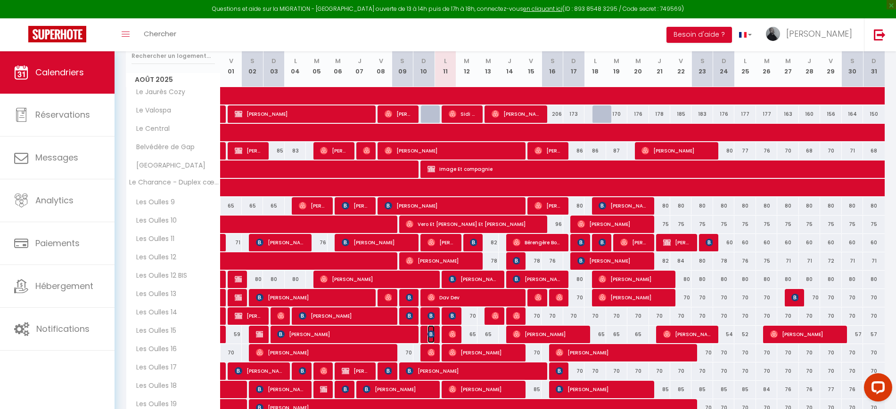
click at [429, 332] on img at bounding box center [431, 335] width 8 height 8
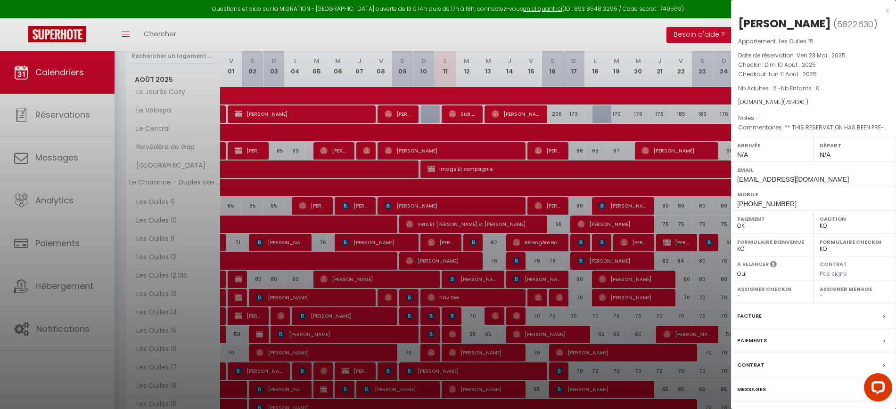
click at [429, 332] on div at bounding box center [448, 204] width 896 height 409
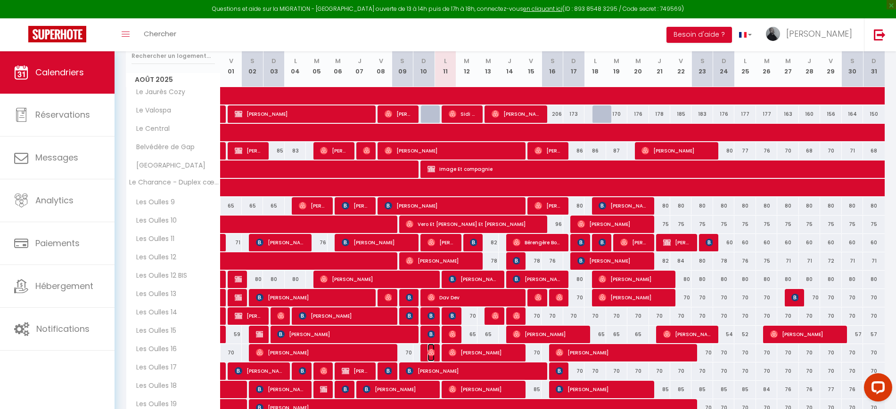
click at [430, 353] on img at bounding box center [431, 353] width 8 height 8
select select "OK"
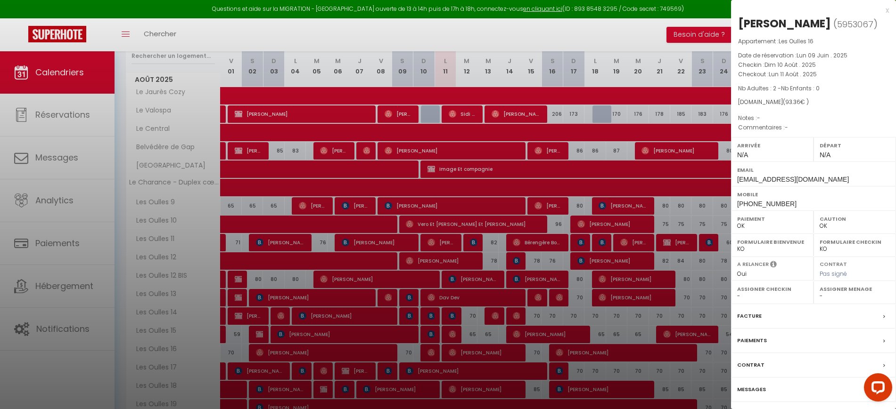
click at [430, 353] on div at bounding box center [448, 204] width 896 height 409
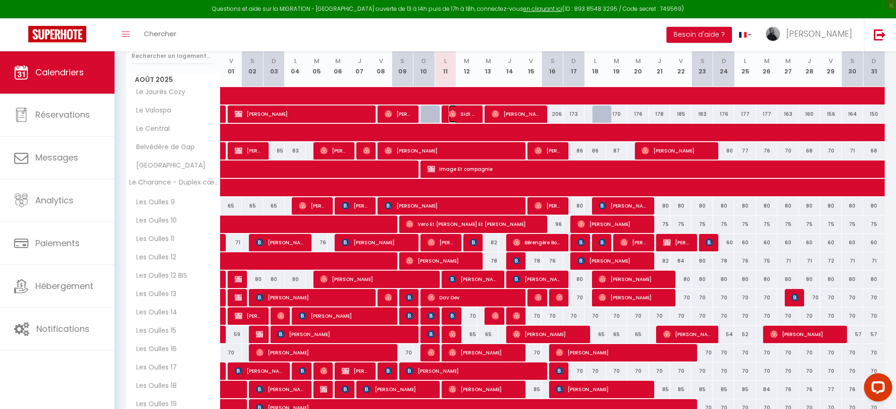
click at [458, 115] on span "Sidi Sirat" at bounding box center [462, 114] width 28 height 18
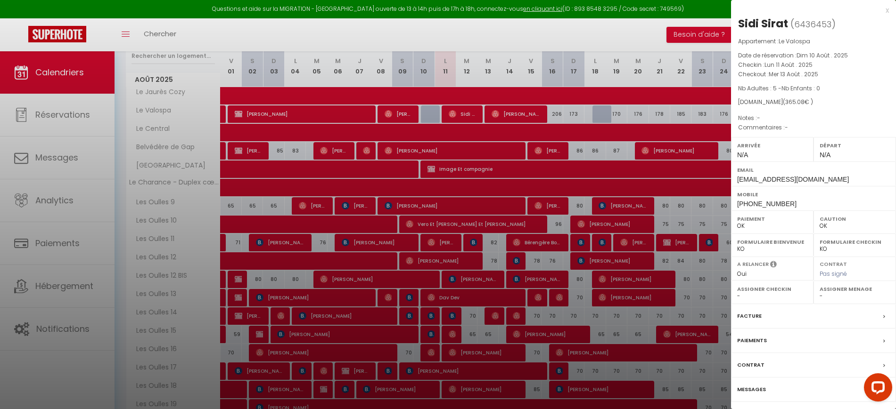
click at [458, 115] on div at bounding box center [448, 204] width 896 height 409
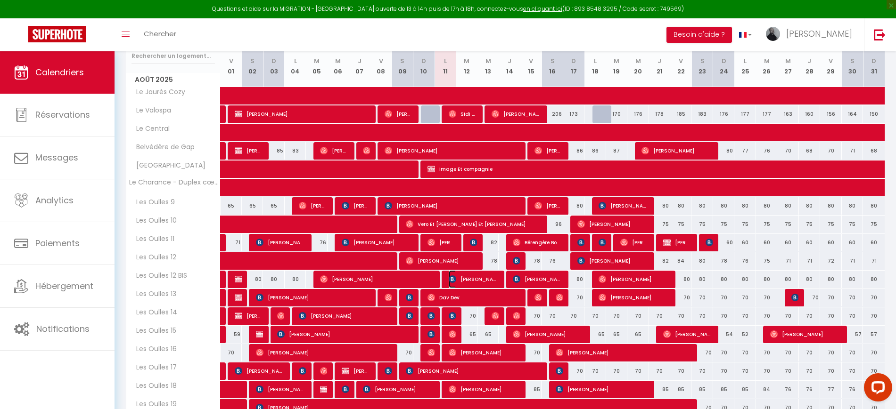
click at [455, 280] on img at bounding box center [452, 280] width 8 height 8
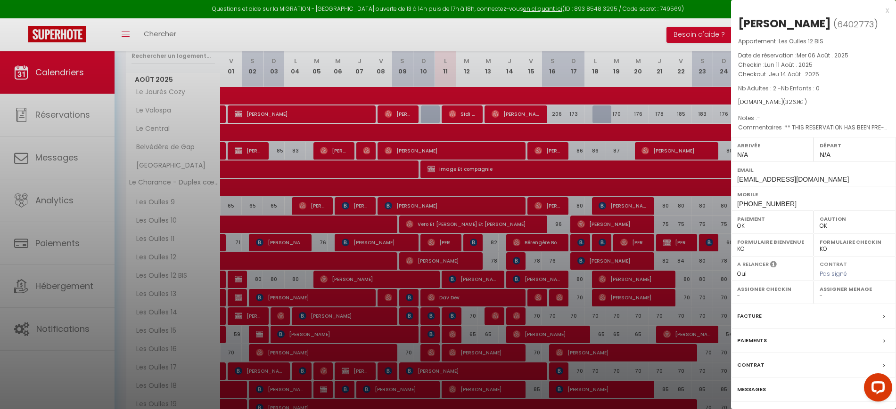
click at [455, 280] on div at bounding box center [448, 204] width 896 height 409
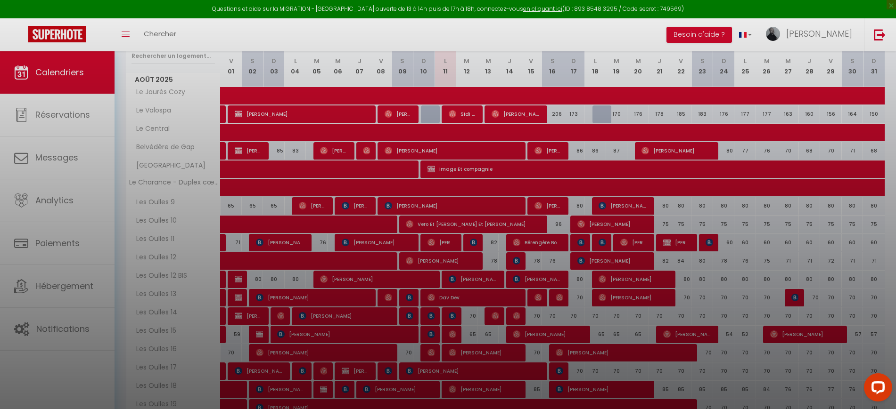
click at [450, 316] on div at bounding box center [448, 204] width 896 height 409
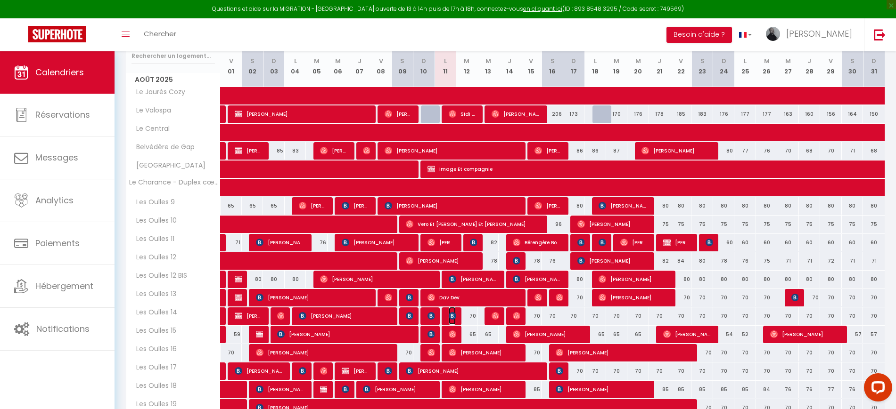
click at [450, 316] on img at bounding box center [452, 316] width 8 height 8
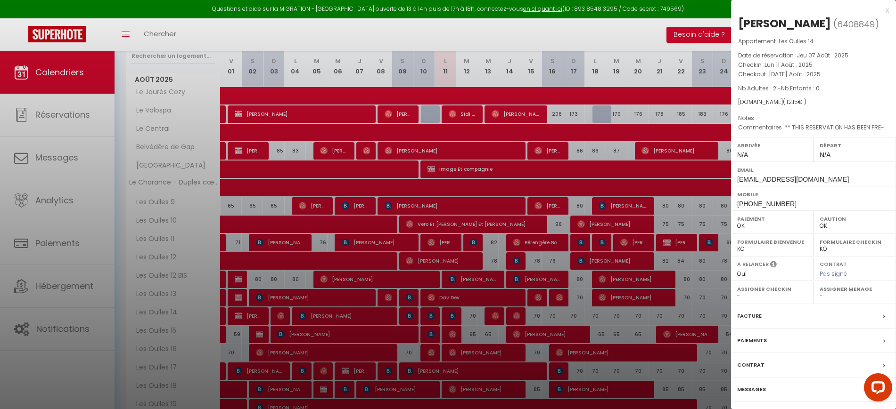
click at [450, 316] on div at bounding box center [448, 204] width 896 height 409
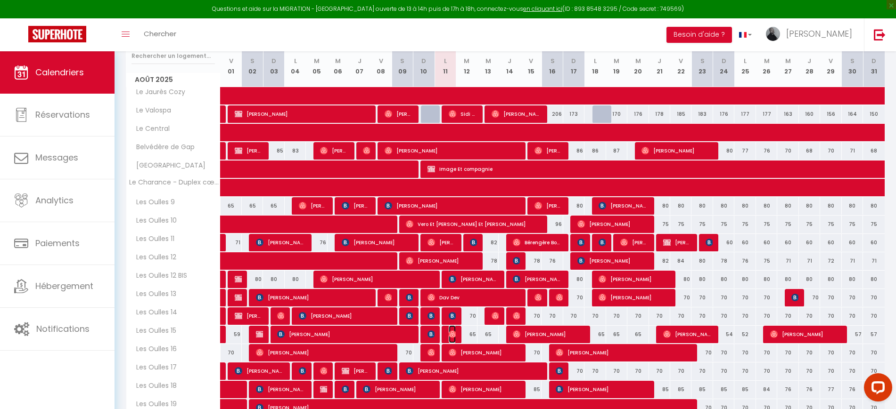
click at [451, 336] on img at bounding box center [452, 335] width 8 height 8
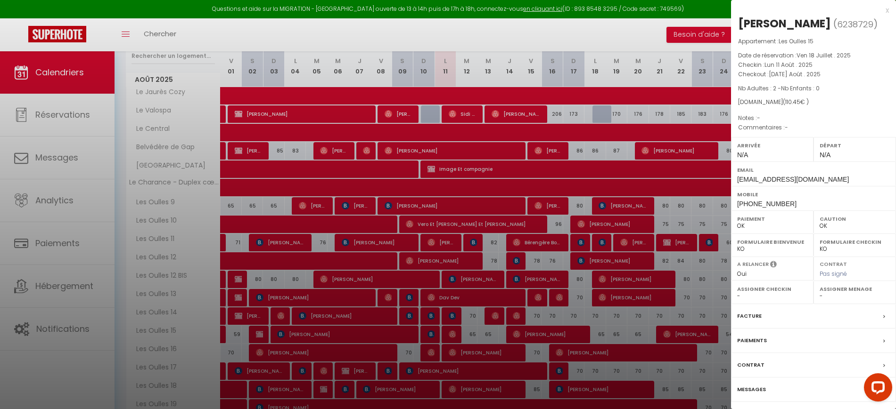
click at [451, 336] on div at bounding box center [448, 204] width 896 height 409
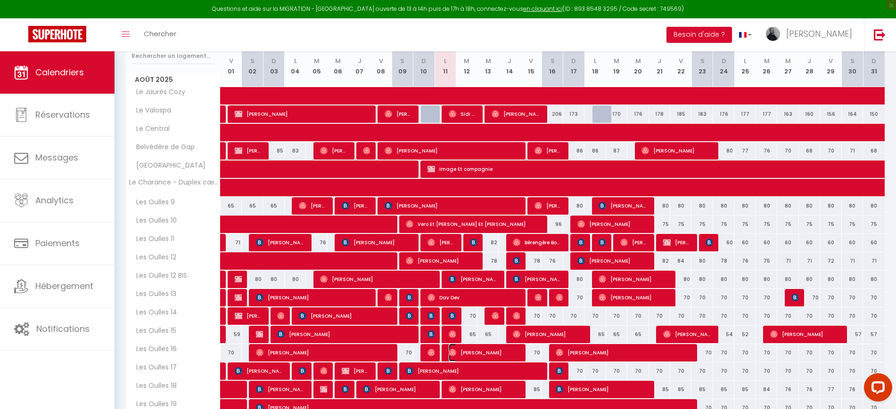
click at [449, 352] on img at bounding box center [452, 353] width 8 height 8
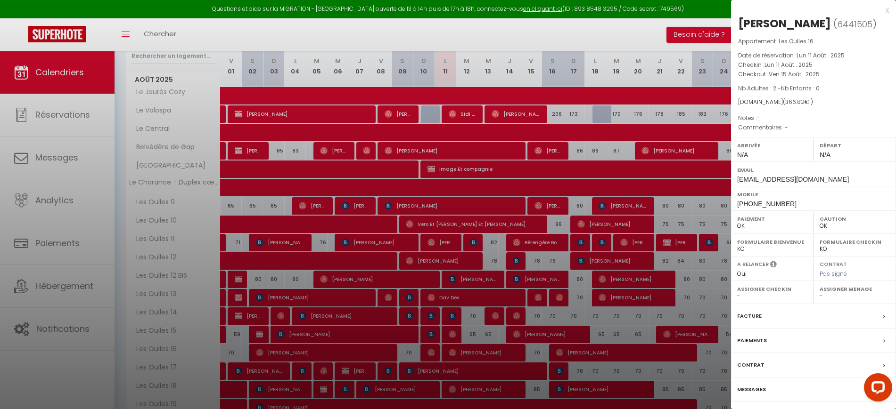
click at [449, 352] on div at bounding box center [448, 204] width 896 height 409
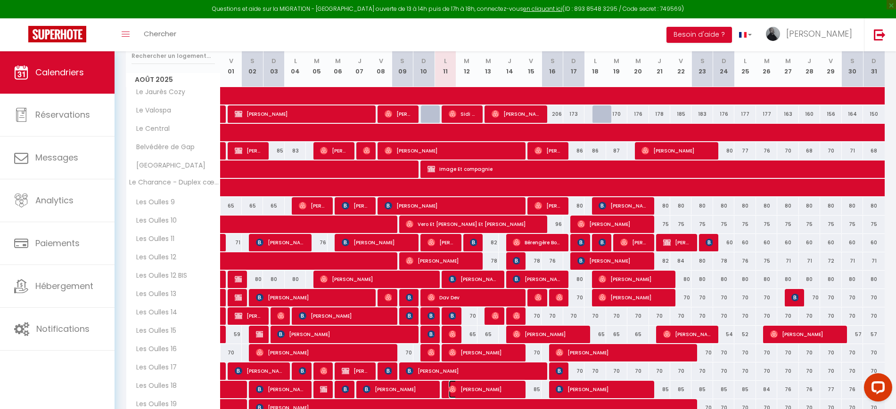
click at [454, 389] on img at bounding box center [452, 390] width 8 height 8
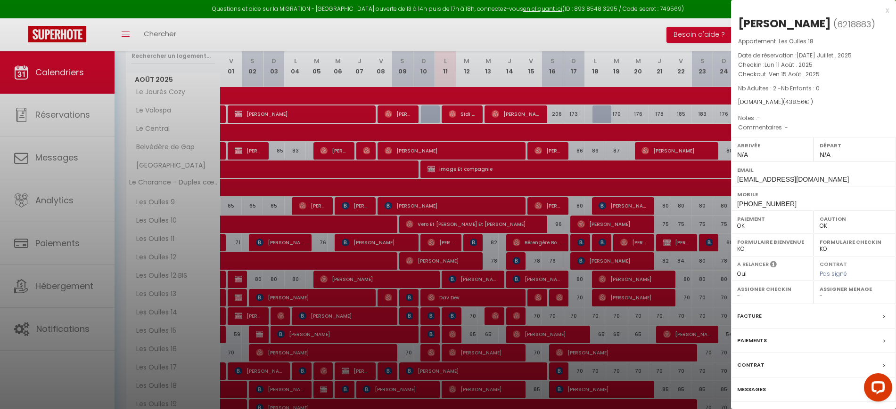
click at [454, 389] on div at bounding box center [448, 204] width 896 height 409
